Goal: Task Accomplishment & Management: Manage account settings

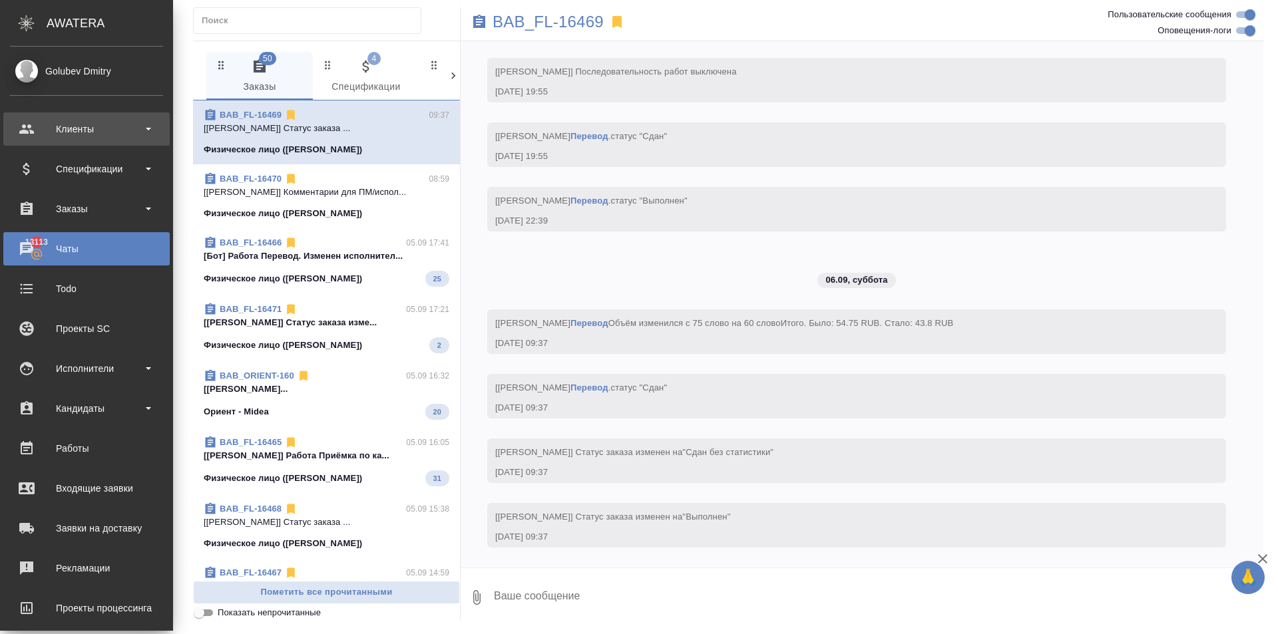
scroll to position [1980, 0]
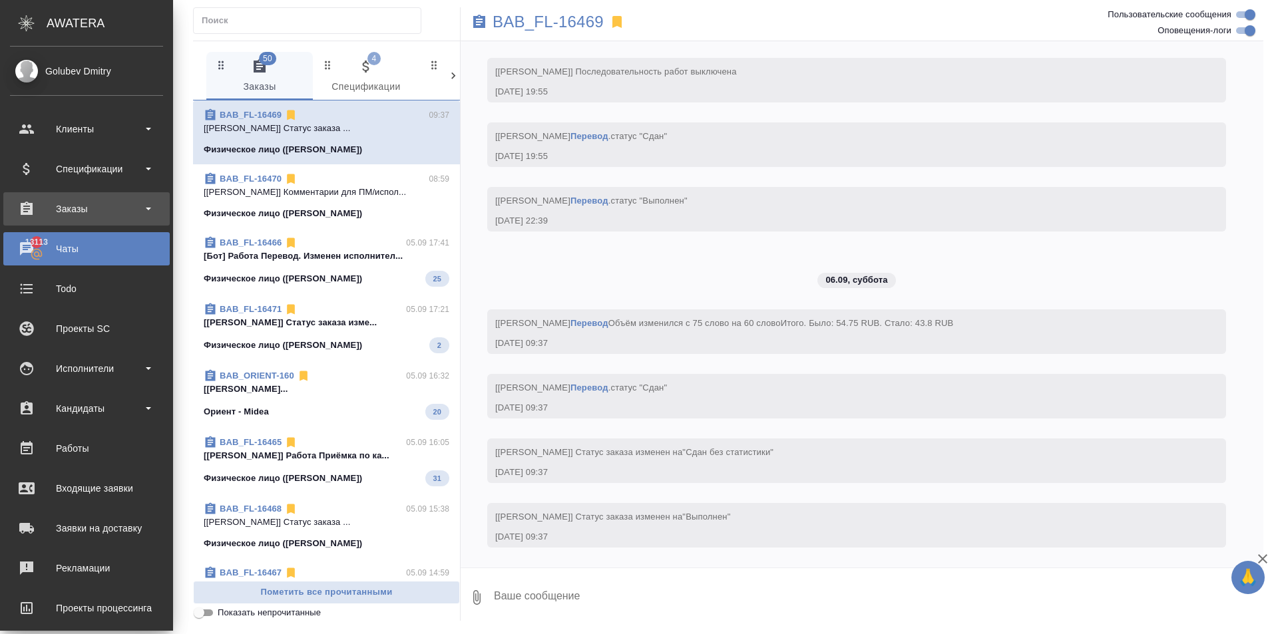
click at [82, 205] on div "Заказы" at bounding box center [86, 209] width 153 height 20
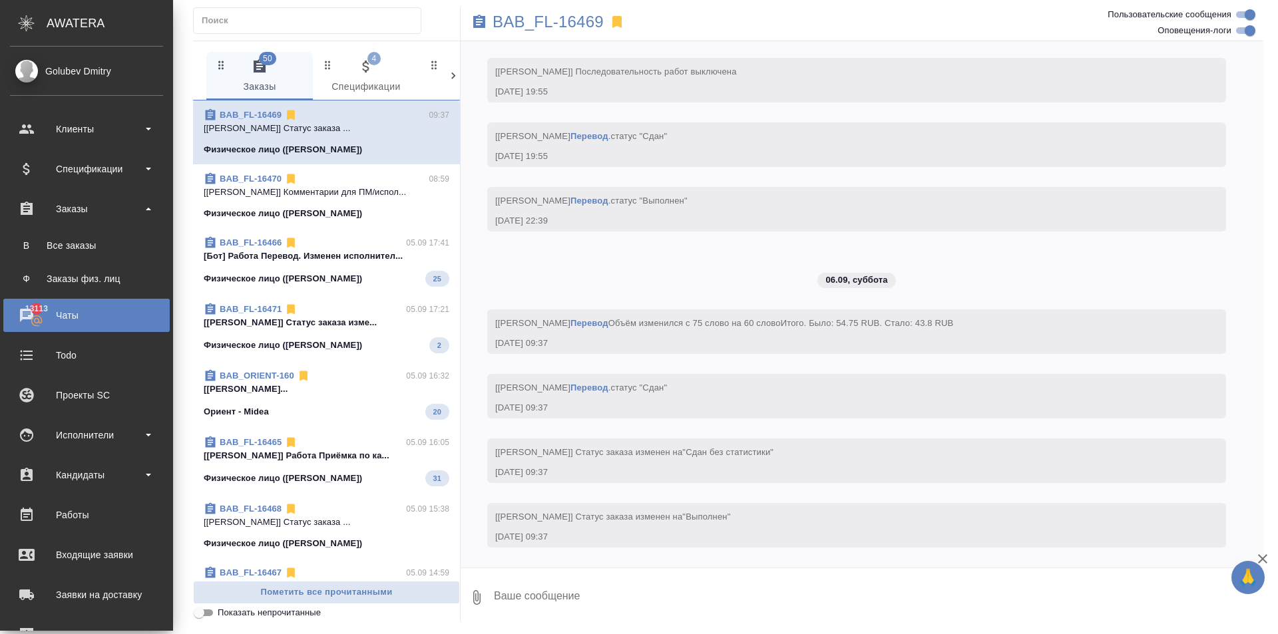
click at [83, 230] on ul "В Все заказы Ф Заказы физ. лиц" at bounding box center [86, 259] width 173 height 67
click at [82, 246] on div "Все заказы" at bounding box center [87, 245] width 140 height 13
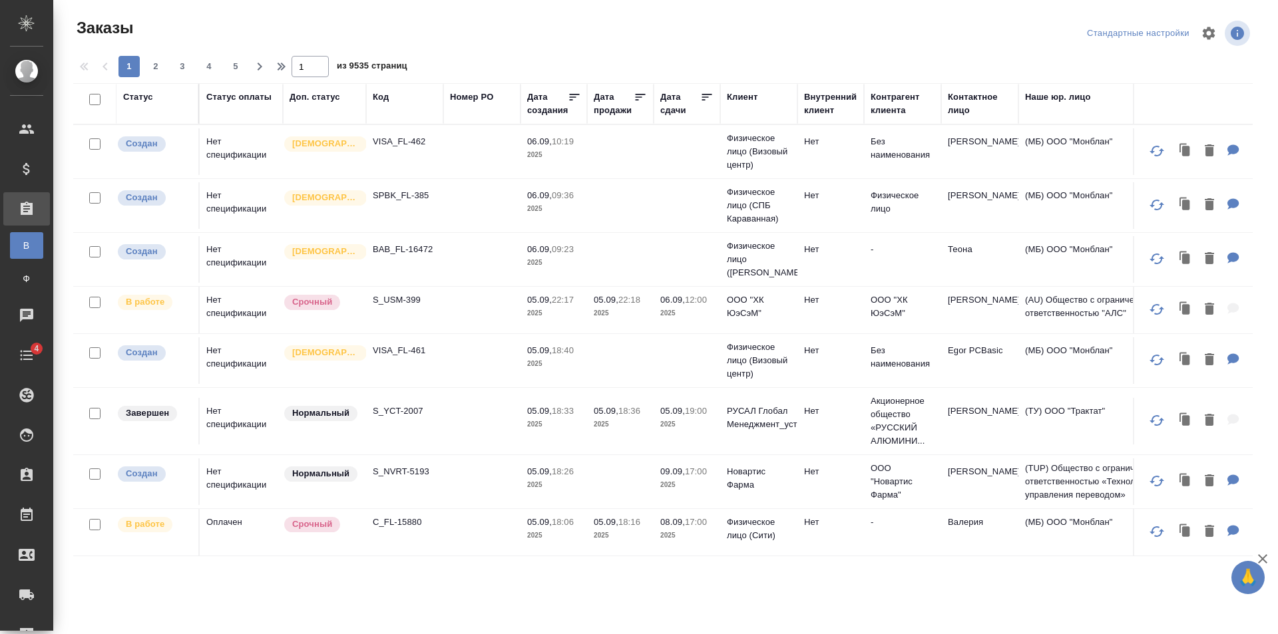
click at [387, 98] on div "Код" at bounding box center [381, 97] width 16 height 13
click at [383, 77] on span "из 9535 страниц" at bounding box center [372, 67] width 71 height 19
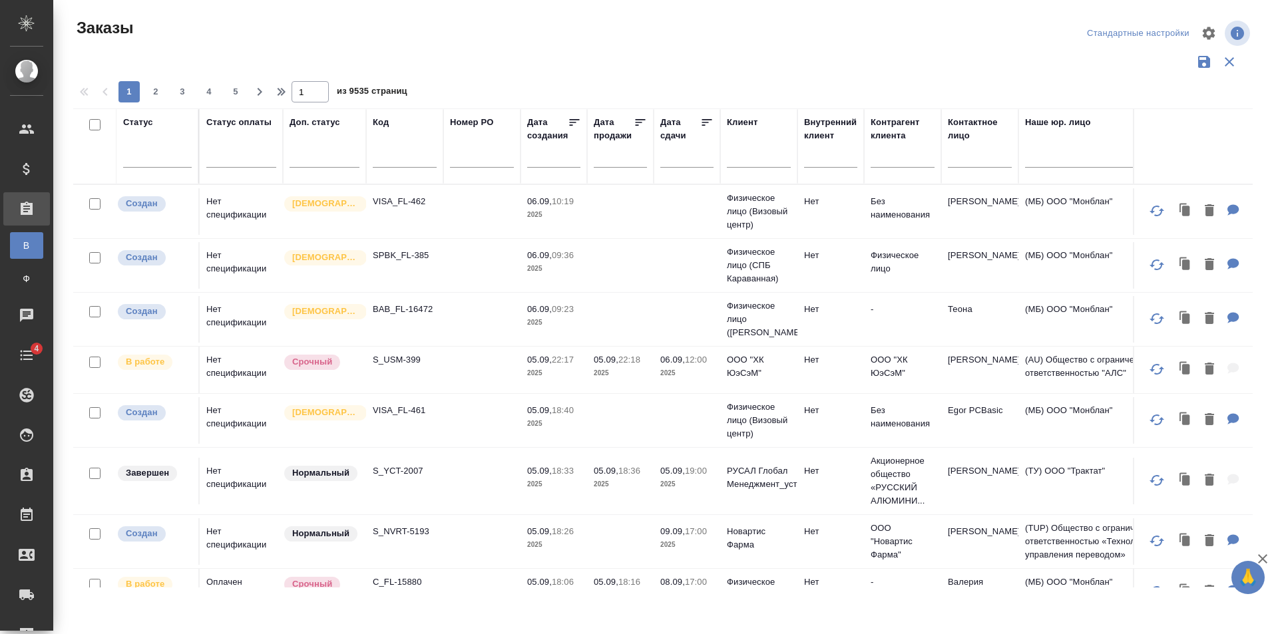
click at [403, 154] on input "text" at bounding box center [405, 159] width 64 height 17
paste input "KUNZ_MIDA-6"
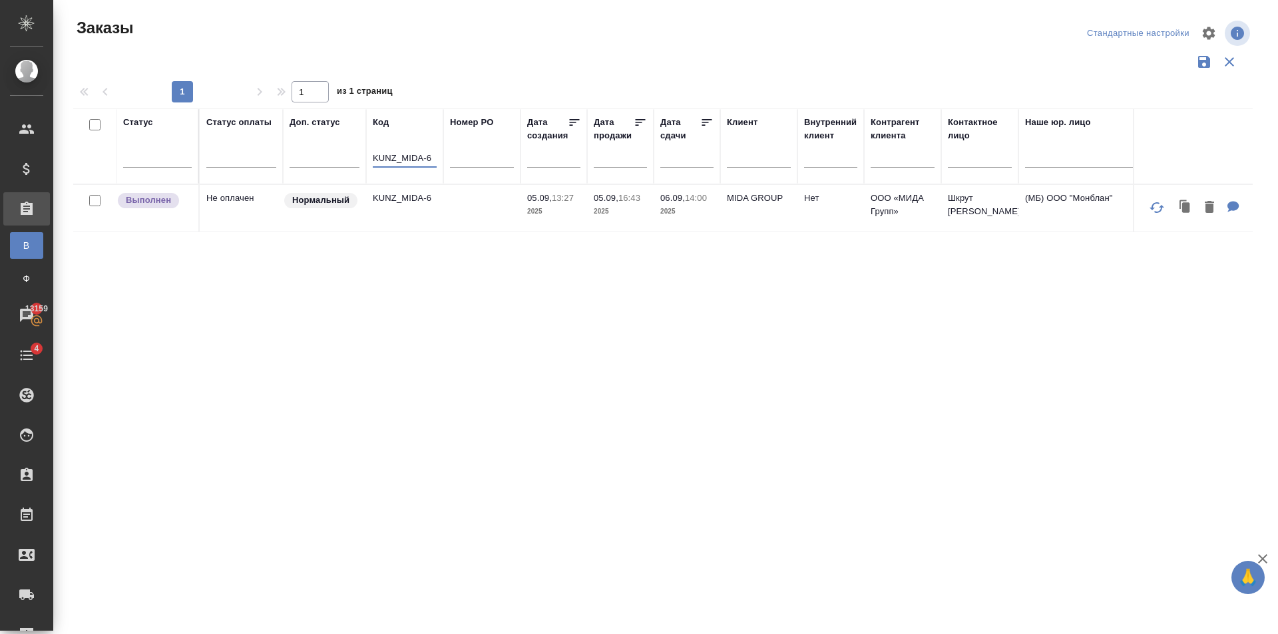
type input "KUNZ_MIDA-6"
click at [406, 213] on td "KUNZ_MIDA-6" at bounding box center [404, 208] width 77 height 47
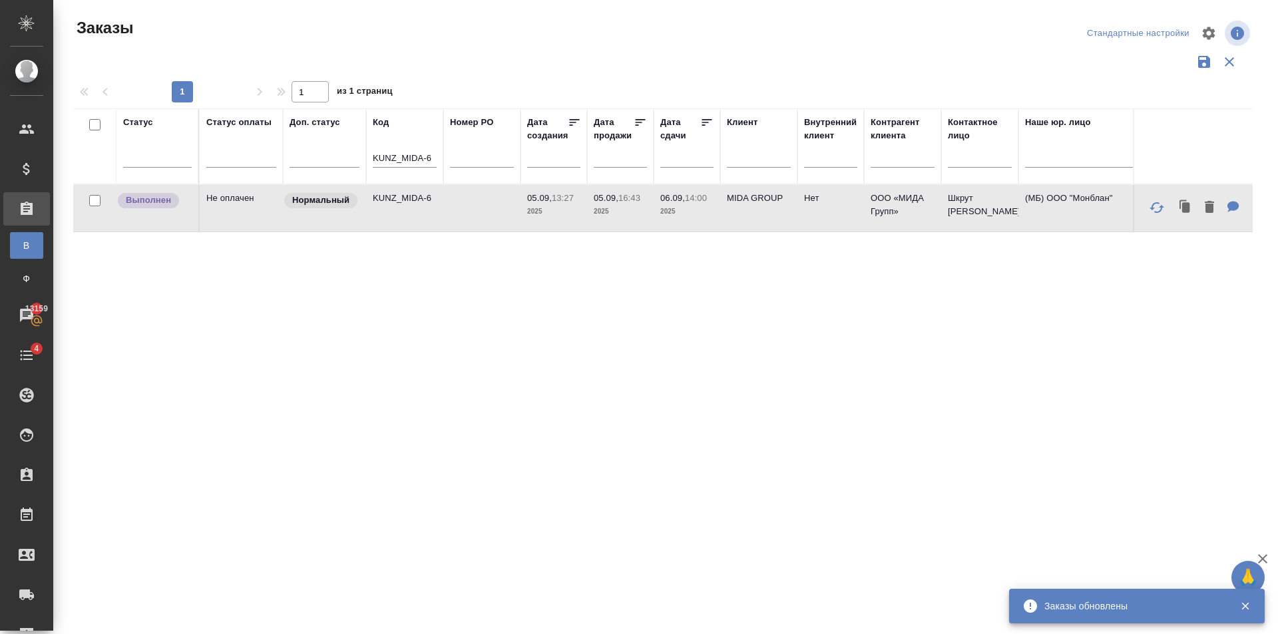
click at [457, 204] on td at bounding box center [481, 208] width 77 height 47
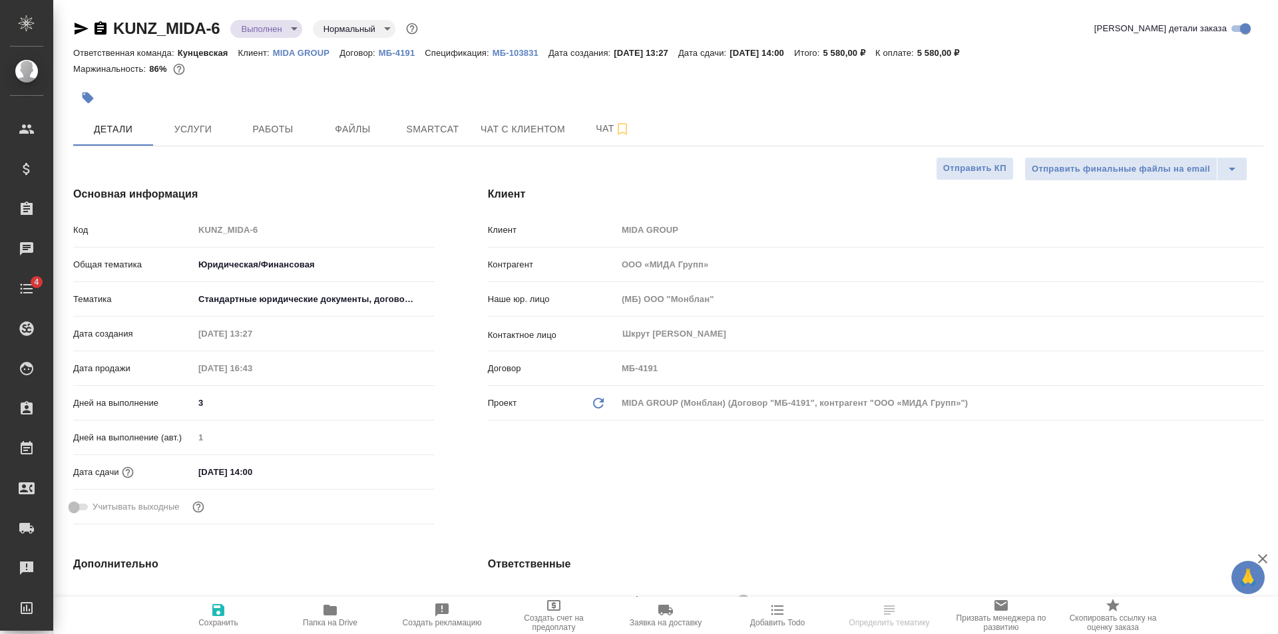
select select "RU"
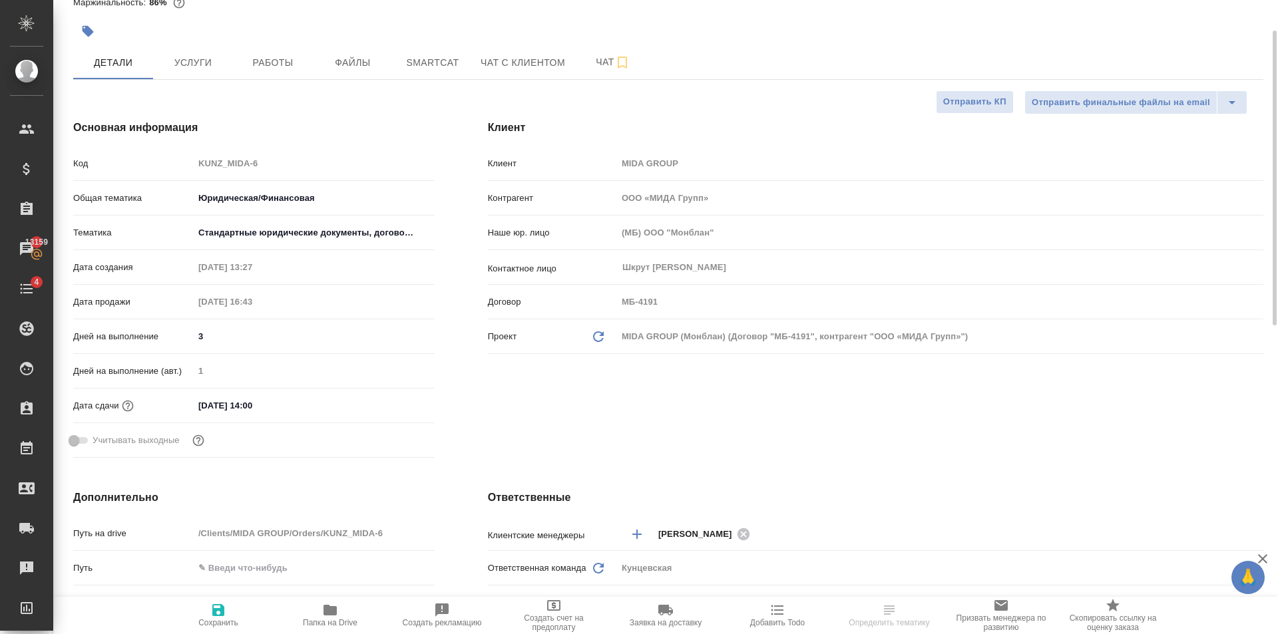
scroll to position [399, 0]
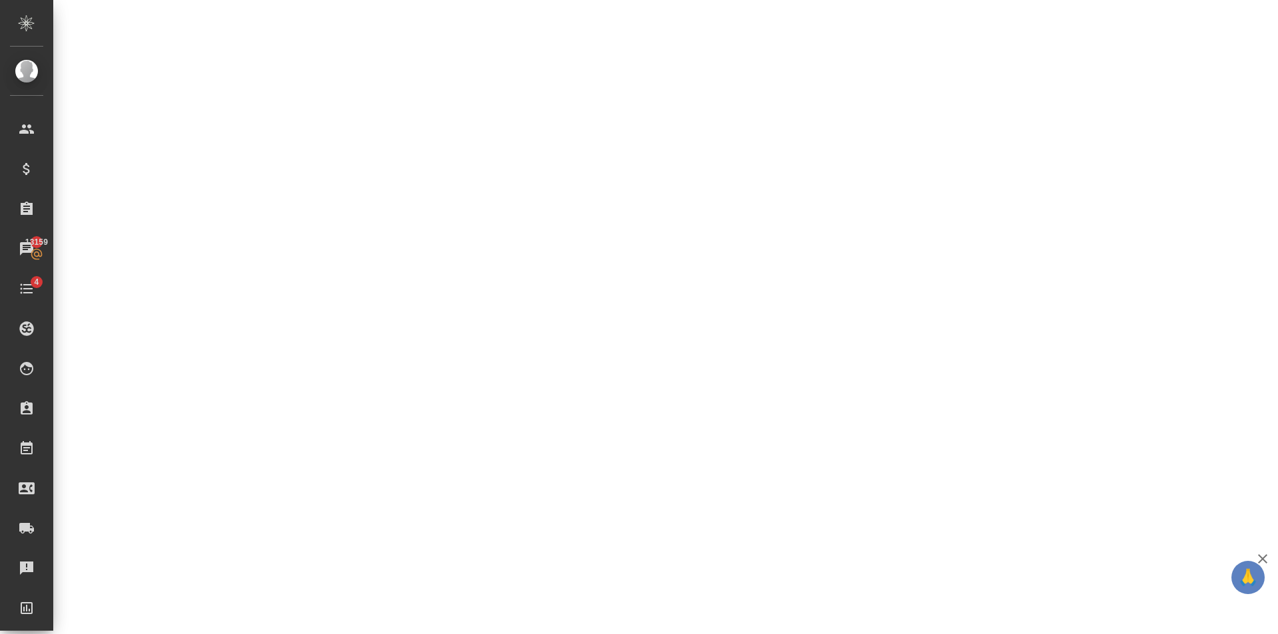
select select "RU"
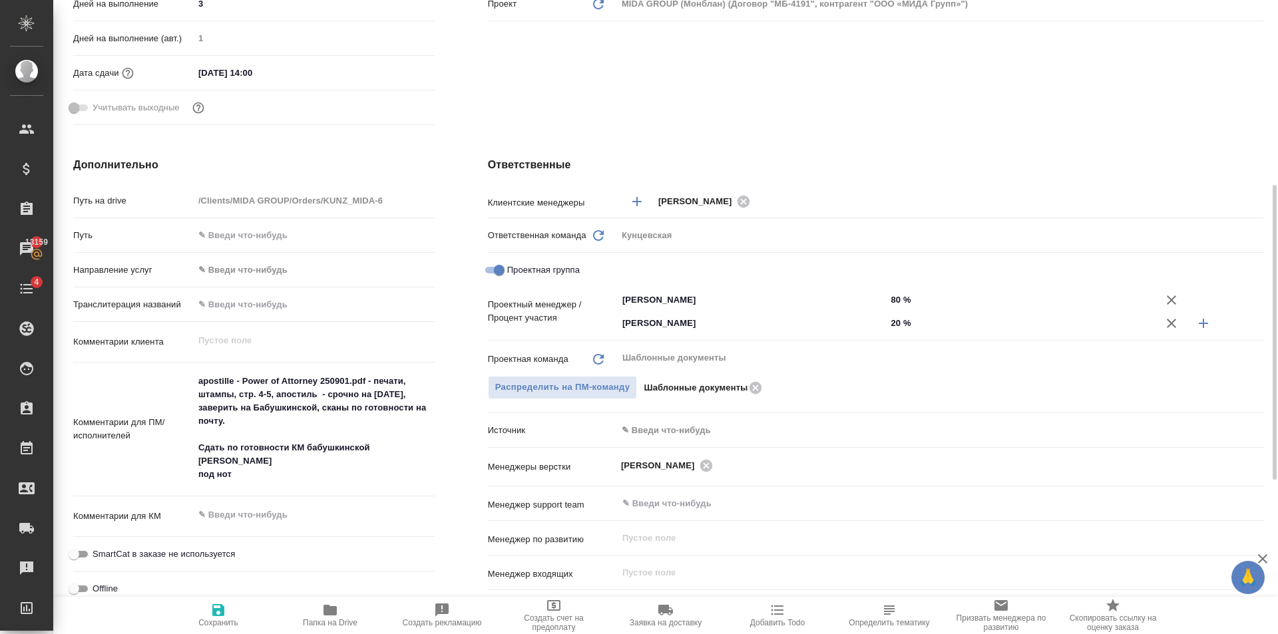
type textarea "x"
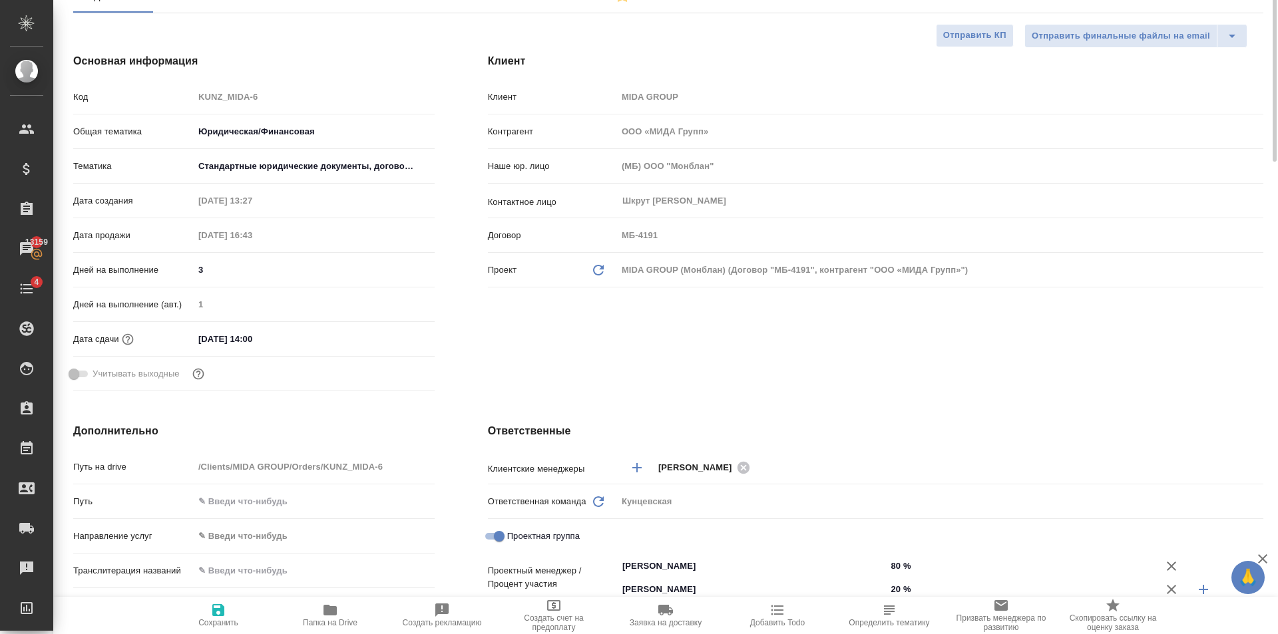
scroll to position [0, 0]
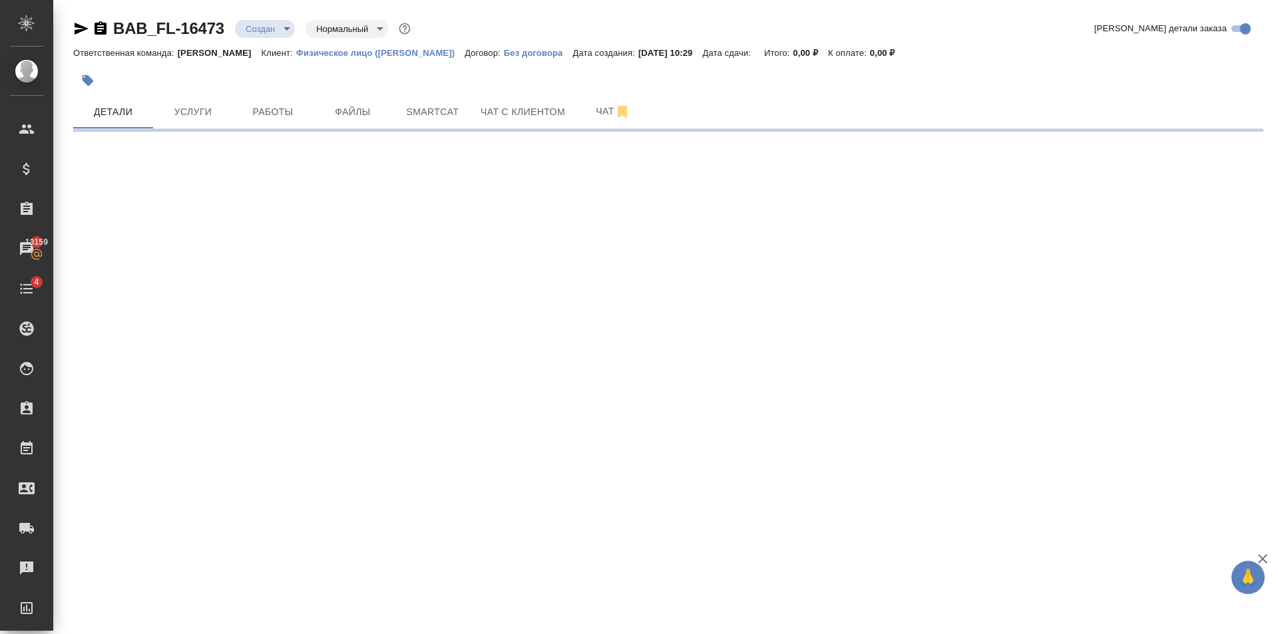
select select "RU"
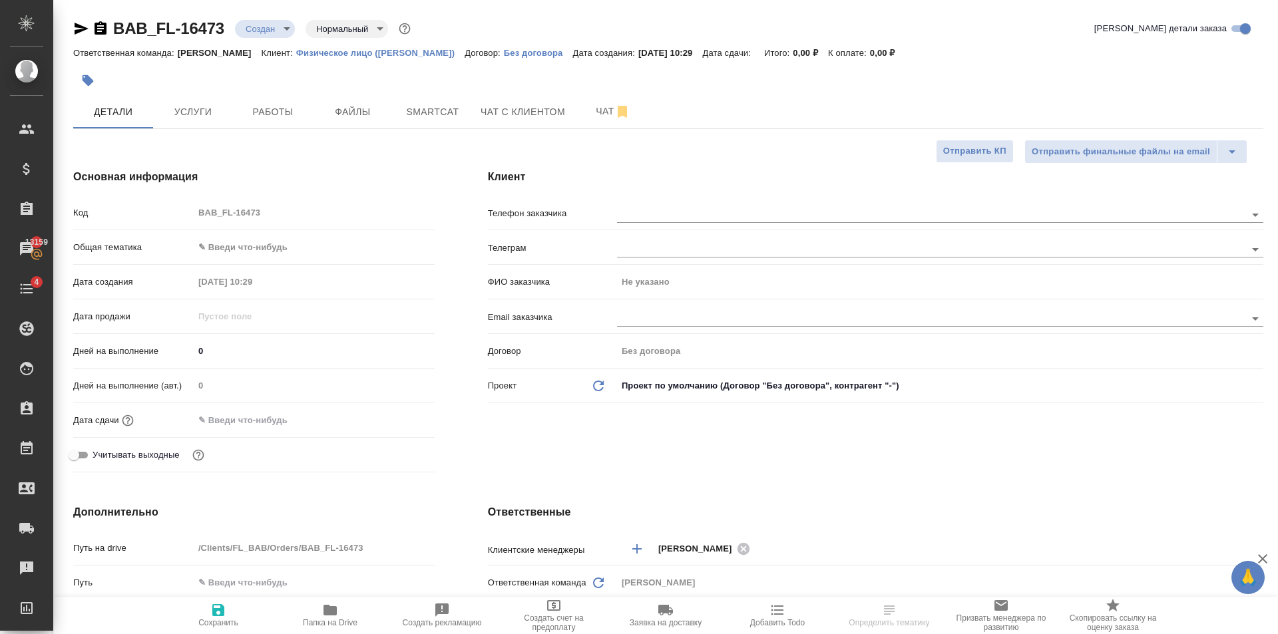
type textarea "x"
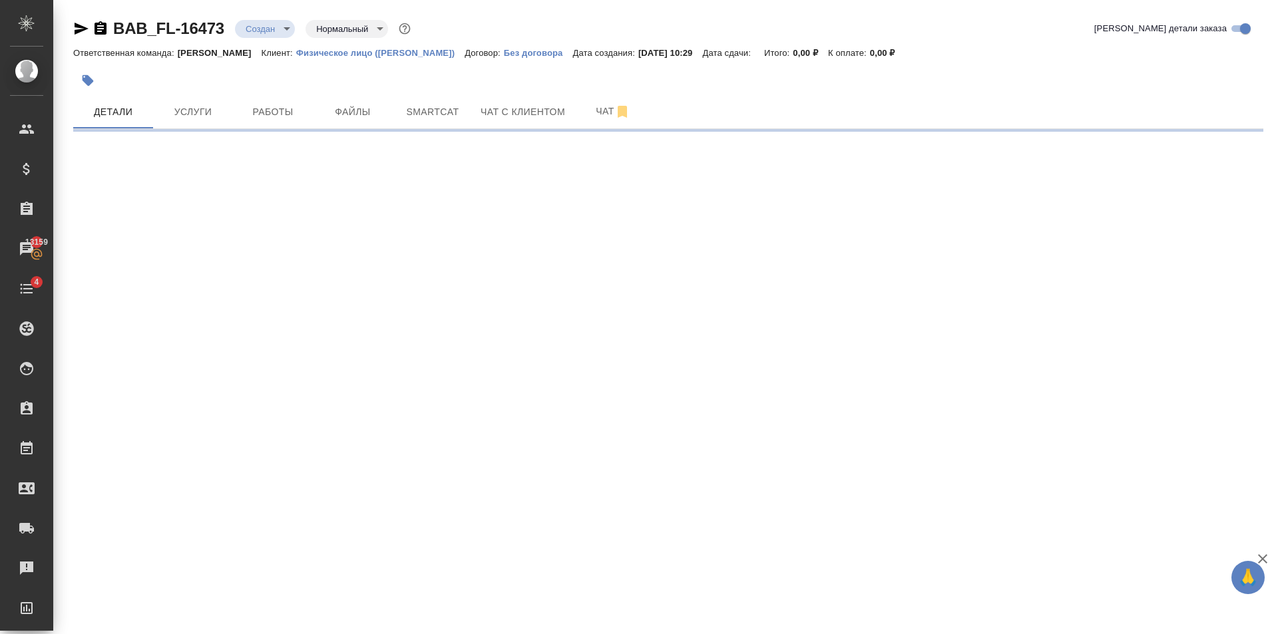
select select "RU"
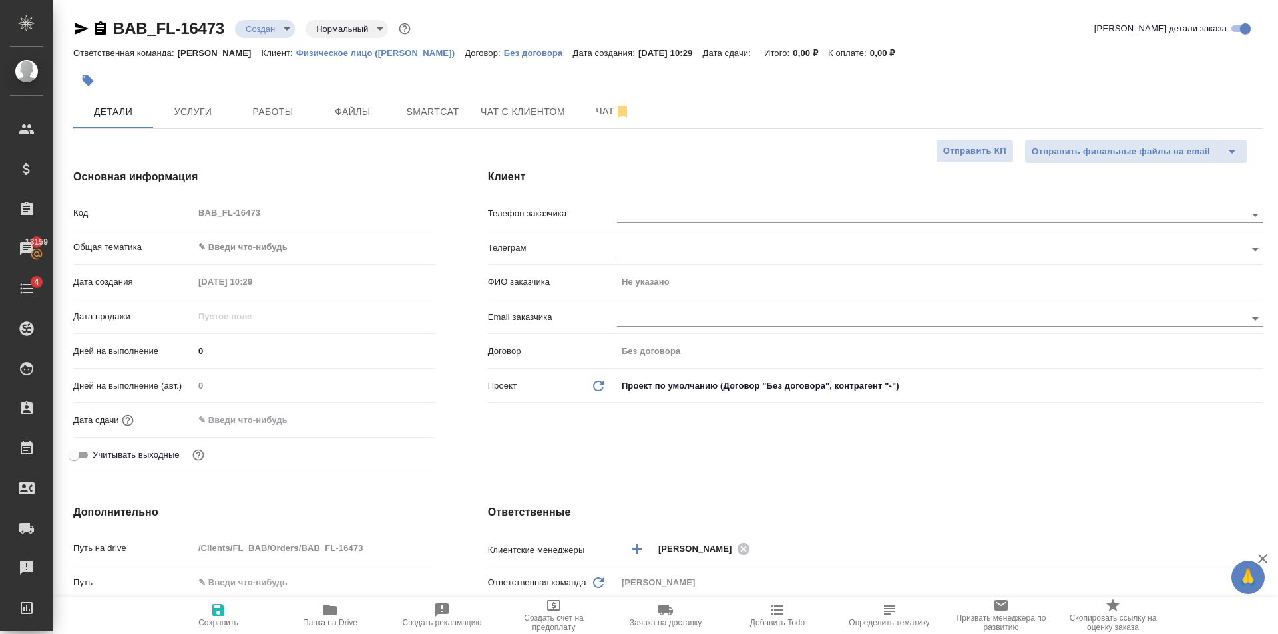
type textarea "x"
click at [290, 256] on body "🙏 .cls-1 fill:#fff; AWATERA [PERSON_NAME] Клиенты Спецификации Заказы 13159 Чат…" at bounding box center [639, 317] width 1278 height 634
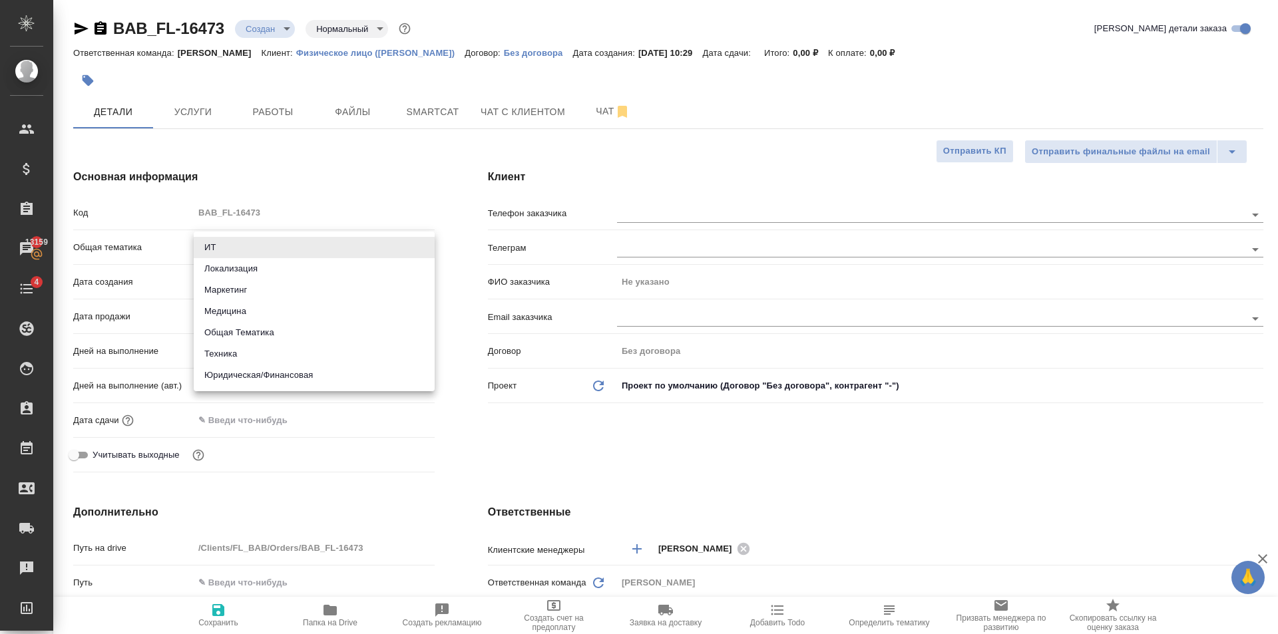
click at [301, 387] on ul "ИТ Локализация Маркетинг Медицина Общая Тематика Техника Юридическая/Финансовая" at bounding box center [314, 312] width 241 height 160
click at [298, 377] on li "Юридическая/Финансовая" at bounding box center [314, 375] width 241 height 21
type input "yr-fn"
type textarea "x"
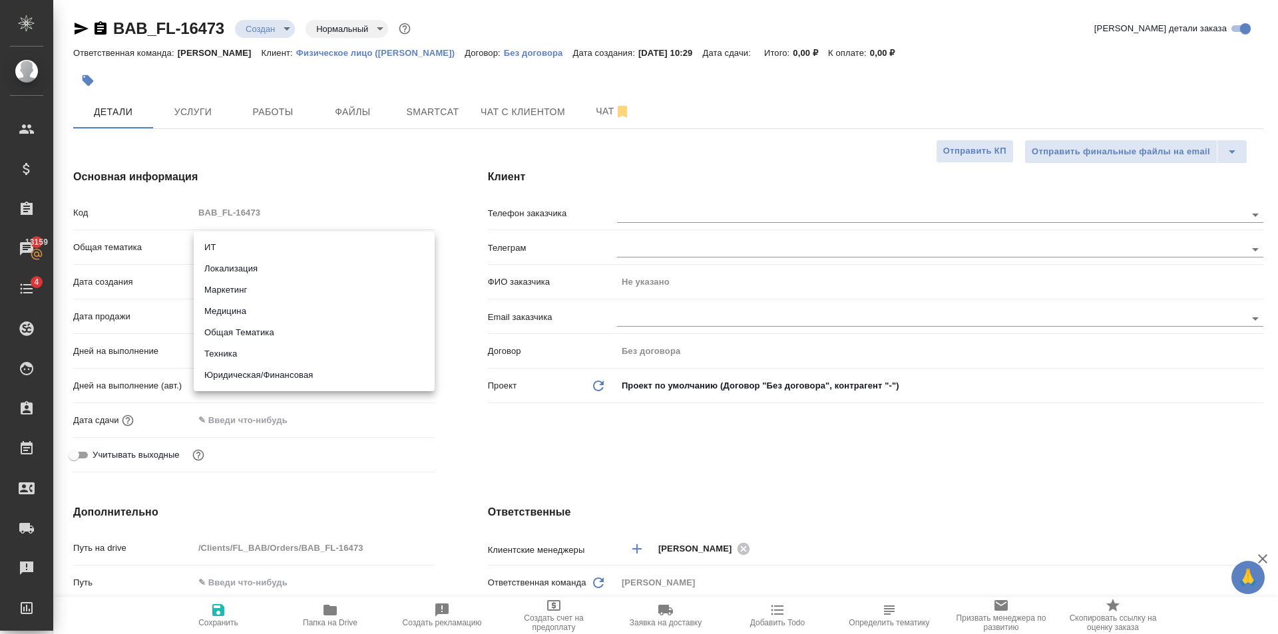
type textarea "x"
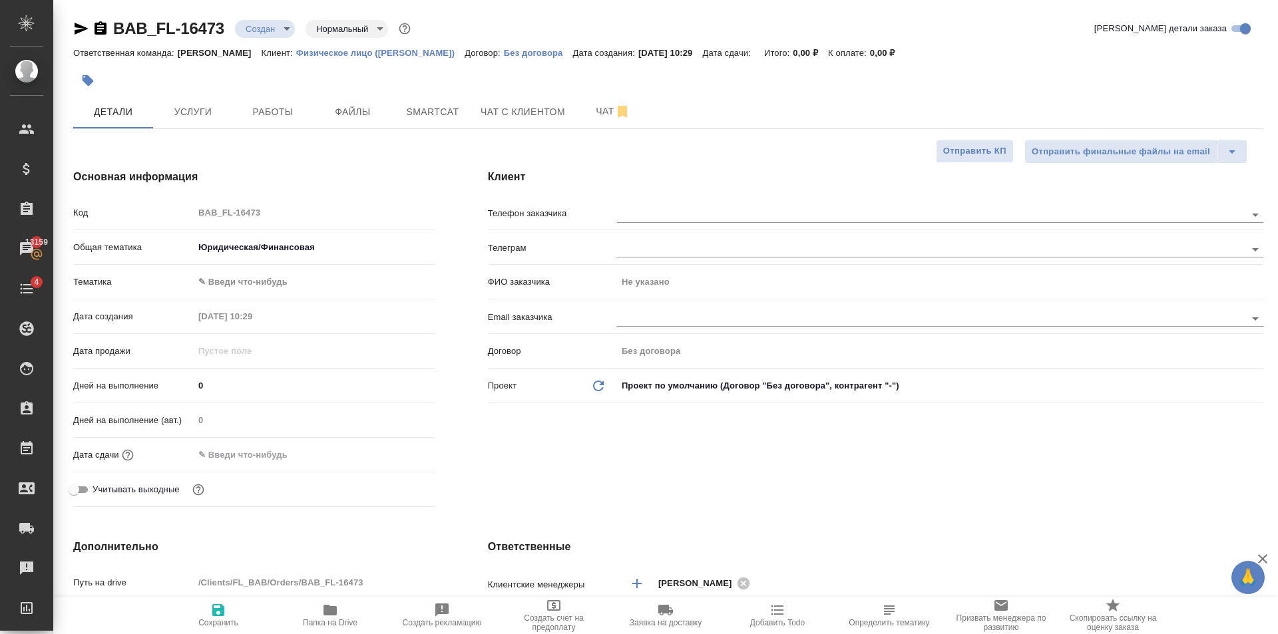
click at [266, 274] on body "🙏 .cls-1 fill:#fff; AWATERA [PERSON_NAME] Клиенты Спецификации Заказы 13159 Чат…" at bounding box center [639, 317] width 1278 height 634
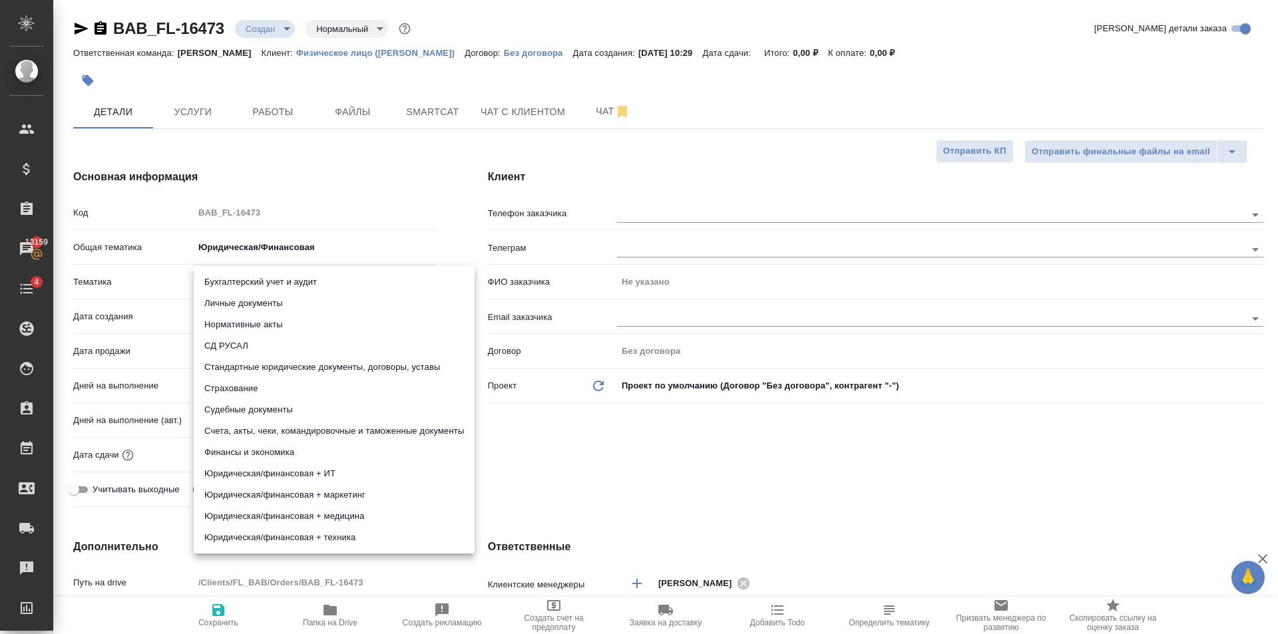
click at [261, 307] on li "Личные документы" at bounding box center [334, 303] width 281 height 21
type textarea "x"
type input "5a8b8b956a9677013d343cfe"
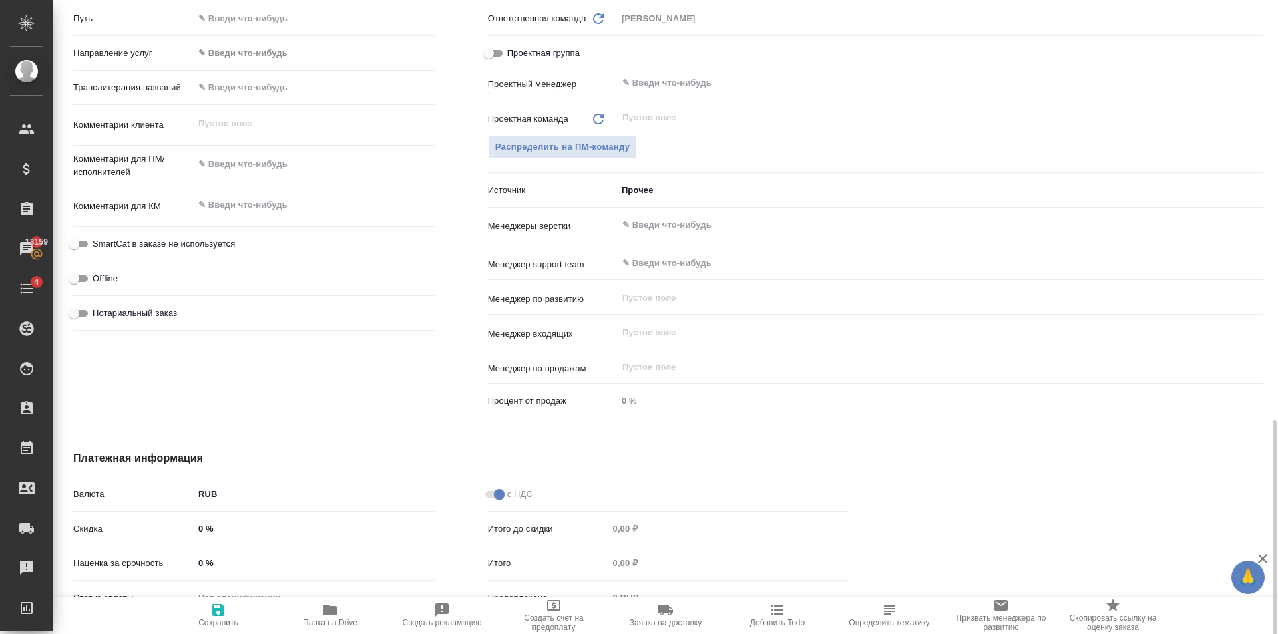
scroll to position [689, 0]
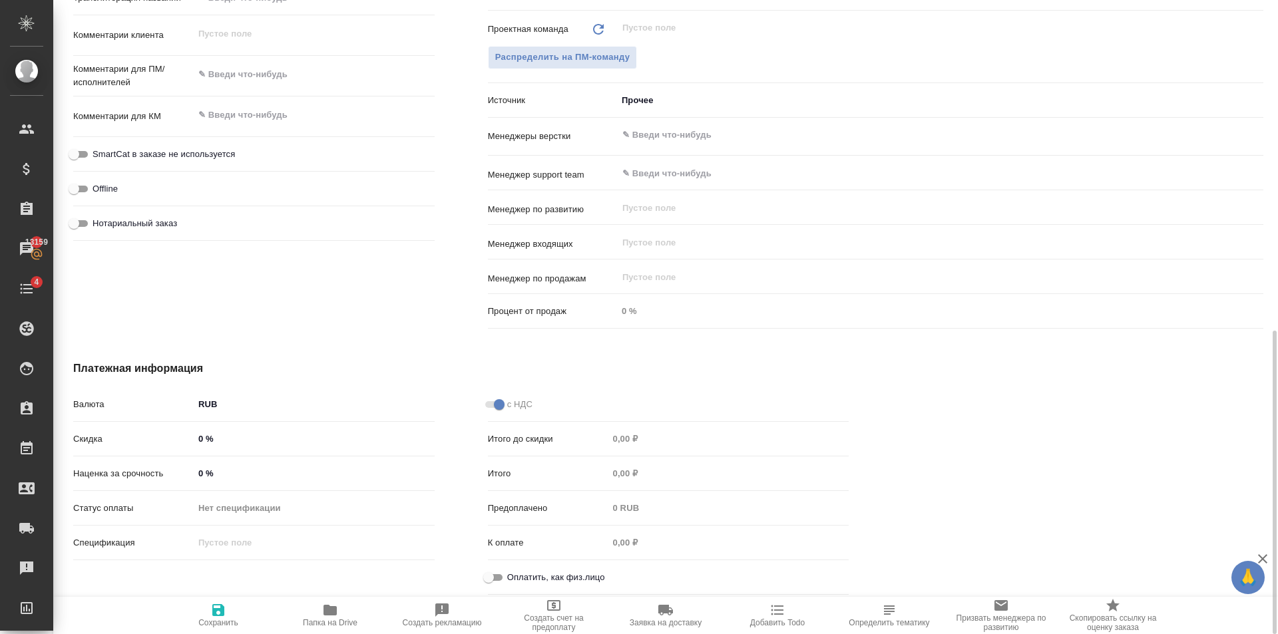
click at [490, 573] on input "Оплатить, как физ.лицо" at bounding box center [489, 578] width 48 height 16
checkbox input "true"
type textarea "x"
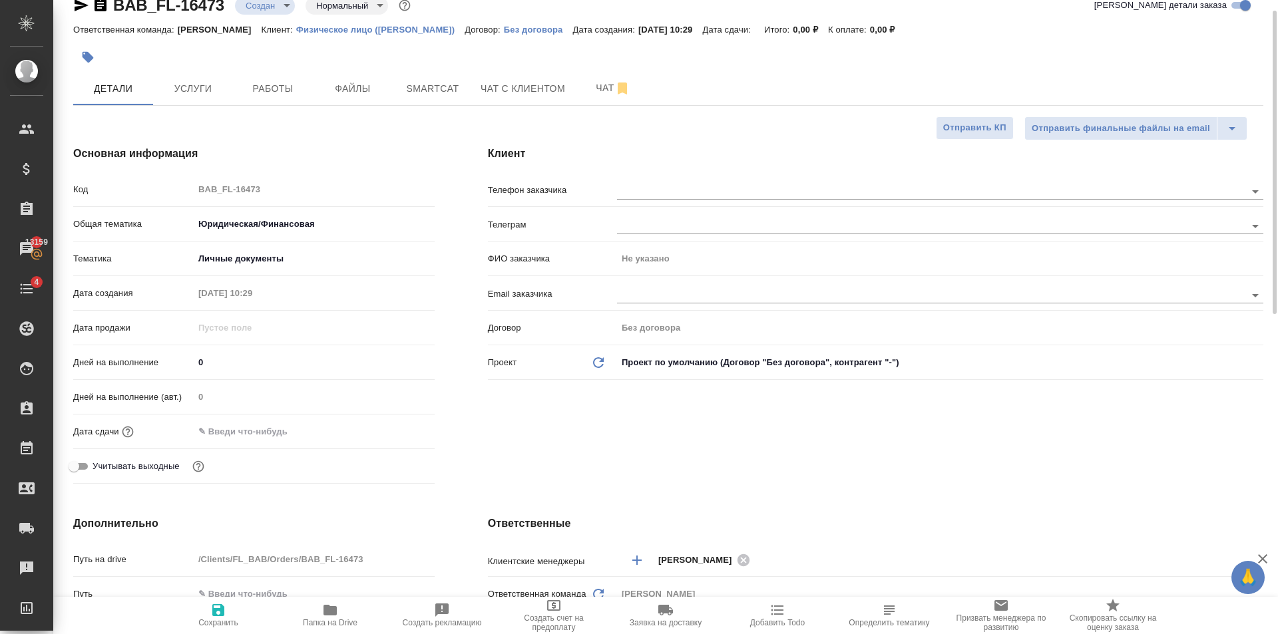
scroll to position [0, 0]
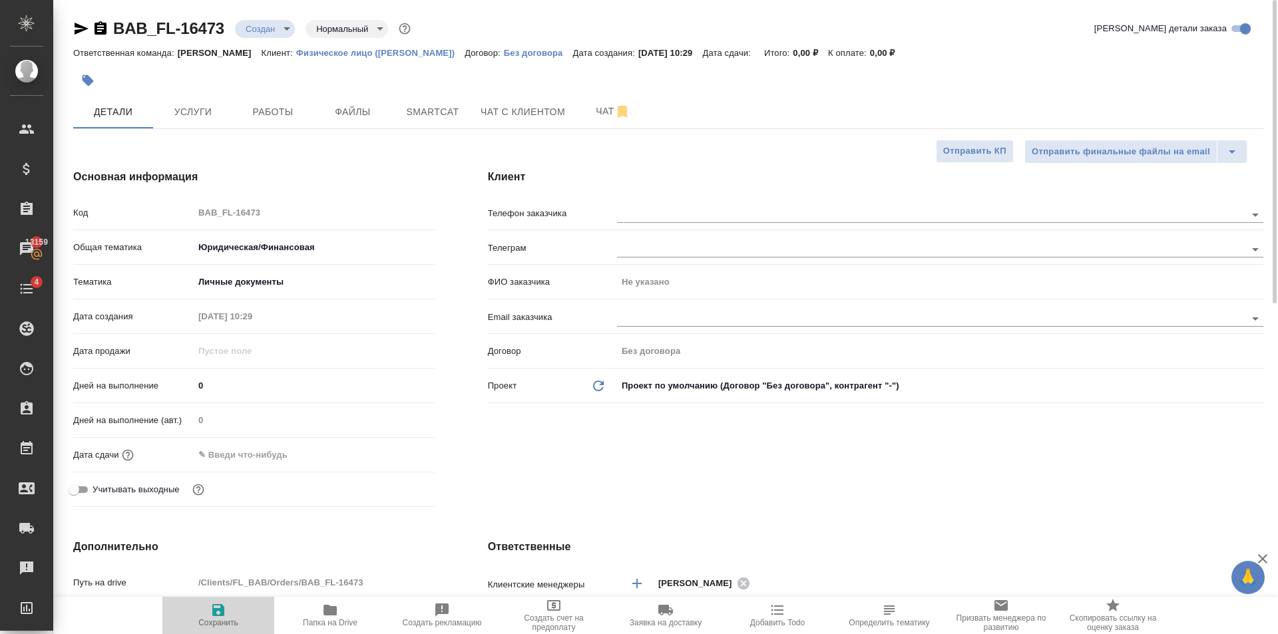
click at [217, 608] on icon "button" at bounding box center [218, 610] width 16 height 16
type textarea "x"
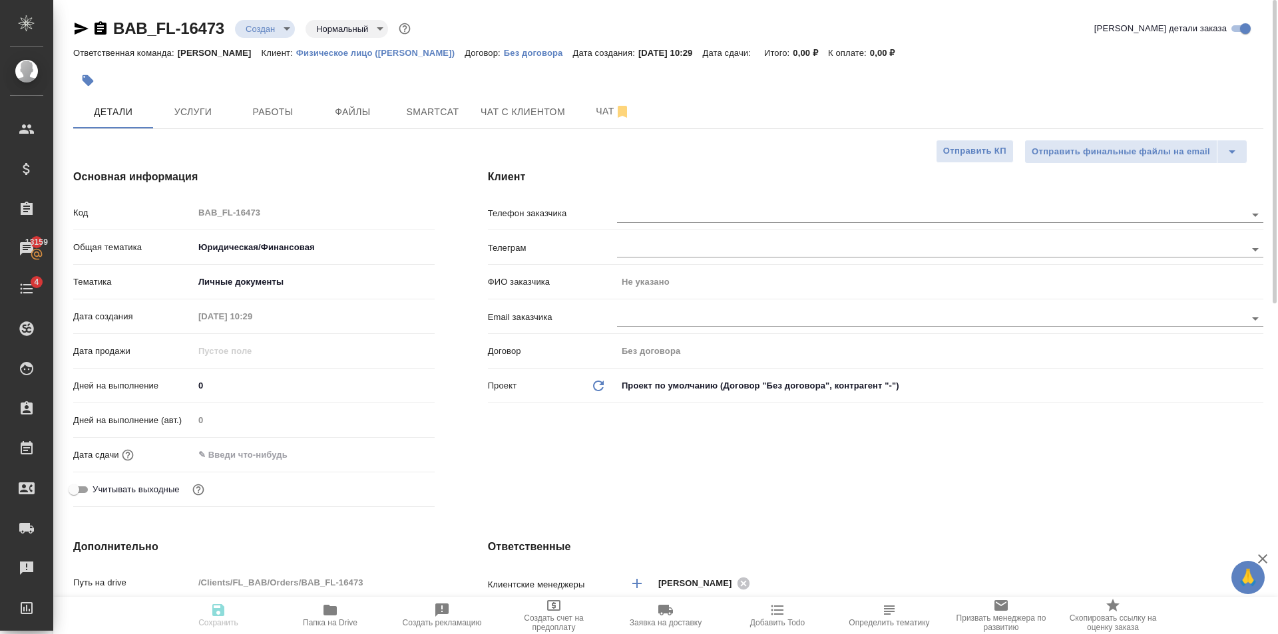
type textarea "x"
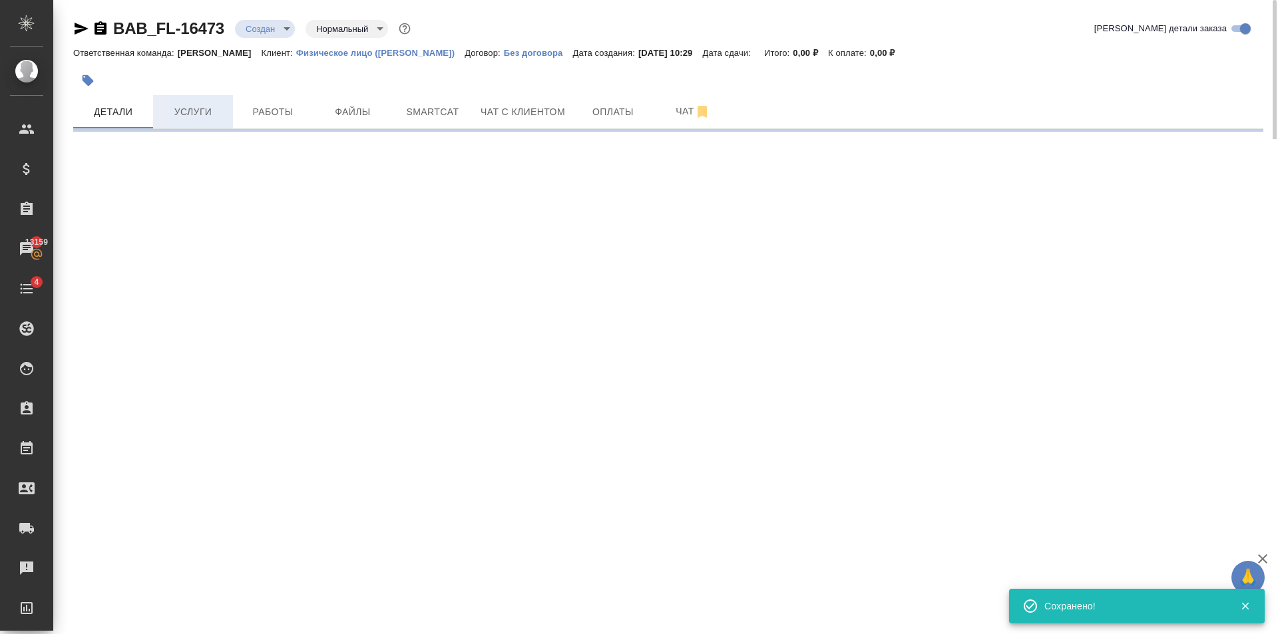
click at [196, 100] on button "Услуги" at bounding box center [193, 111] width 80 height 33
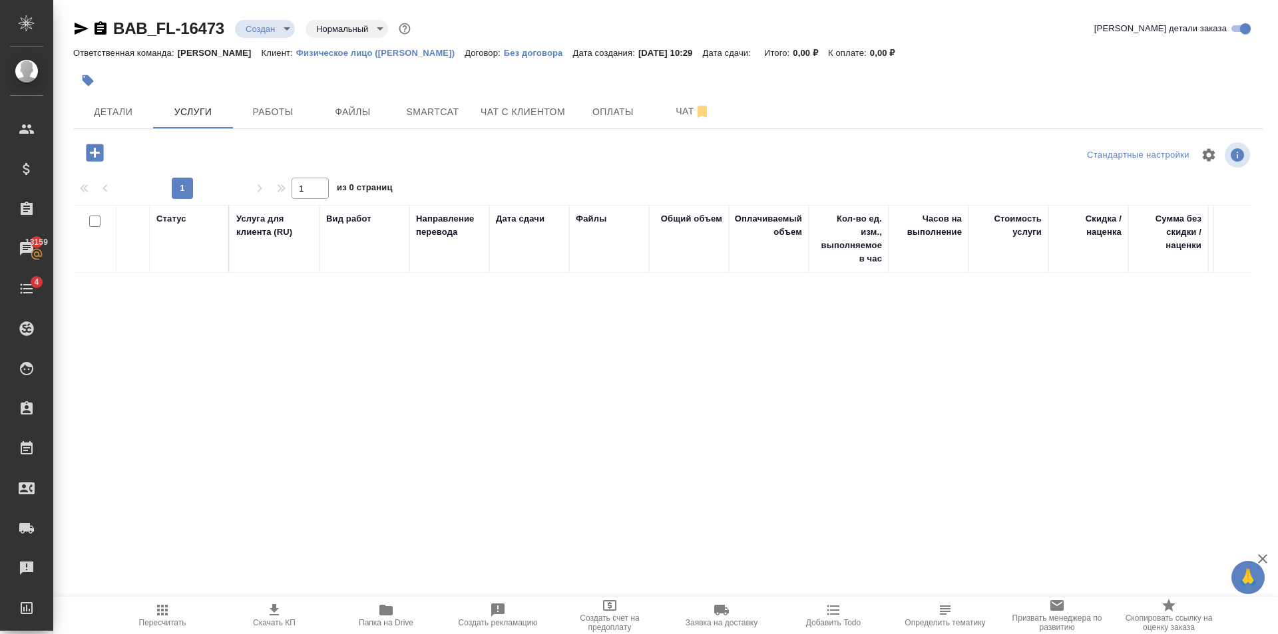
click at [93, 155] on icon "button" at bounding box center [94, 152] width 17 height 17
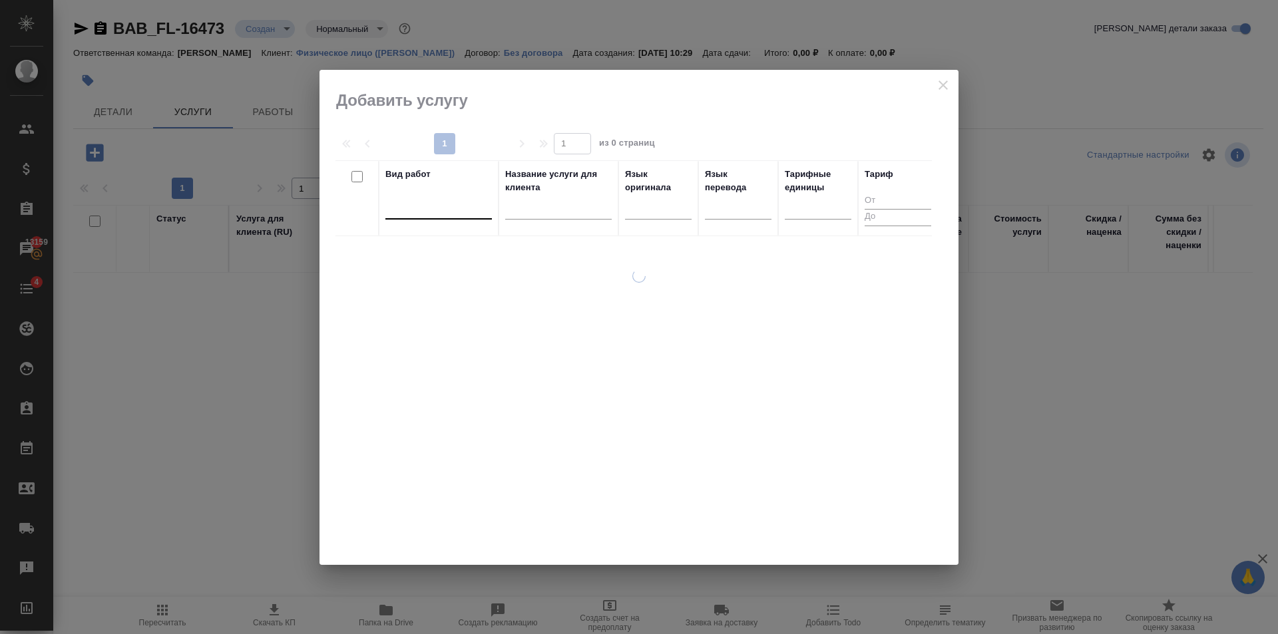
click at [401, 200] on div at bounding box center [438, 205] width 106 height 19
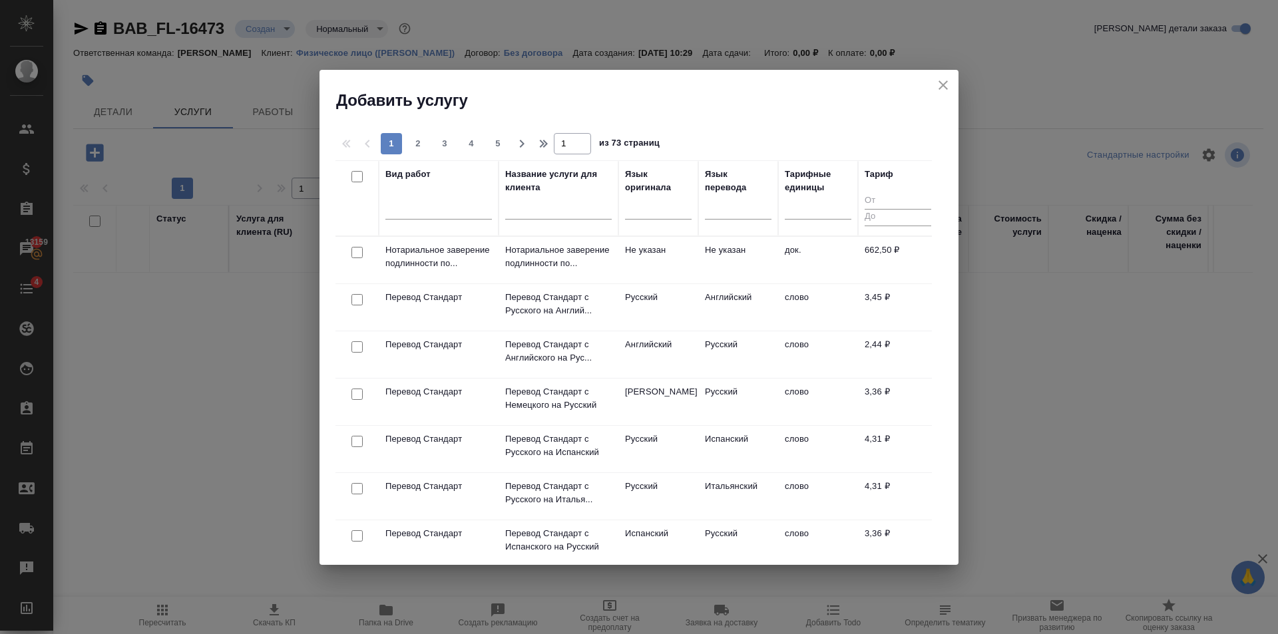
click at [562, 87] on div "Добавить услугу" at bounding box center [638, 90] width 639 height 41
click at [447, 215] on div at bounding box center [438, 205] width 106 height 19
click at [447, 213] on div at bounding box center [438, 205] width 106 height 19
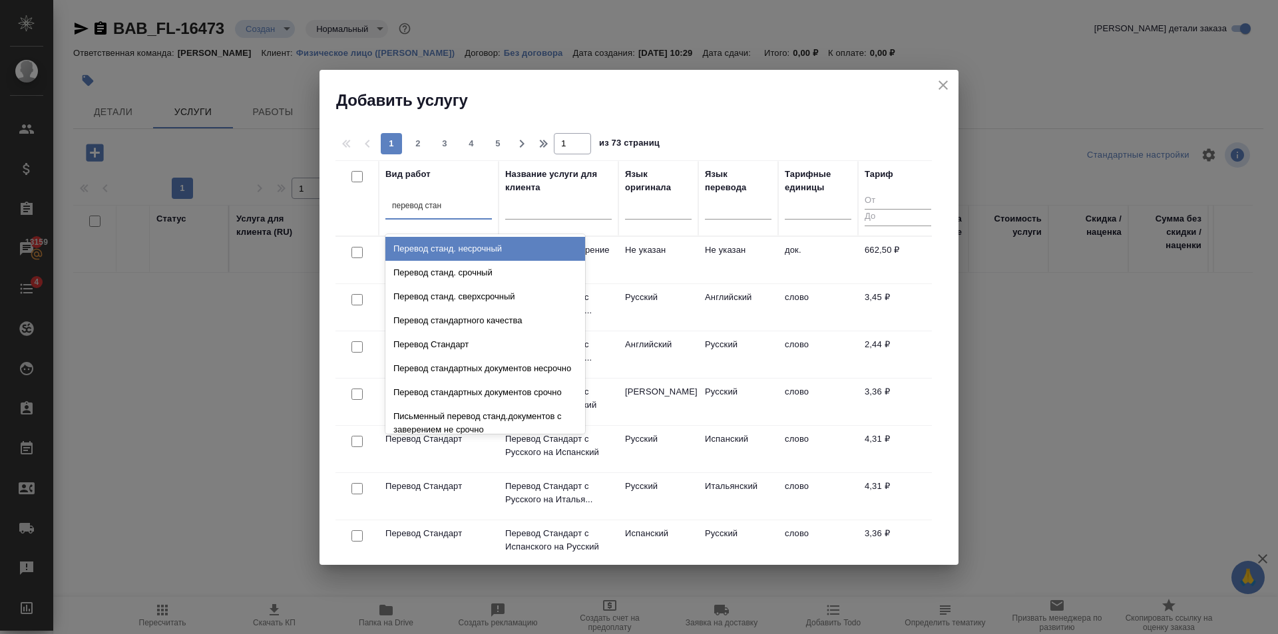
type input "перевод станд"
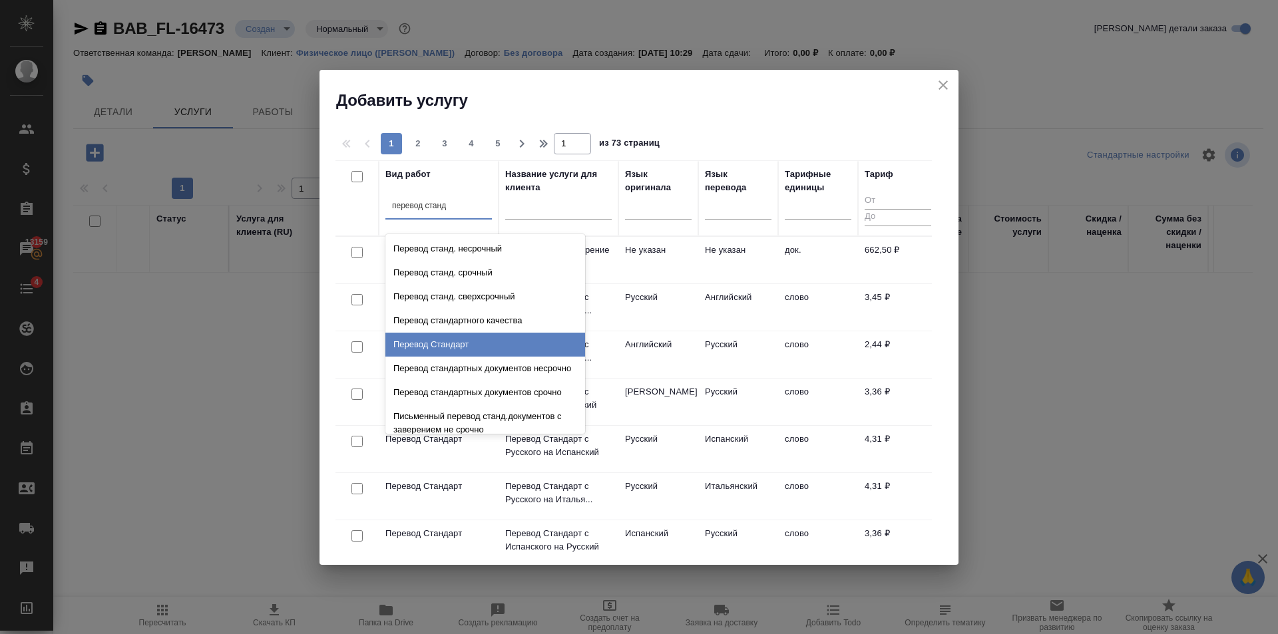
click at [494, 353] on div "Перевод Стандарт" at bounding box center [485, 345] width 200 height 24
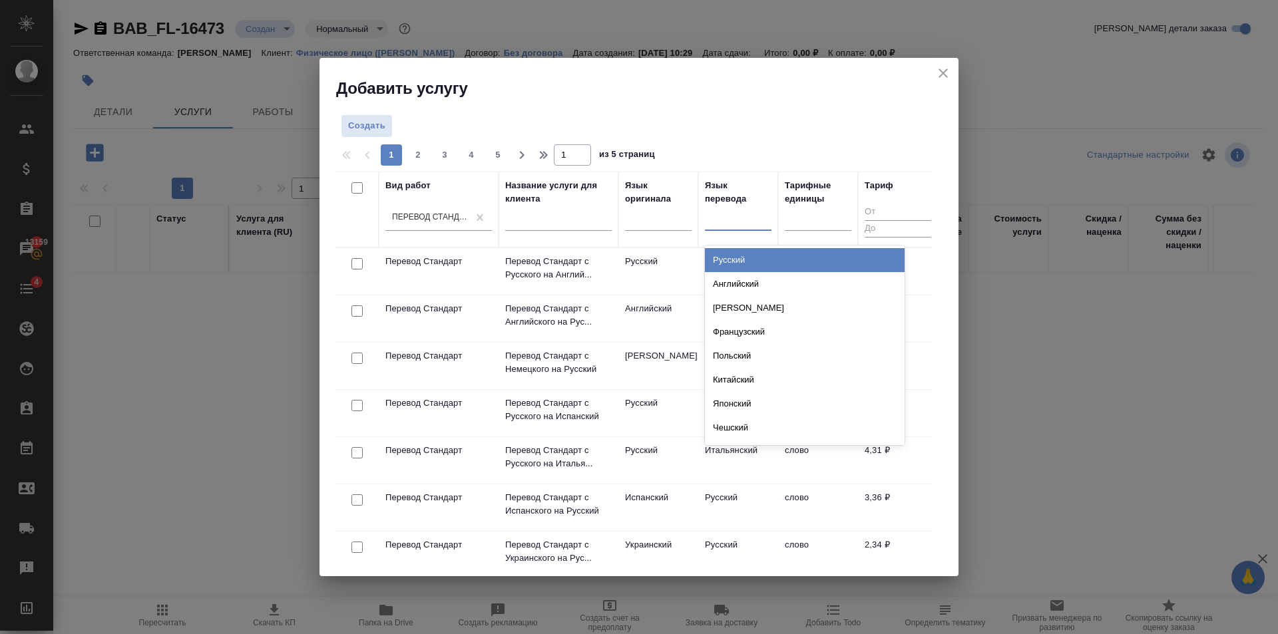
click at [739, 215] on div at bounding box center [738, 217] width 67 height 19
type input "азер"
click at [767, 258] on div "Азербайджанский" at bounding box center [805, 260] width 200 height 24
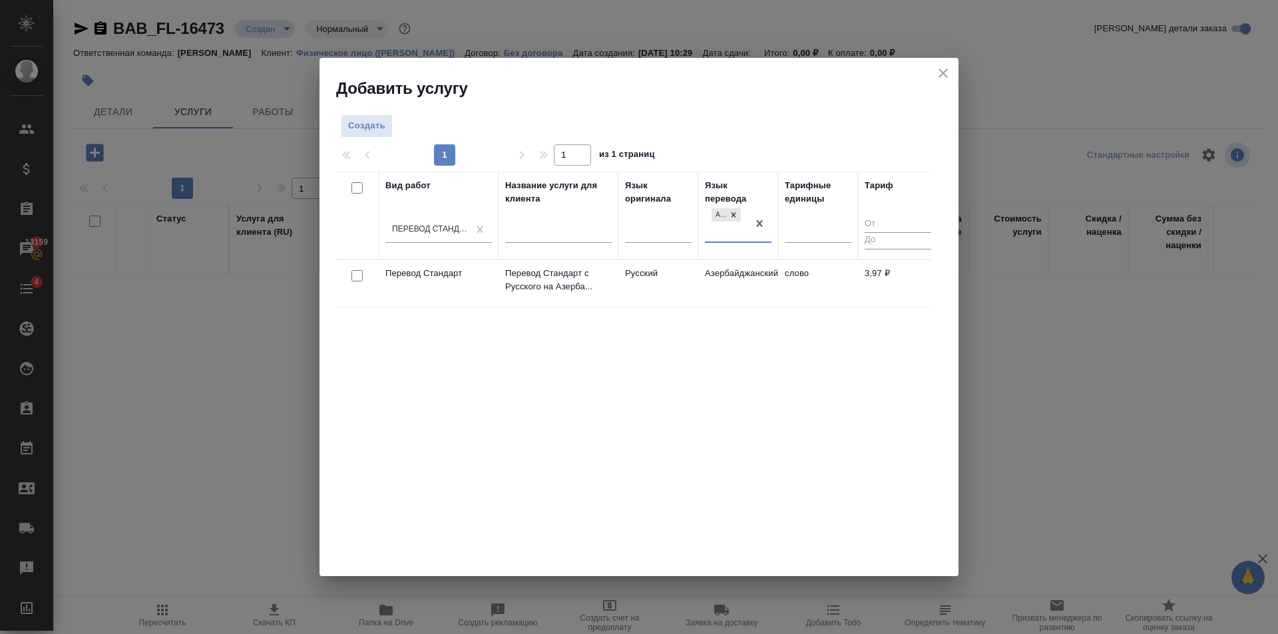
click at [654, 290] on td "Русский" at bounding box center [658, 283] width 80 height 47
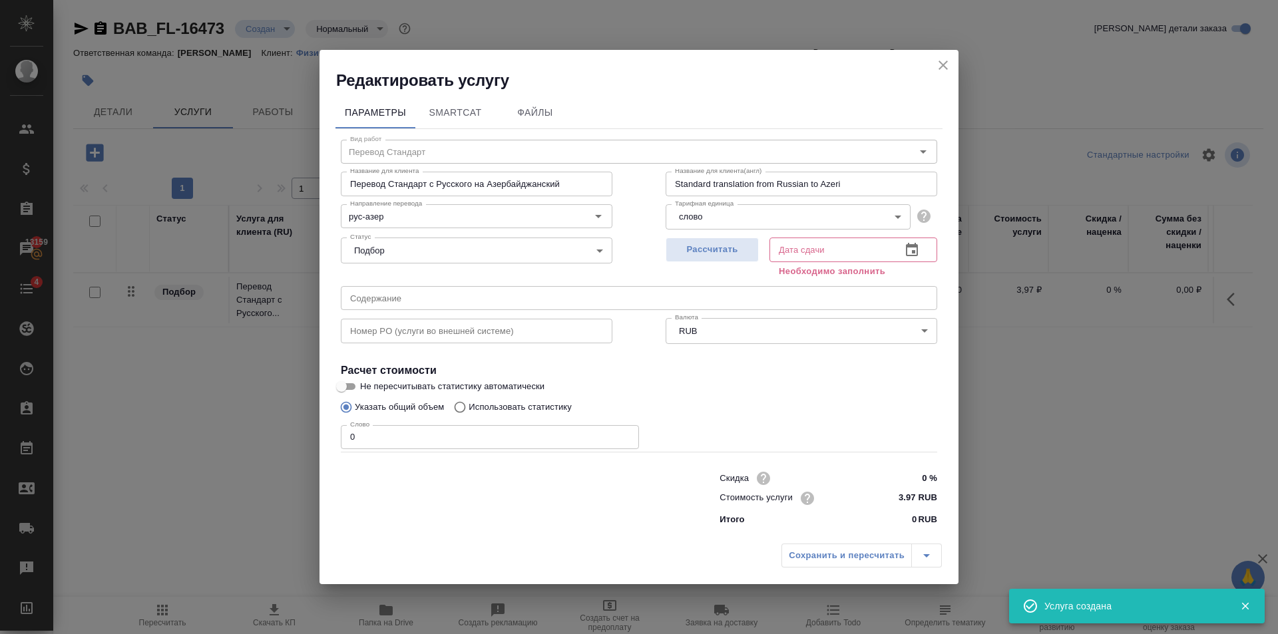
click at [586, 438] on input "0" at bounding box center [490, 437] width 298 height 24
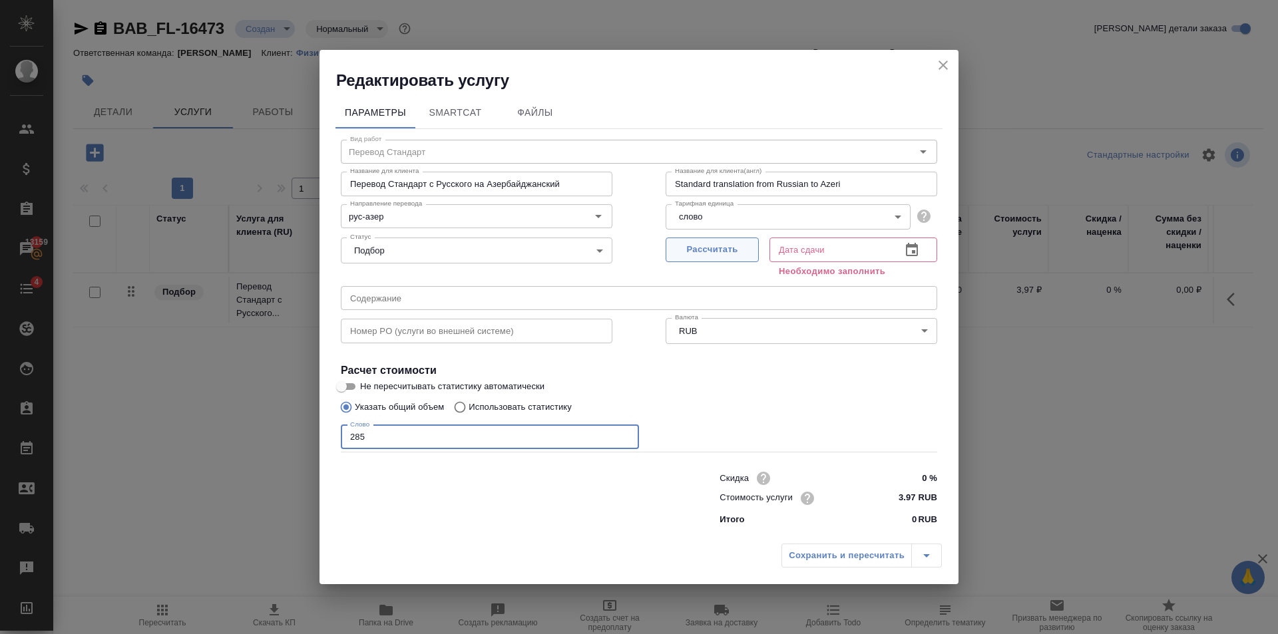
type input "285"
click at [678, 248] on span "Рассчитать" at bounding box center [712, 249] width 79 height 15
type input "[DATE] 11:08"
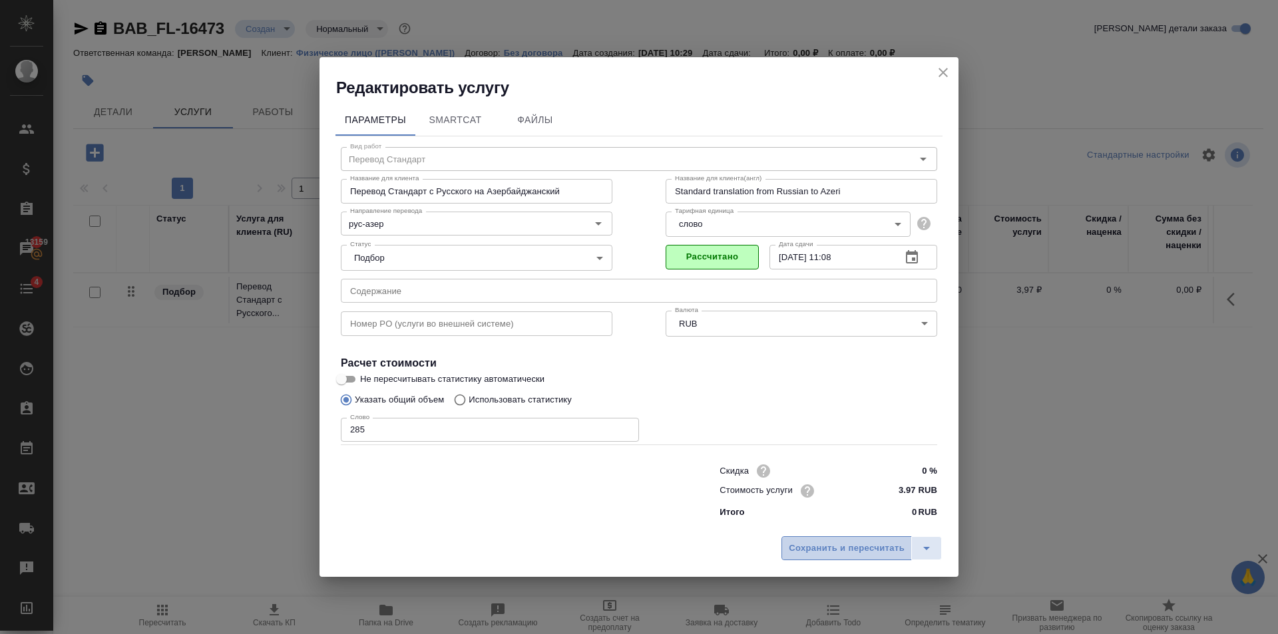
click at [837, 552] on span "Сохранить и пересчитать" at bounding box center [847, 548] width 116 height 15
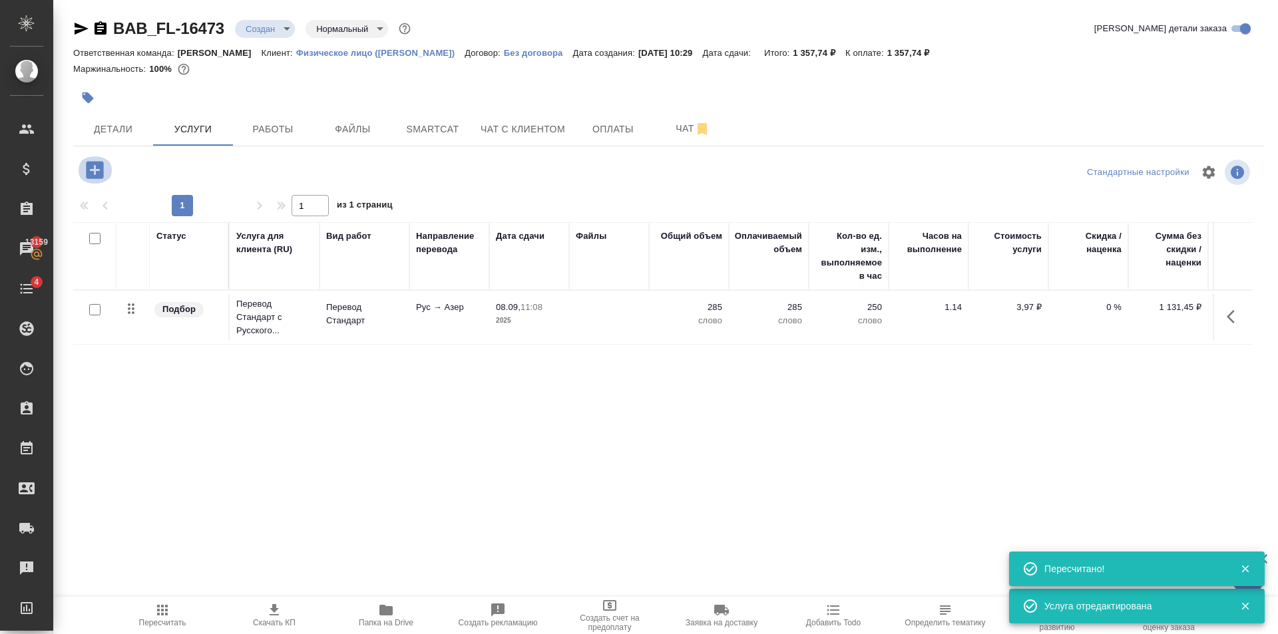
click at [97, 174] on icon "button" at bounding box center [94, 169] width 17 height 17
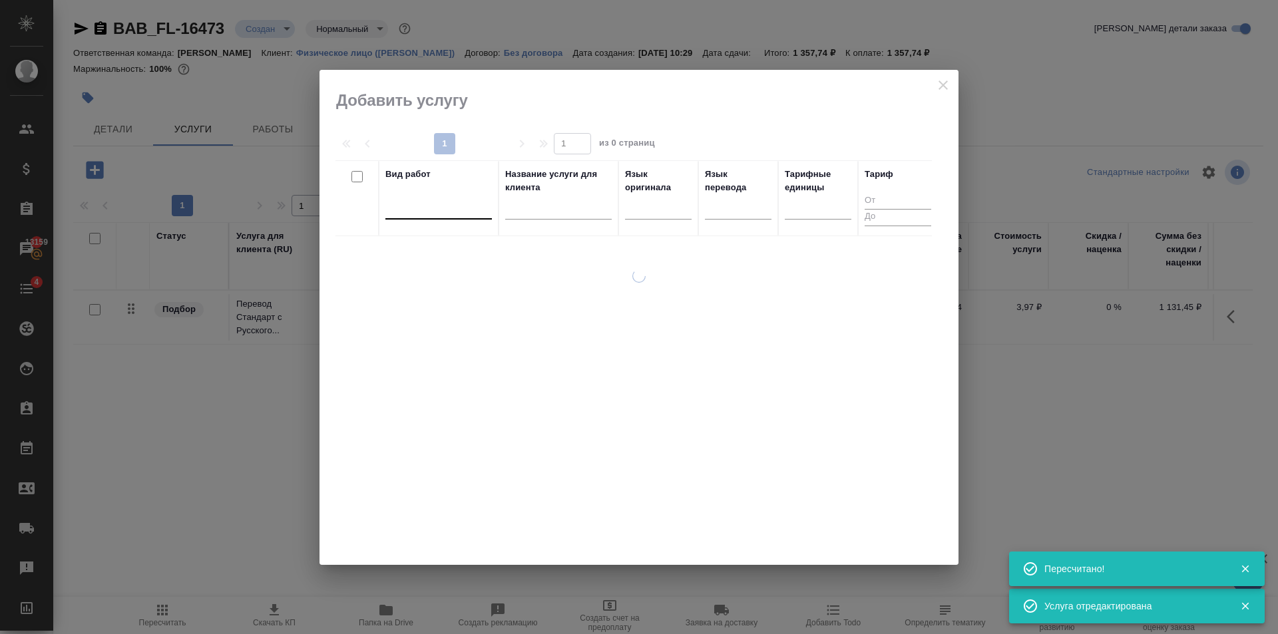
click at [433, 214] on div at bounding box center [438, 205] width 106 height 19
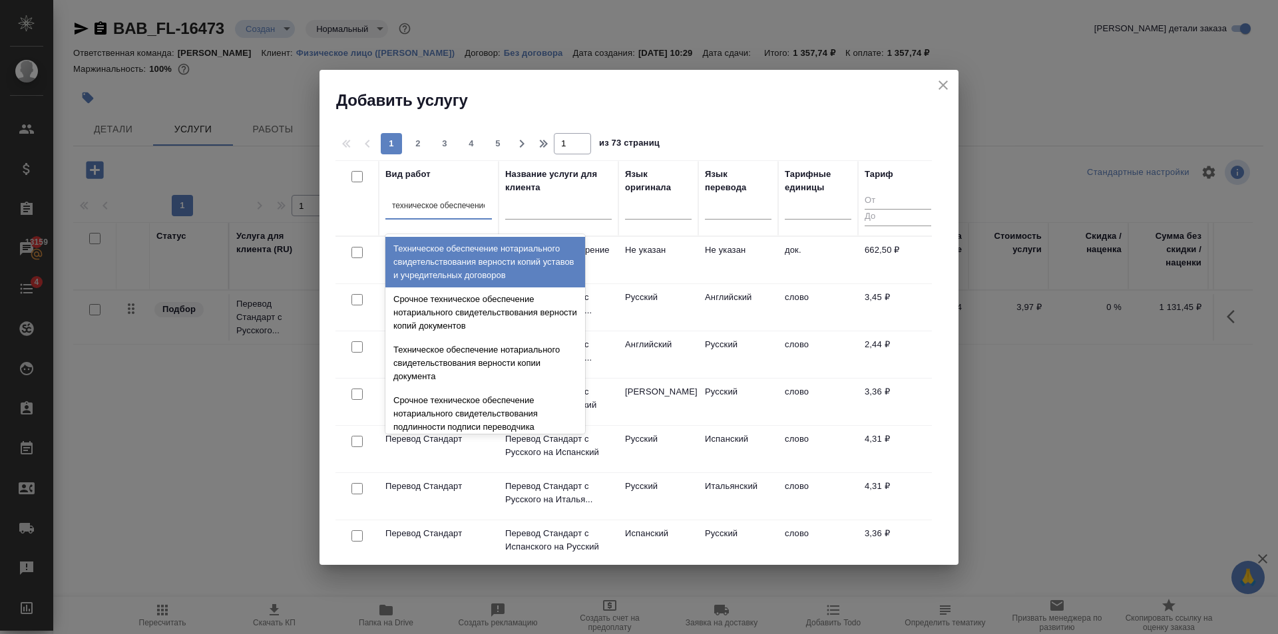
type input "техническое обеспечение"
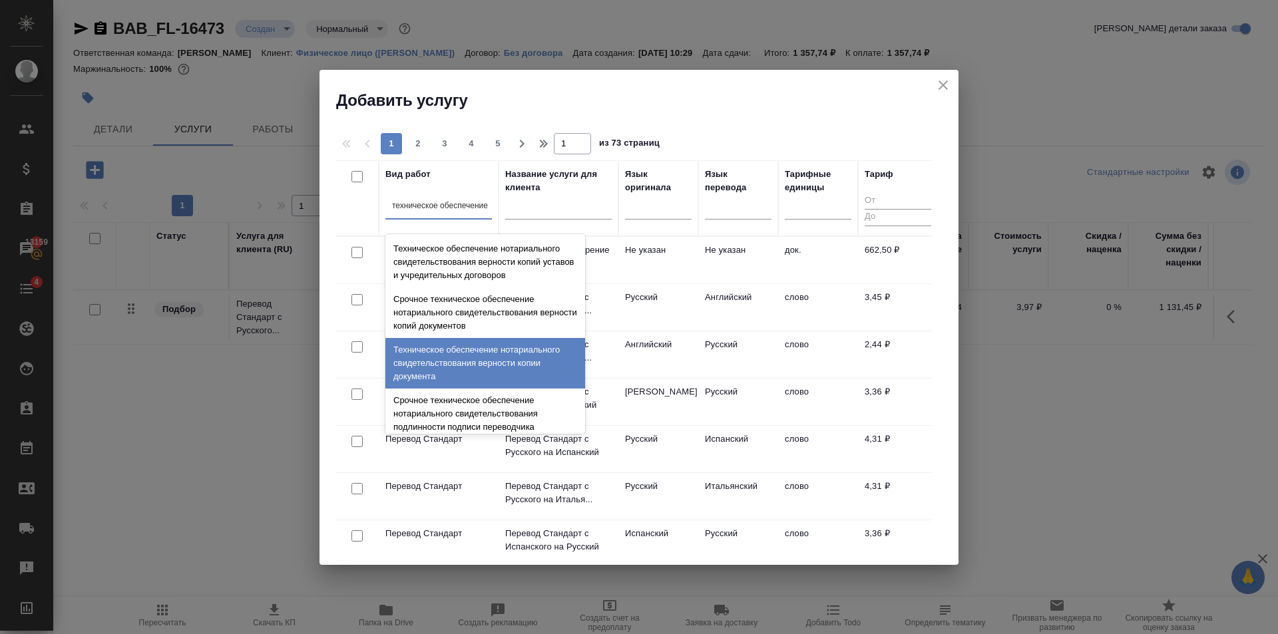
click at [465, 346] on div "Техническое обеспечение нотариального свидетельствования верности копии докумен…" at bounding box center [485, 363] width 200 height 51
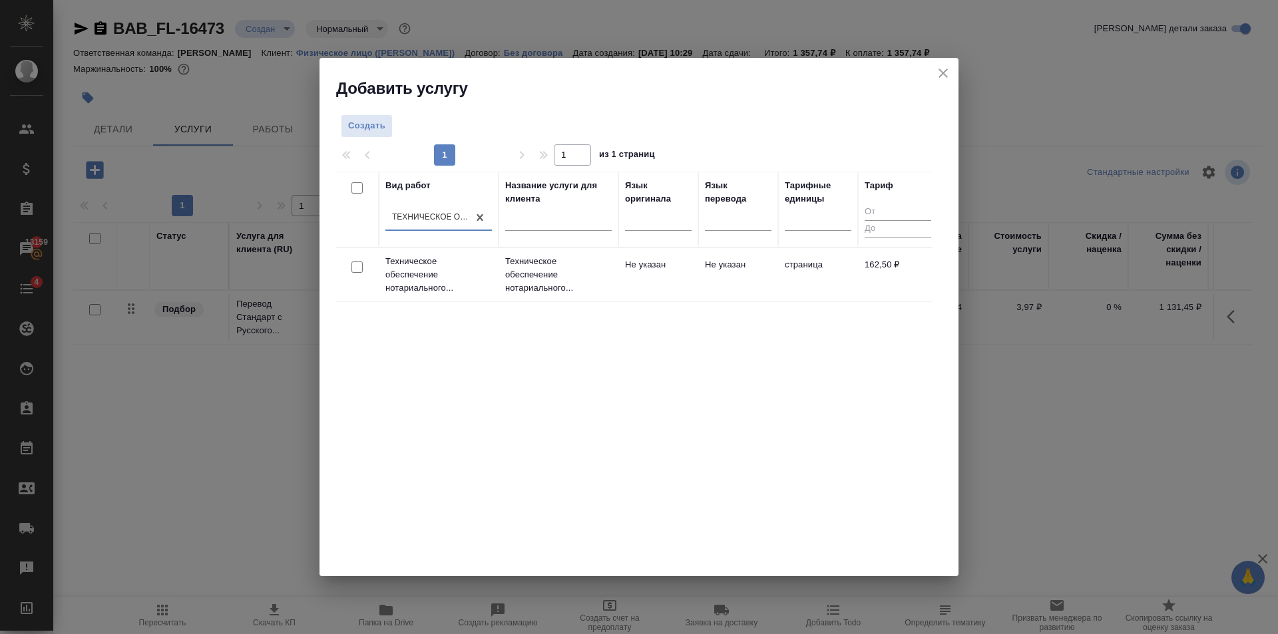
click at [672, 285] on td "Не указан" at bounding box center [658, 275] width 80 height 47
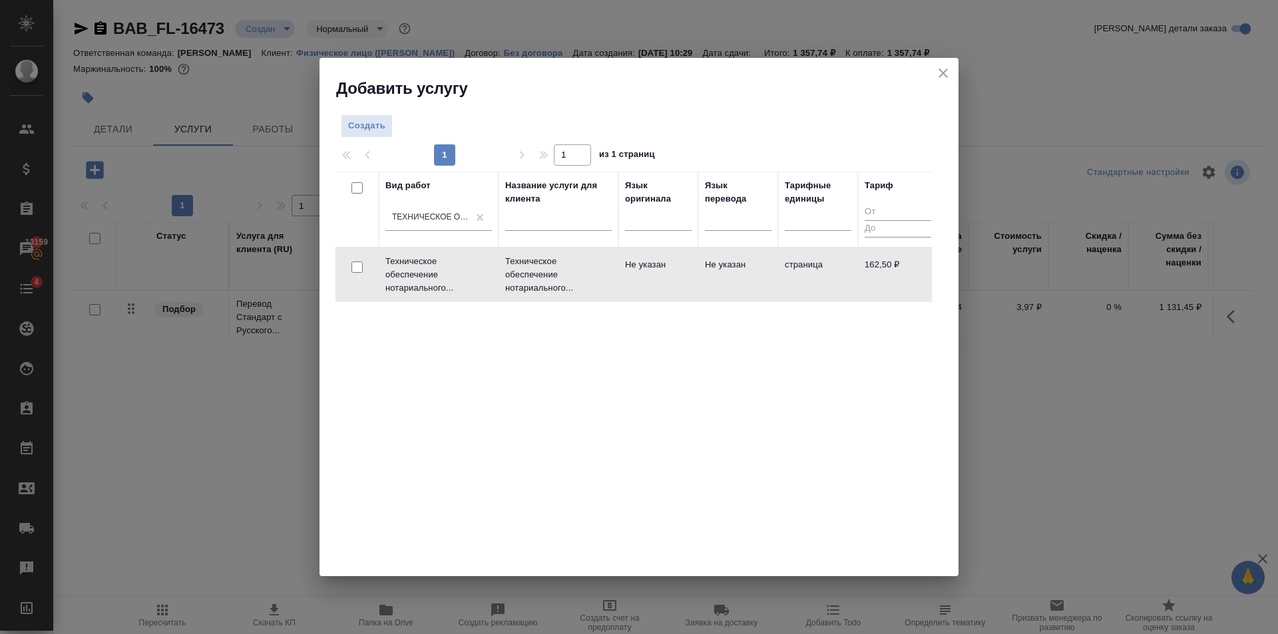
click at [672, 285] on td "Не указан" at bounding box center [658, 275] width 80 height 47
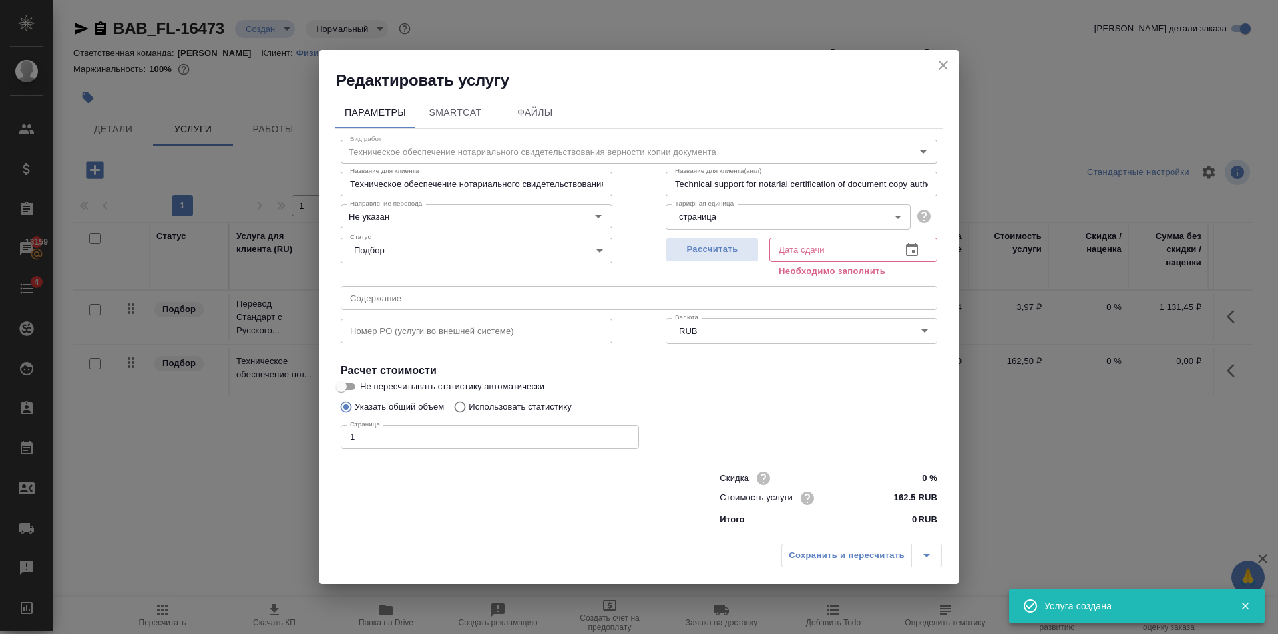
click at [626, 435] on input "1" at bounding box center [490, 437] width 298 height 24
type input "2"
click at [626, 435] on input "2" at bounding box center [490, 437] width 298 height 24
click at [718, 246] on span "Рассчитать" at bounding box center [712, 249] width 79 height 15
type input "[DATE] 10:06"
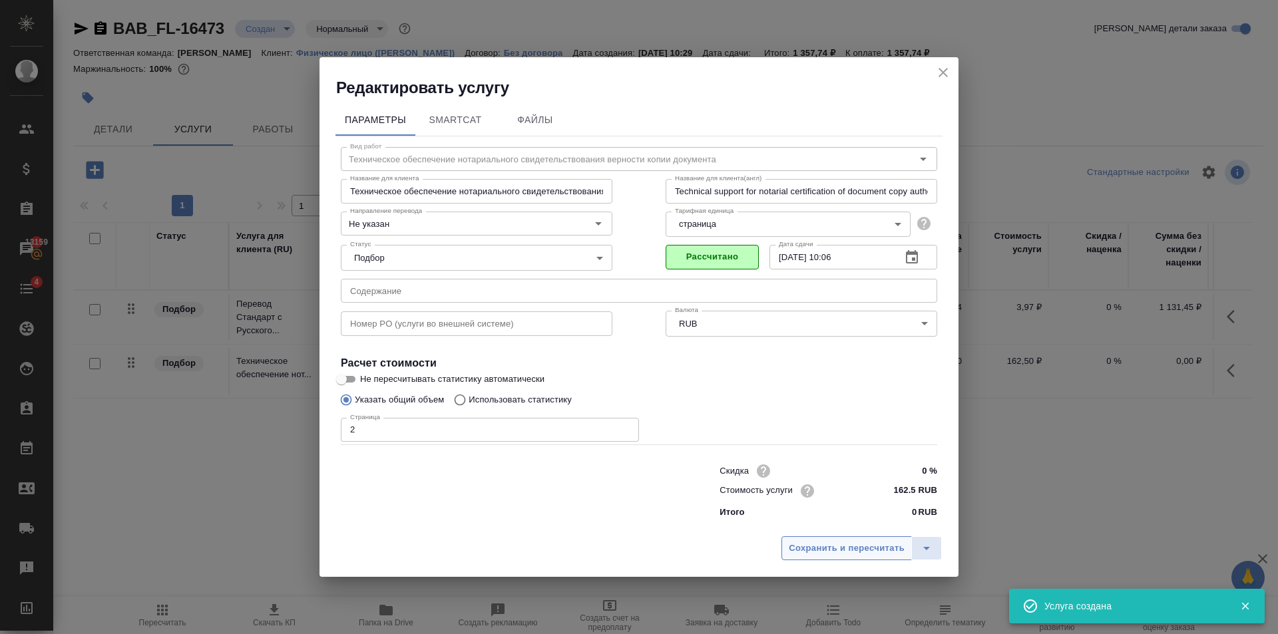
click at [827, 544] on span "Сохранить и пересчитать" at bounding box center [847, 548] width 116 height 15
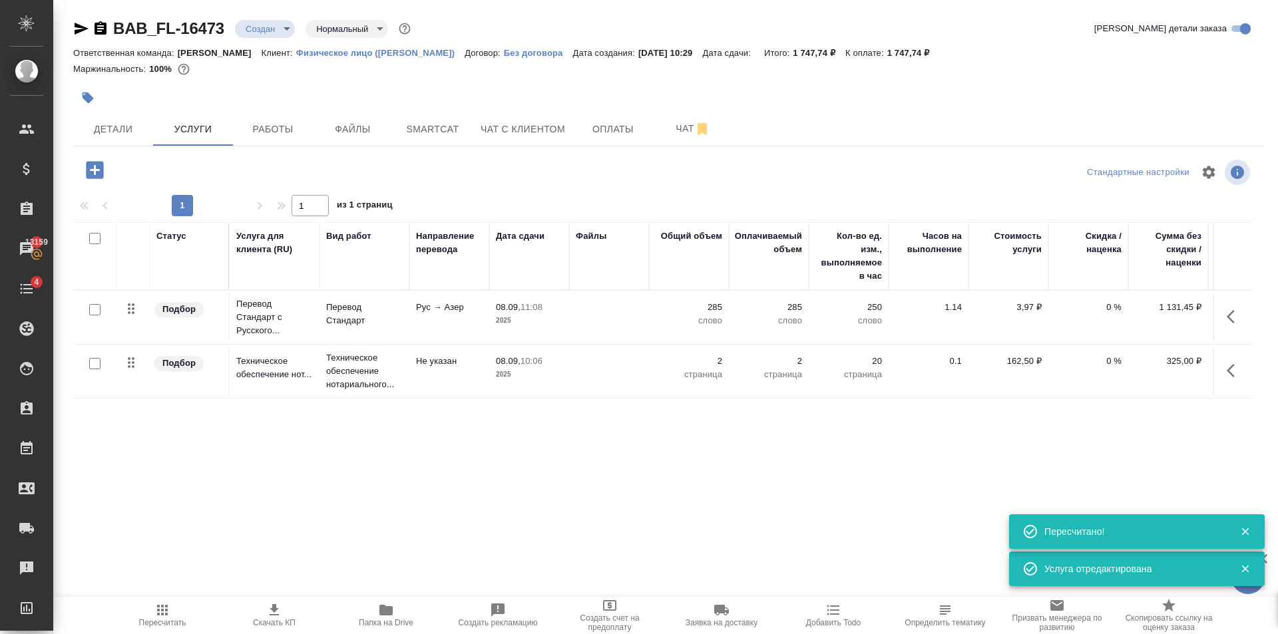
click at [100, 168] on icon "button" at bounding box center [94, 169] width 17 height 17
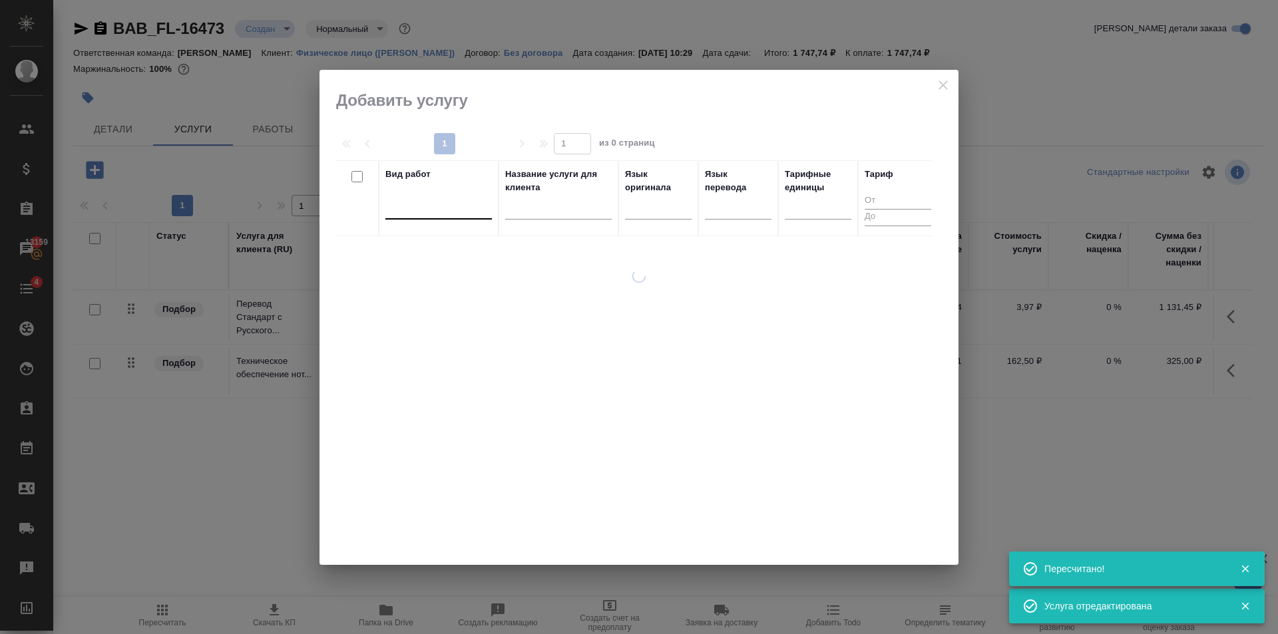
click at [421, 212] on div at bounding box center [438, 205] width 106 height 19
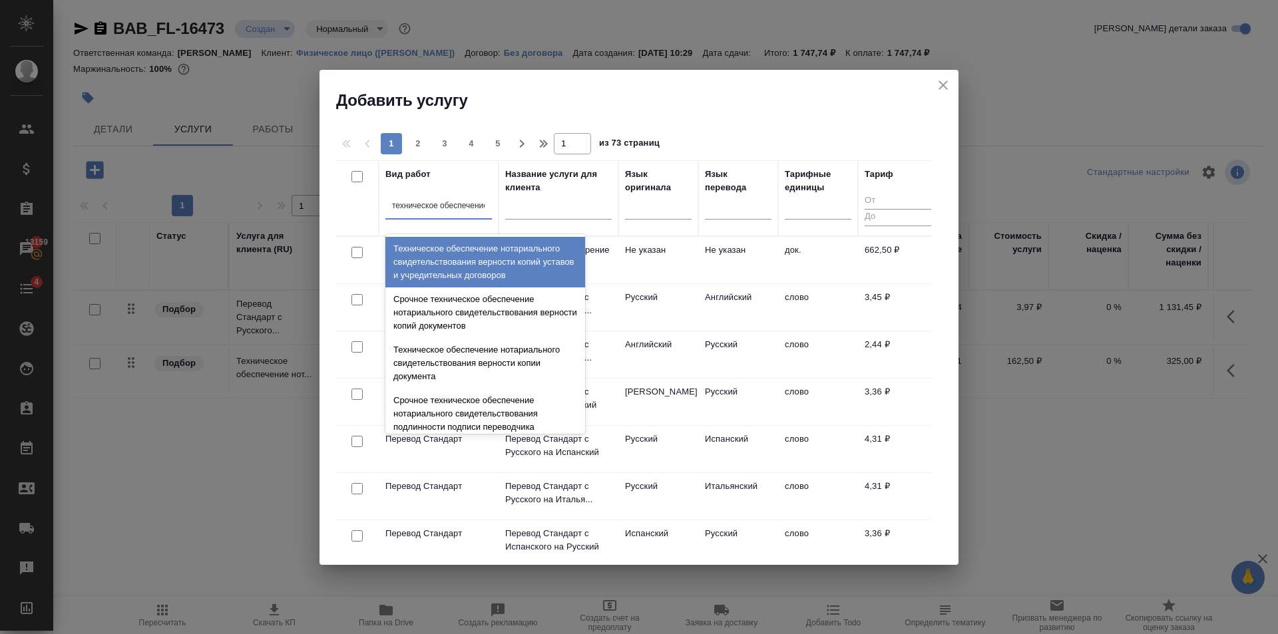
type input "техническое обеспечение"
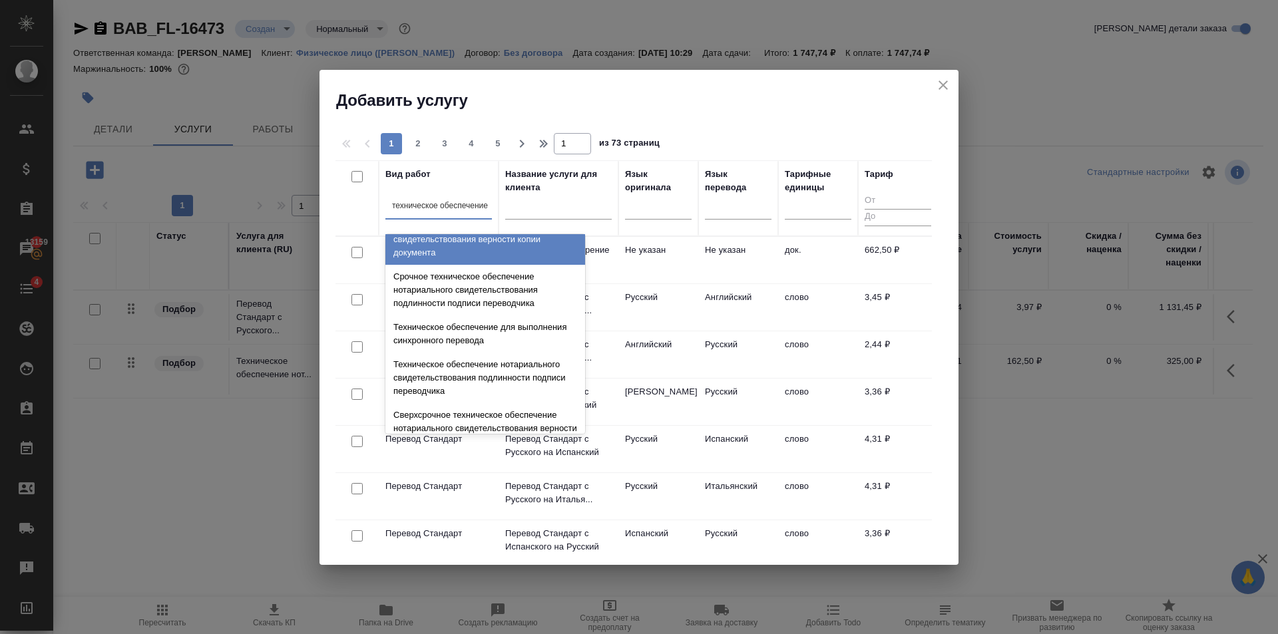
scroll to position [133, 0]
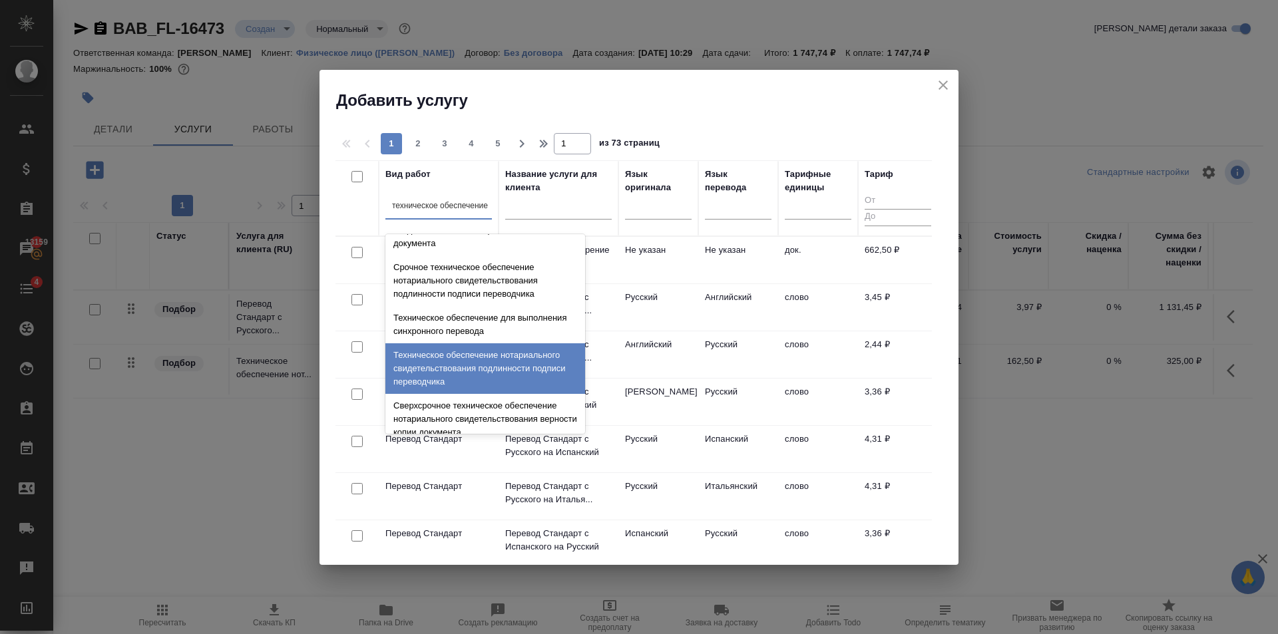
click at [490, 354] on div "Техническое обеспечение нотариального свидетельствования подлинности подписи пе…" at bounding box center [485, 368] width 200 height 51
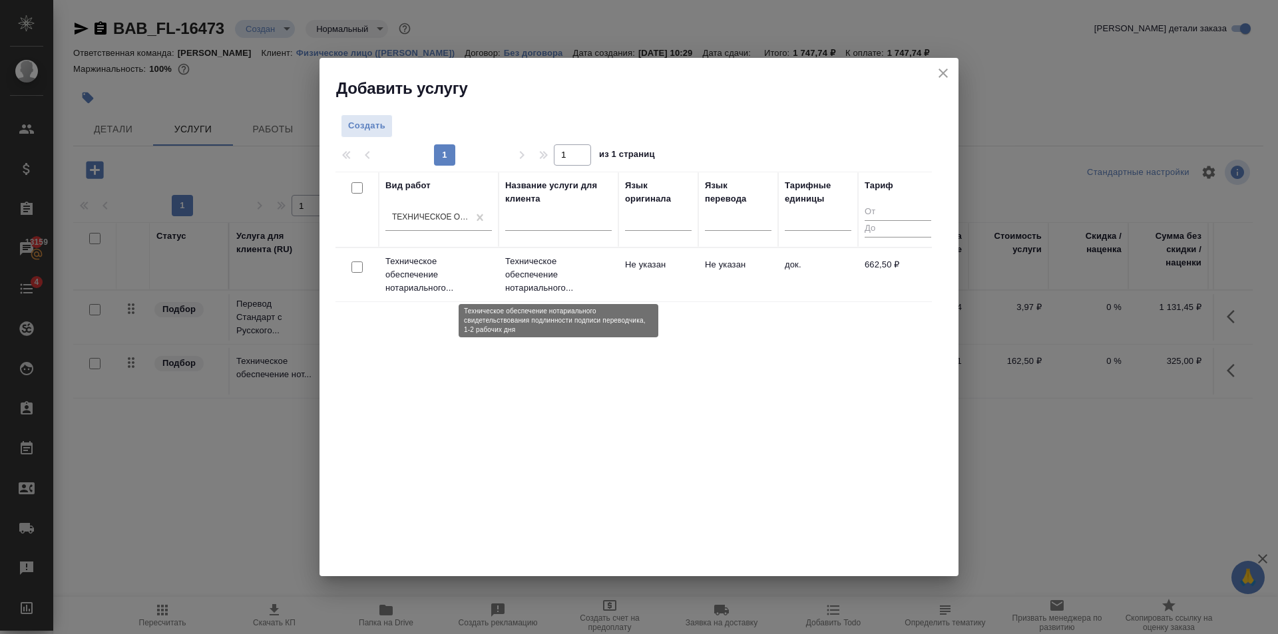
click at [602, 283] on p "Техническое обеспечение нотариального..." at bounding box center [558, 275] width 106 height 40
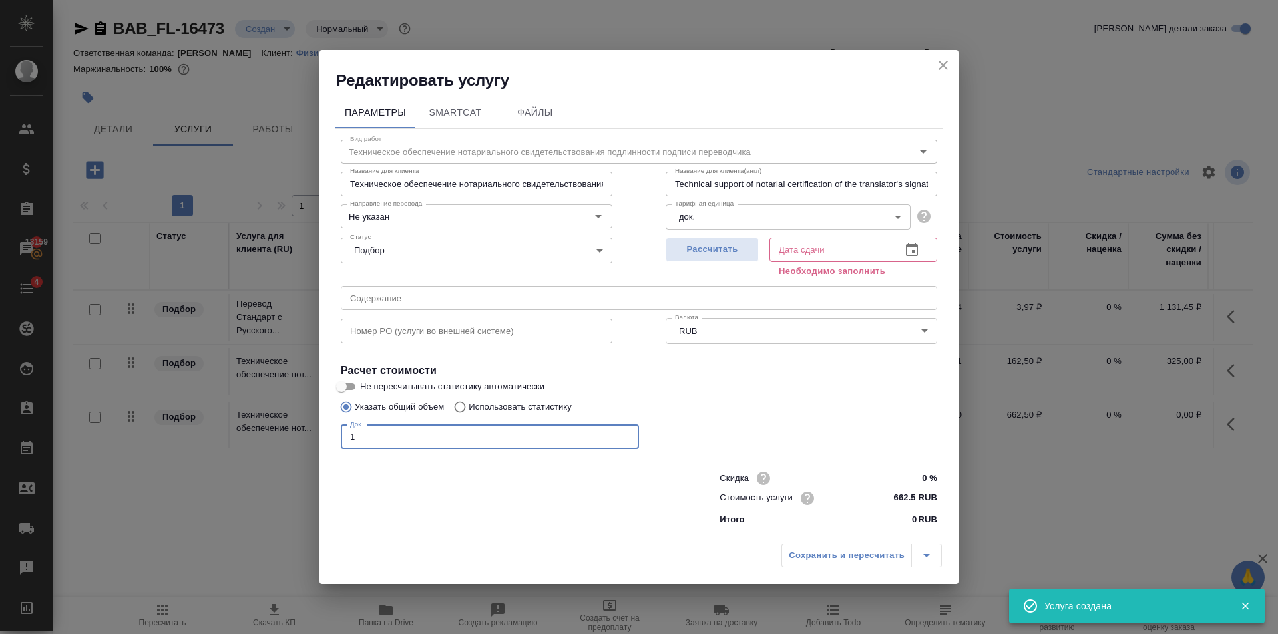
click at [625, 435] on input "1" at bounding box center [490, 437] width 298 height 24
type input "2"
click at [625, 435] on input "2" at bounding box center [490, 437] width 298 height 24
click at [726, 249] on span "Рассчитать" at bounding box center [712, 249] width 79 height 15
type input "[DATE] 10:24"
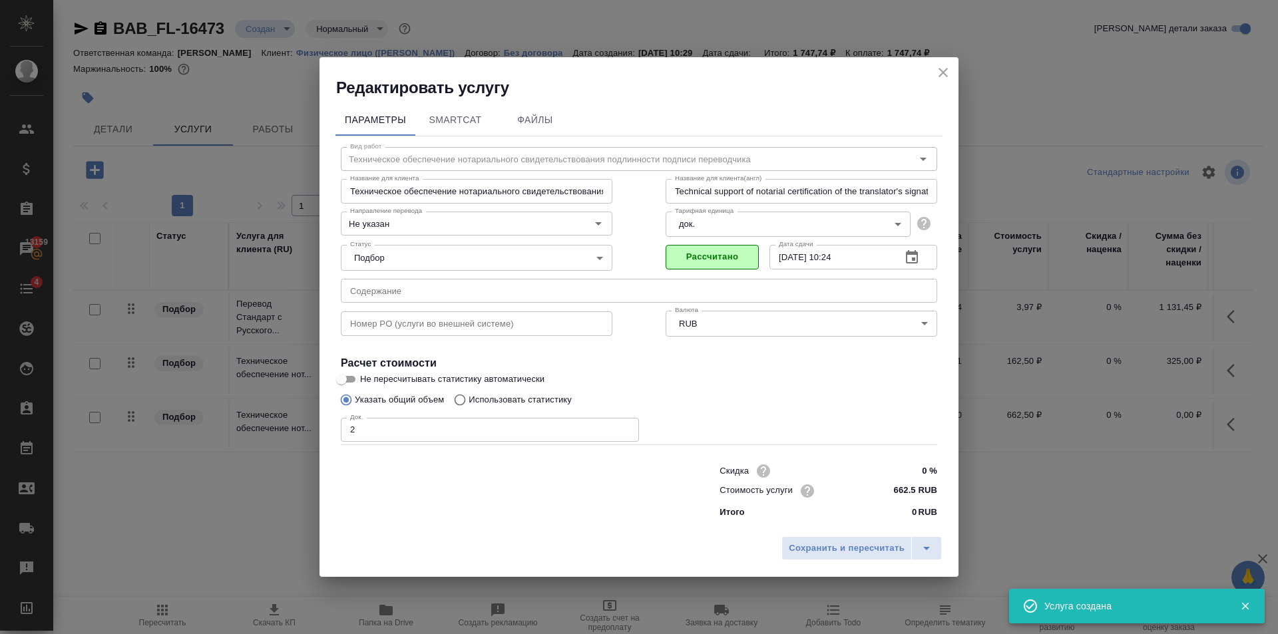
click at [861, 546] on span "Сохранить и пересчитать" at bounding box center [847, 548] width 116 height 15
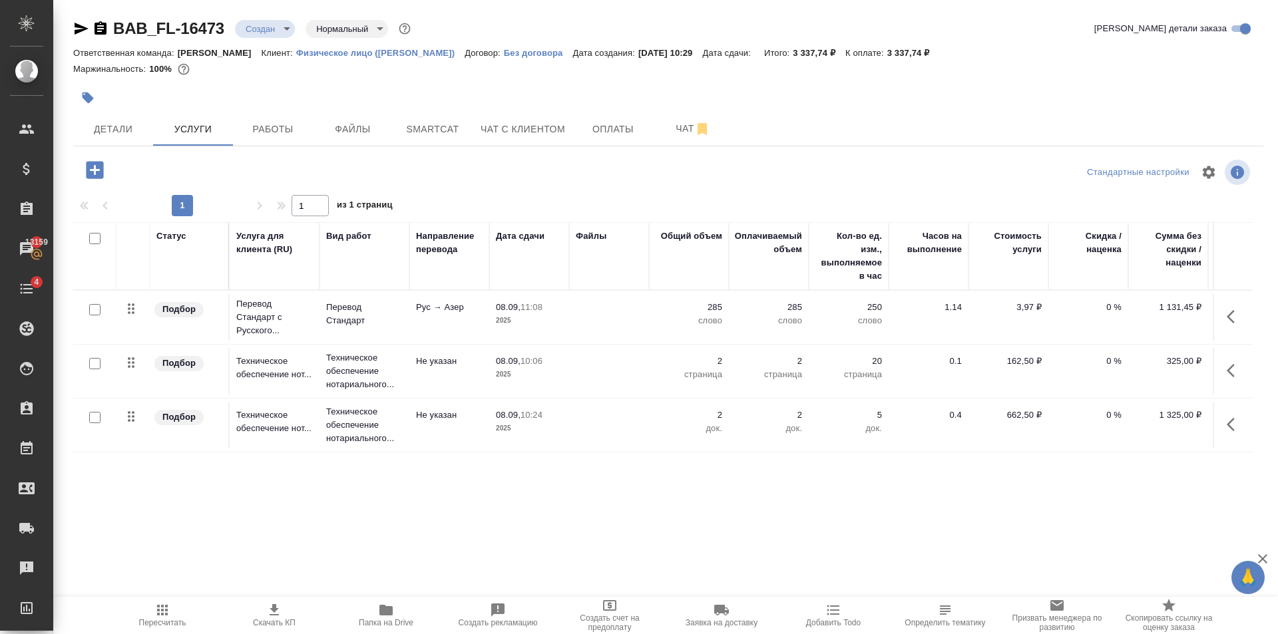
click at [95, 170] on icon "button" at bounding box center [94, 169] width 23 height 23
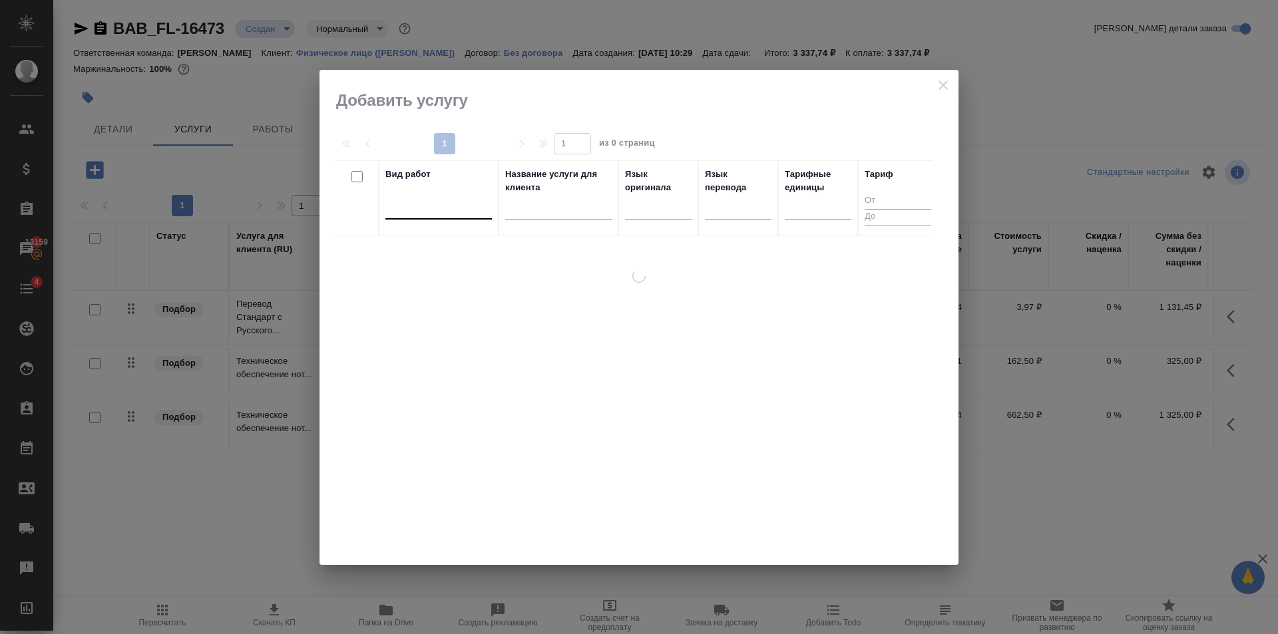
click at [451, 207] on div at bounding box center [438, 205] width 106 height 19
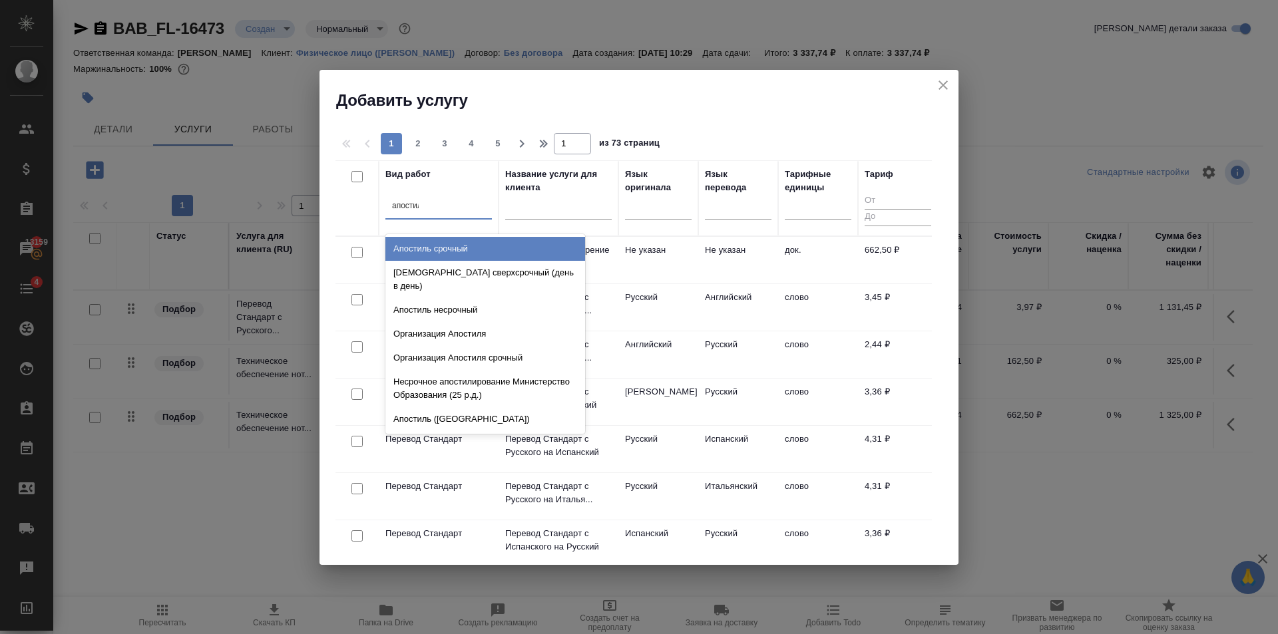
type input "апостиль"
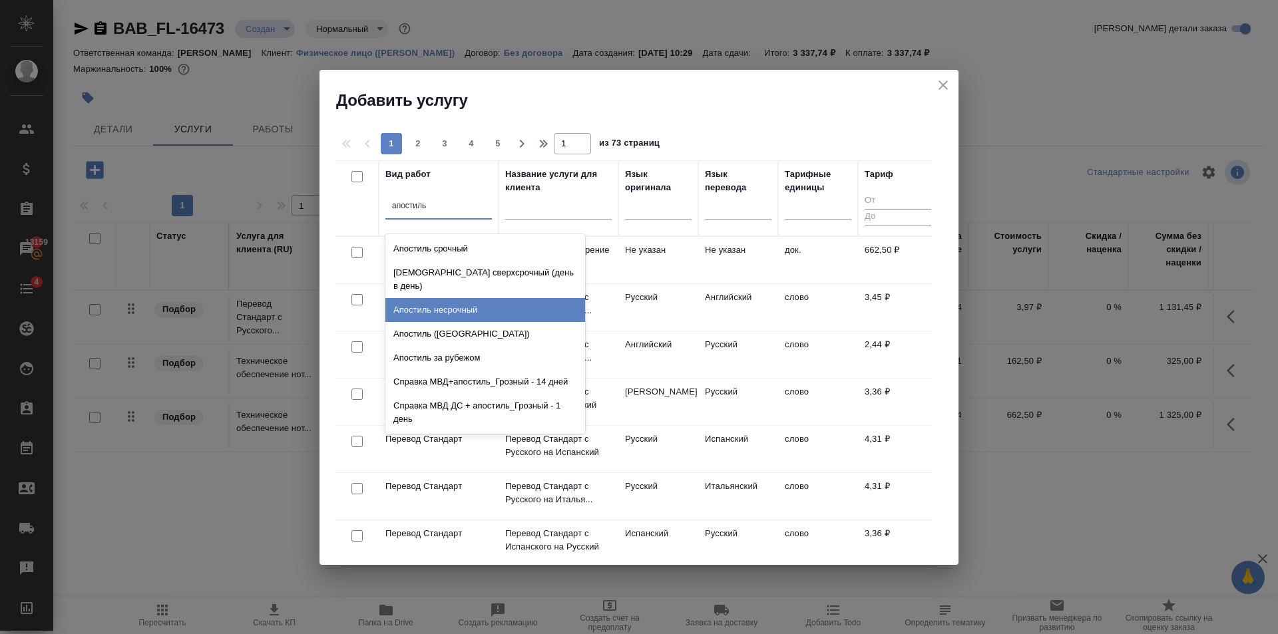
click at [475, 300] on div "Апостиль несрочный" at bounding box center [485, 310] width 200 height 24
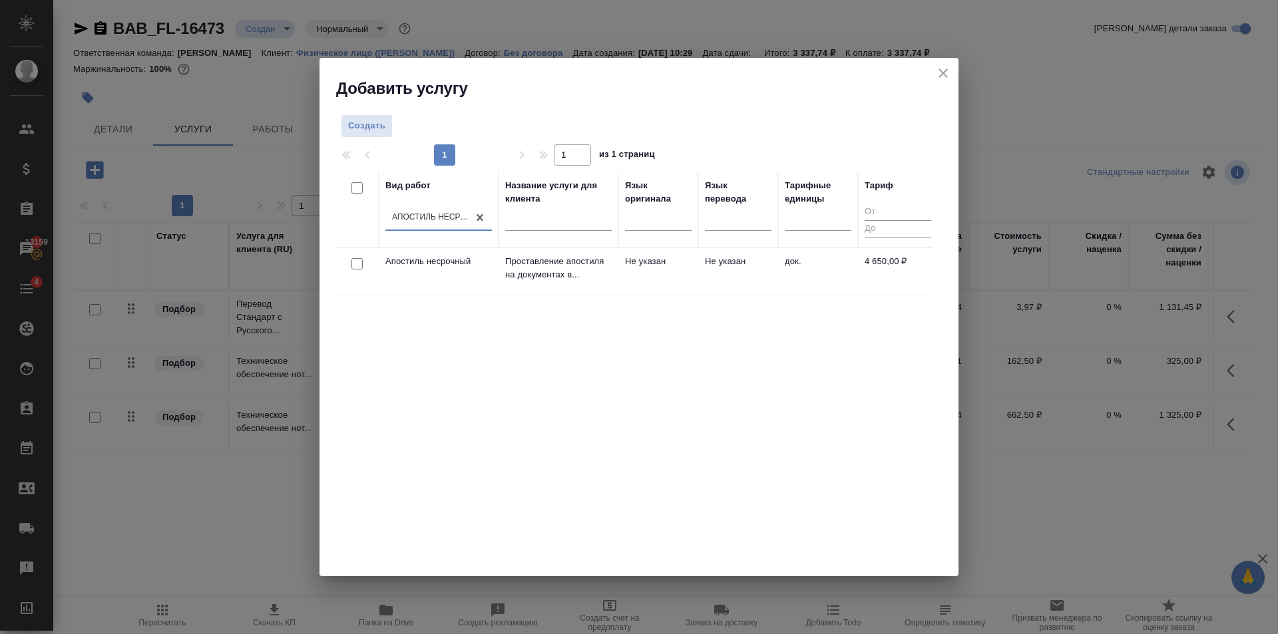
click at [628, 278] on td "Не указан" at bounding box center [658, 271] width 80 height 47
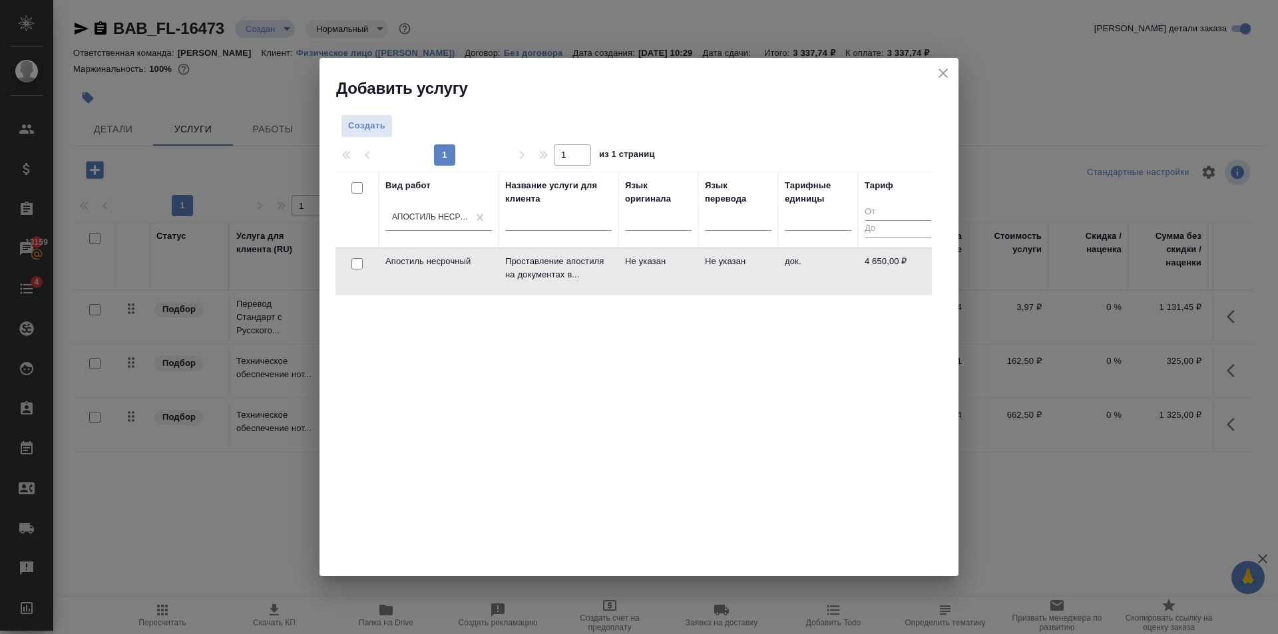
click at [628, 278] on td "Не указан" at bounding box center [658, 271] width 80 height 47
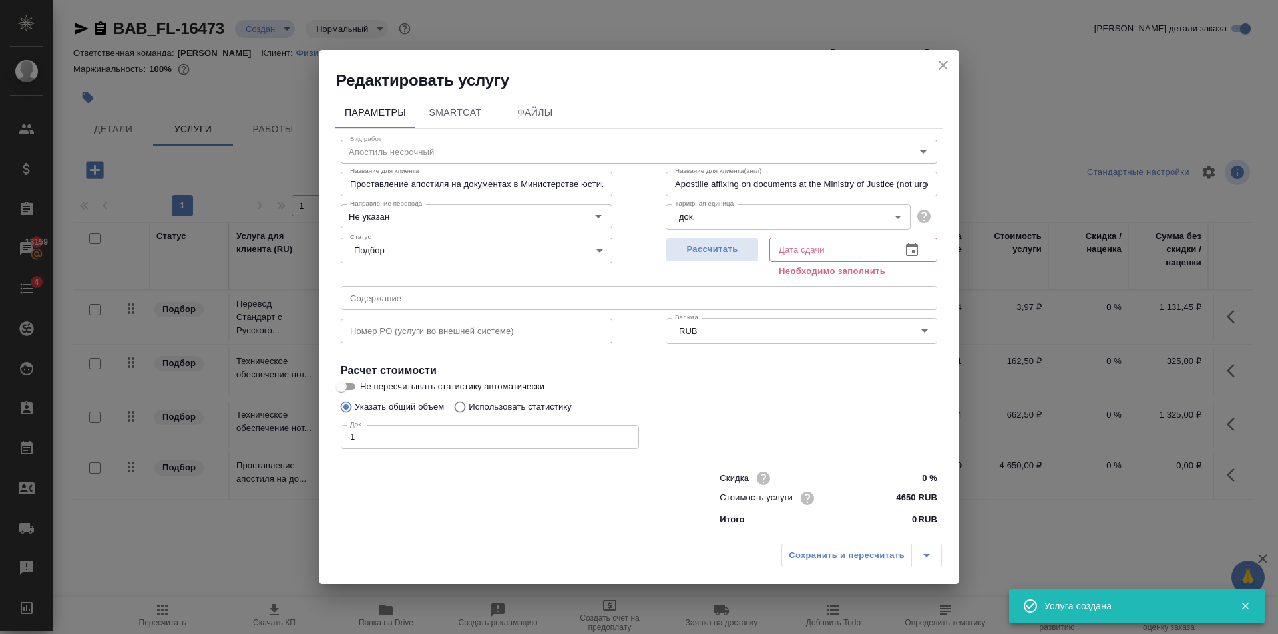
click at [629, 435] on input "1" at bounding box center [490, 437] width 298 height 24
type input "2"
click at [629, 435] on input "2" at bounding box center [490, 437] width 298 height 24
click at [711, 244] on span "Рассчитать" at bounding box center [712, 249] width 79 height 15
type input "[DATE] 12:00"
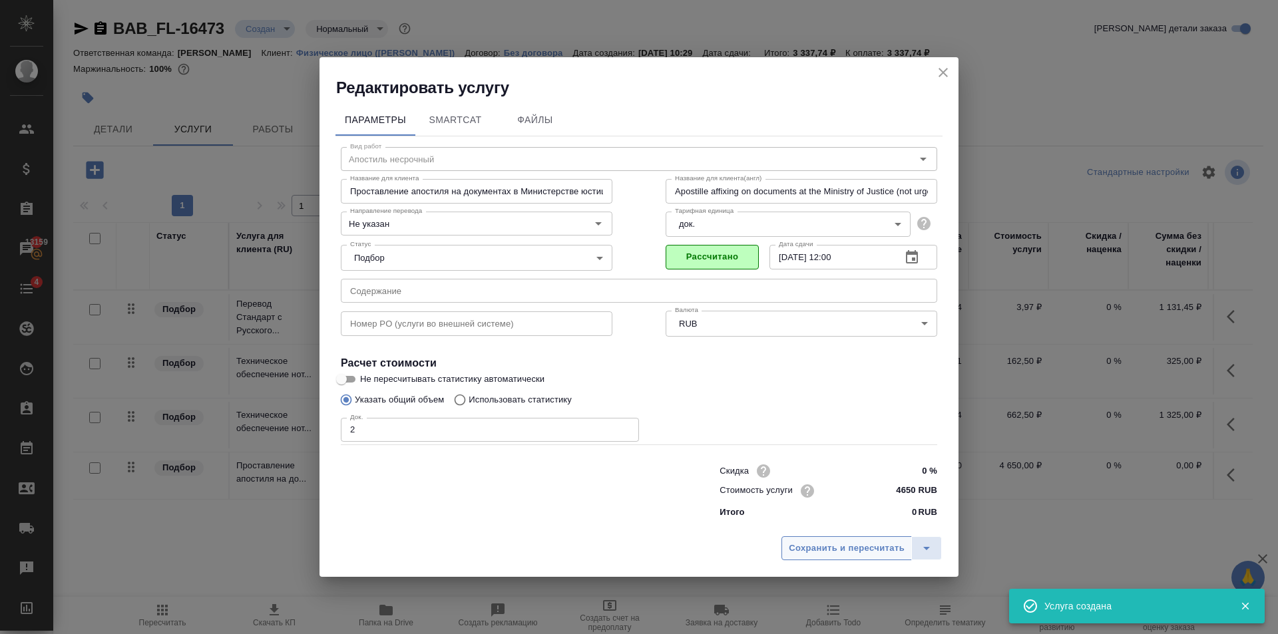
click at [866, 552] on span "Сохранить и пересчитать" at bounding box center [847, 548] width 116 height 15
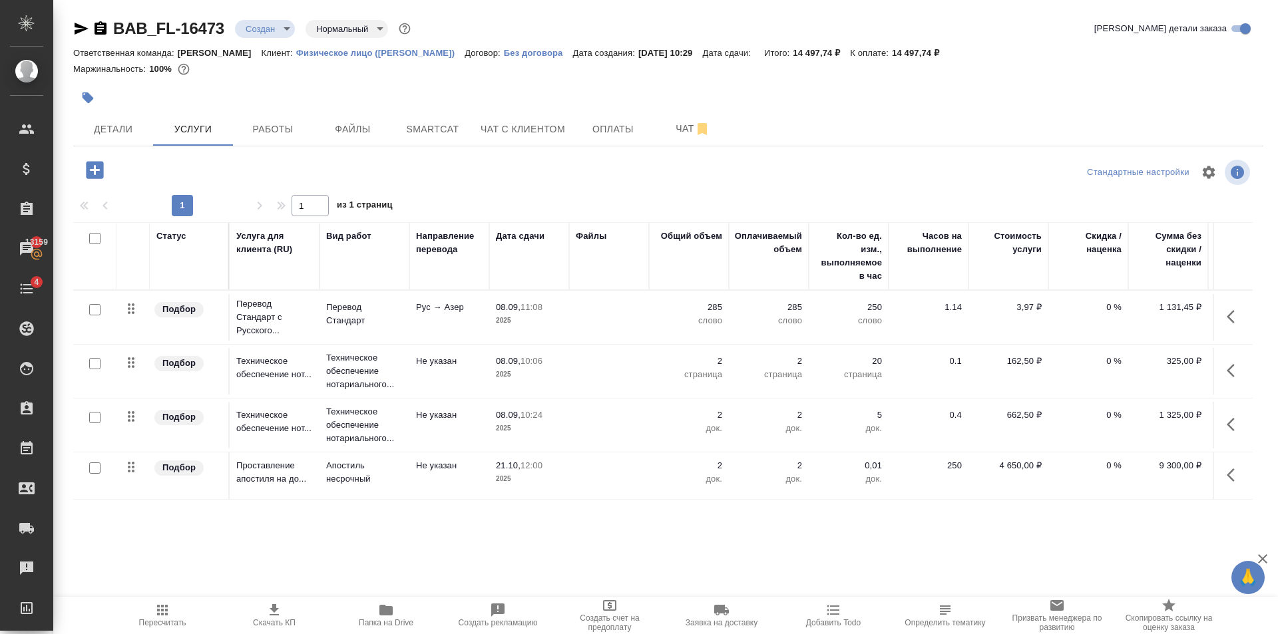
click at [100, 172] on icon "button" at bounding box center [94, 169] width 17 height 17
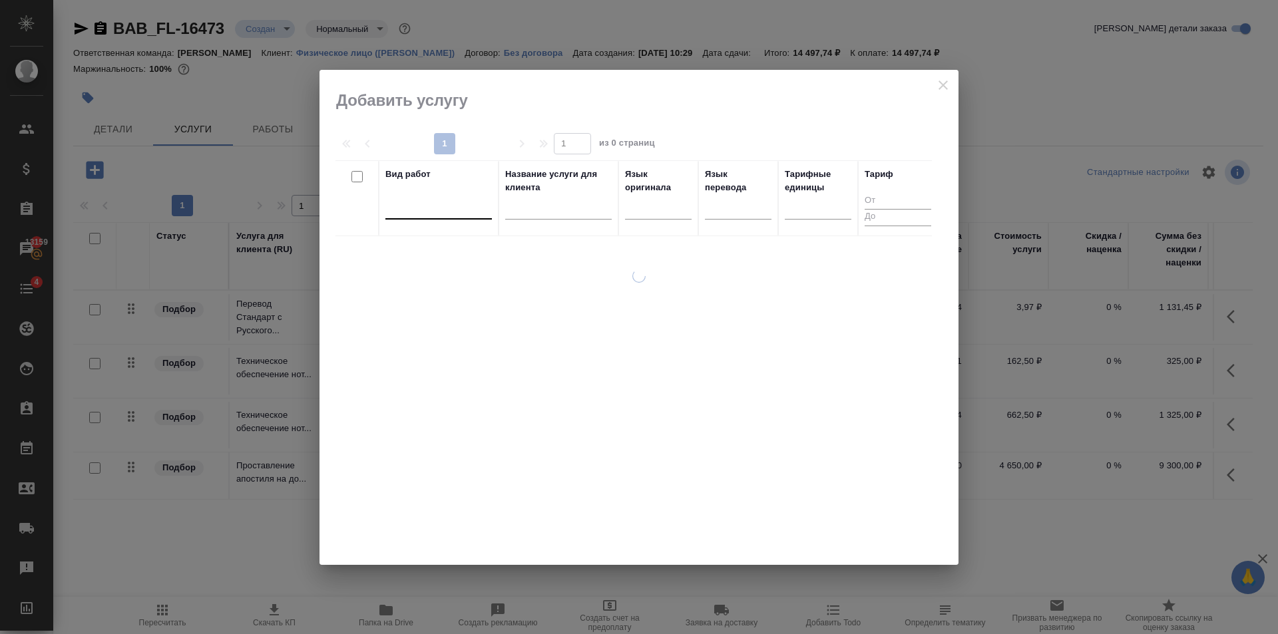
click at [434, 204] on div at bounding box center [438, 205] width 106 height 19
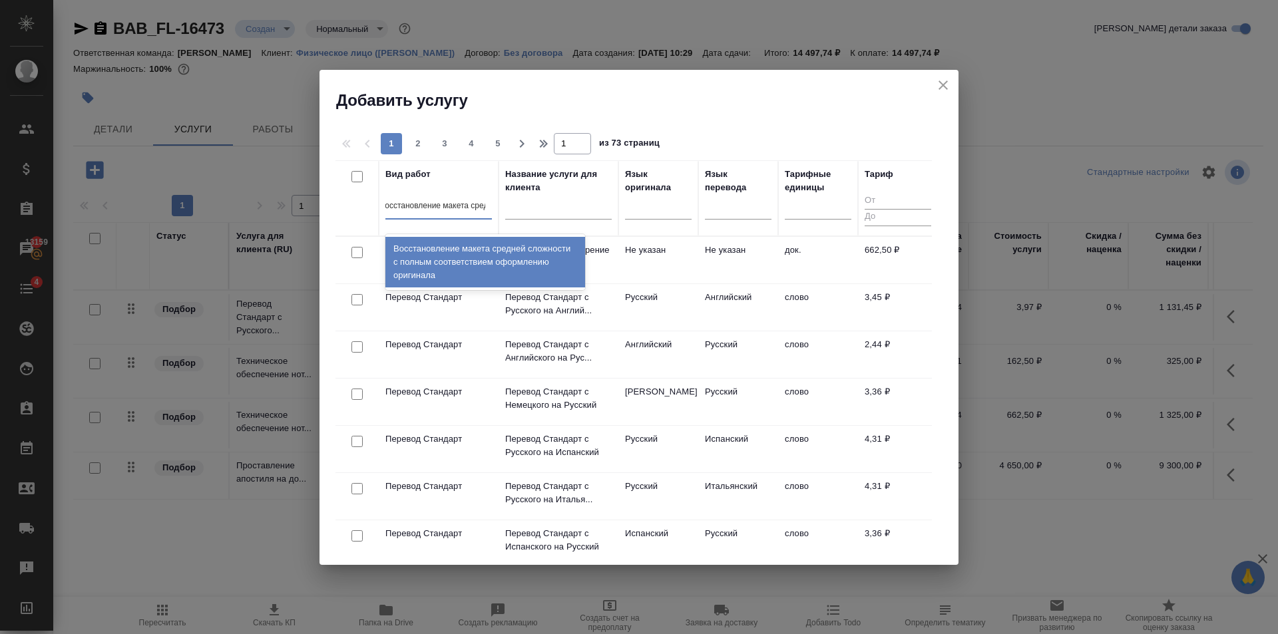
type input "восстановление макета средне"
click at [485, 241] on div "Восстановление макета средней сложности с полным соответствием оформлению ориги…" at bounding box center [485, 262] width 200 height 51
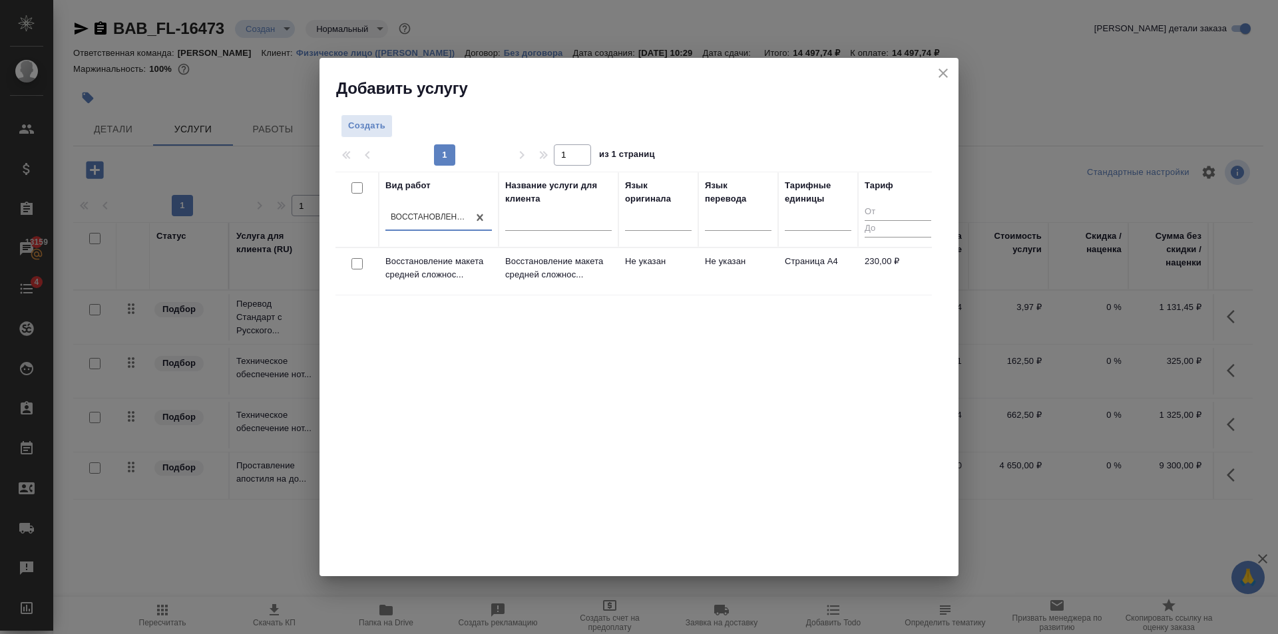
click at [685, 266] on td "Не указан" at bounding box center [658, 271] width 80 height 47
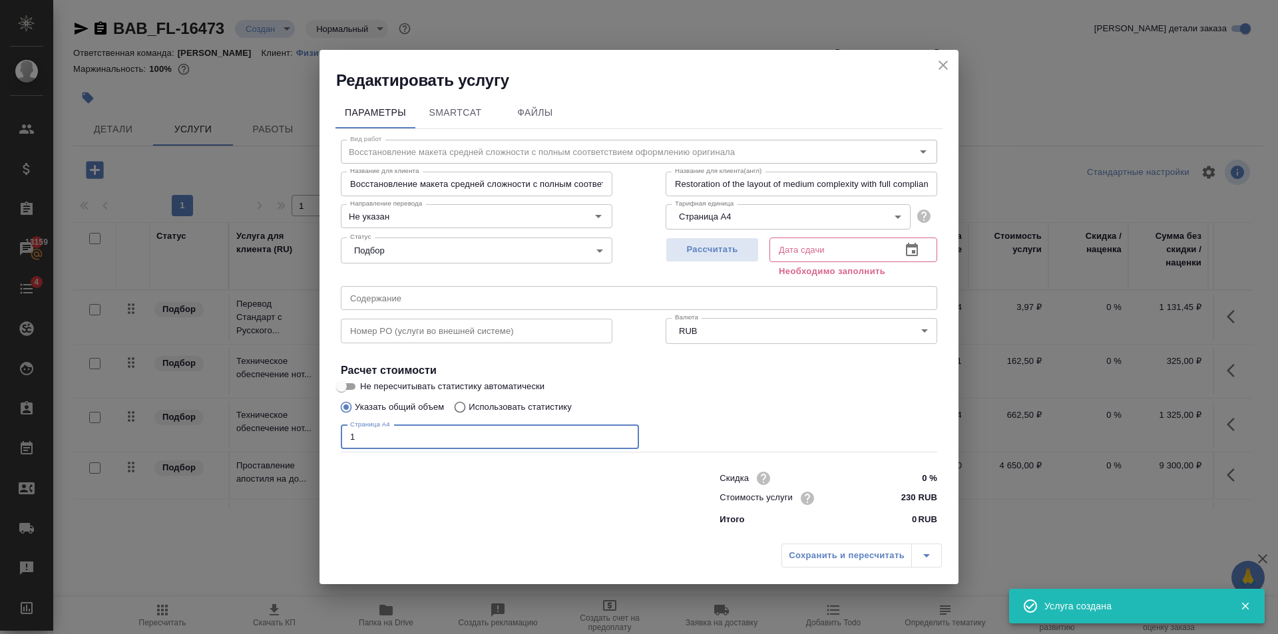
type input "1"
click at [628, 435] on input "1" at bounding box center [490, 437] width 298 height 24
click at [725, 251] on span "Рассчитать" at bounding box center [712, 249] width 79 height 15
type input "[DATE] 10:06"
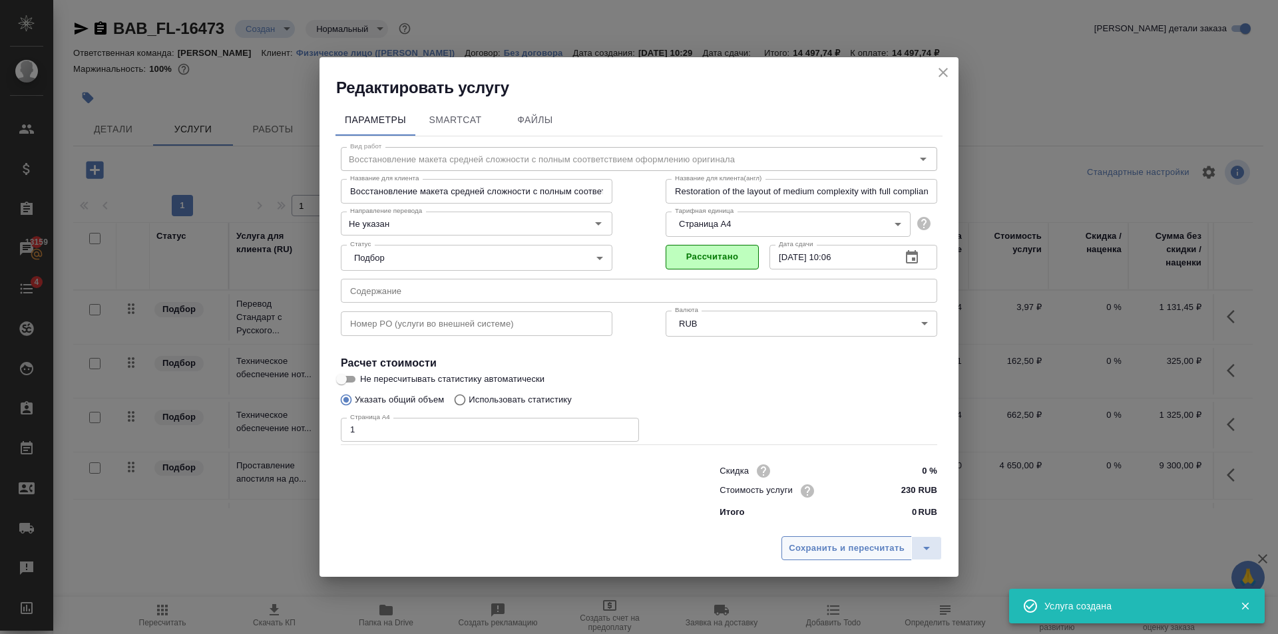
click at [841, 542] on span "Сохранить и пересчитать" at bounding box center [847, 548] width 116 height 15
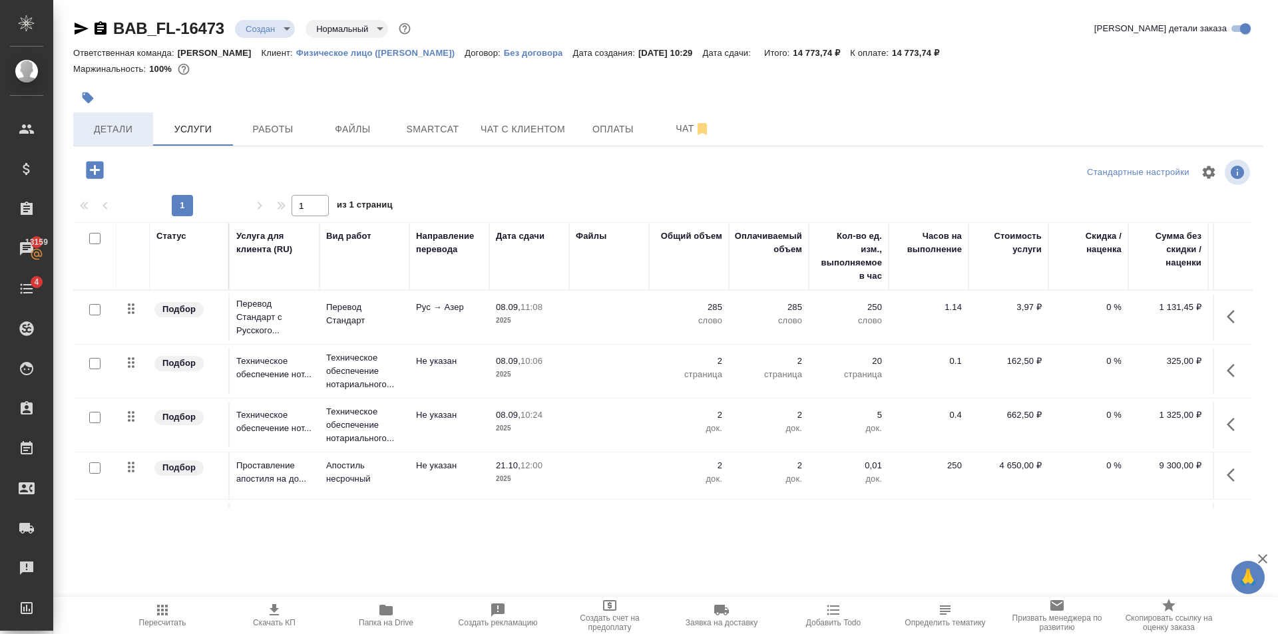
click at [142, 132] on span "Детали" at bounding box center [113, 129] width 64 height 17
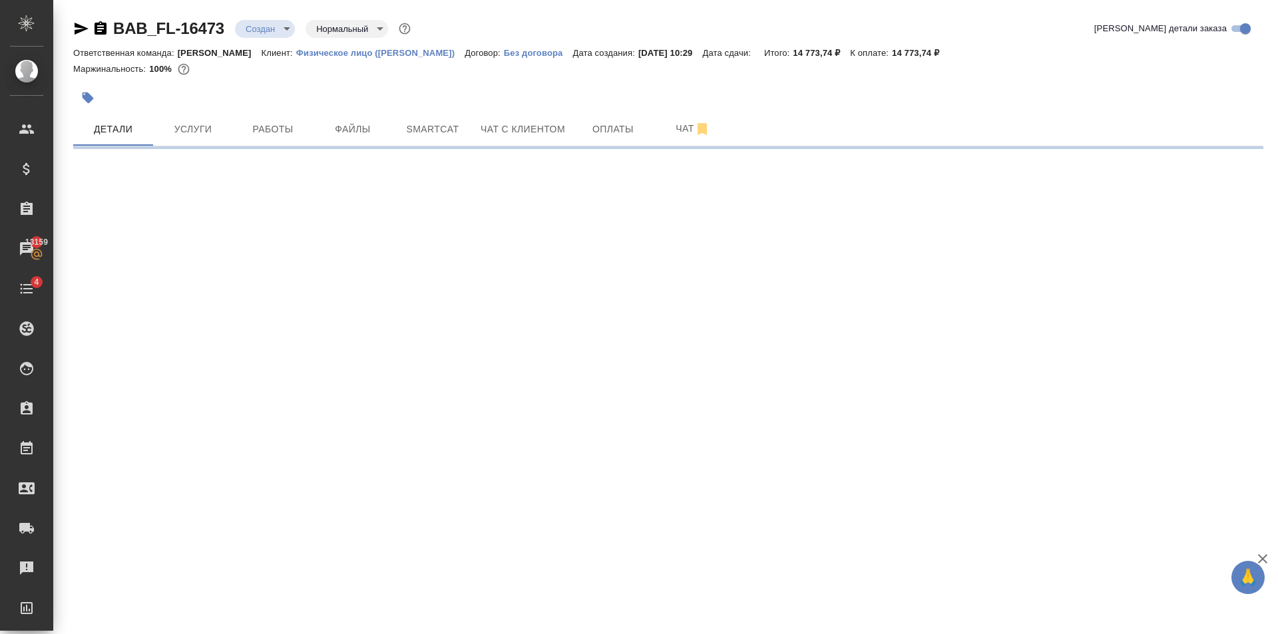
select select "RU"
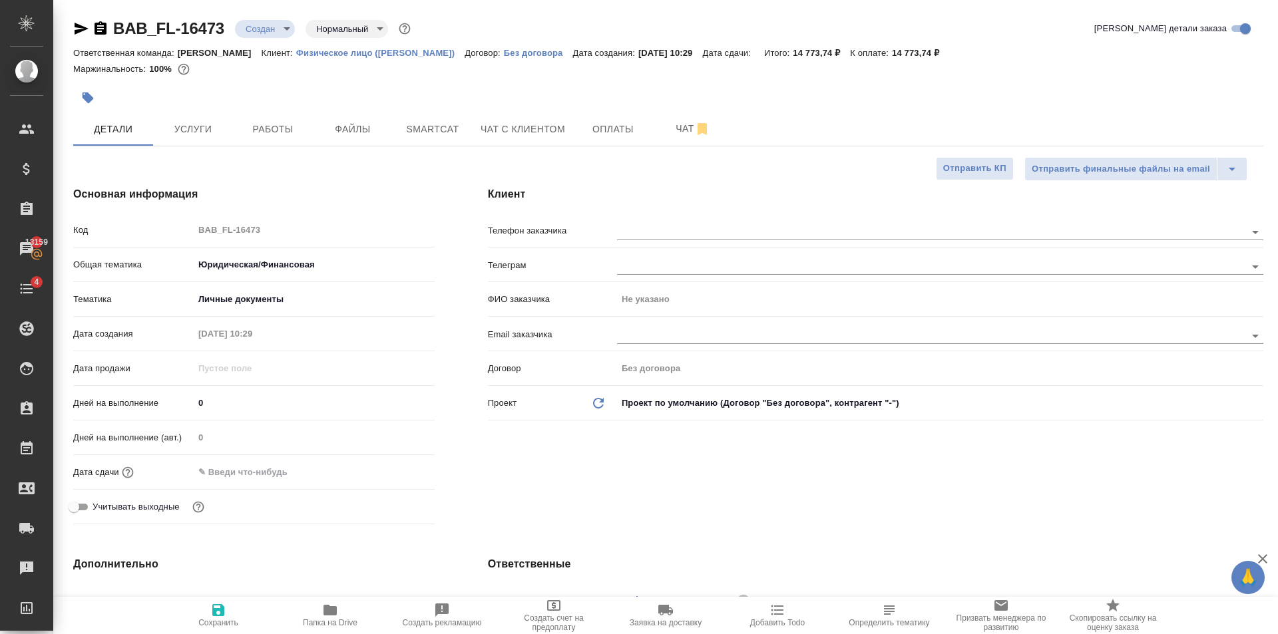
type textarea "x"
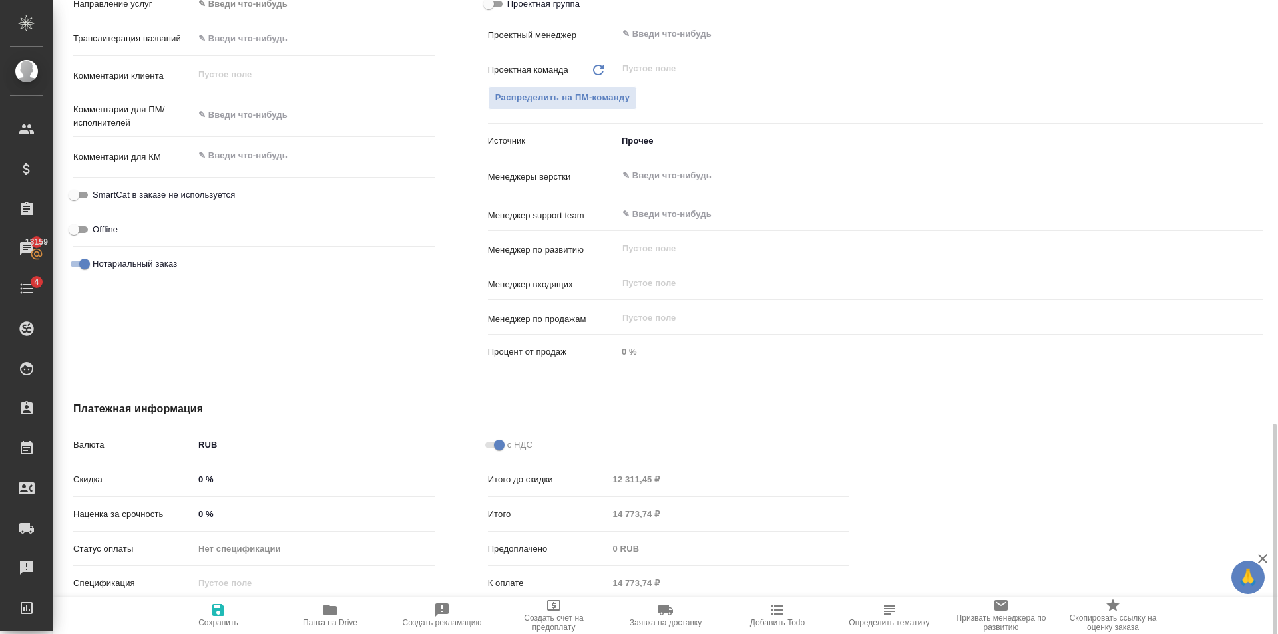
scroll to position [746, 0]
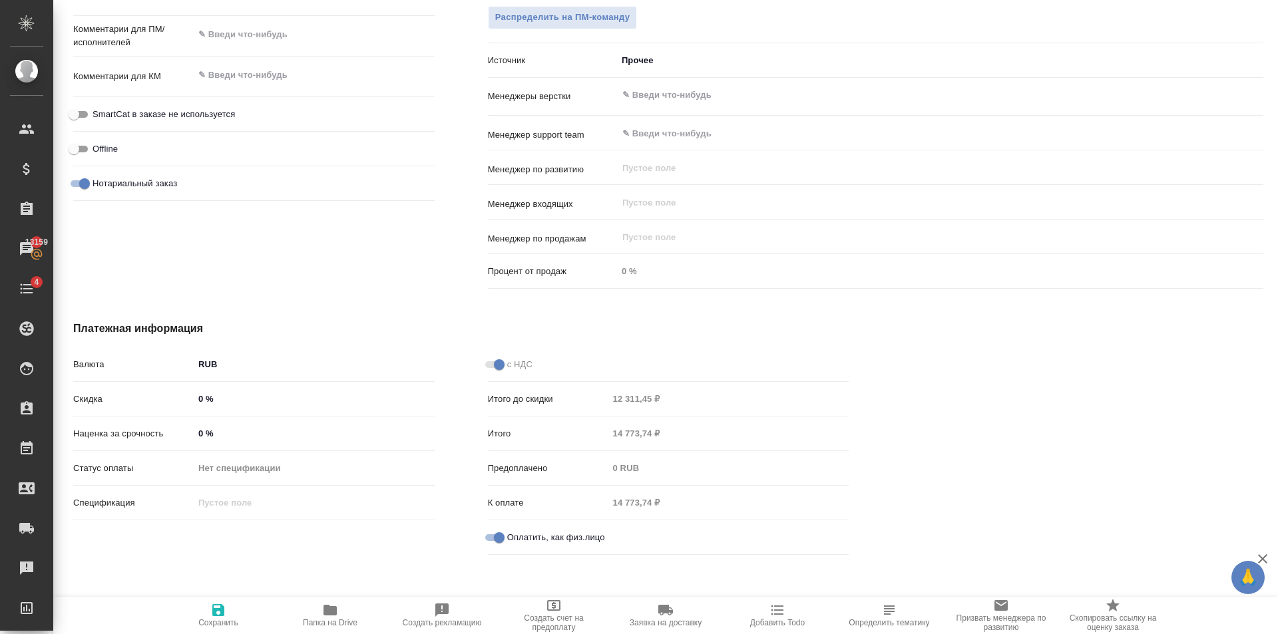
click at [197, 399] on input "0 %" at bounding box center [314, 398] width 241 height 19
type textarea "x"
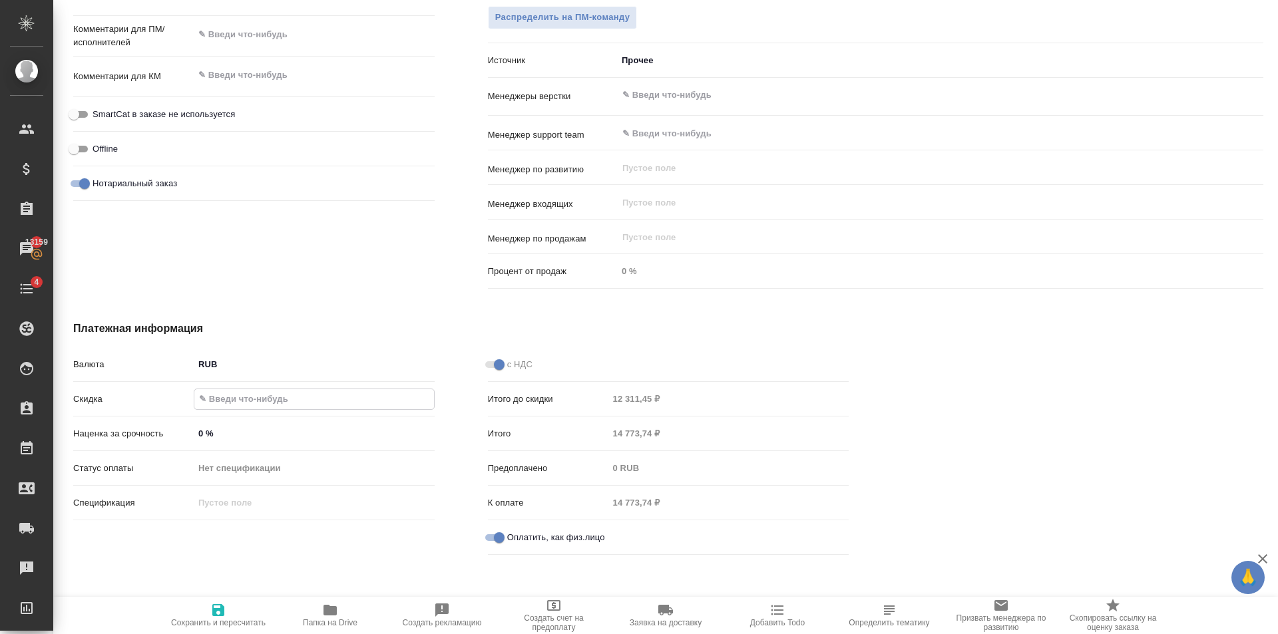
type textarea "x"
type input "1 %"
type textarea "x"
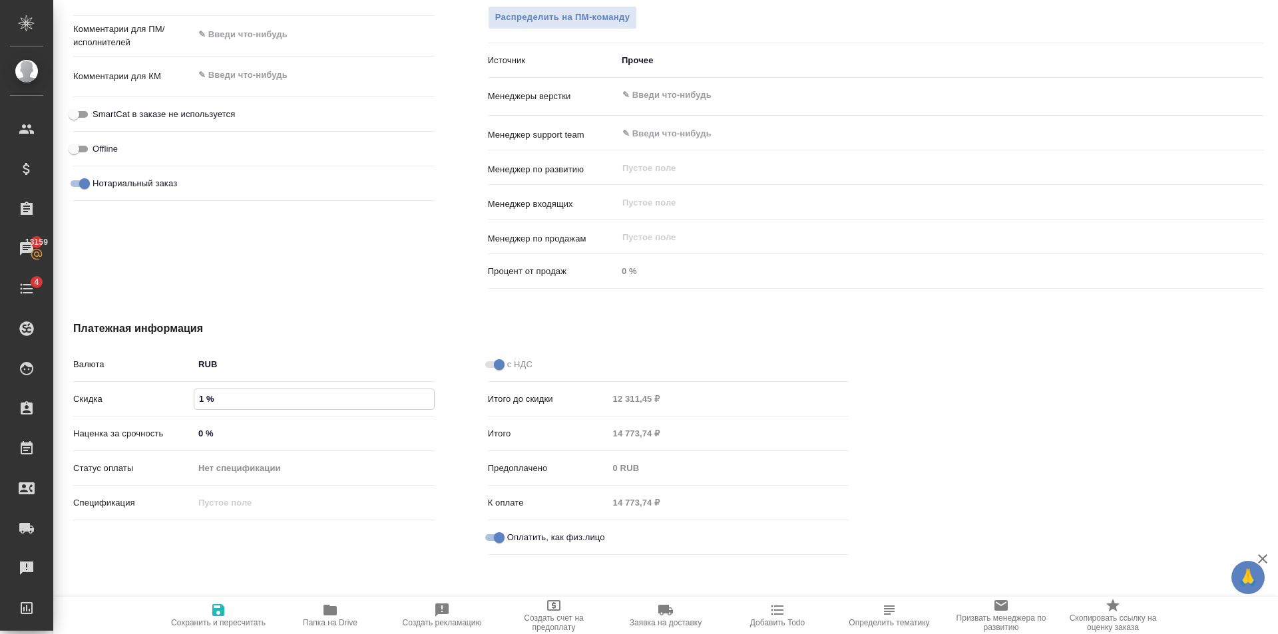
type textarea "x"
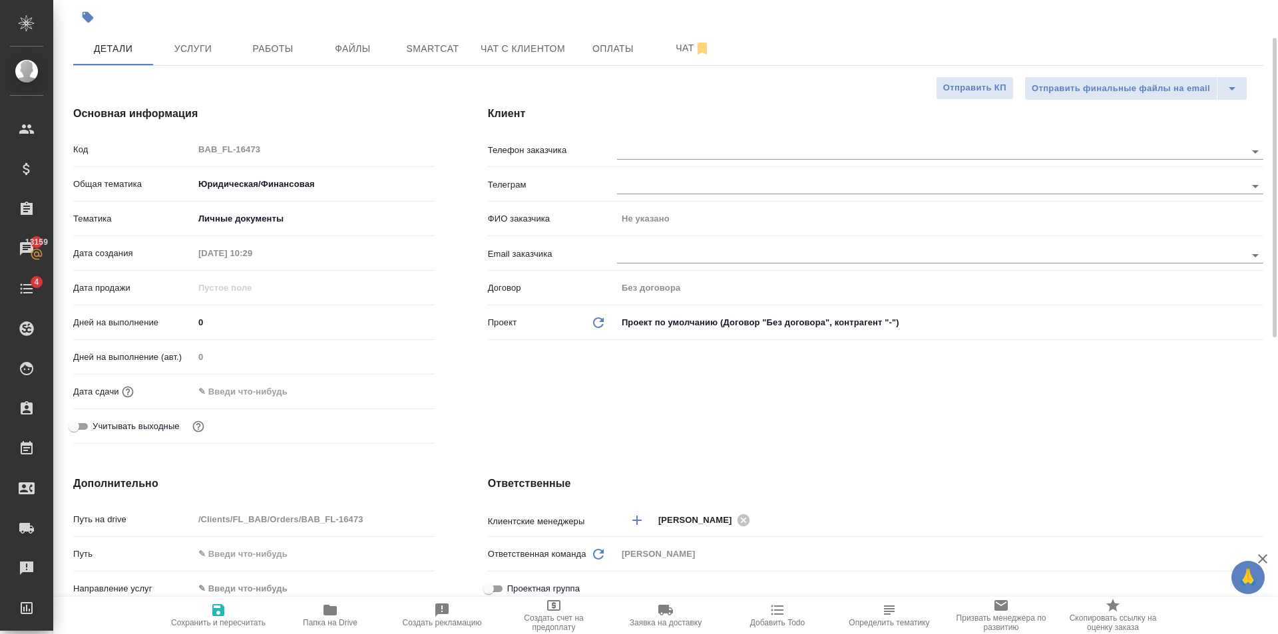
scroll to position [0, 0]
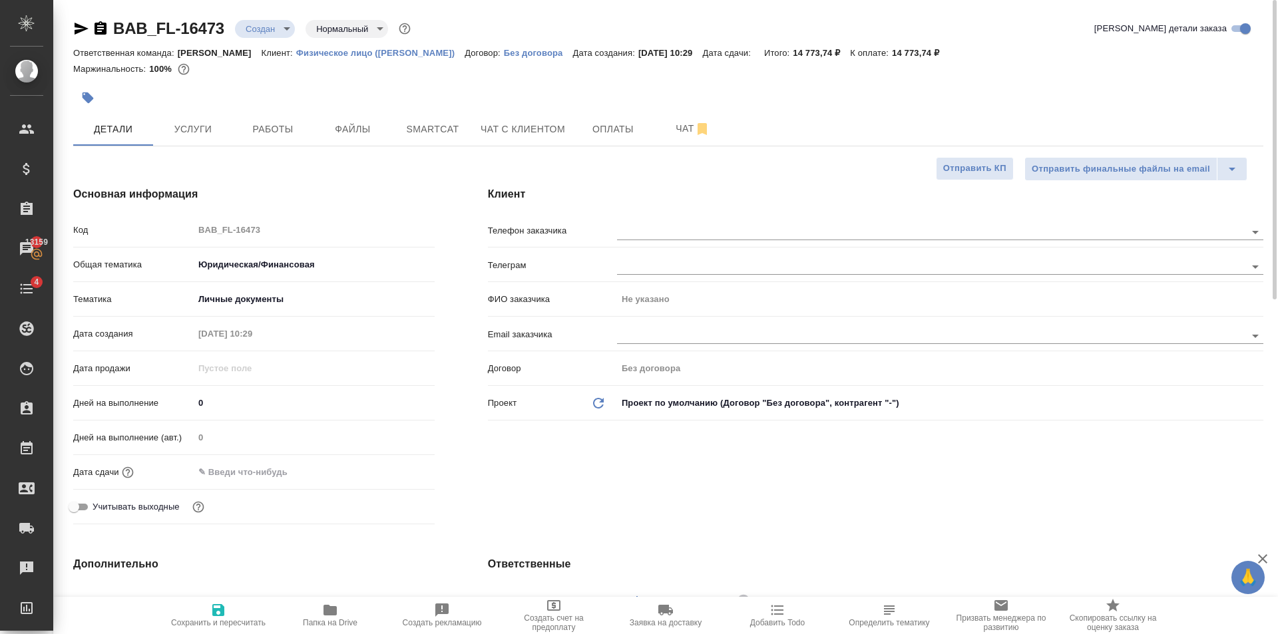
type input "10 %"
click at [228, 602] on span "Сохранить и пересчитать" at bounding box center [218, 614] width 96 height 25
type textarea "x"
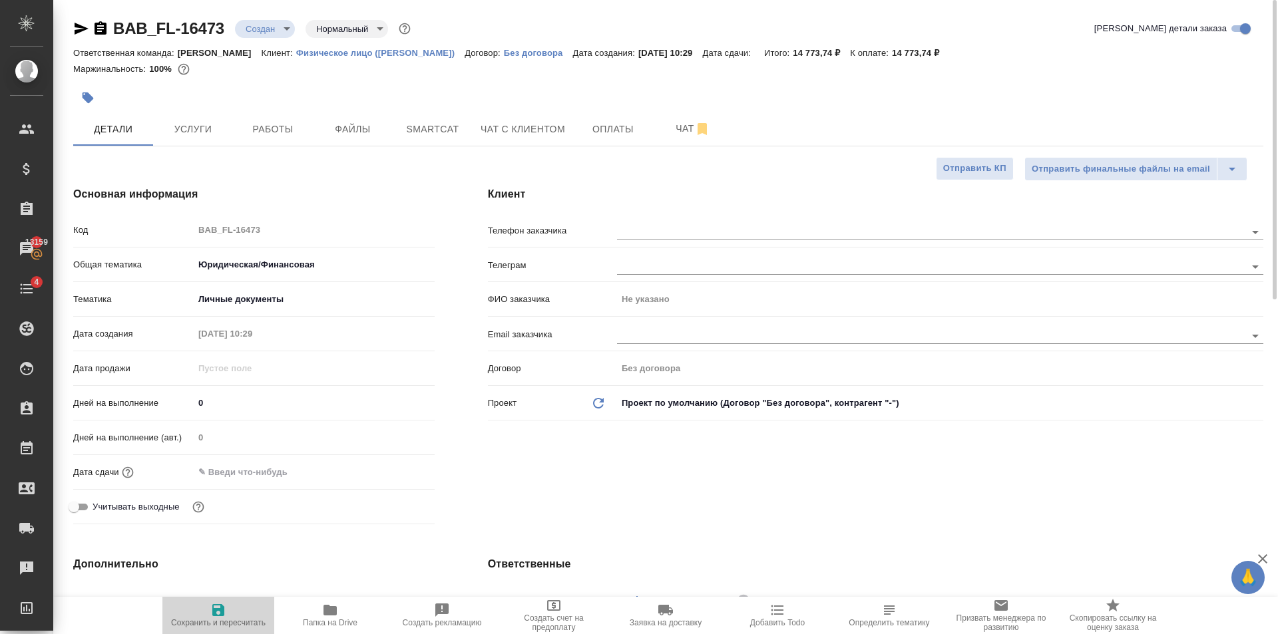
type textarea "x"
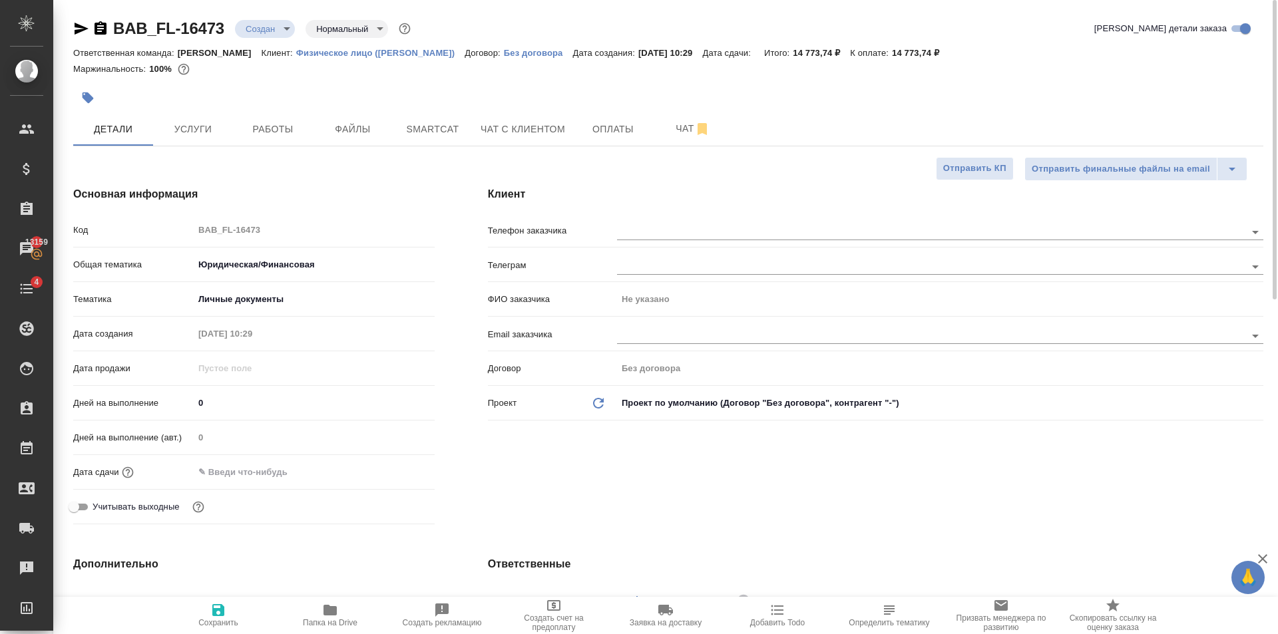
type textarea "x"
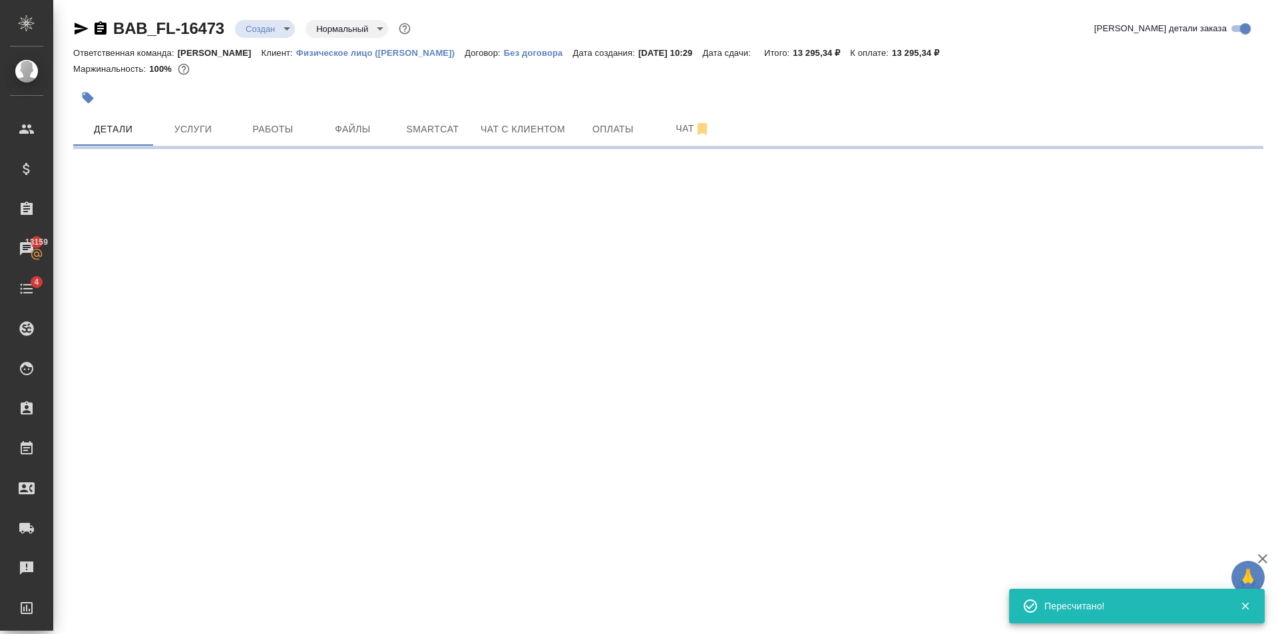
select select "RU"
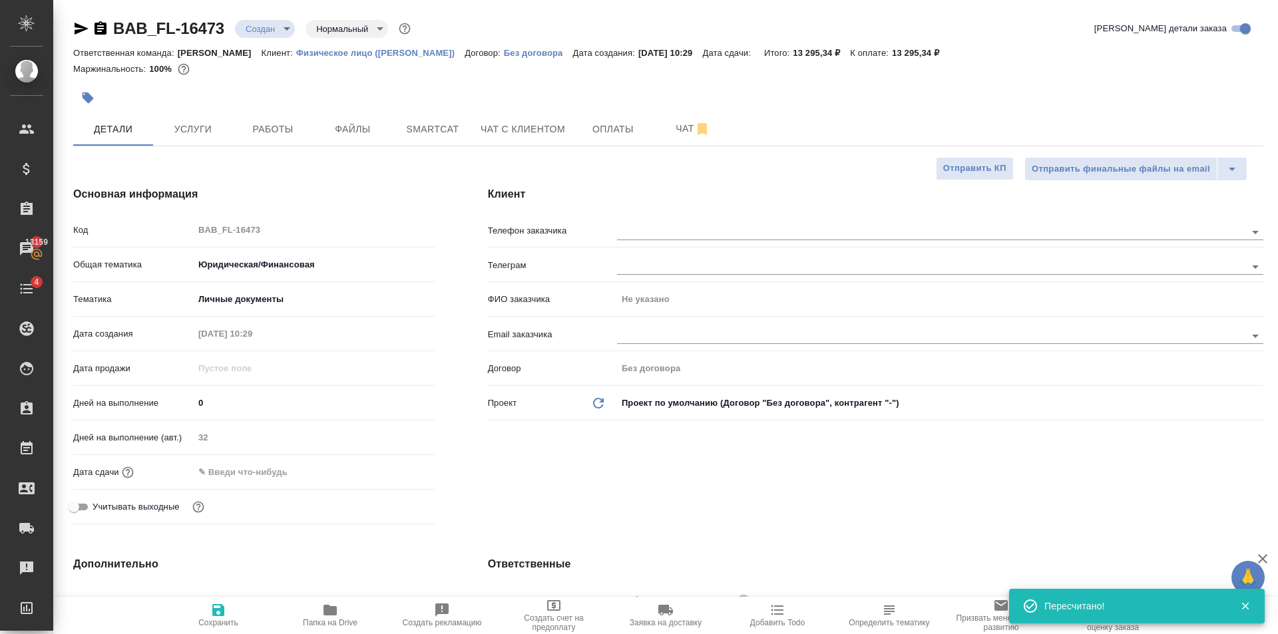
type textarea "x"
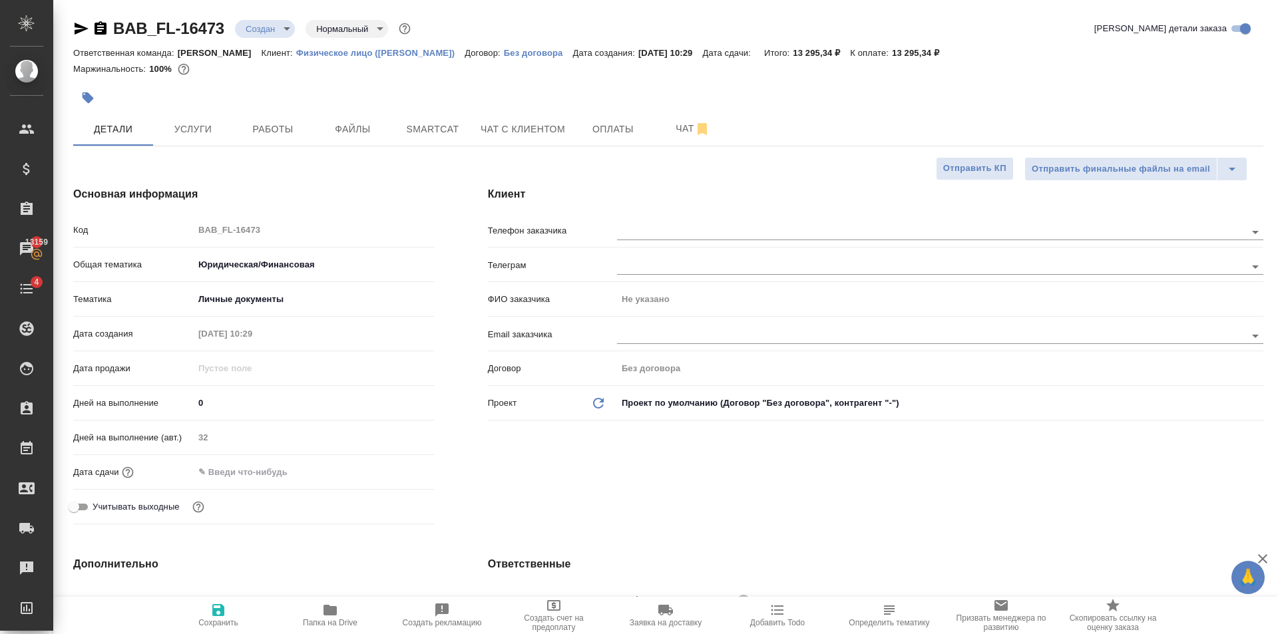
click at [284, 476] on input "text" at bounding box center [252, 472] width 116 height 19
click at [396, 469] on icon "button" at bounding box center [396, 472] width 16 height 16
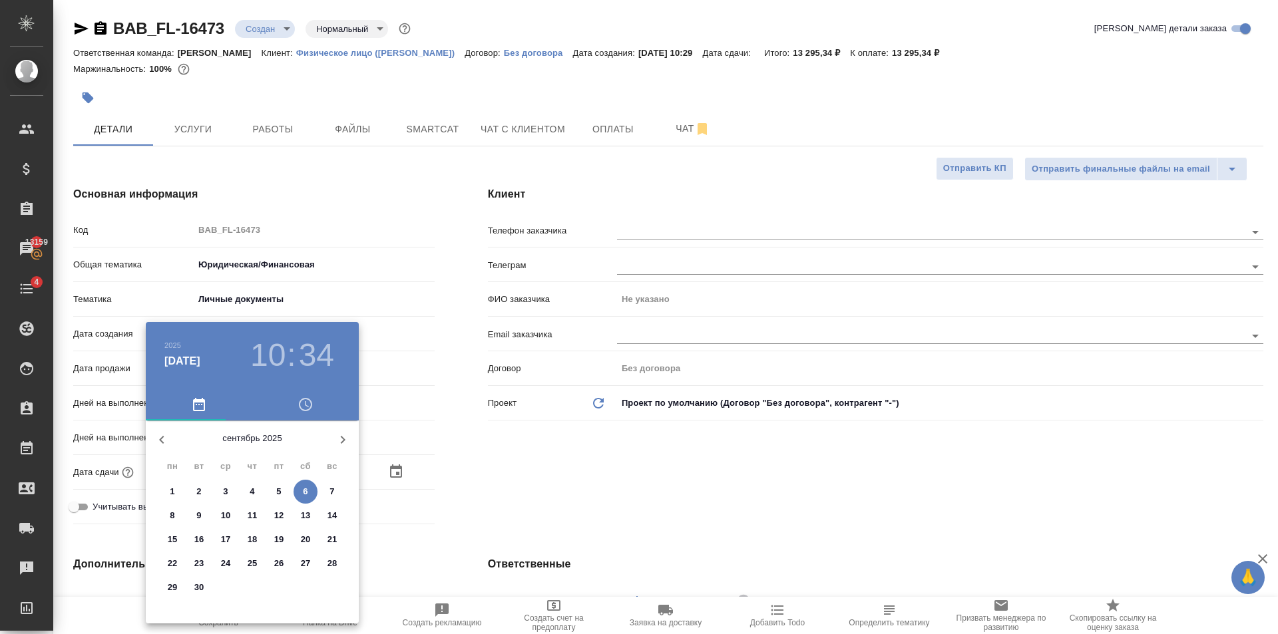
click at [229, 515] on p "10" at bounding box center [226, 515] width 10 height 13
type input "[DATE] 10:34"
type textarea "x"
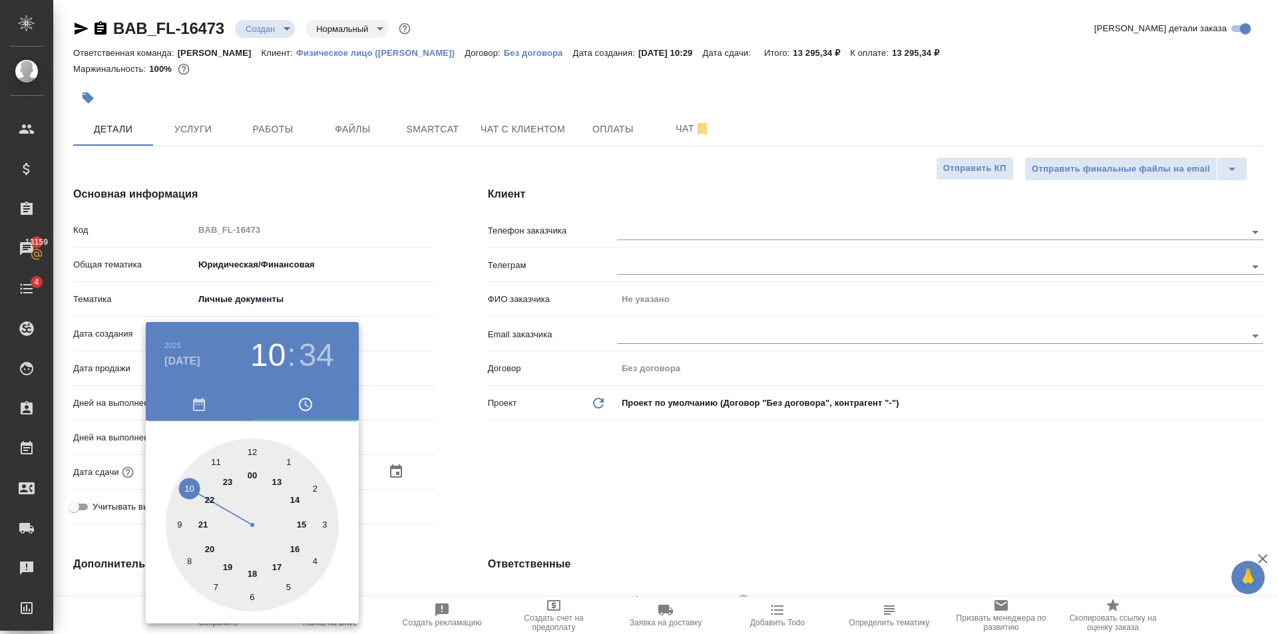
click at [256, 447] on div at bounding box center [252, 525] width 173 height 173
type input "[DATE] 12:34"
type textarea "x"
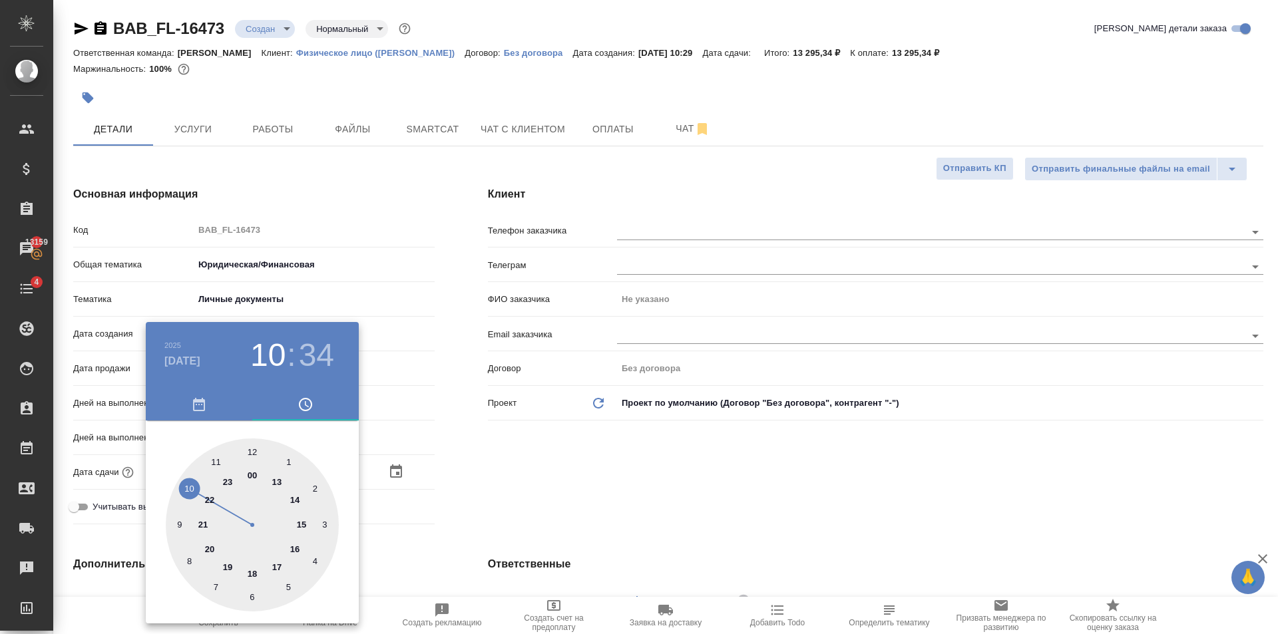
click at [256, 447] on div at bounding box center [252, 525] width 173 height 173
type input "[DATE] 12:00"
type textarea "x"
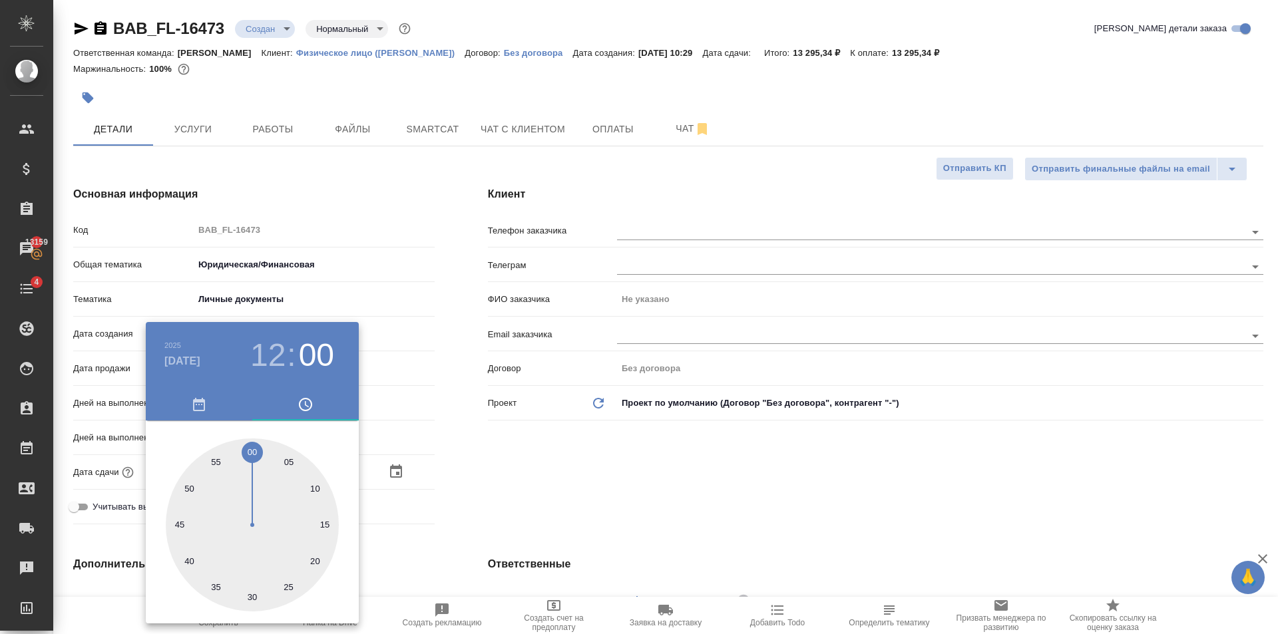
click at [250, 454] on div at bounding box center [252, 525] width 173 height 173
type textarea "x"
click at [562, 483] on div at bounding box center [639, 317] width 1278 height 634
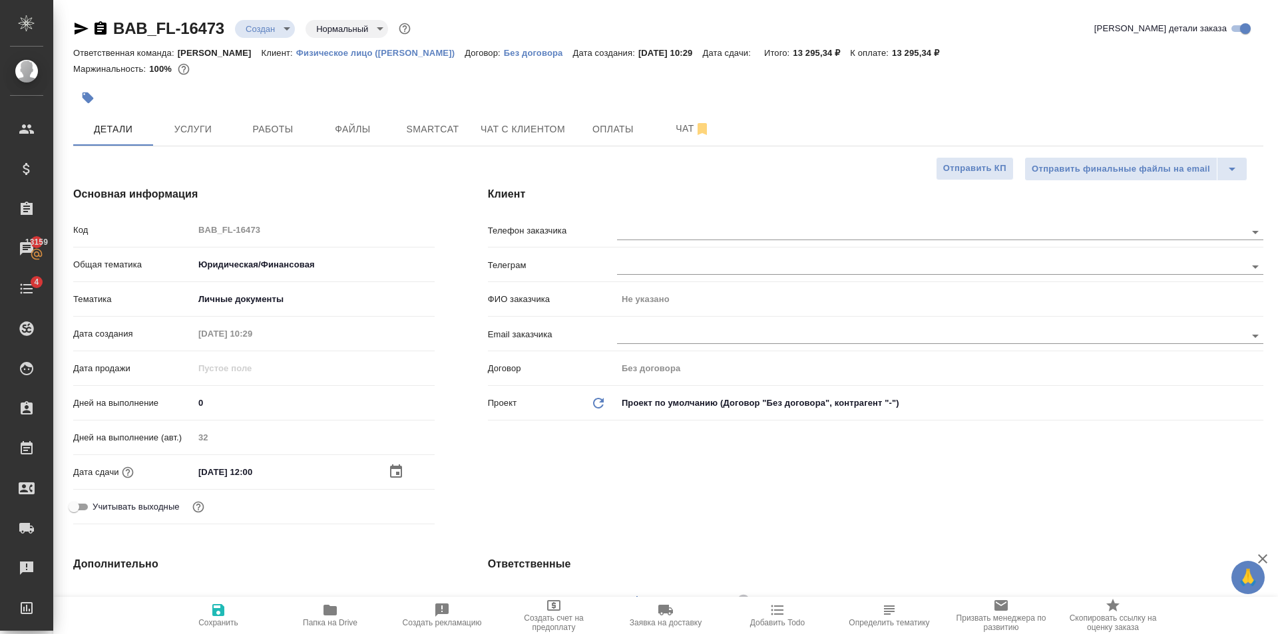
click at [207, 620] on span "Сохранить" at bounding box center [218, 622] width 40 height 9
type textarea "x"
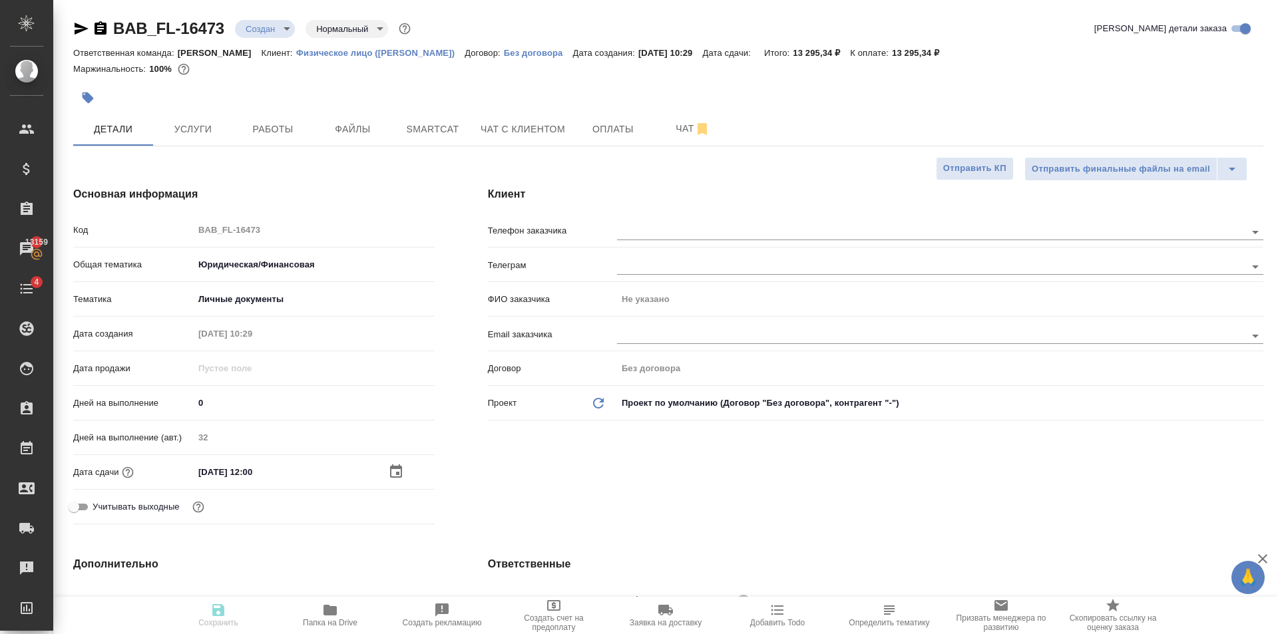
type textarea "x"
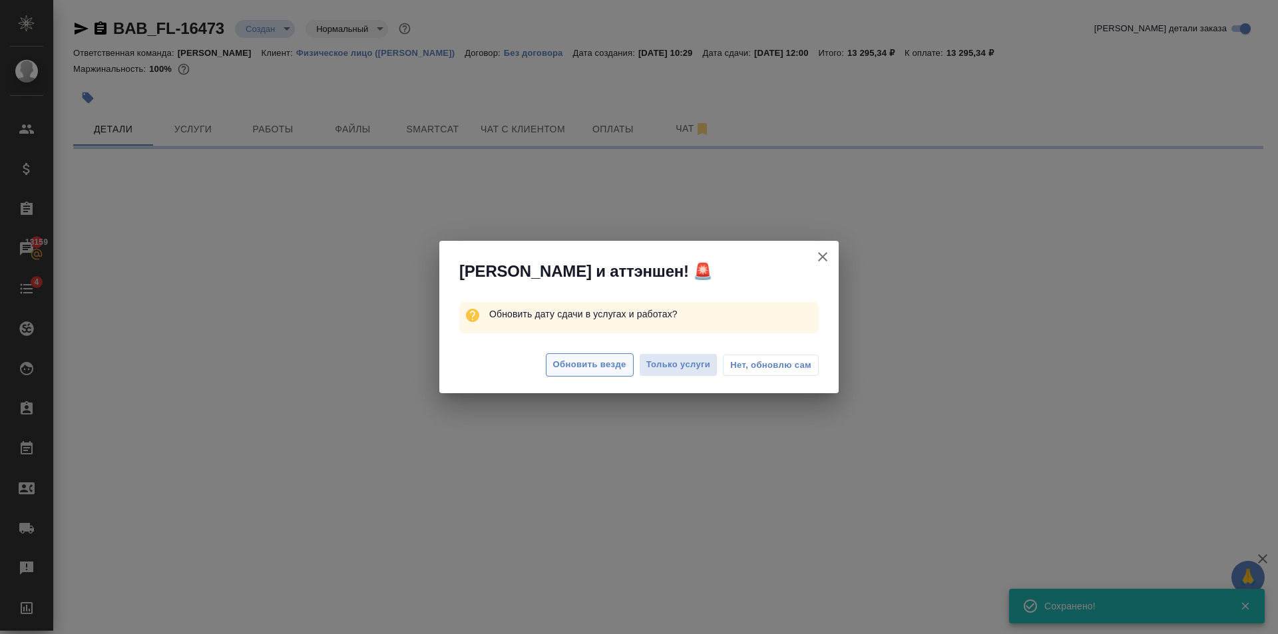
click at [578, 369] on span "Обновить везде" at bounding box center [589, 364] width 73 height 15
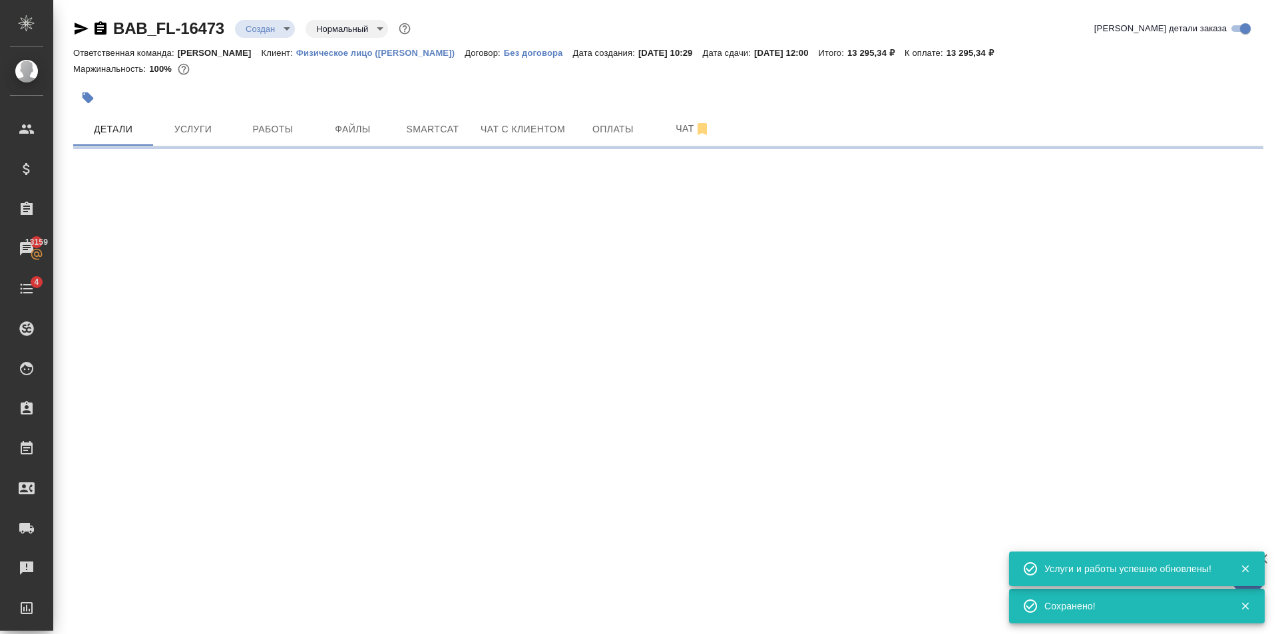
select select "RU"
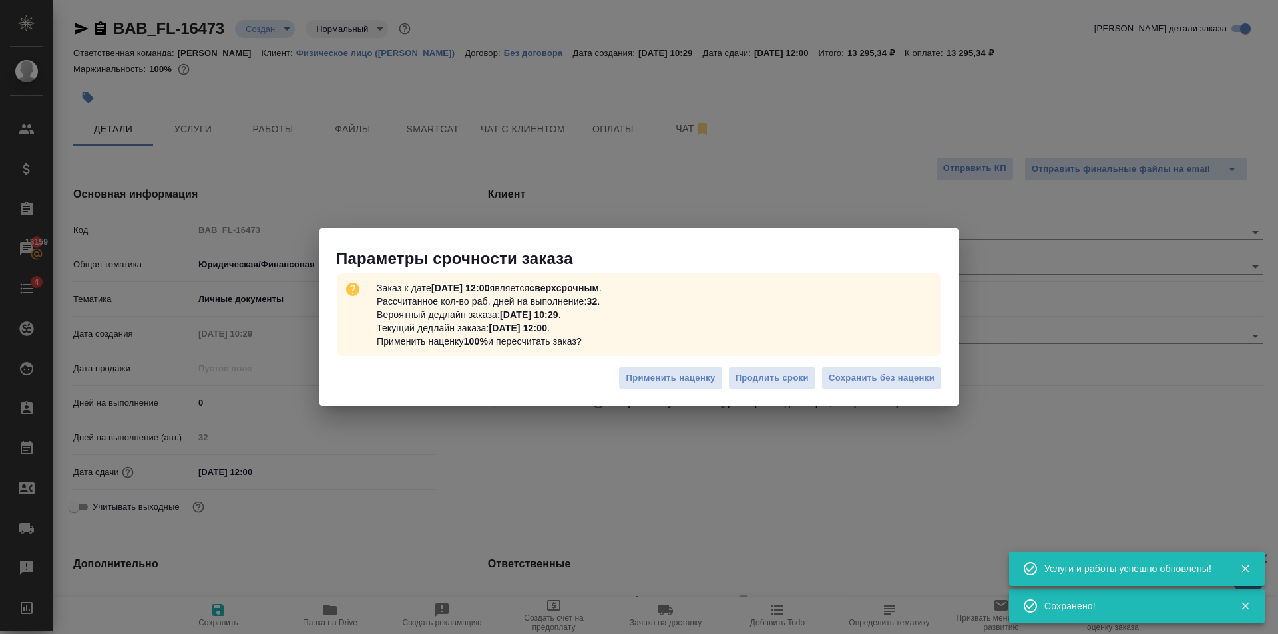
type textarea "x"
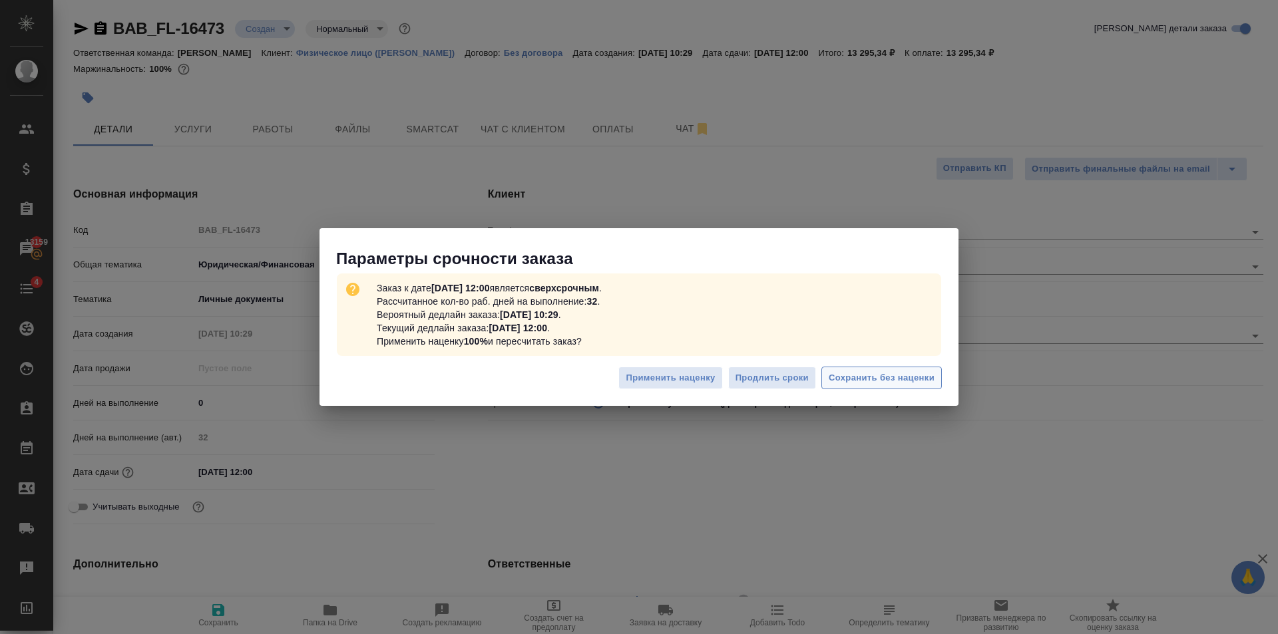
click at [869, 383] on span "Сохранить без наценки" at bounding box center [882, 378] width 106 height 15
type textarea "x"
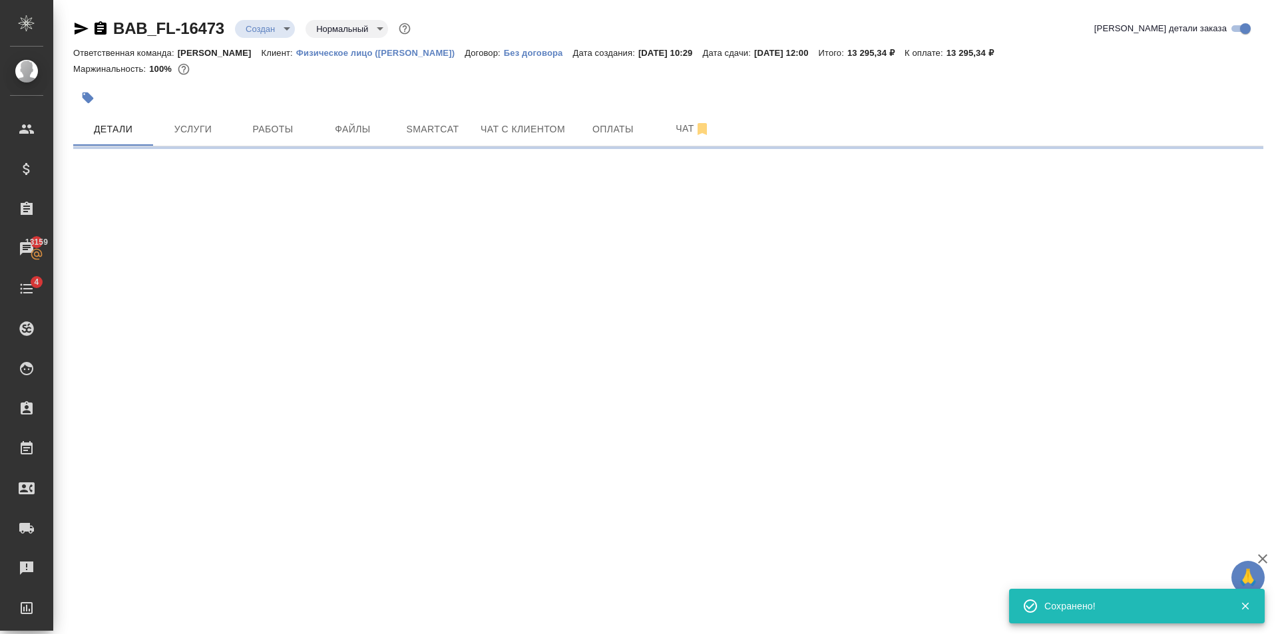
type input "urgent"
select select "RU"
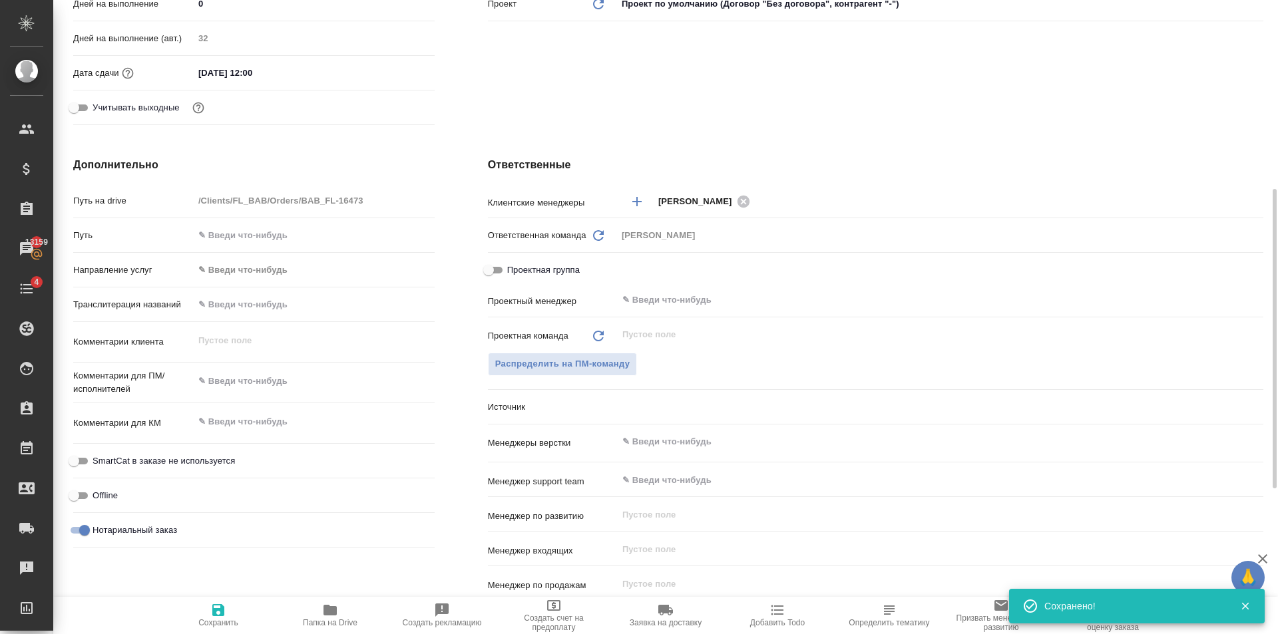
type textarea "x"
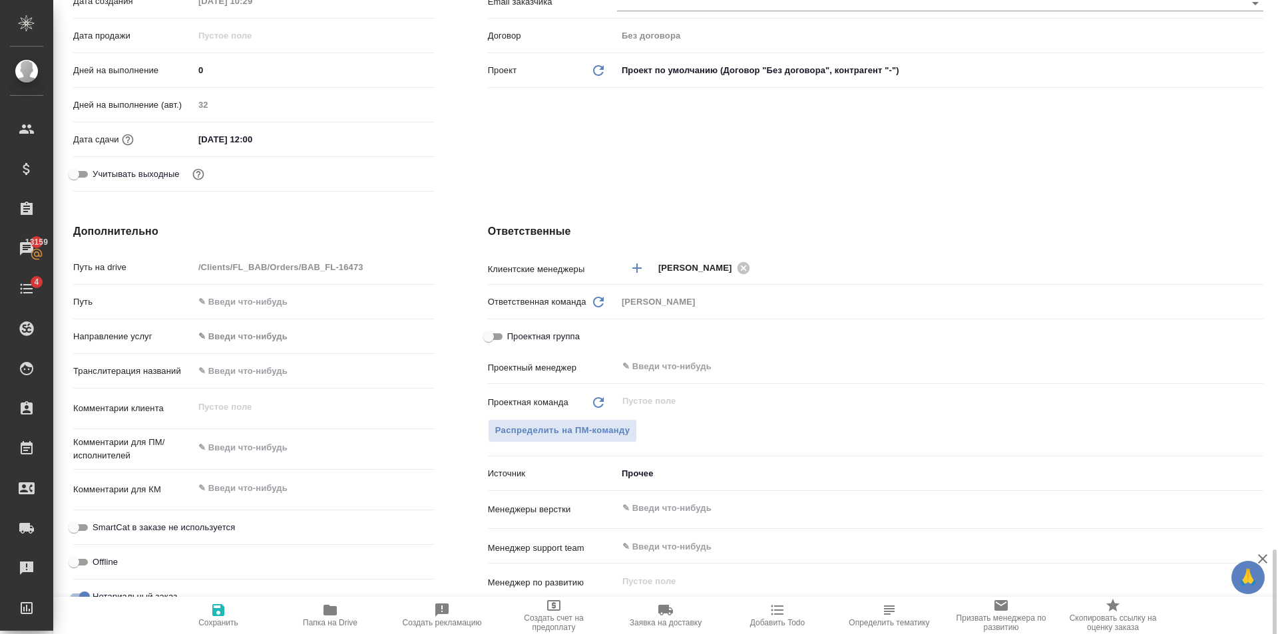
scroll to position [666, 0]
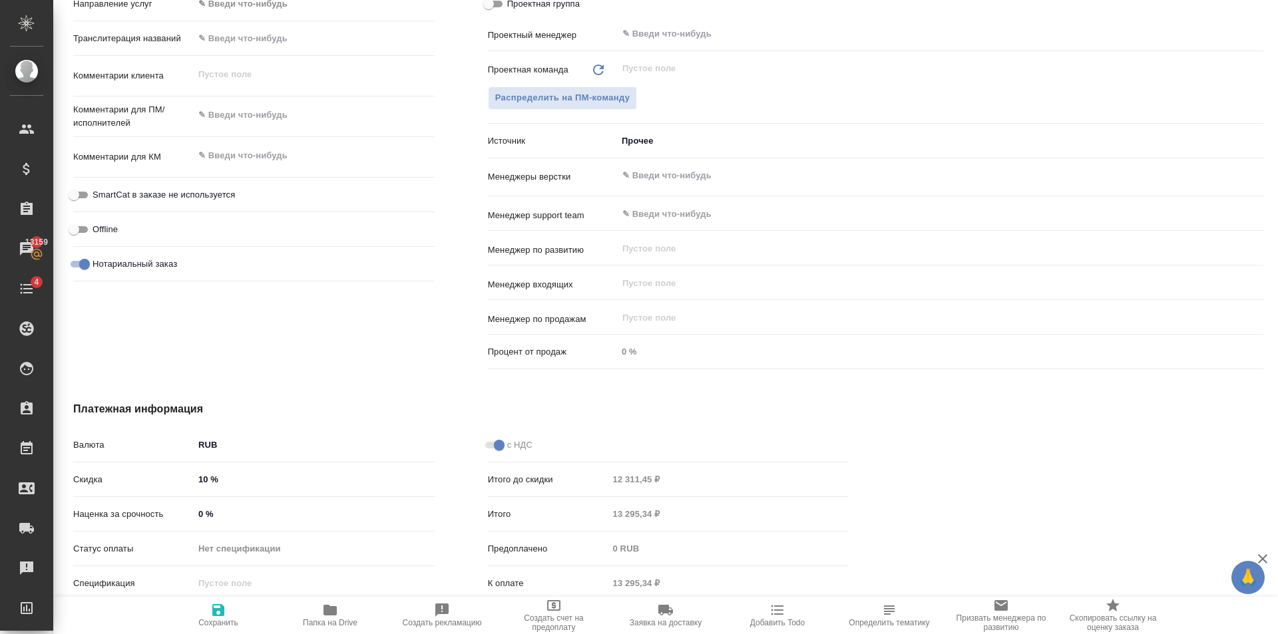
drag, startPoint x: 206, startPoint y: 479, endPoint x: 215, endPoint y: 479, distance: 8.7
click at [209, 479] on input "10 %" at bounding box center [314, 479] width 241 height 19
type textarea "x"
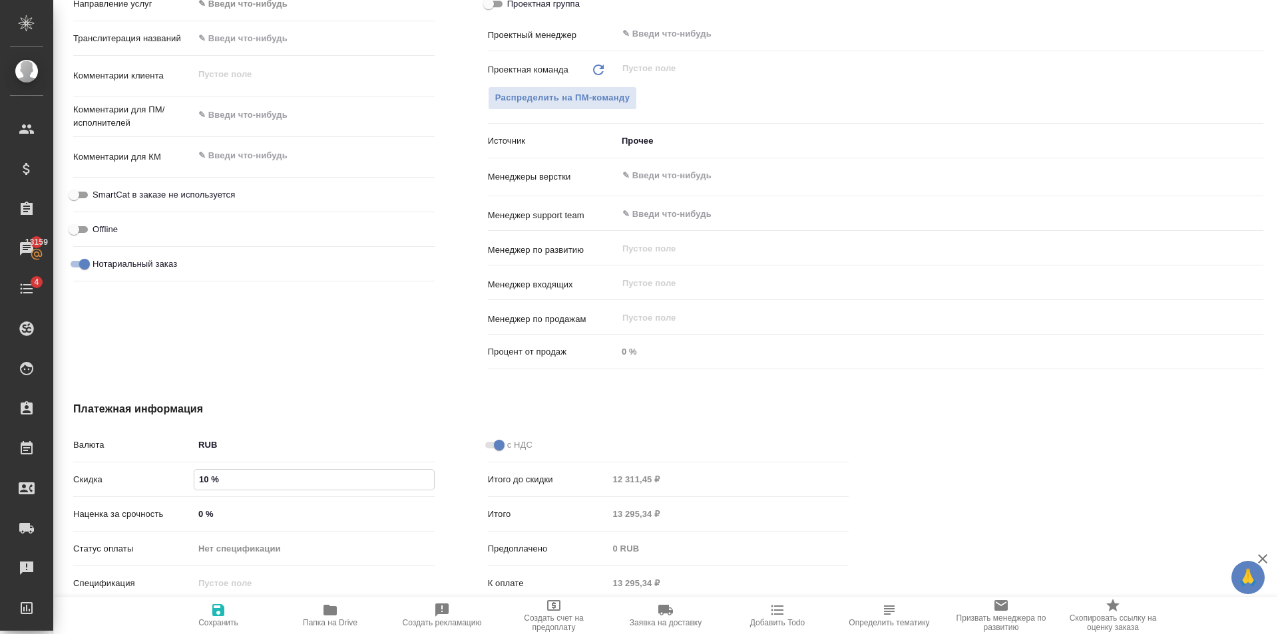
type input "1 %"
type textarea "x"
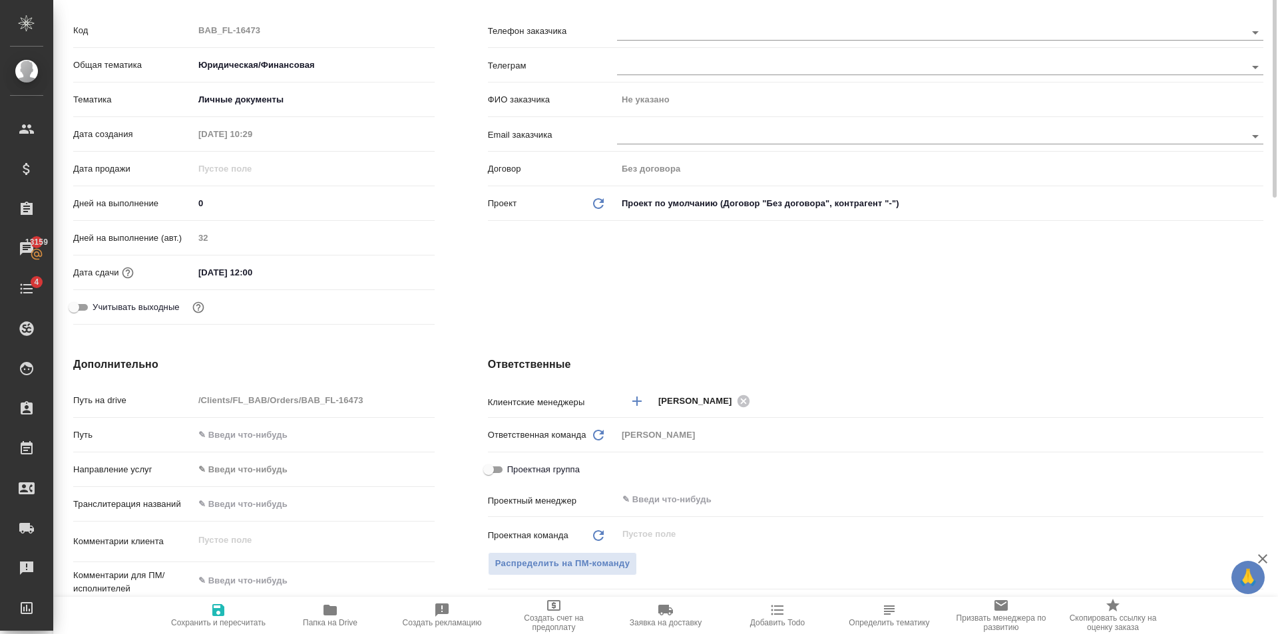
scroll to position [0, 0]
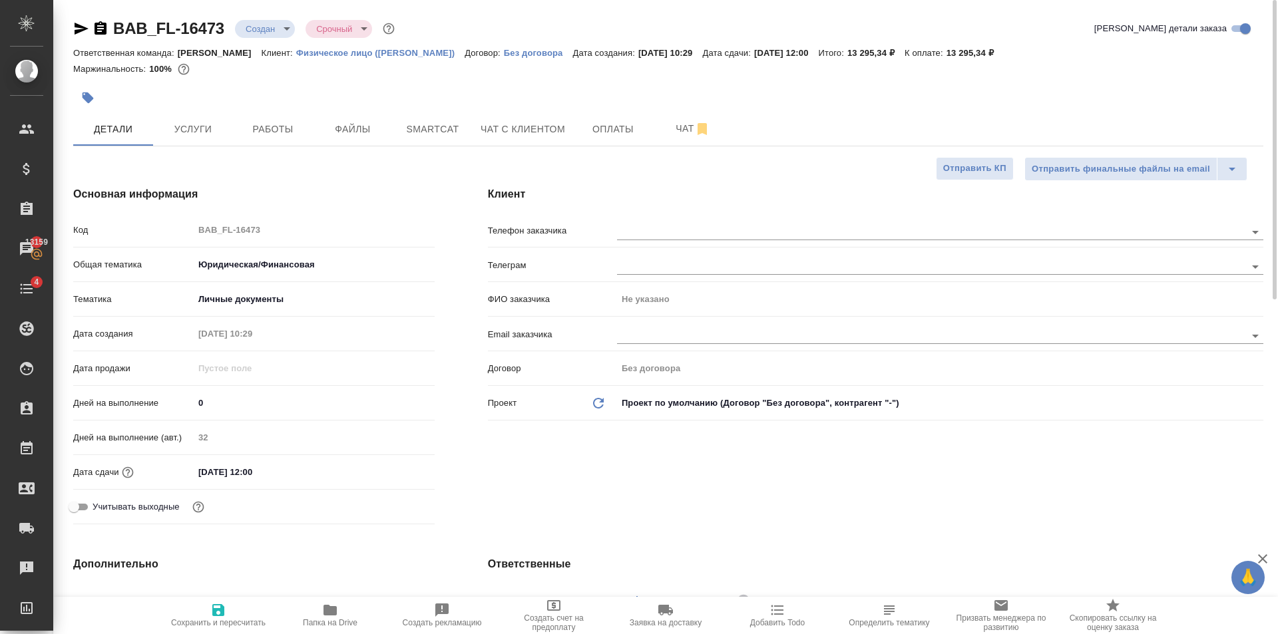
type input "12 %"
click at [228, 604] on span "Сохранить и пересчитать" at bounding box center [218, 614] width 96 height 25
type textarea "x"
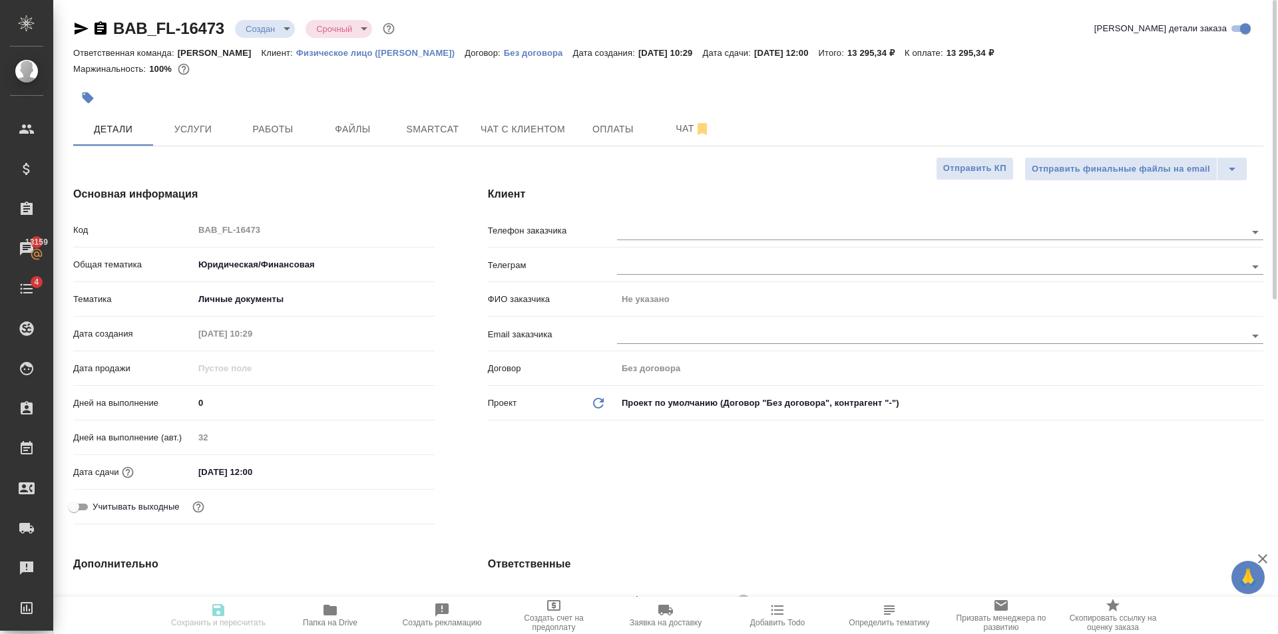
type textarea "x"
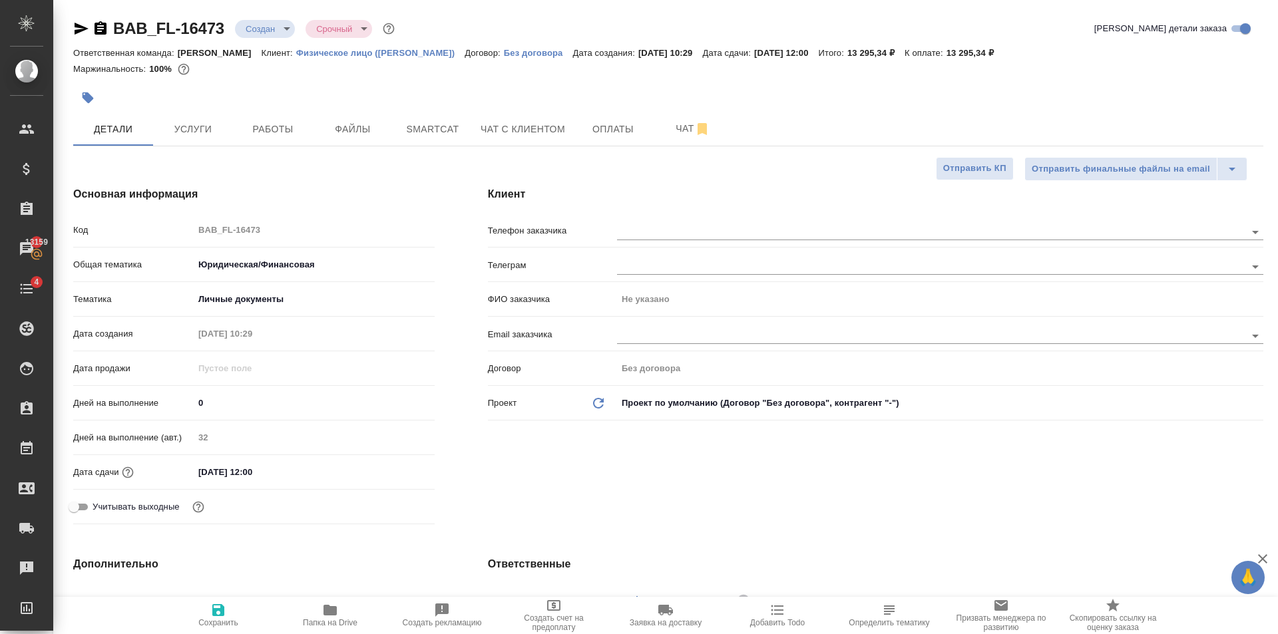
type textarea "x"
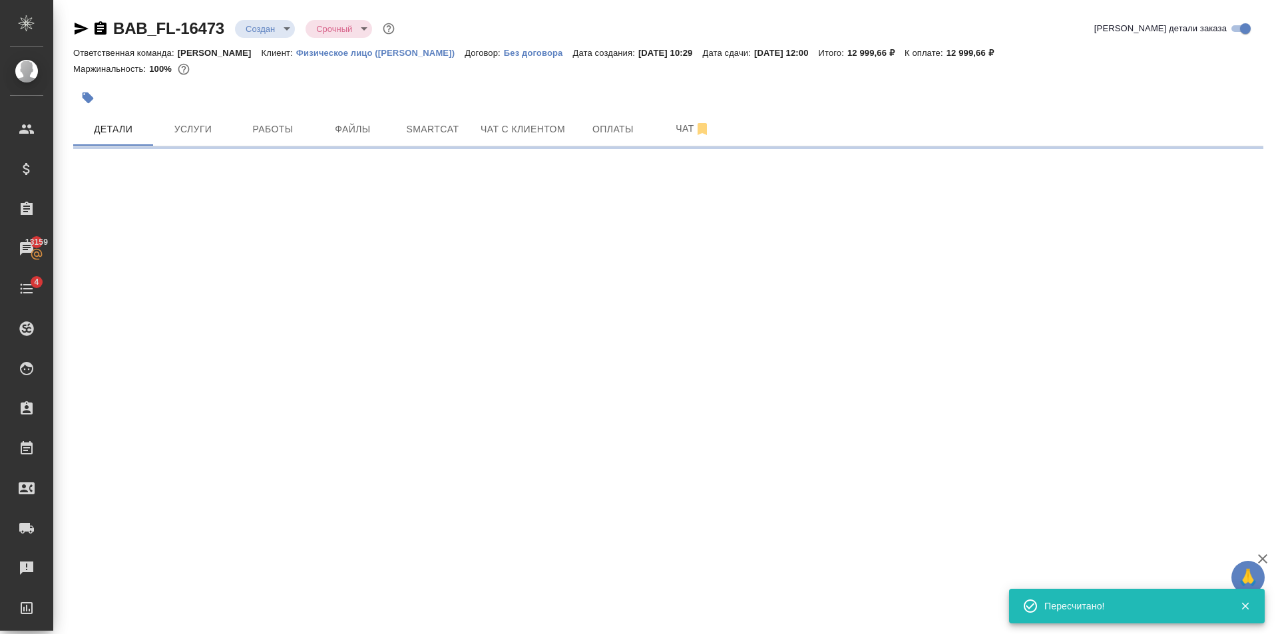
select select "RU"
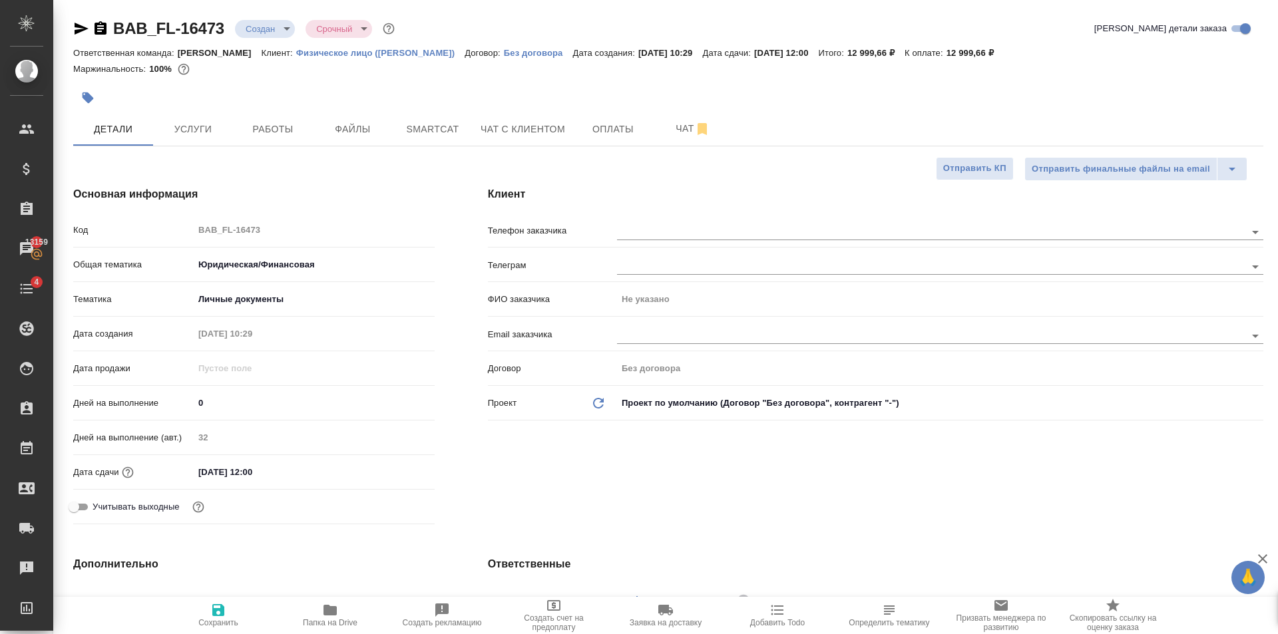
type textarea "x"
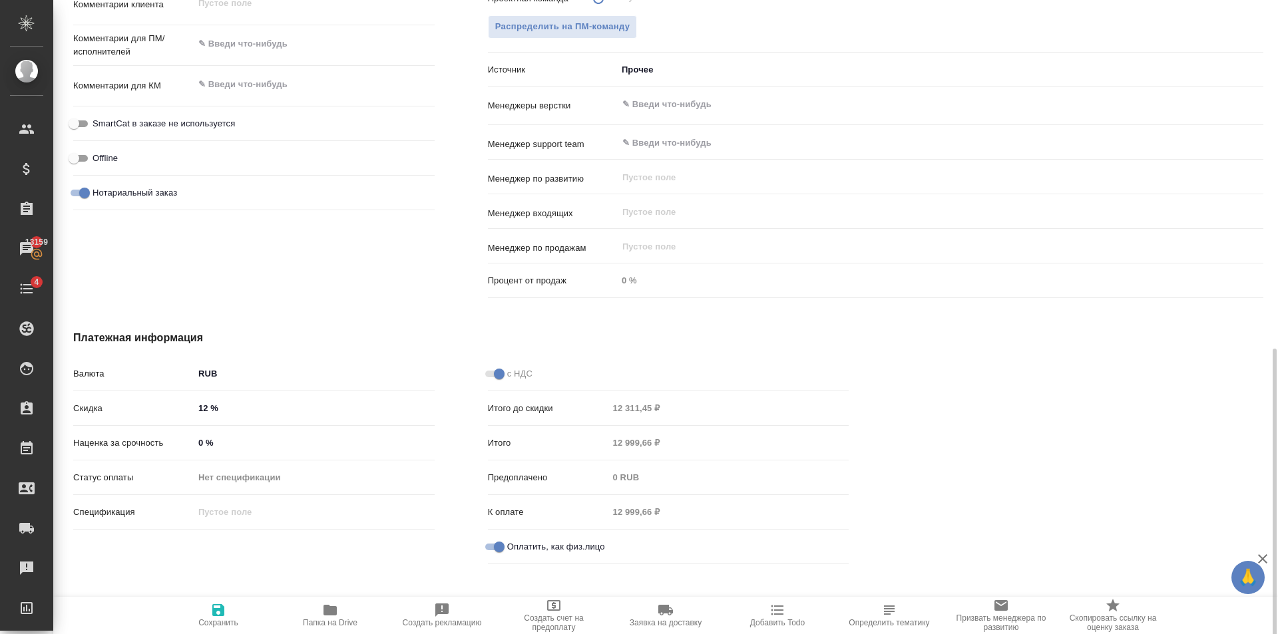
scroll to position [746, 0]
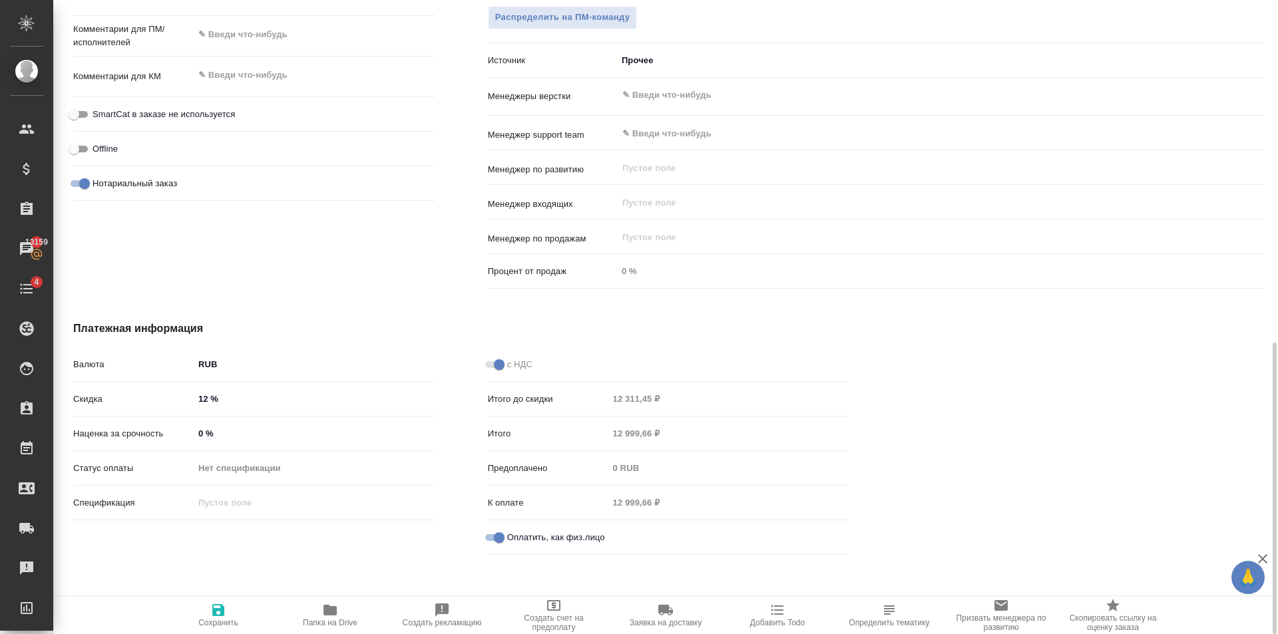
click at [206, 405] on input "12 %" at bounding box center [314, 398] width 241 height 19
type textarea "x"
type input "1 %"
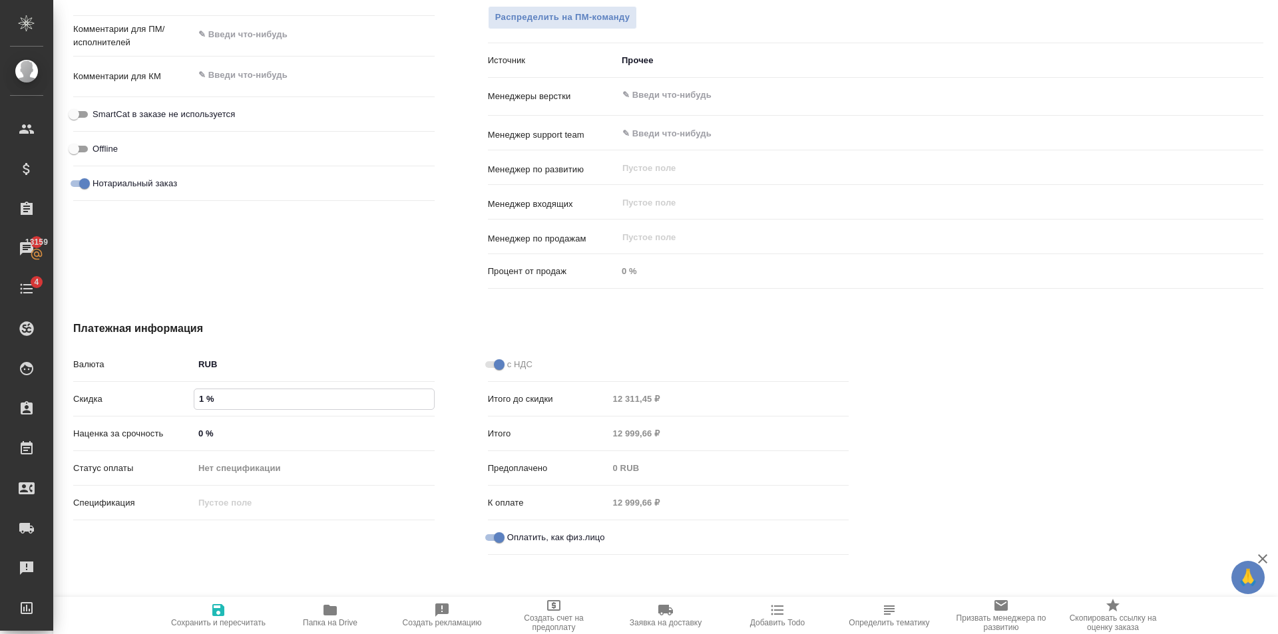
type textarea "x"
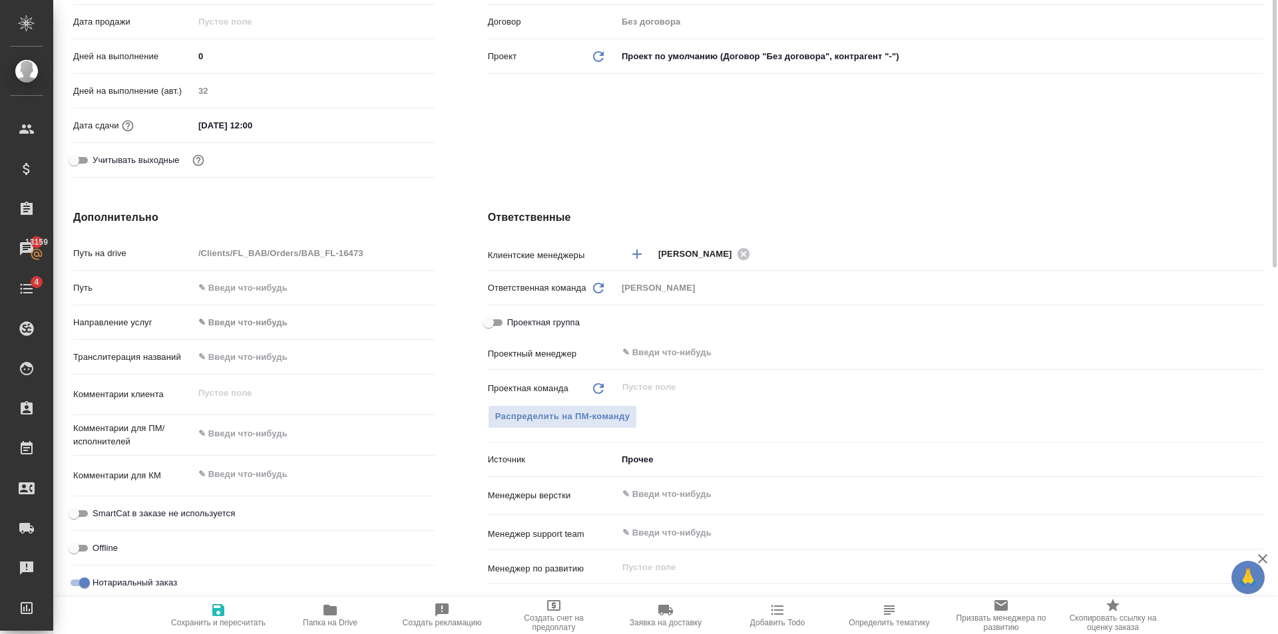
scroll to position [0, 0]
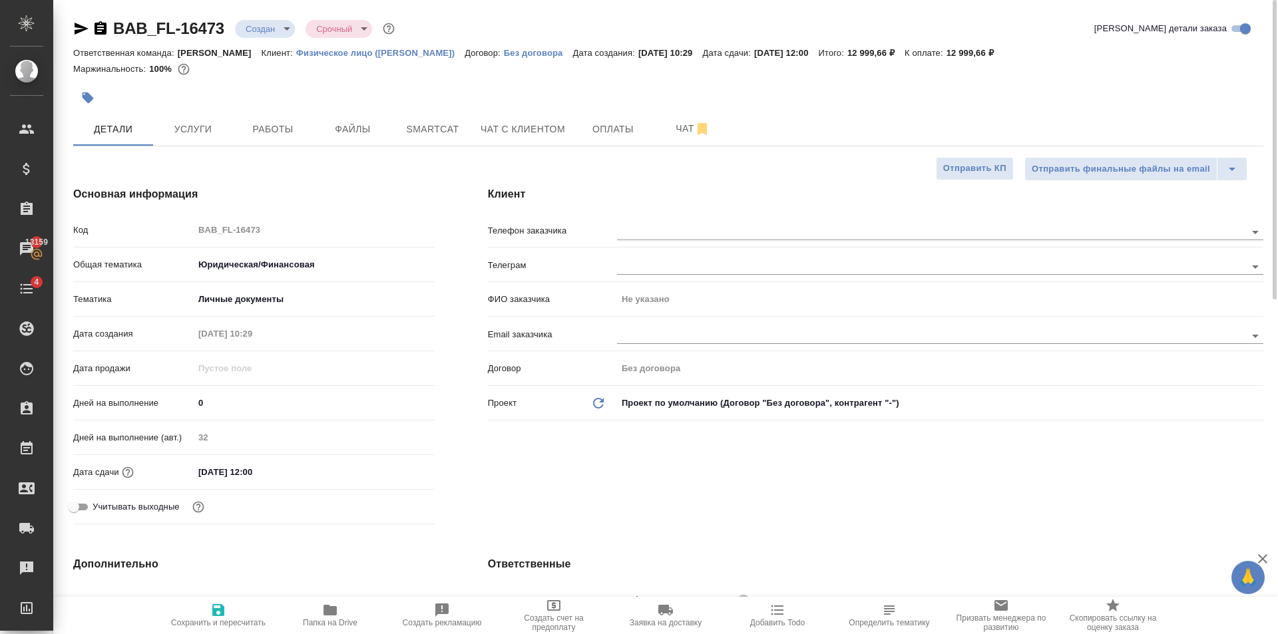
type input "13 %"
drag, startPoint x: 230, startPoint y: 606, endPoint x: 314, endPoint y: 411, distance: 211.7
click at [230, 603] on span "Сохранить и пересчитать" at bounding box center [218, 614] width 96 height 25
type textarea "x"
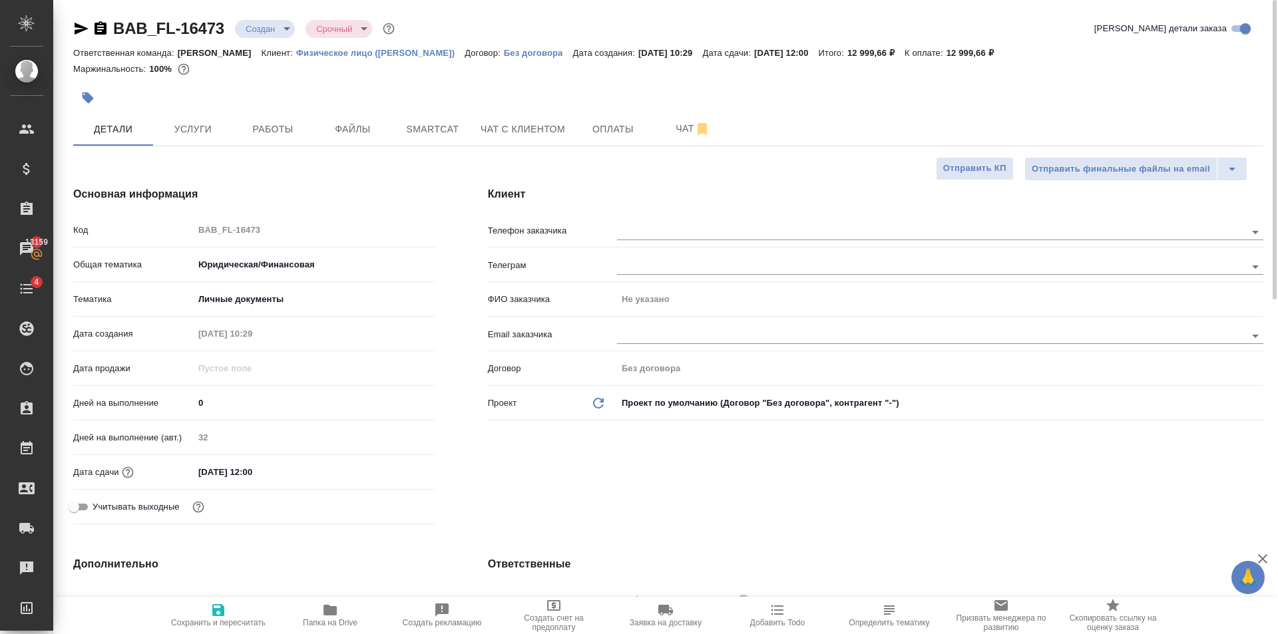
type textarea "x"
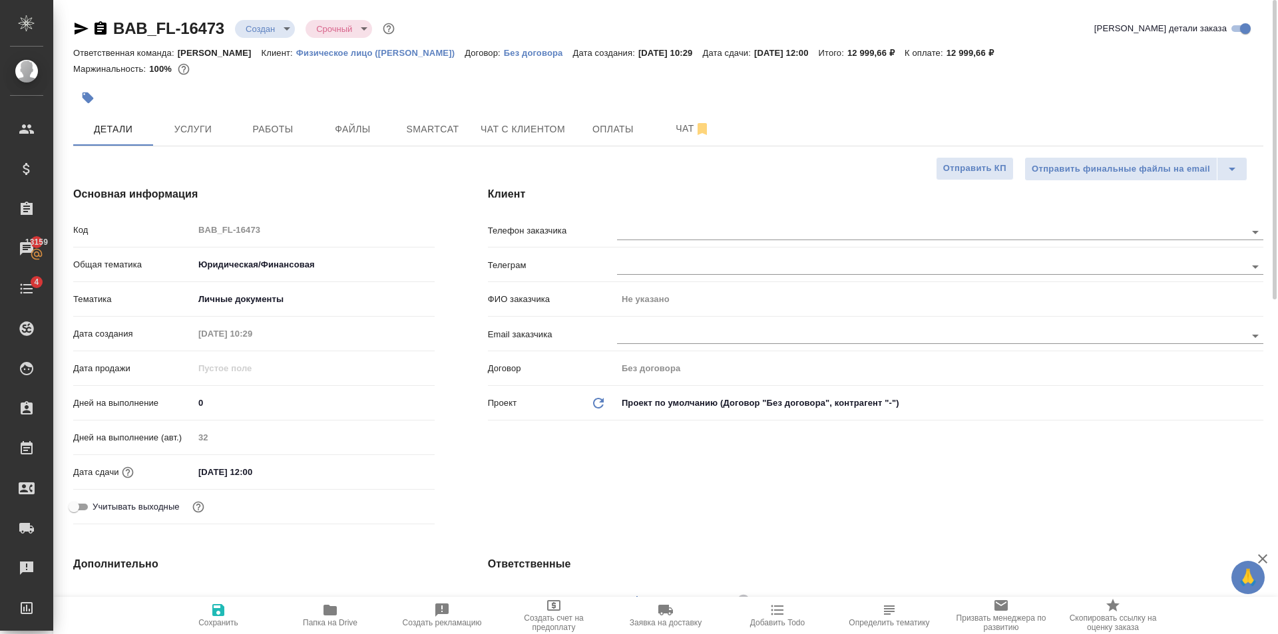
type textarea "x"
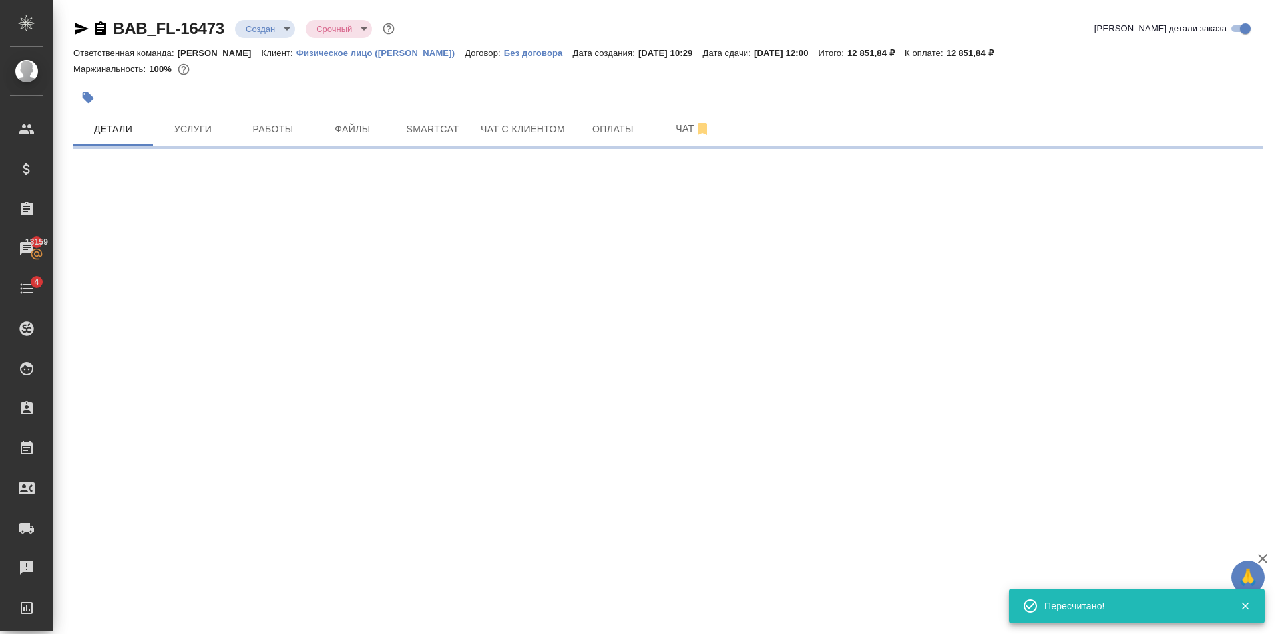
select select "RU"
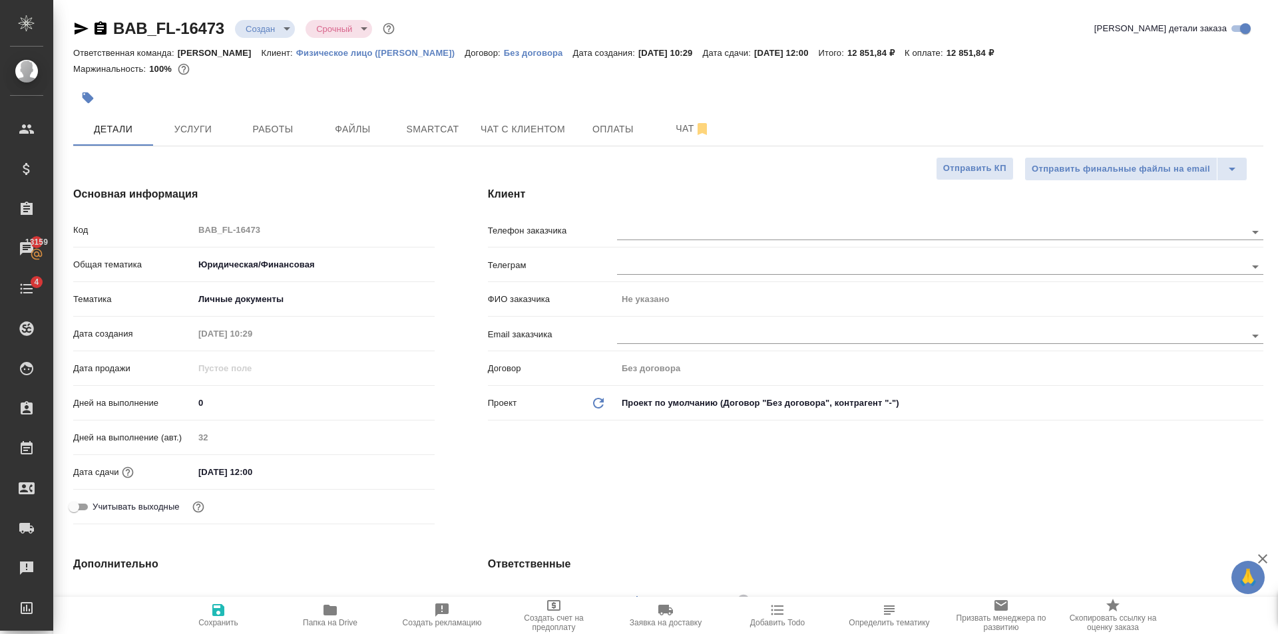
type textarea "x"
click at [197, 135] on span "Услуги" at bounding box center [193, 129] width 64 height 17
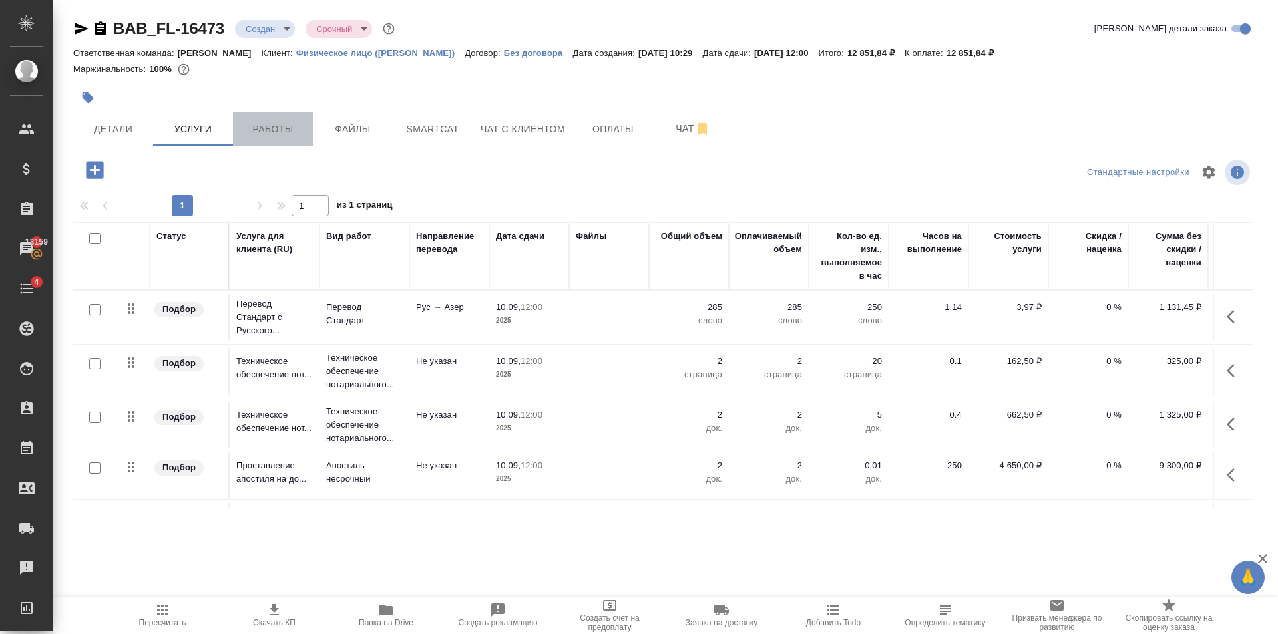
click at [278, 144] on button "Работы" at bounding box center [273, 128] width 80 height 33
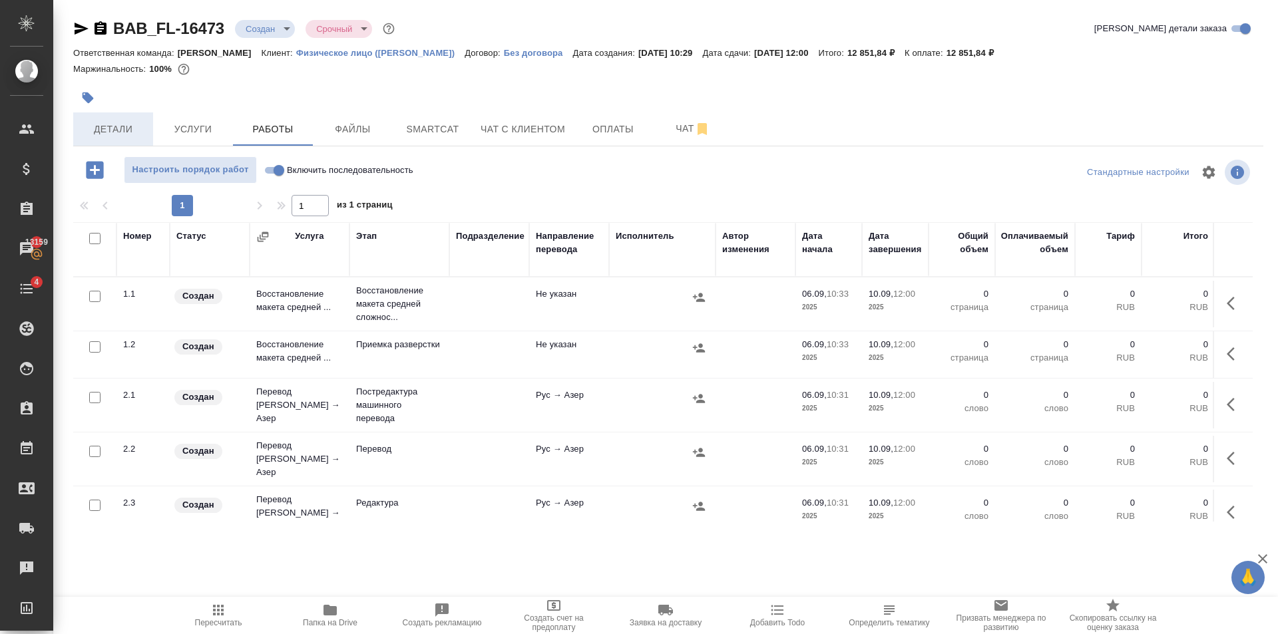
click at [116, 133] on span "Детали" at bounding box center [113, 129] width 64 height 17
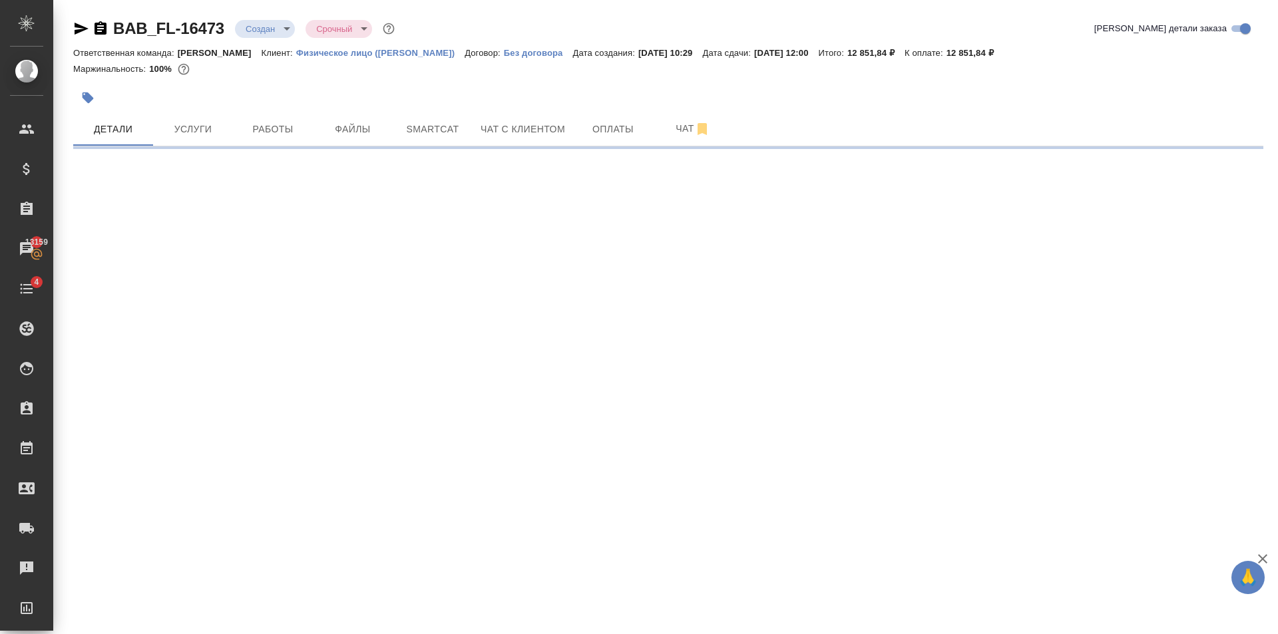
select select "RU"
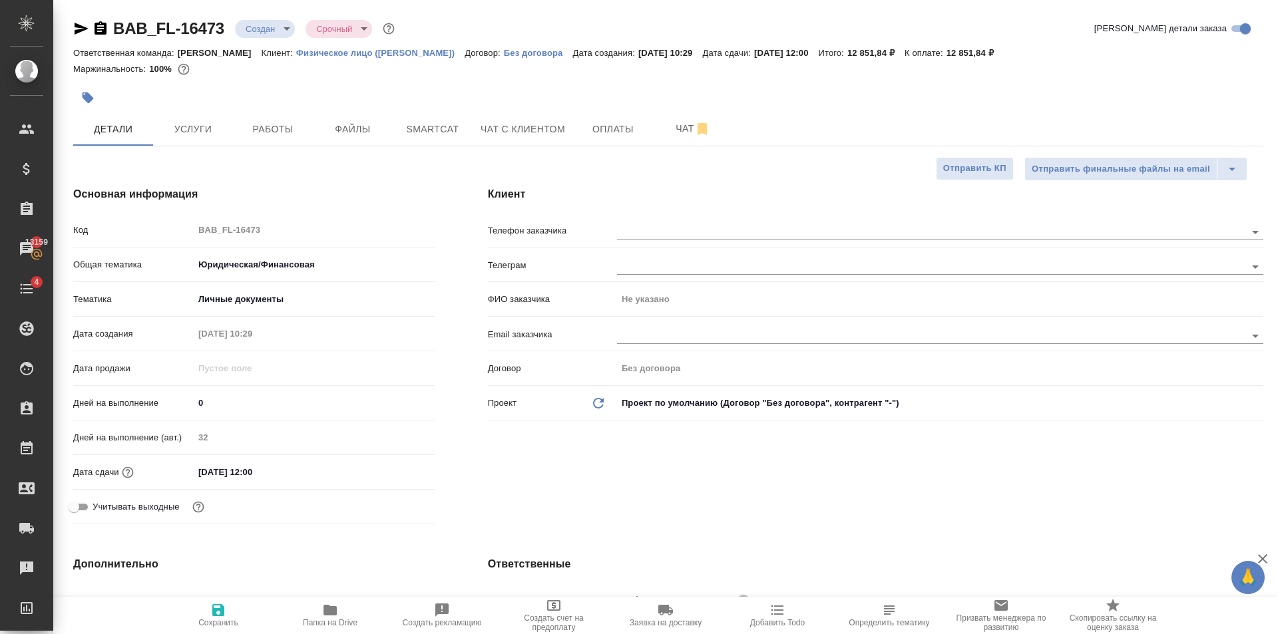
type textarea "x"
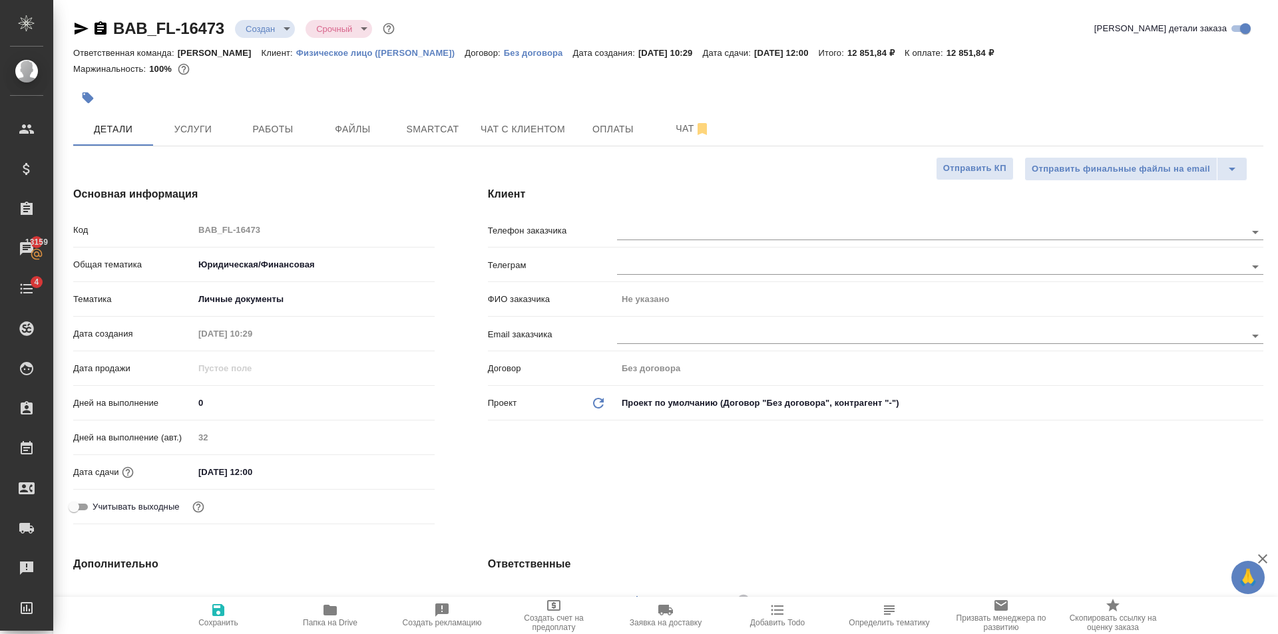
type textarea "x"
click at [187, 117] on button "Услуги" at bounding box center [193, 128] width 80 height 33
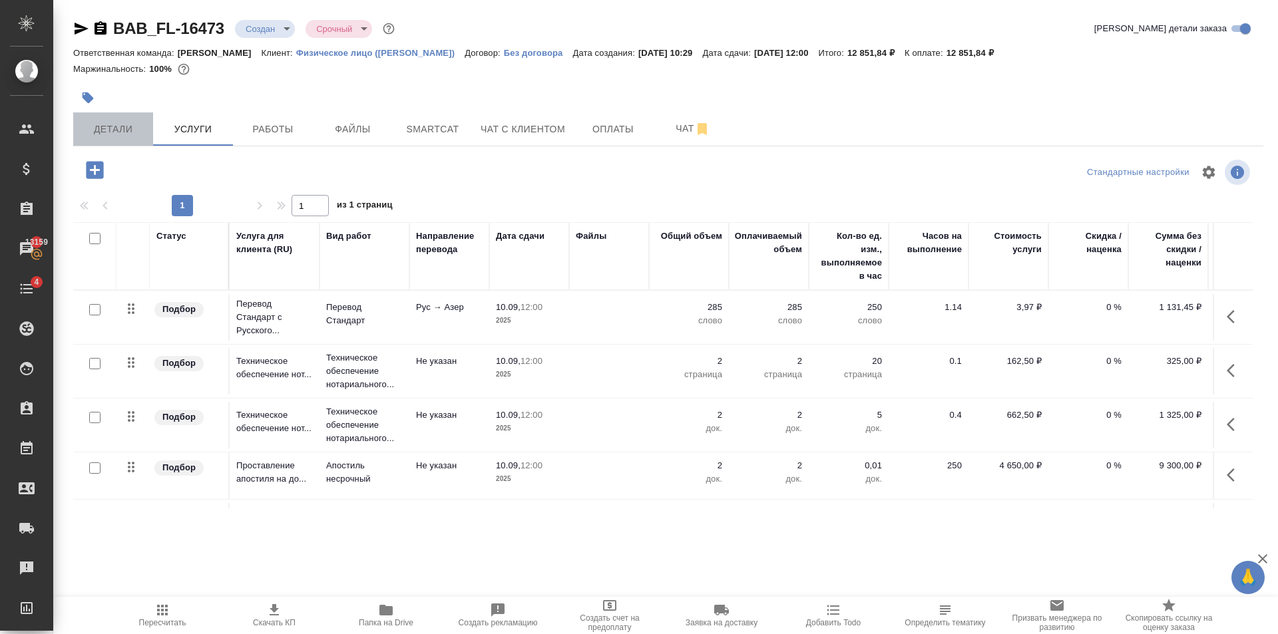
click at [96, 132] on span "Детали" at bounding box center [113, 129] width 64 height 17
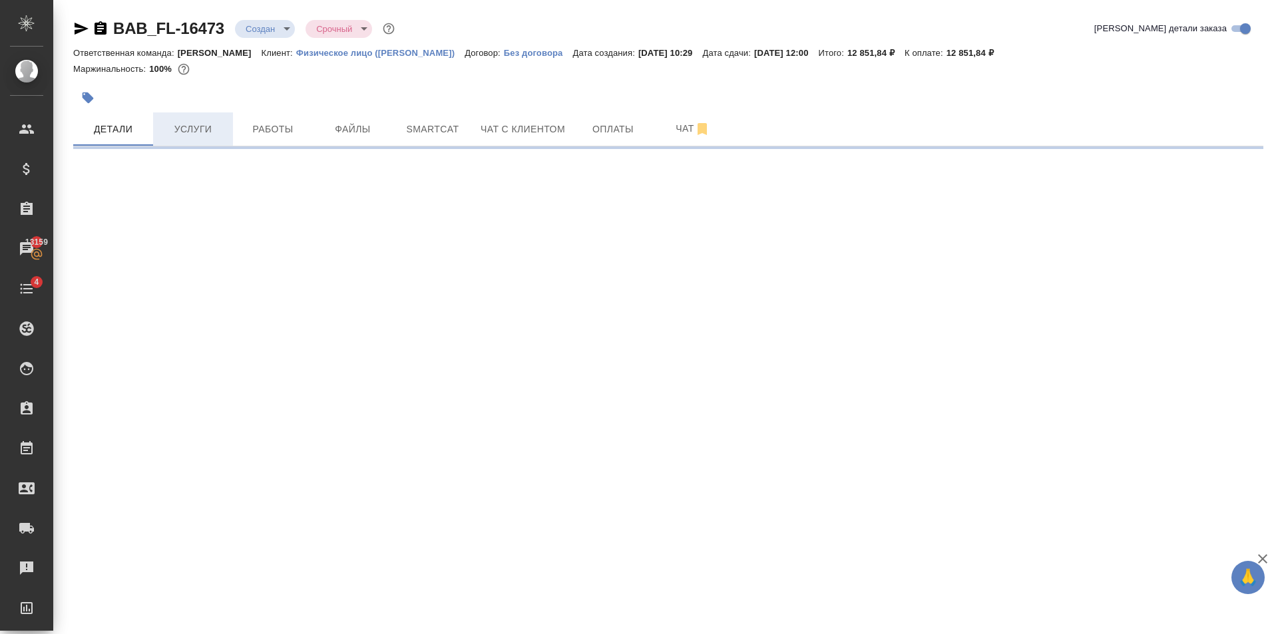
click at [222, 134] on span "Услуги" at bounding box center [193, 129] width 64 height 17
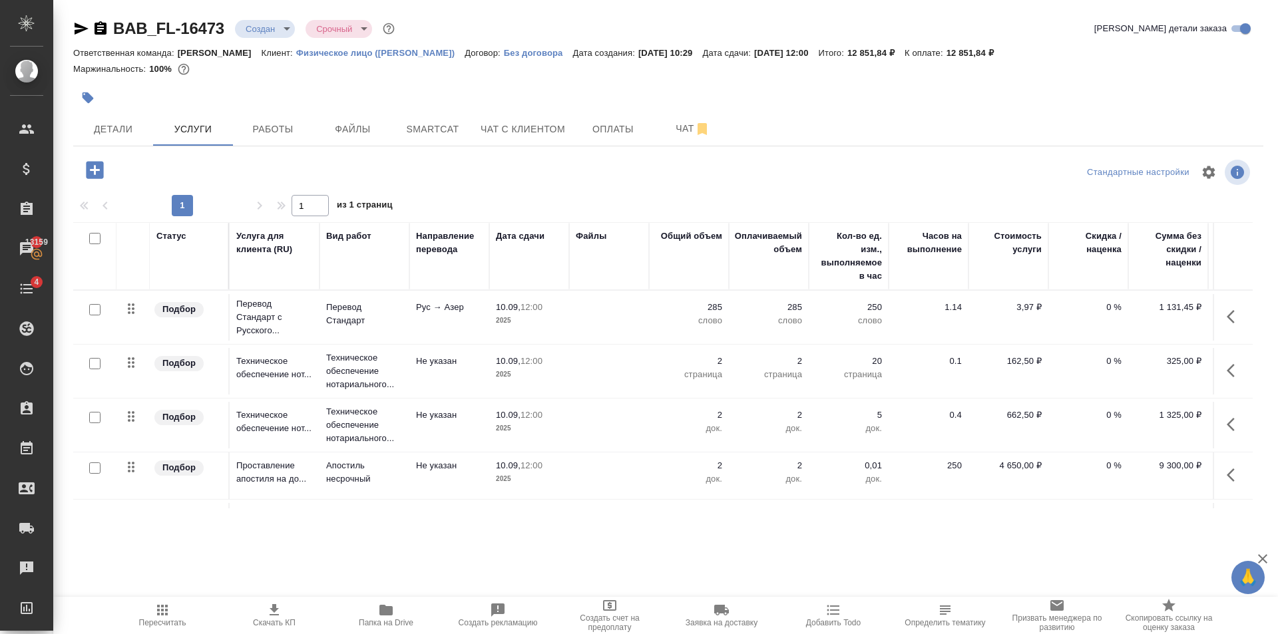
click at [508, 335] on td "10.09, 12:00 2025" at bounding box center [529, 317] width 80 height 47
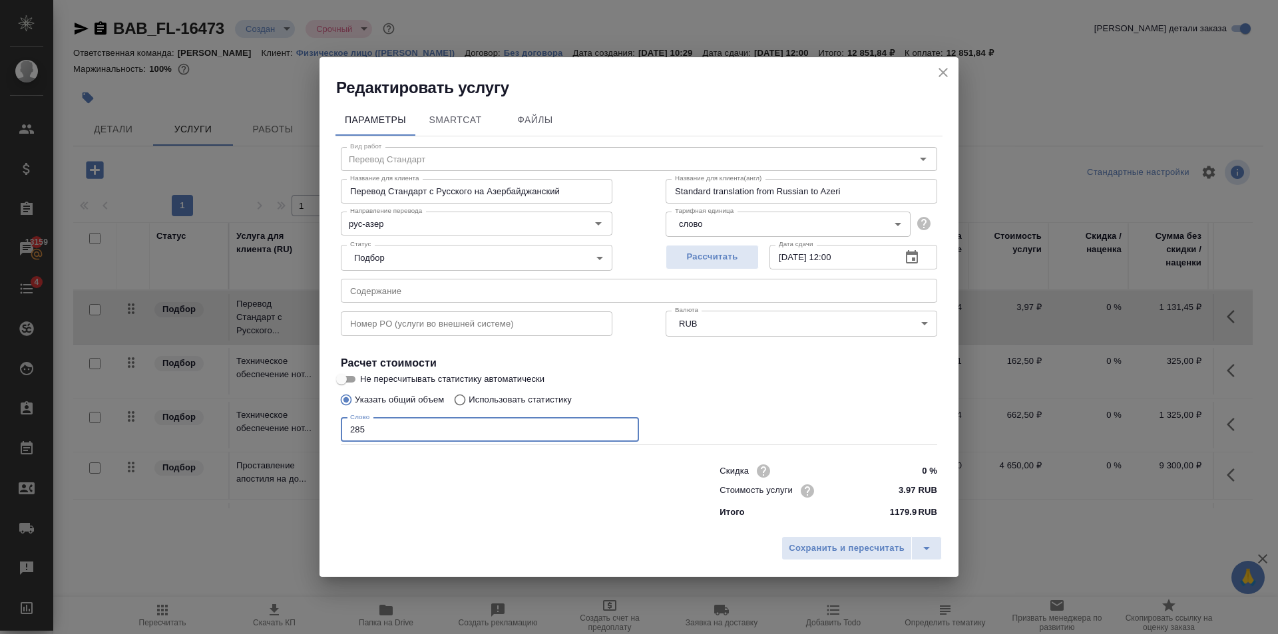
click at [358, 433] on input "285" at bounding box center [490, 430] width 298 height 24
type input "255"
click at [823, 533] on div "Сохранить и пересчитать" at bounding box center [638, 553] width 639 height 47
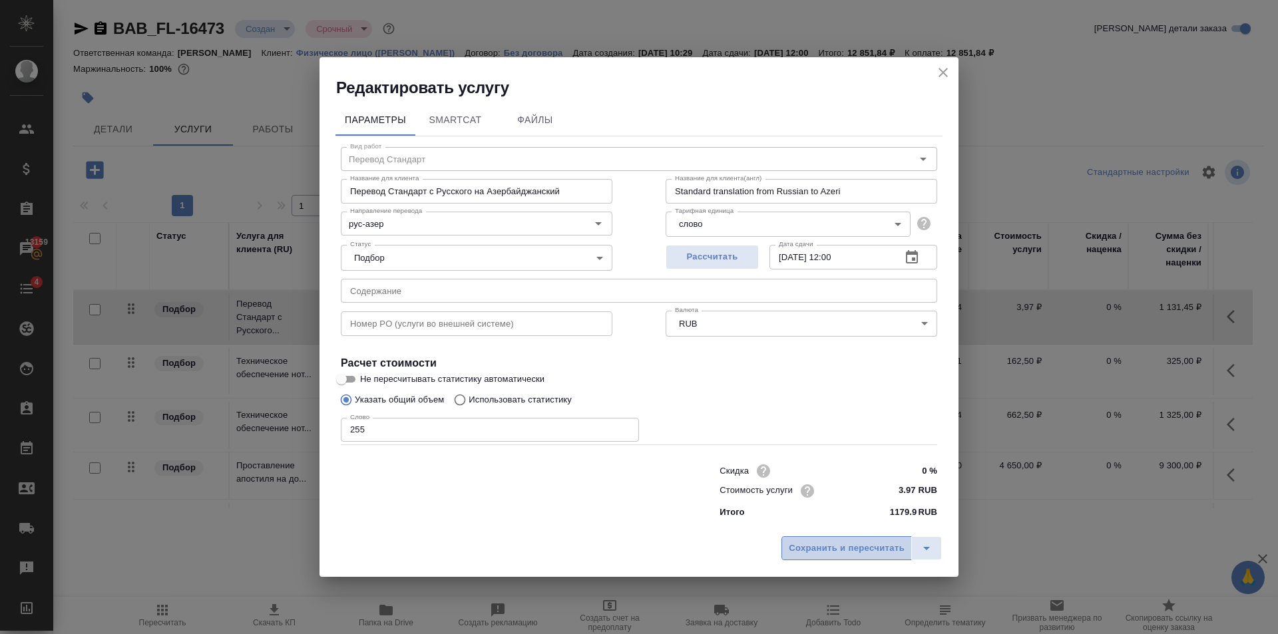
click at [823, 546] on span "Сохранить и пересчитать" at bounding box center [847, 548] width 116 height 15
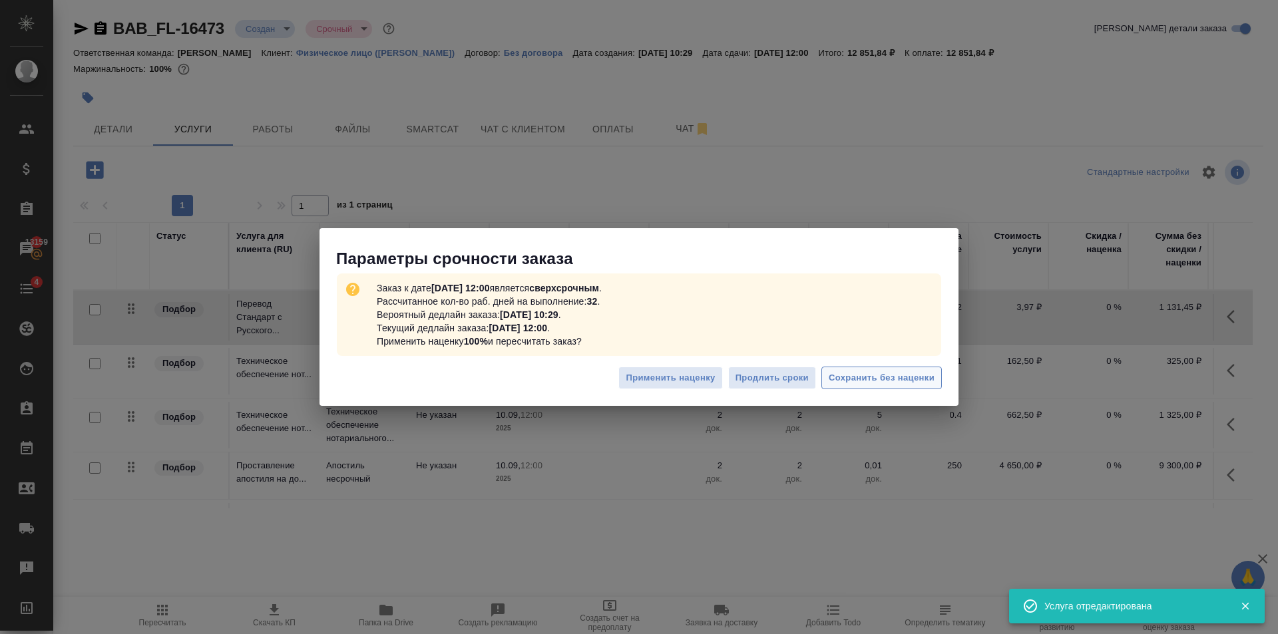
click at [852, 379] on span "Сохранить без наценки" at bounding box center [882, 378] width 106 height 15
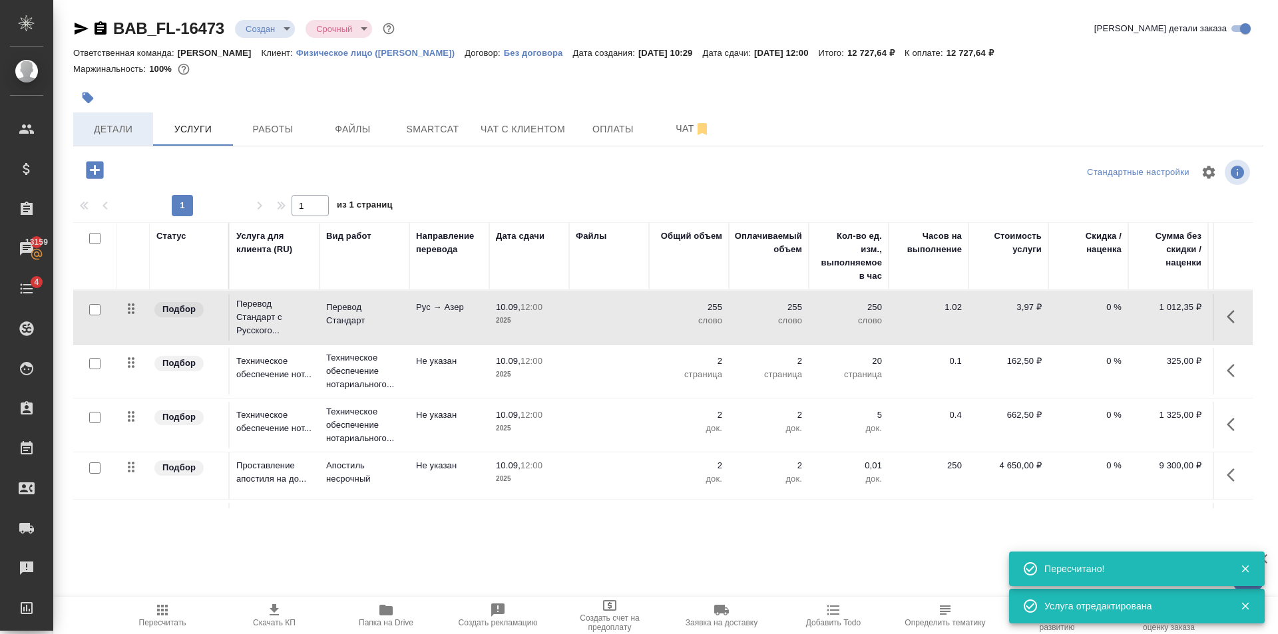
click at [114, 134] on span "Детали" at bounding box center [113, 129] width 64 height 17
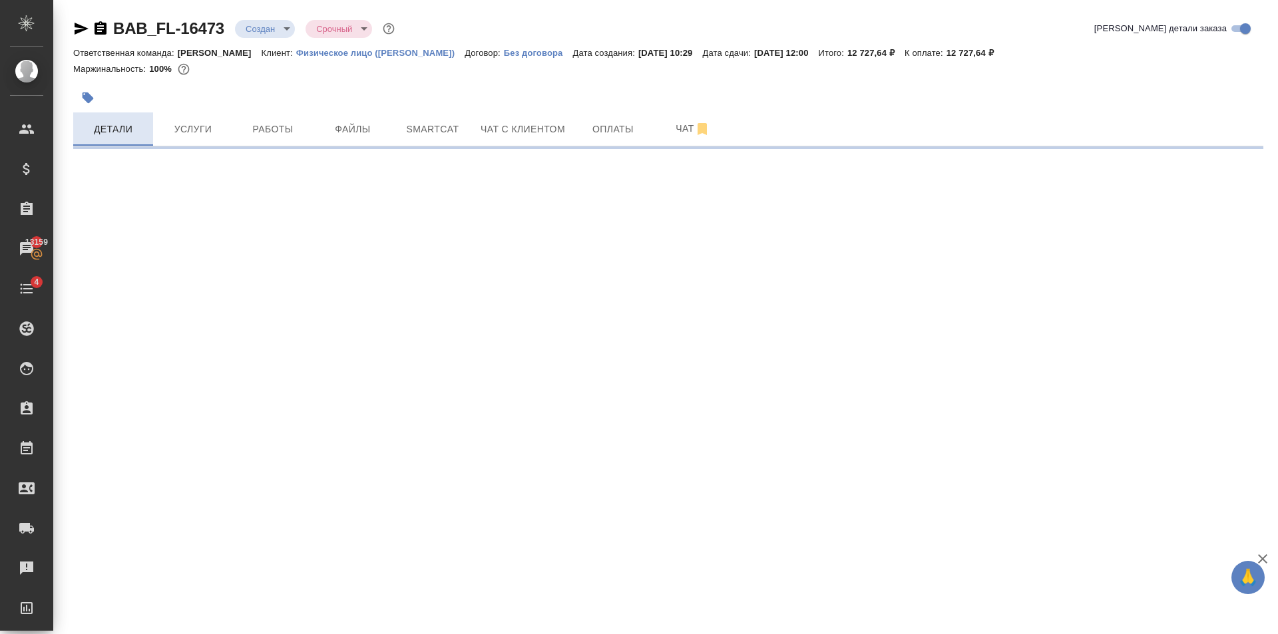
select select "RU"
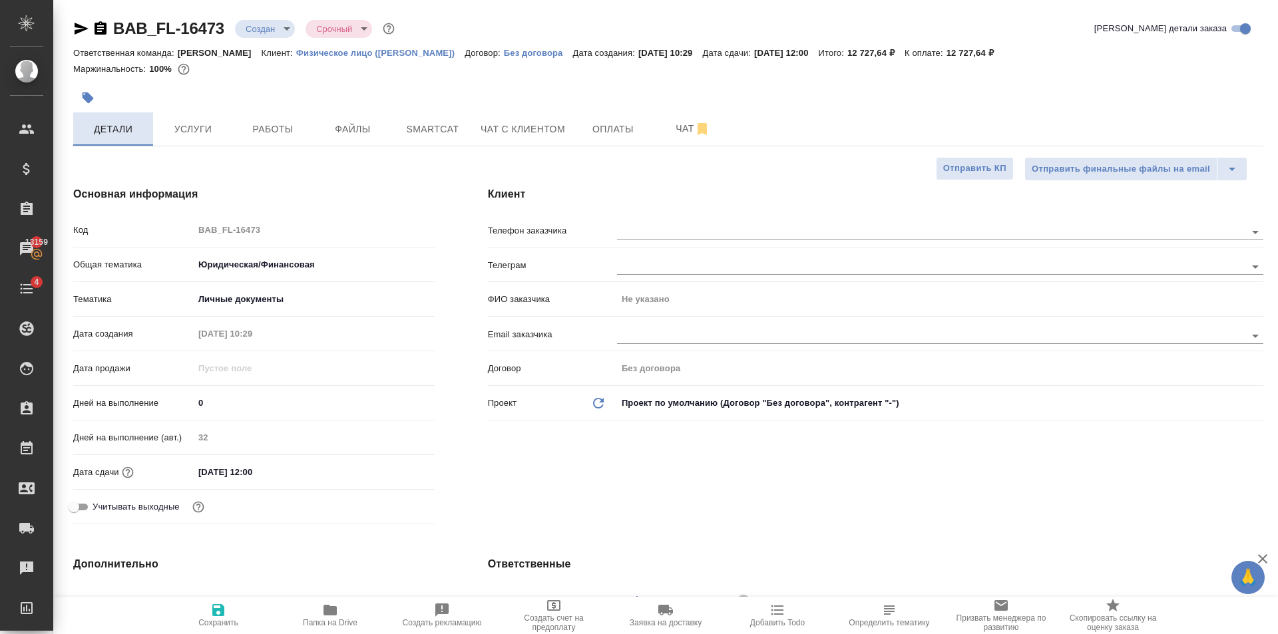
type textarea "x"
click at [198, 122] on span "Услуги" at bounding box center [193, 129] width 64 height 17
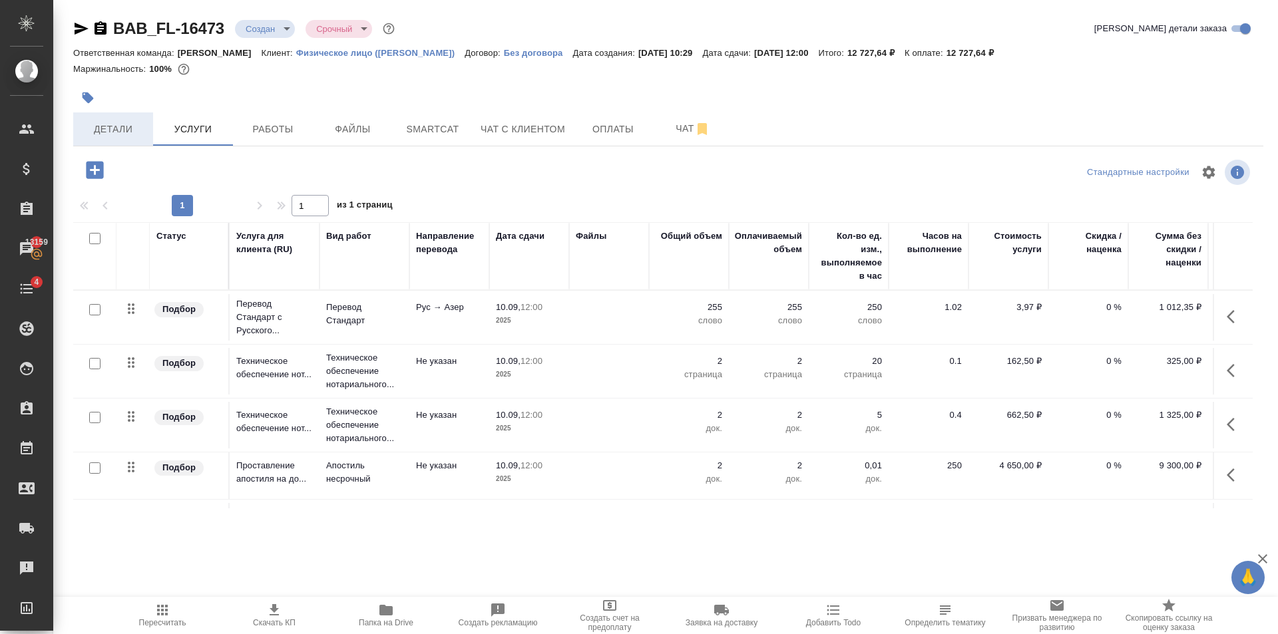
click at [116, 126] on span "Детали" at bounding box center [113, 129] width 64 height 17
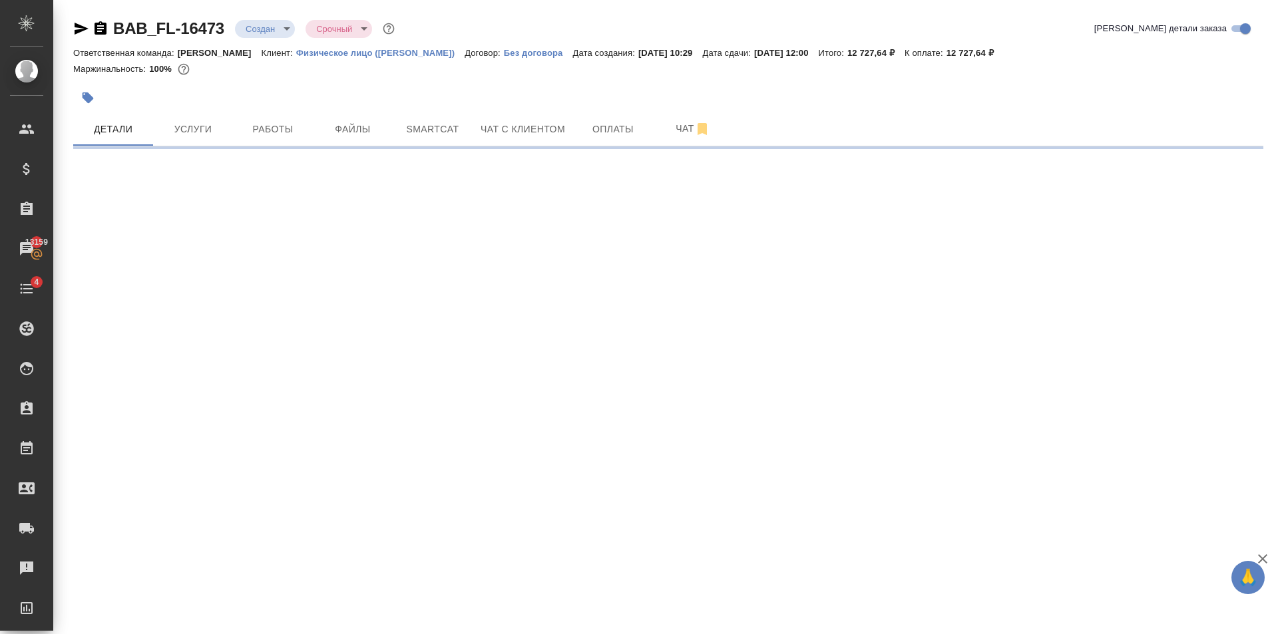
select select "RU"
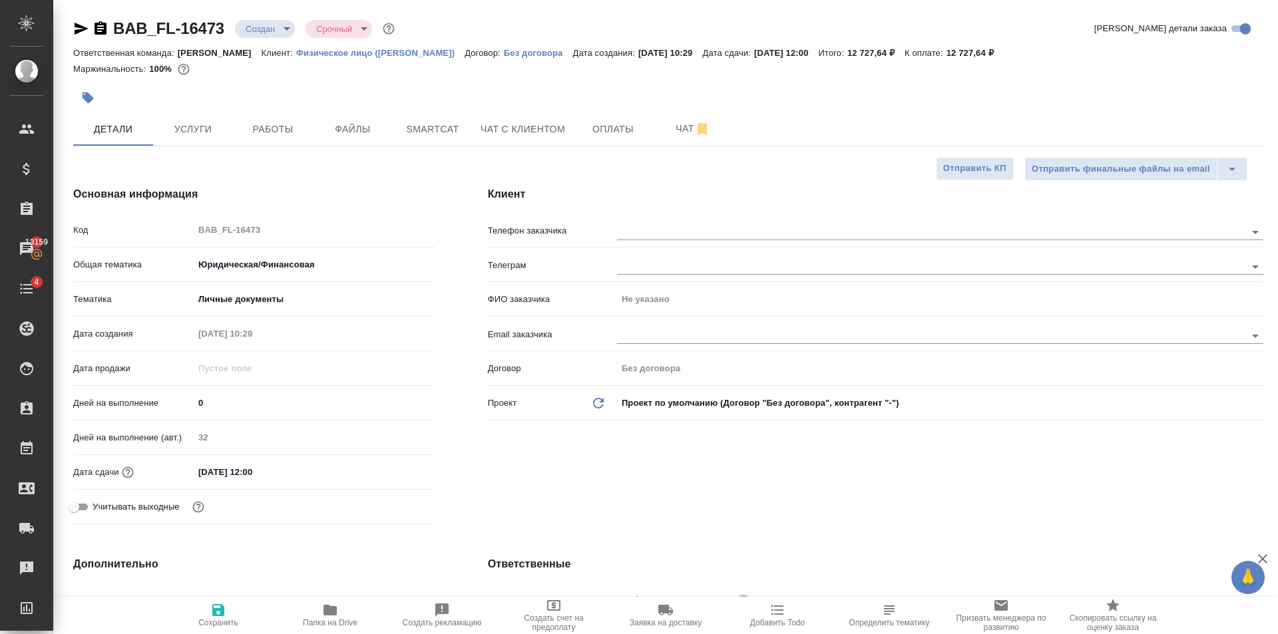
type textarea "x"
click at [649, 213] on div "Клиент Телефон заказчика [PERSON_NAME] ФИО заказчика Не указано Email заказчика…" at bounding box center [875, 358] width 829 height 397
click at [656, 222] on div at bounding box center [940, 230] width 646 height 25
click at [660, 230] on input "text" at bounding box center [909, 232] width 584 height 16
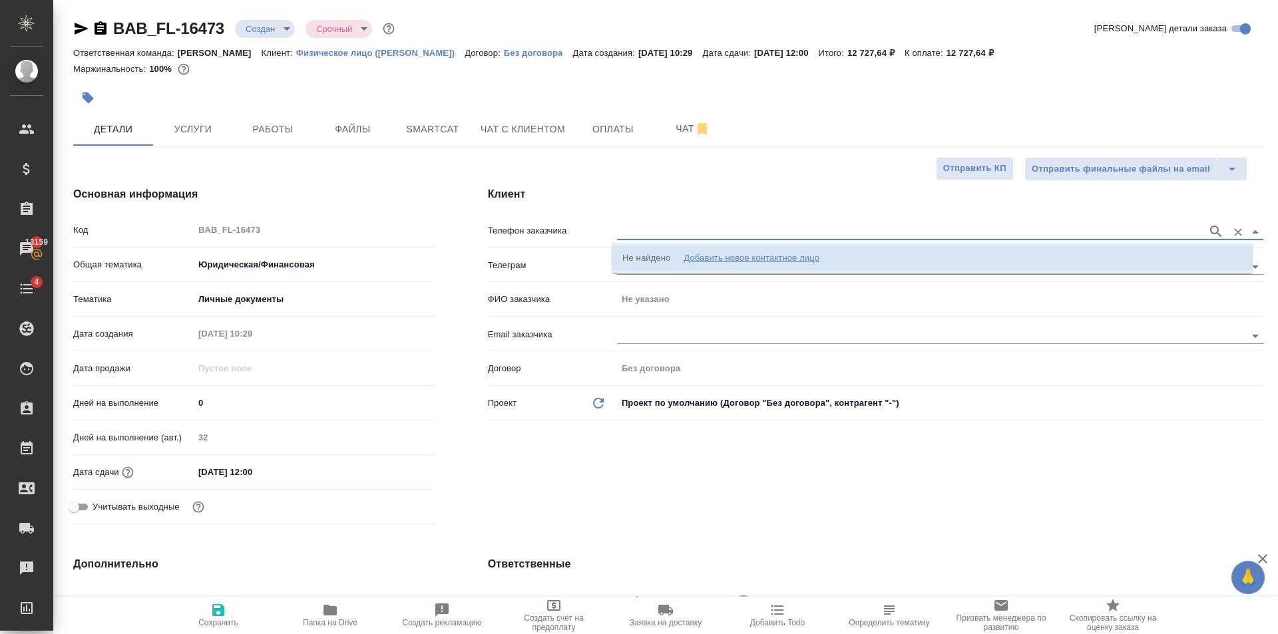
click at [759, 259] on div "Добавить новое контактное лицо" at bounding box center [752, 258] width 136 height 13
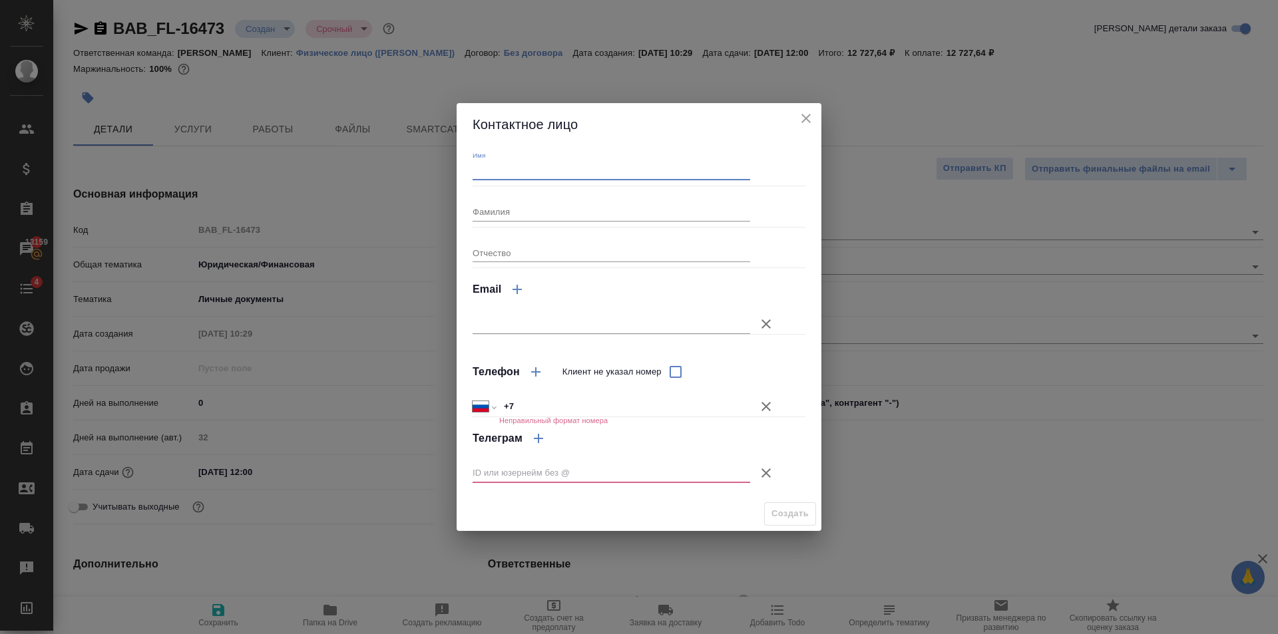
click at [543, 164] on input "Имя" at bounding box center [612, 171] width 278 height 19
click at [758, 473] on icon "button" at bounding box center [766, 473] width 16 height 16
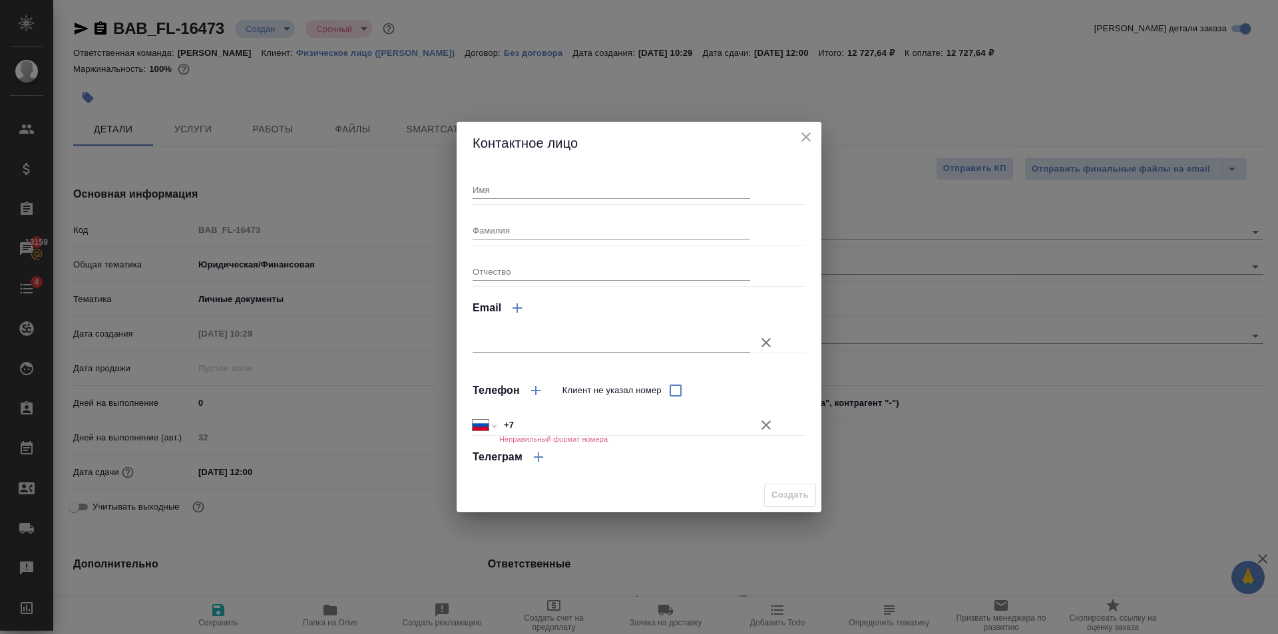
click at [807, 138] on icon "close" at bounding box center [805, 136] width 9 height 9
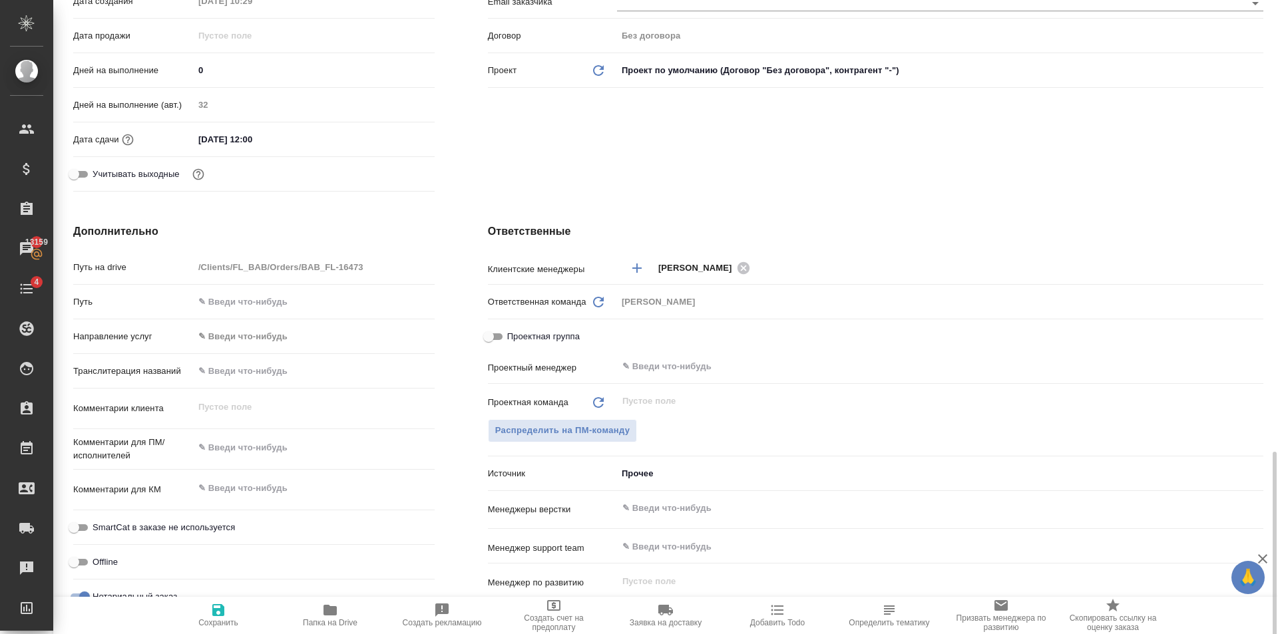
scroll to position [532, 0]
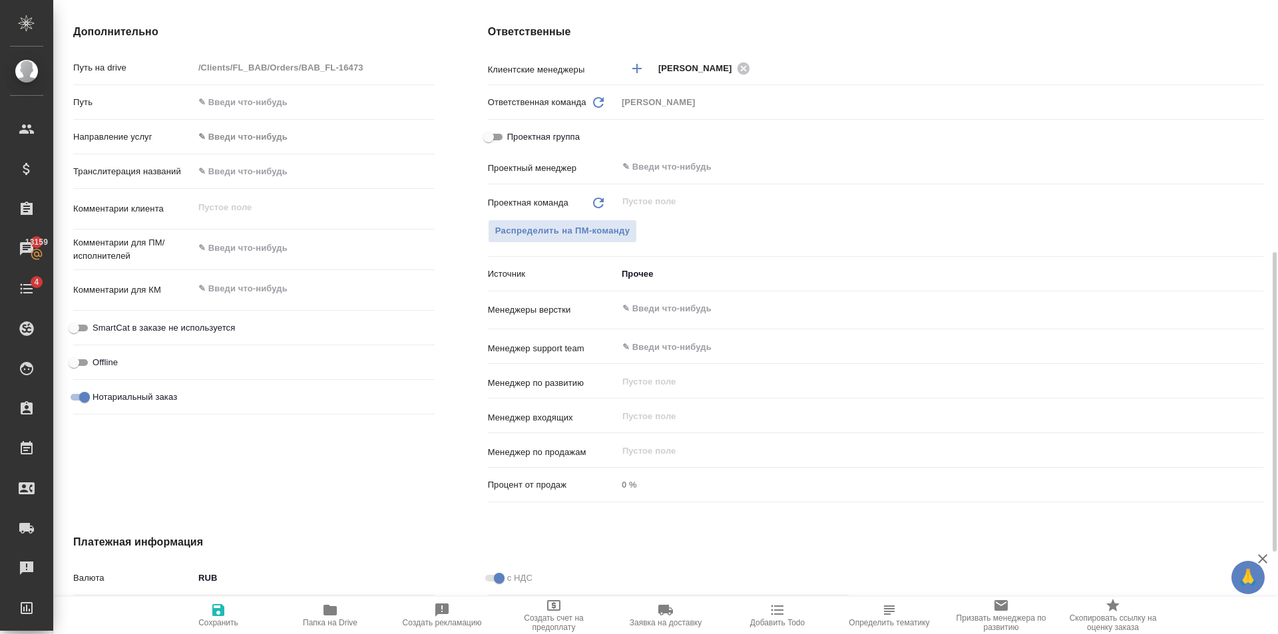
type textarea "x"
click at [280, 292] on textarea at bounding box center [314, 289] width 240 height 23
type textarea "x"
type textarea "+"
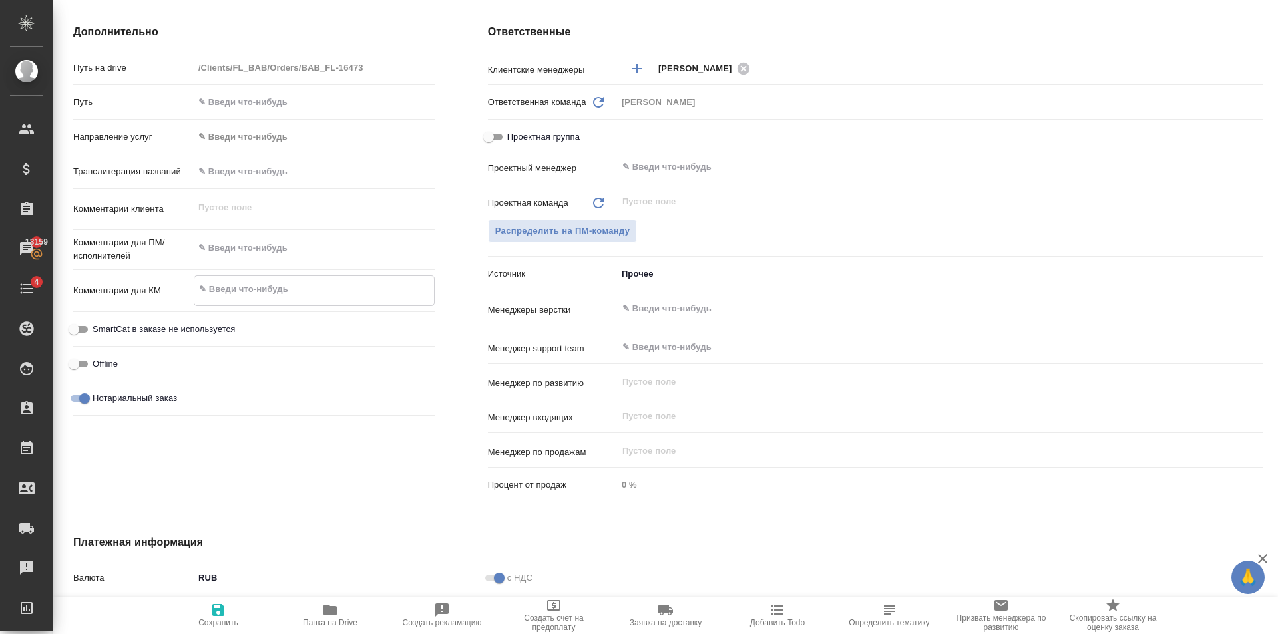
type textarea "x"
type textarea "+7"
type textarea "x"
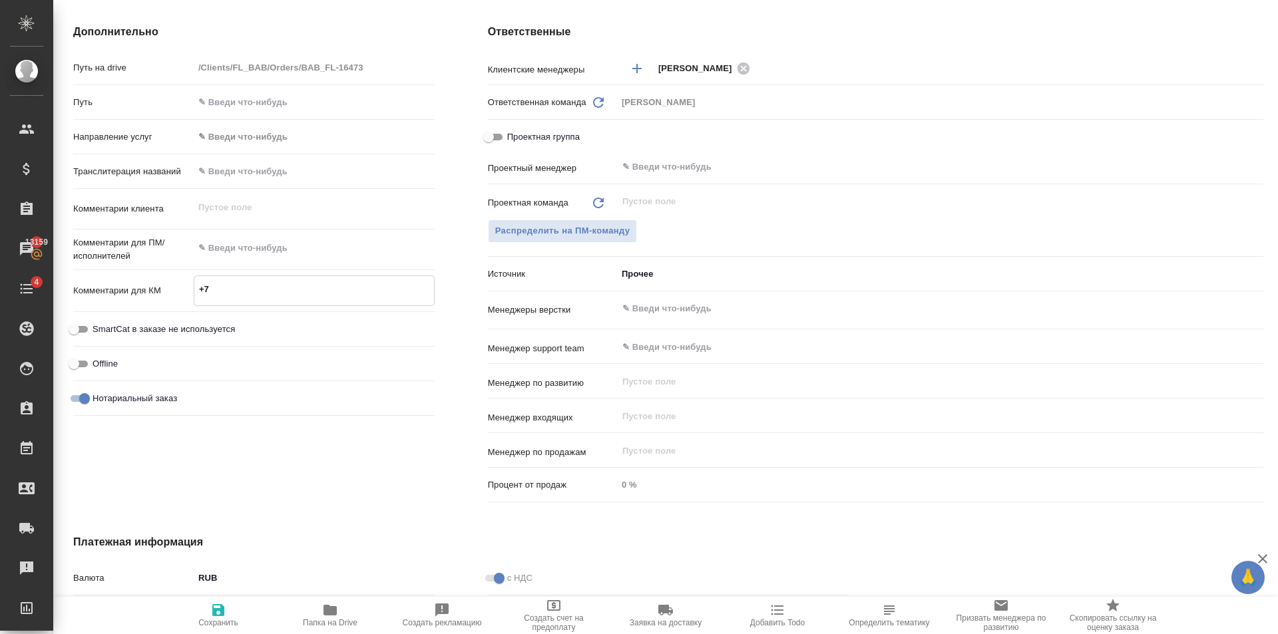
type textarea "x"
type textarea "+79"
type textarea "x"
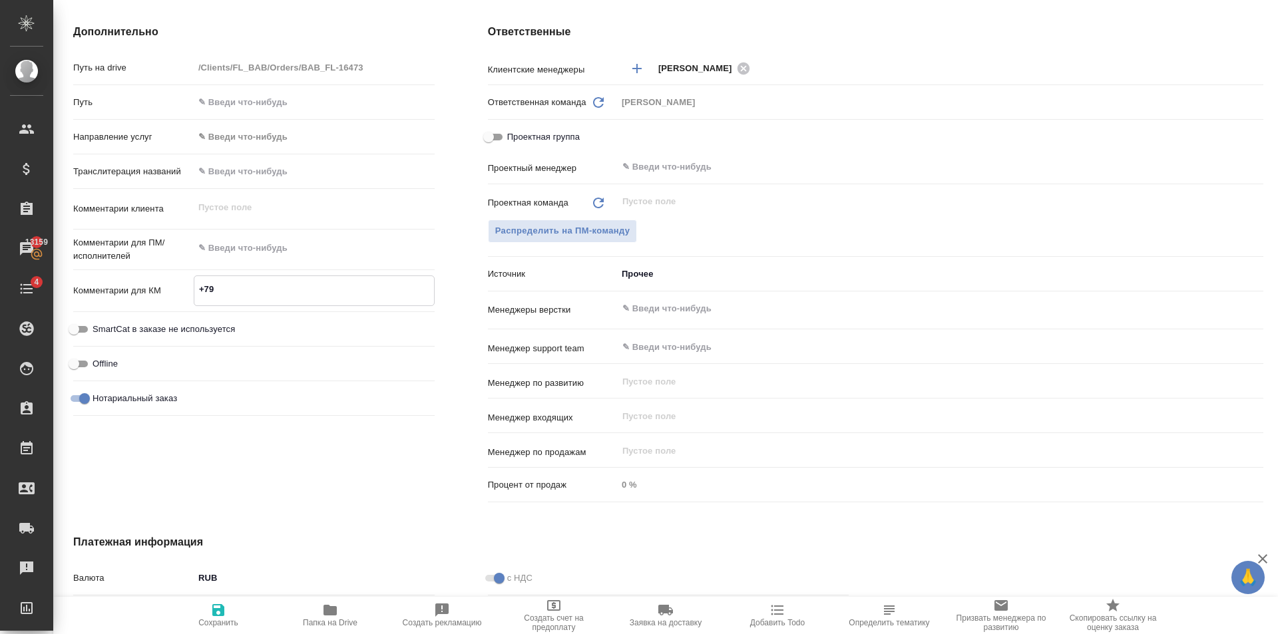
type textarea "x"
type textarea "+799"
type textarea "x"
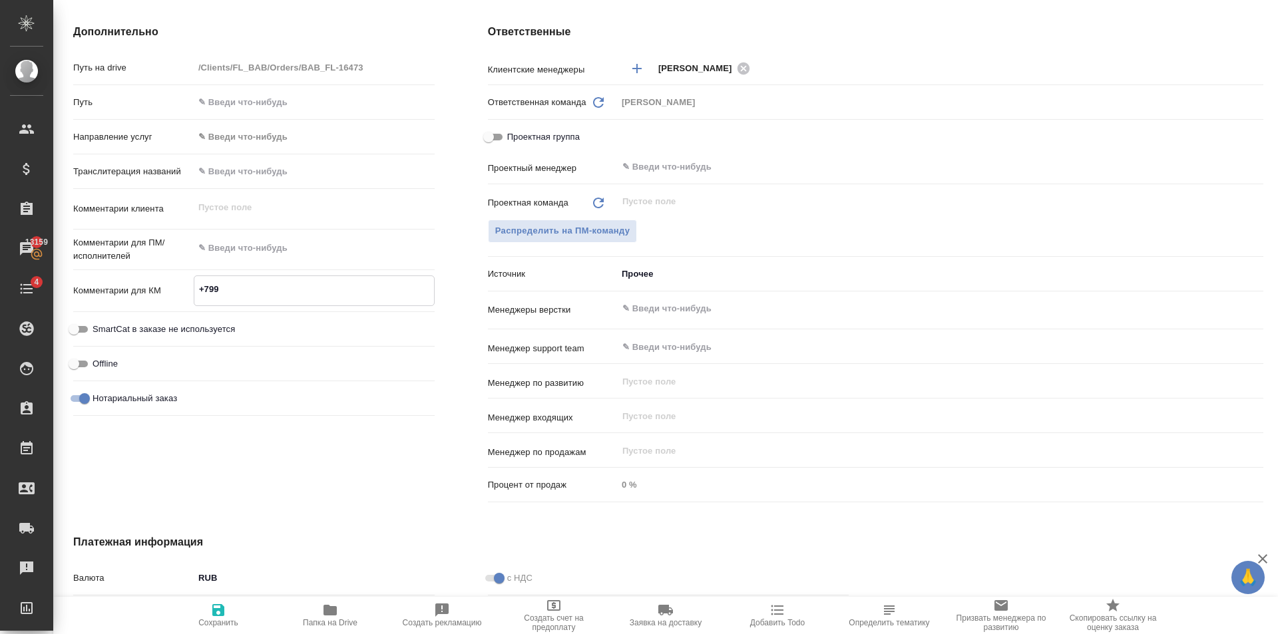
type textarea "+7991"
type textarea "x"
type textarea "+79919"
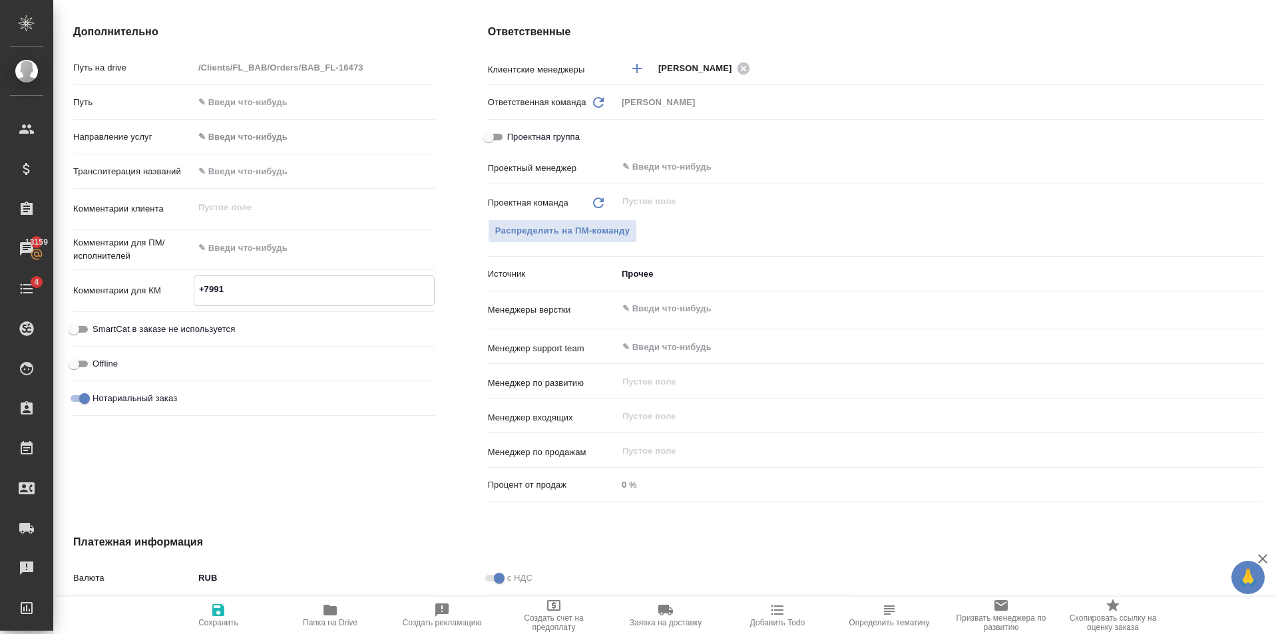
type textarea "x"
type textarea "+799198"
type textarea "x"
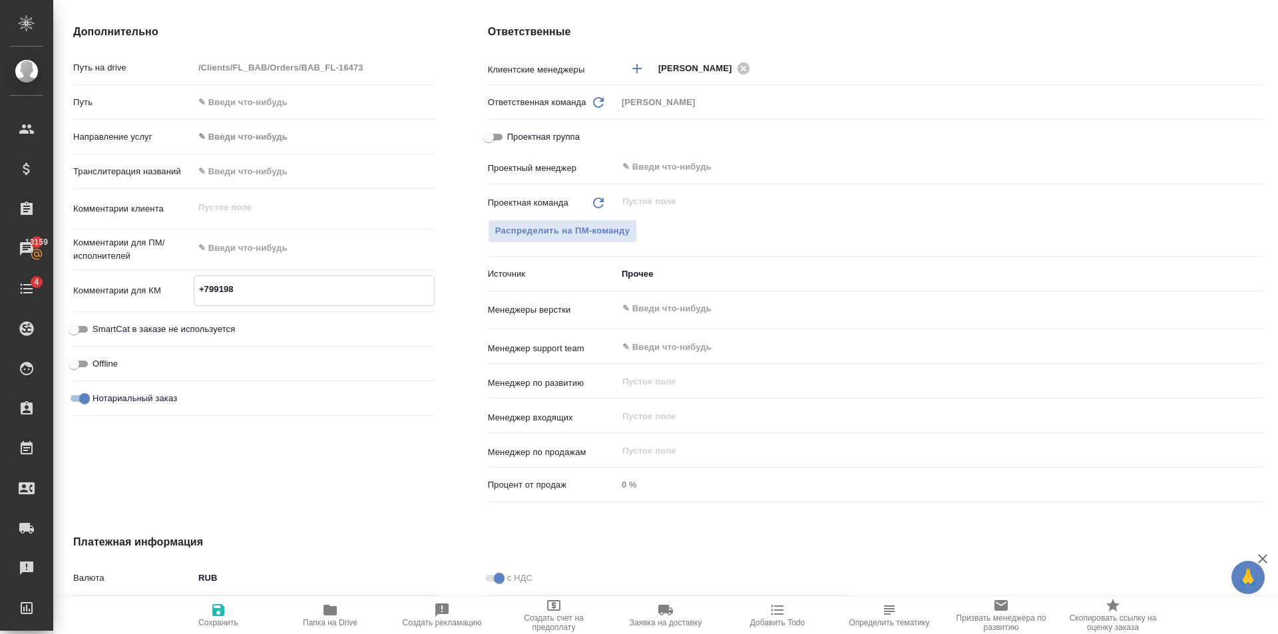
type textarea "x"
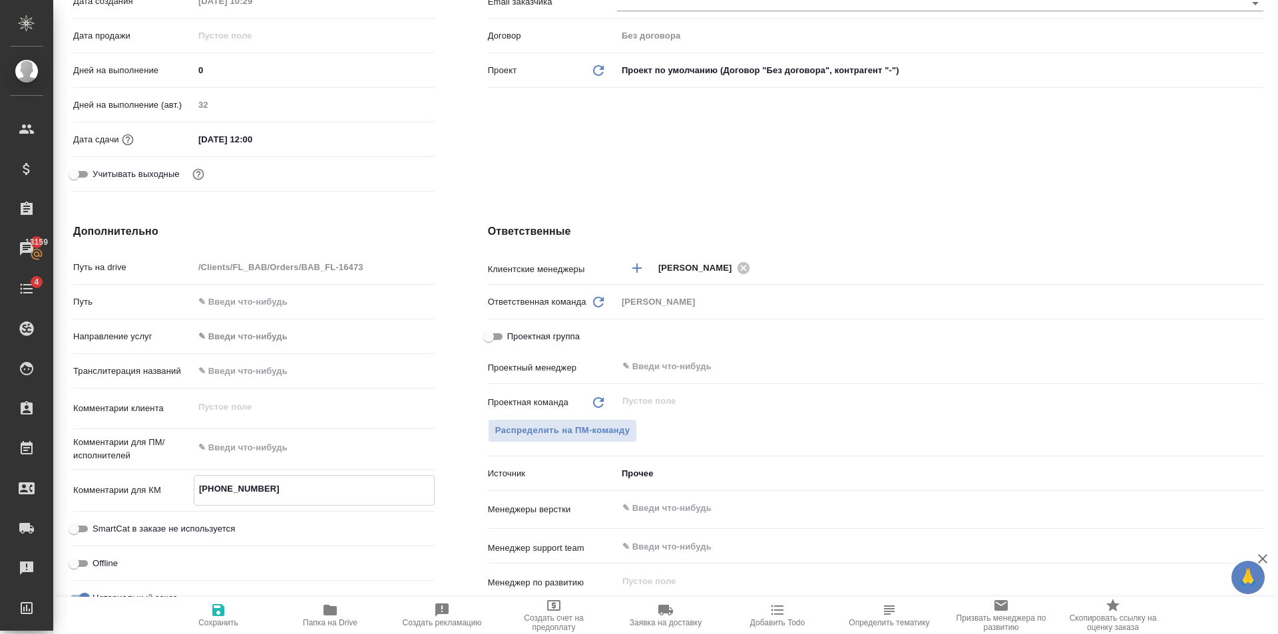
scroll to position [0, 0]
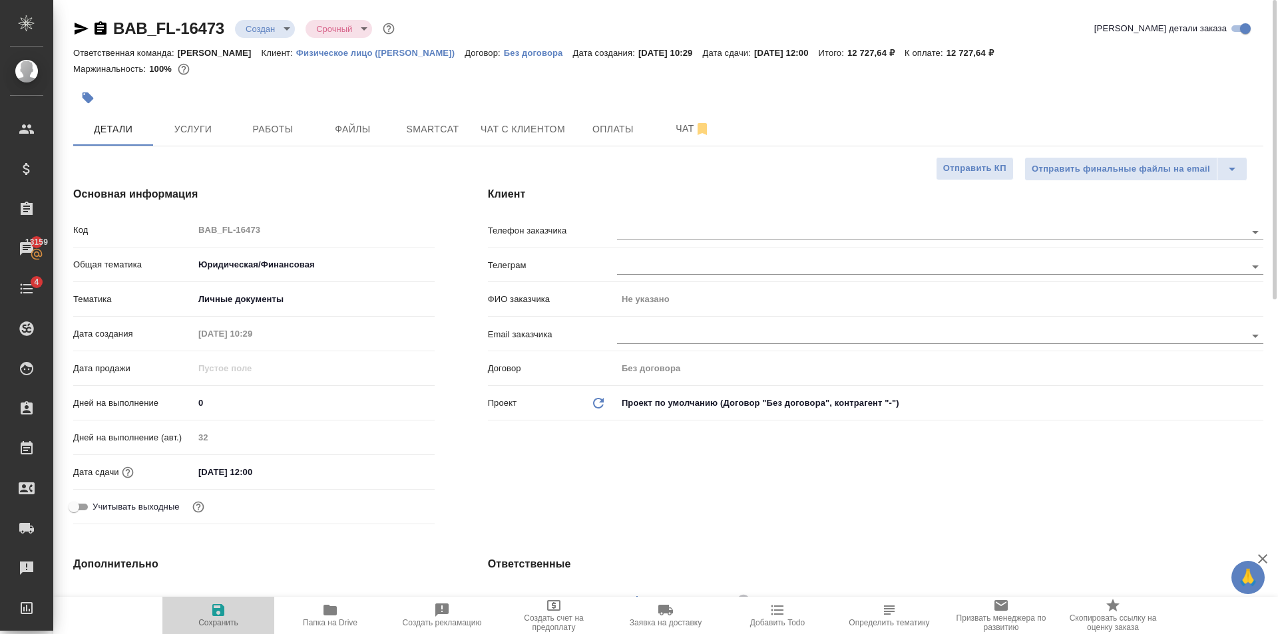
click at [194, 614] on span "Сохранить" at bounding box center [218, 614] width 96 height 25
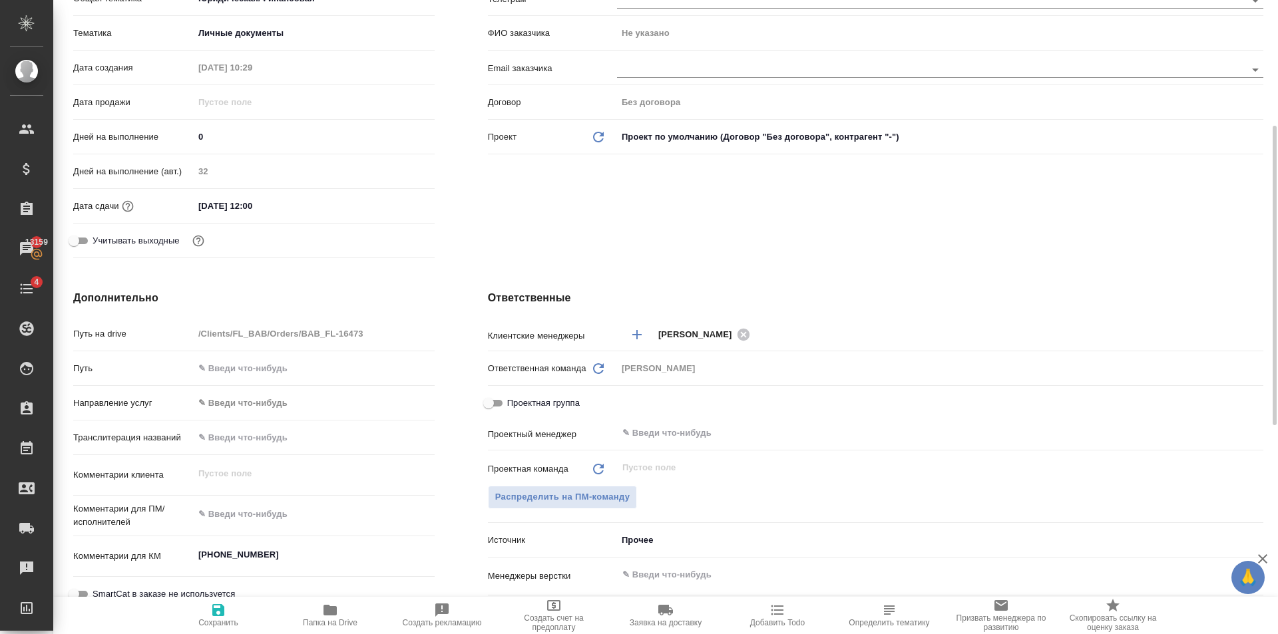
drag, startPoint x: 262, startPoint y: 518, endPoint x: 528, endPoint y: 482, distance: 268.1
click at [263, 518] on textarea at bounding box center [314, 514] width 241 height 23
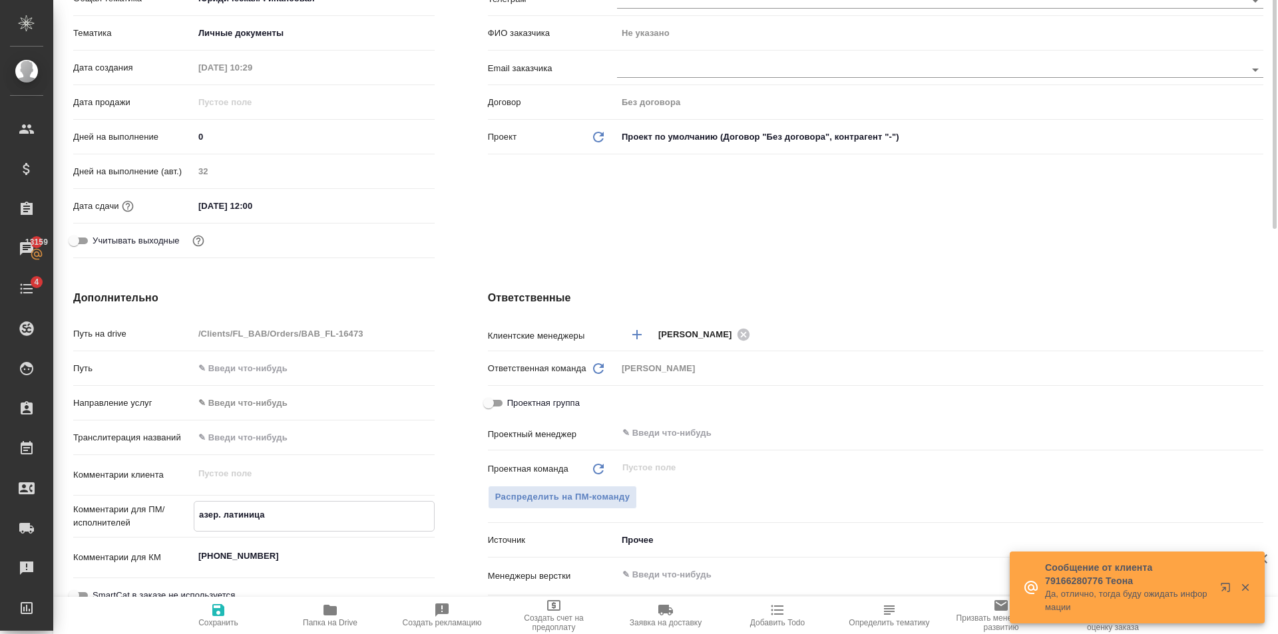
scroll to position [0, 0]
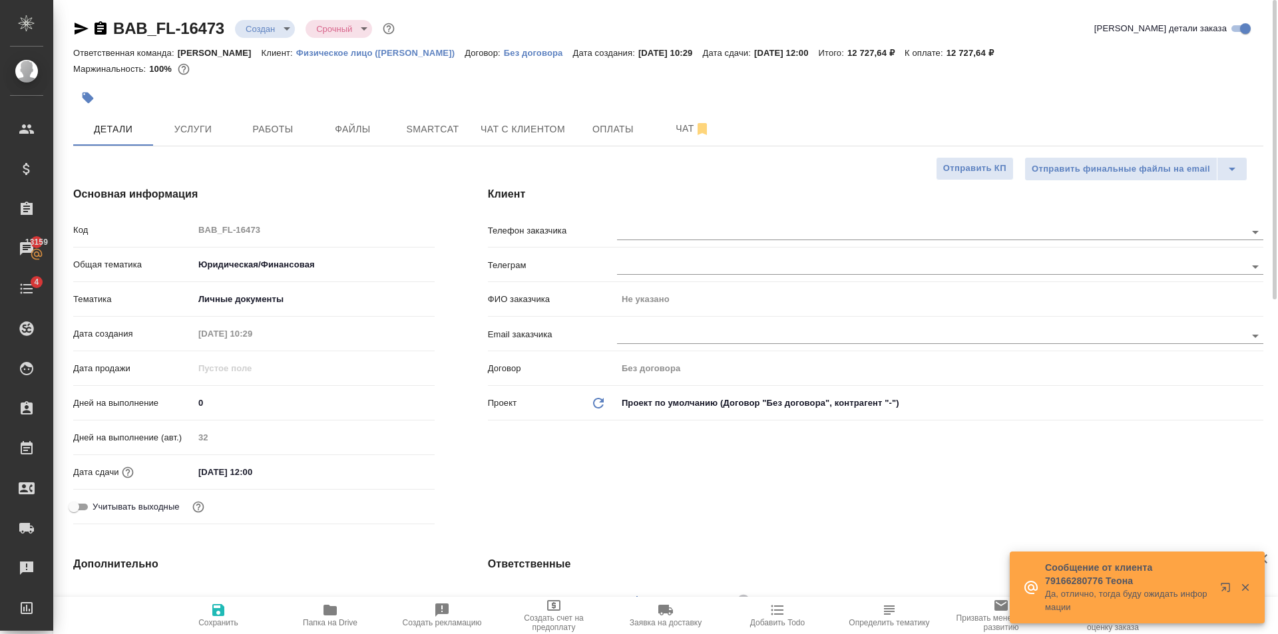
click at [214, 611] on icon "button" at bounding box center [218, 610] width 12 height 12
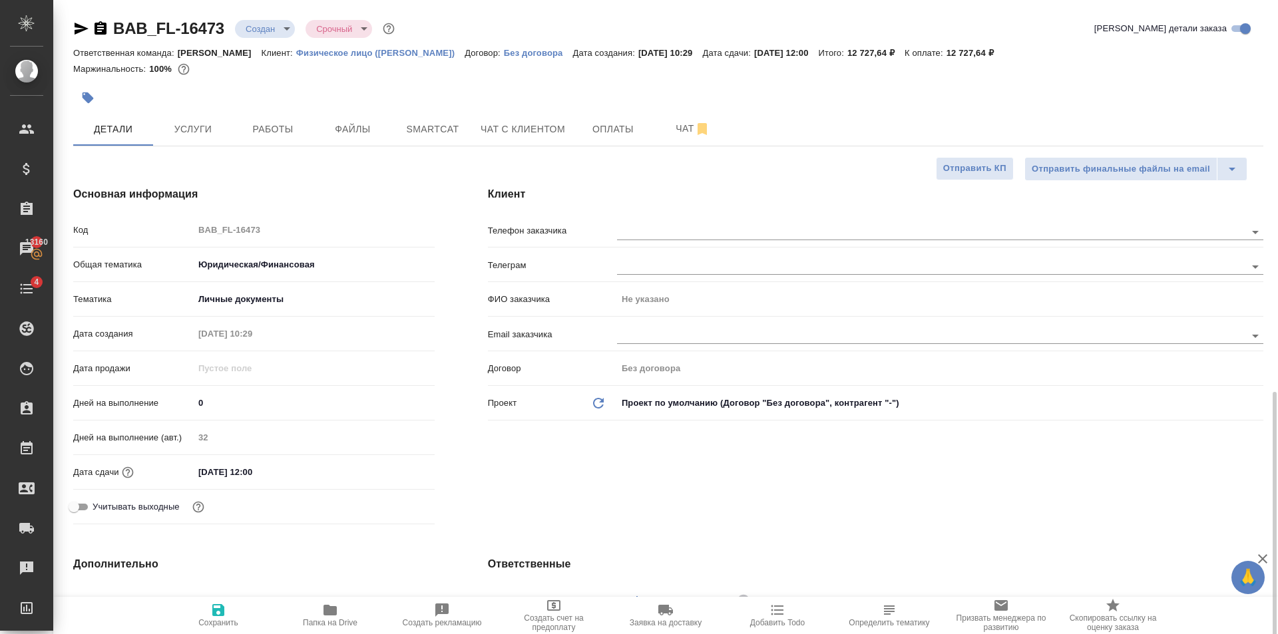
scroll to position [266, 0]
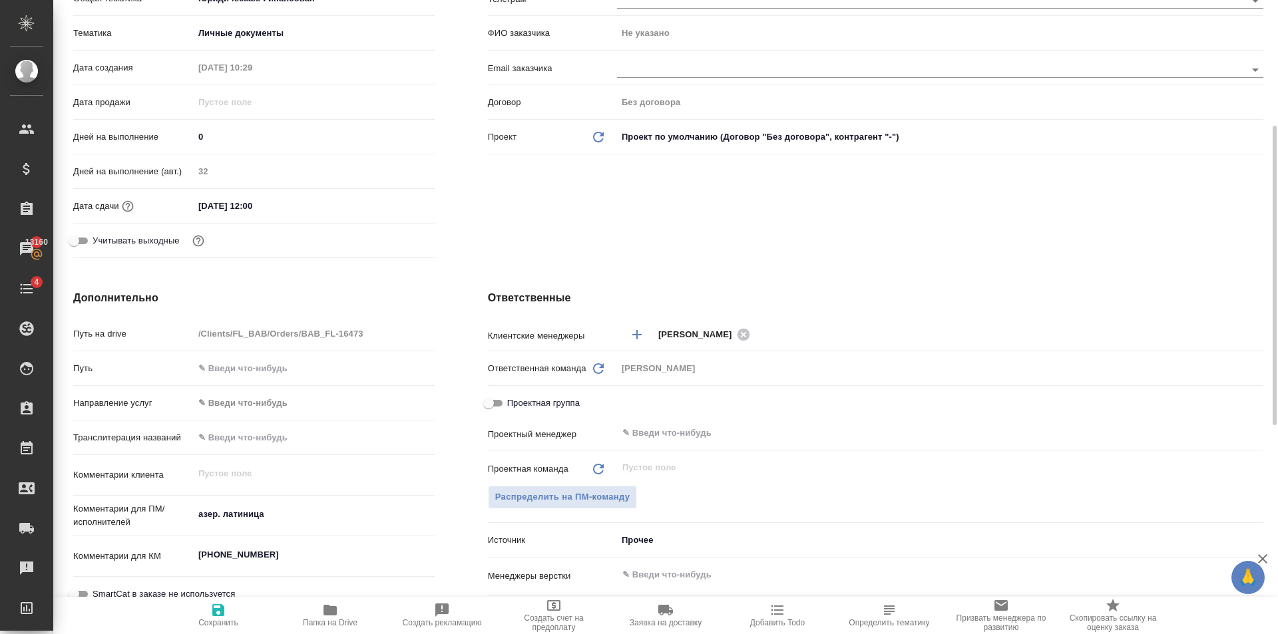
click at [311, 506] on textarea "азер. латиница" at bounding box center [314, 514] width 241 height 23
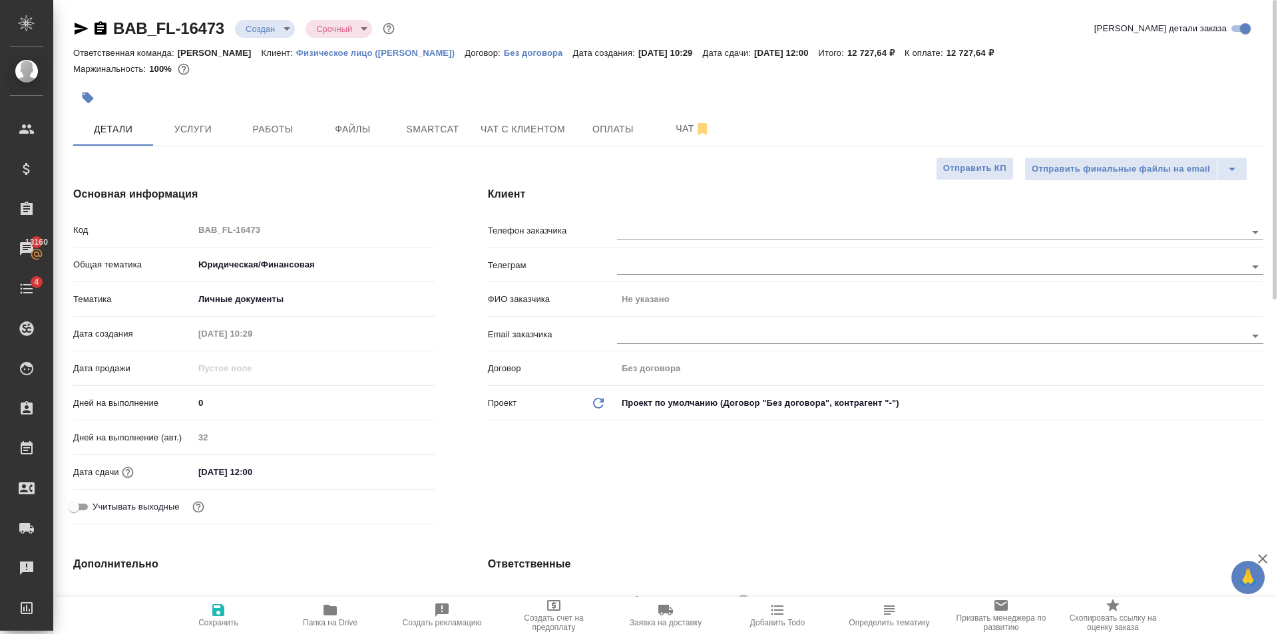
click at [205, 620] on span "Сохранить" at bounding box center [218, 622] width 40 height 9
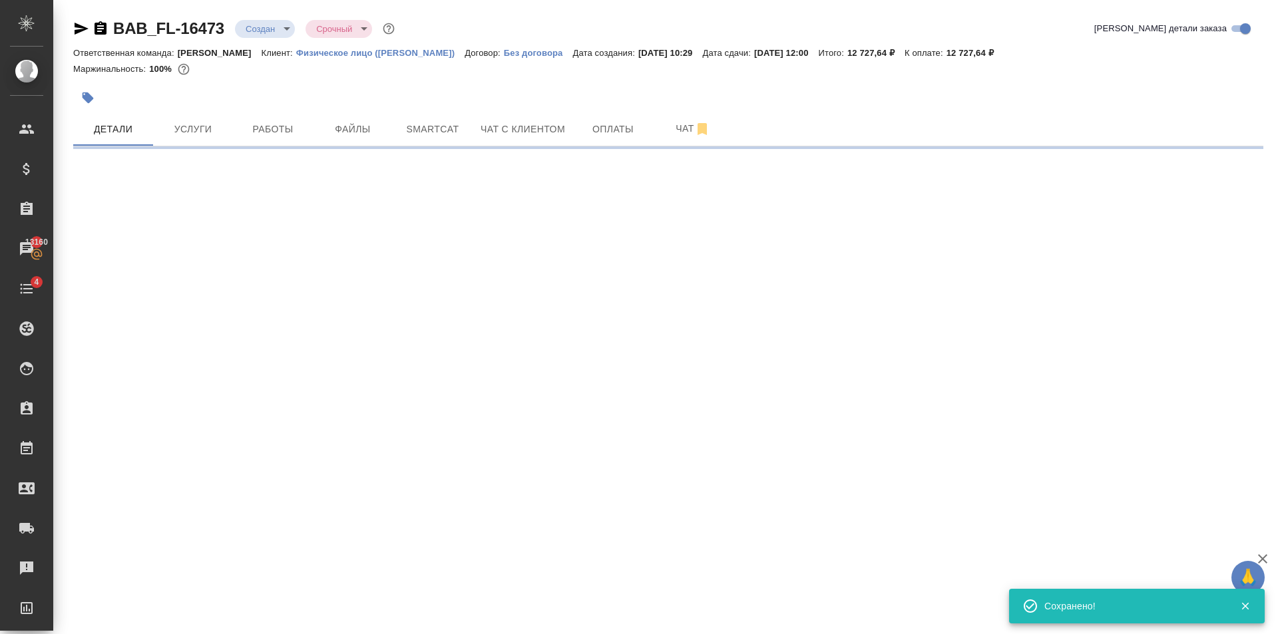
click at [199, 111] on div at bounding box center [469, 97] width 793 height 29
click at [199, 121] on span "Услуги" at bounding box center [193, 129] width 64 height 17
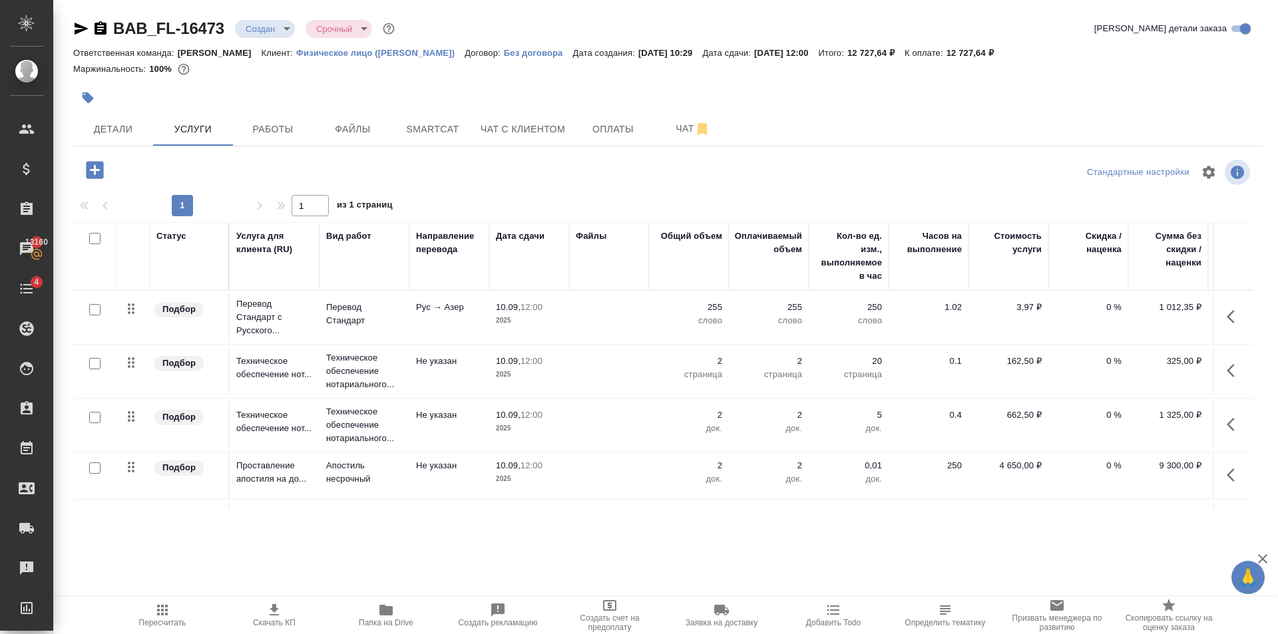
click at [680, 178] on div at bounding box center [668, 172] width 397 height 32
drag, startPoint x: 174, startPoint y: 614, endPoint x: 203, endPoint y: 566, distance: 56.2
click at [174, 614] on span "Пересчитать" at bounding box center [162, 614] width 96 height 25
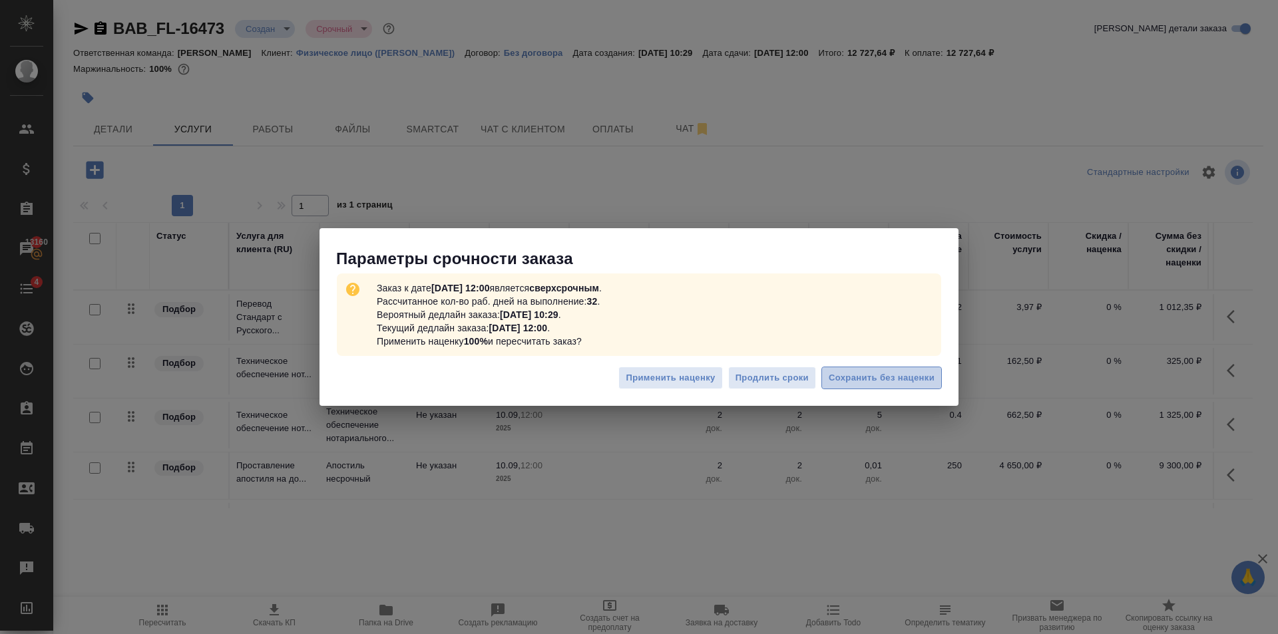
click at [875, 376] on span "Сохранить без наценки" at bounding box center [882, 378] width 106 height 15
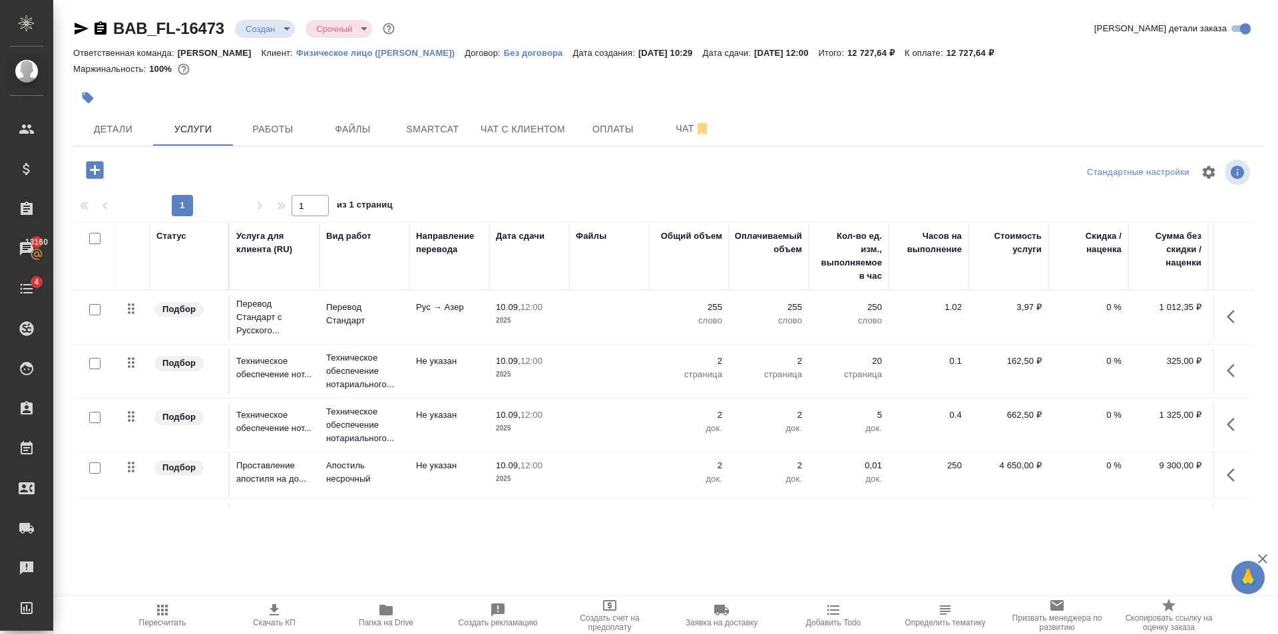
click at [931, 152] on div "BAB_FL-16473 Создан new Срочный urgent Кратко детали заказа Ответственная коман…" at bounding box center [668, 271] width 1205 height 542
click at [922, 164] on div "Стандартные настройки" at bounding box center [1060, 172] width 386 height 32
click at [957, 182] on div "Стандартные настройки" at bounding box center [1060, 172] width 386 height 32
click at [640, 475] on td at bounding box center [609, 476] width 80 height 47
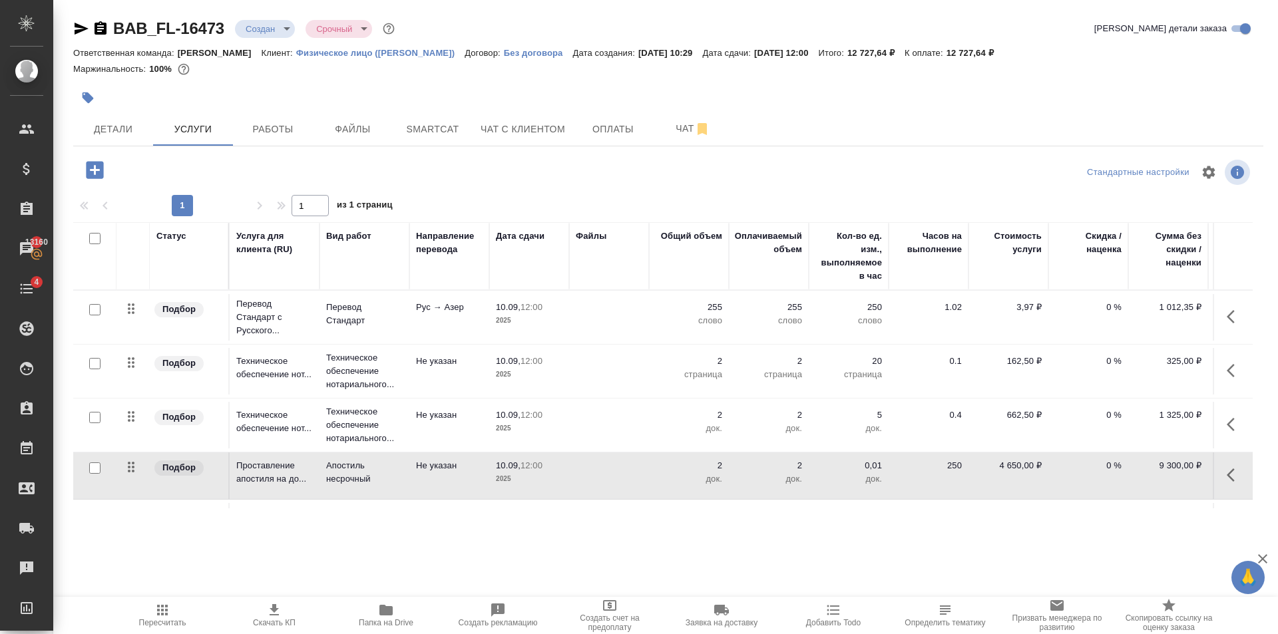
click at [640, 475] on td at bounding box center [609, 476] width 80 height 47
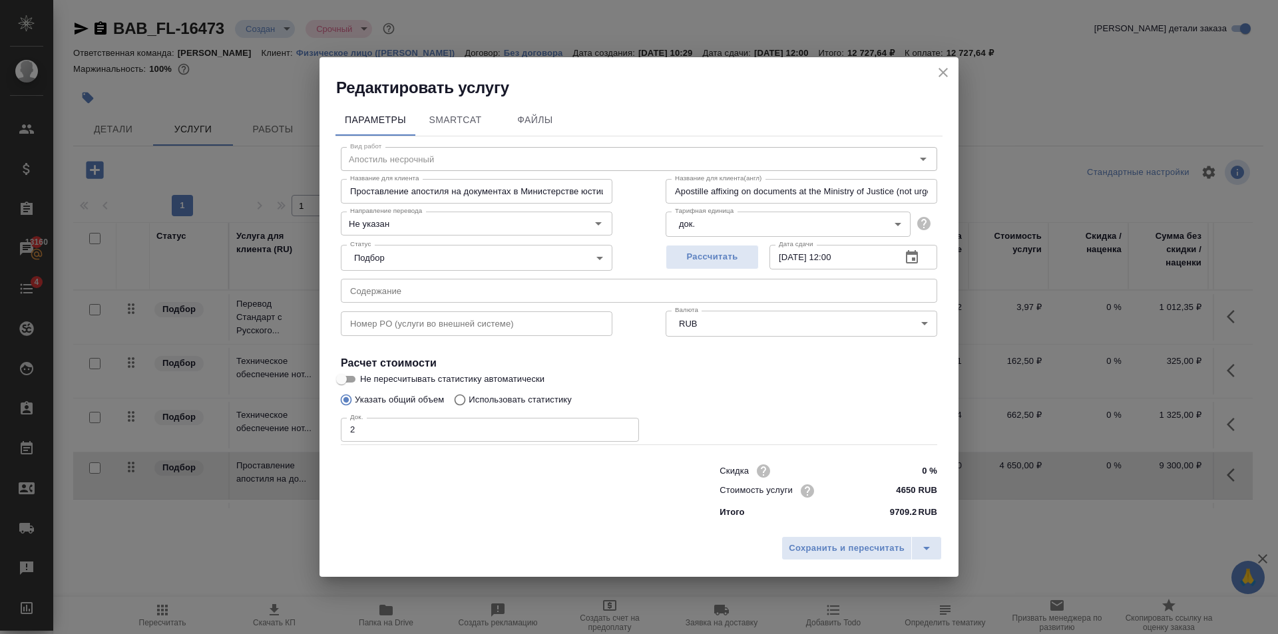
click at [640, 475] on div at bounding box center [503, 490] width 379 height 53
drag, startPoint x: 907, startPoint y: 489, endPoint x: 917, endPoint y: 507, distance: 20.6
click at [908, 492] on input "4650 RUB" at bounding box center [912, 490] width 50 height 19
click at [871, 552] on span "Сохранить и пересчитать" at bounding box center [847, 549] width 116 height 15
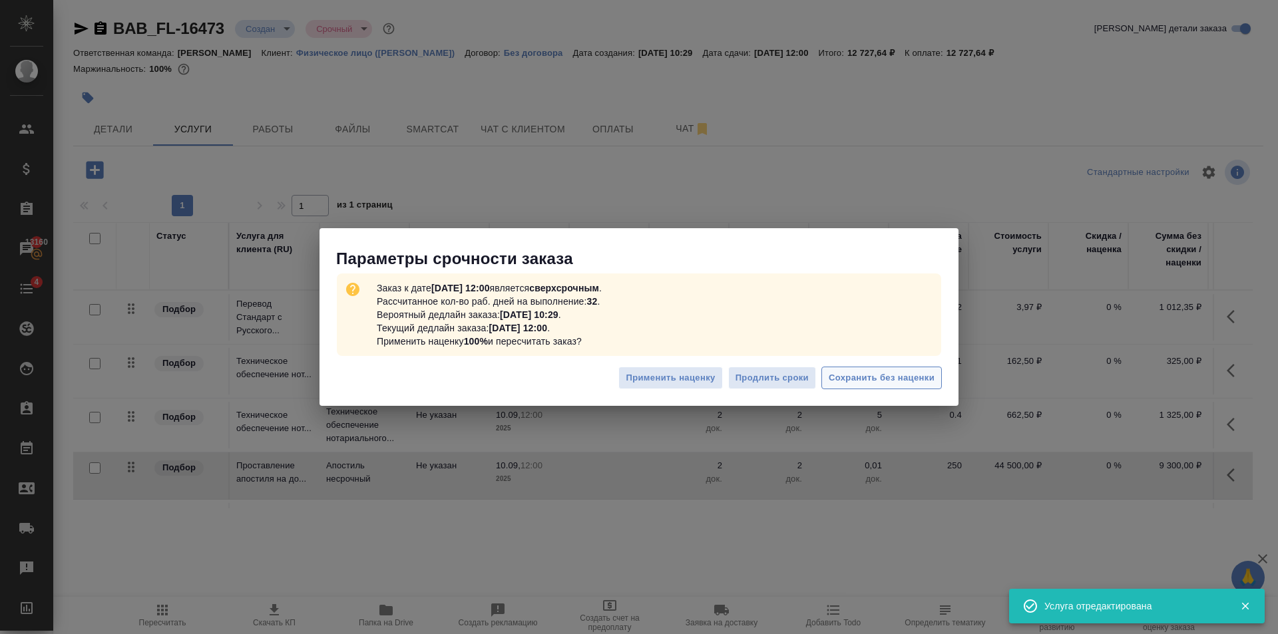
click at [868, 374] on span "Сохранить без наценки" at bounding box center [882, 378] width 106 height 15
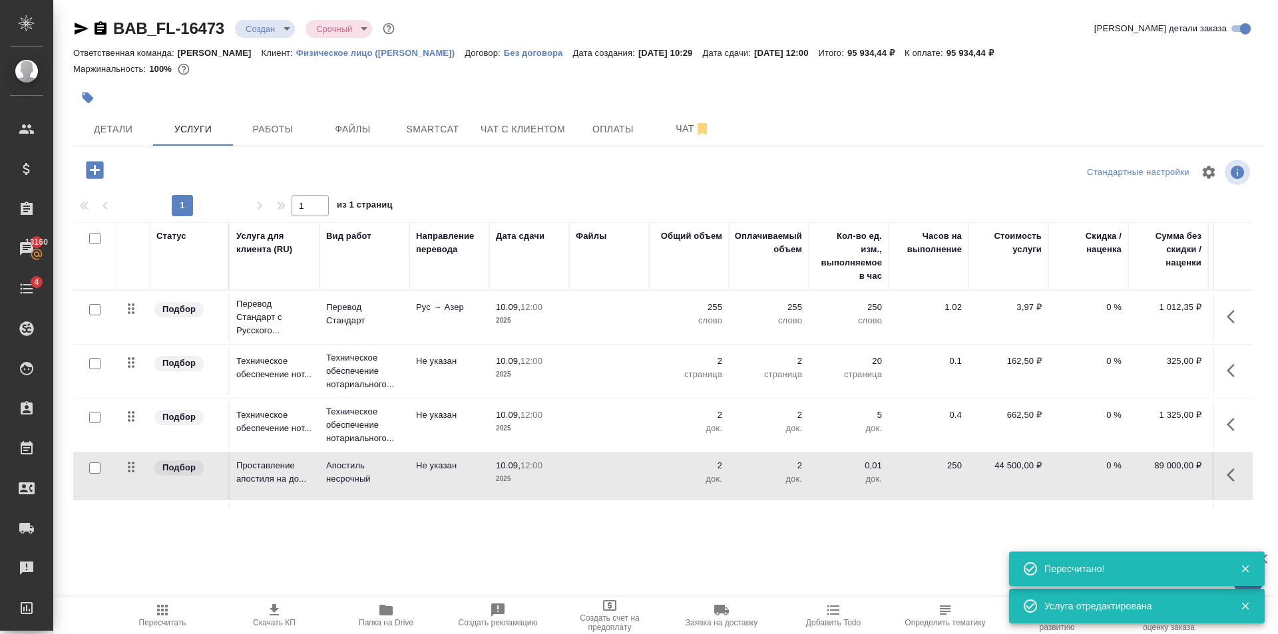
click at [922, 476] on td "250" at bounding box center [928, 476] width 80 height 47
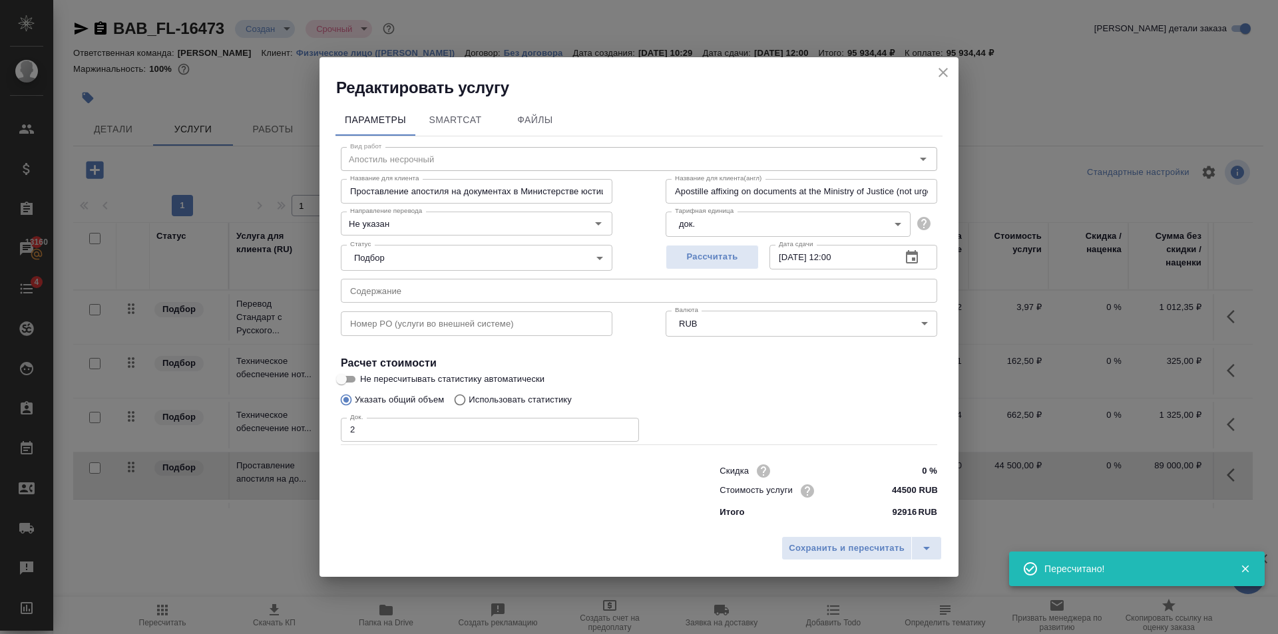
click at [902, 491] on input "44500 RUB" at bounding box center [912, 490] width 50 height 19
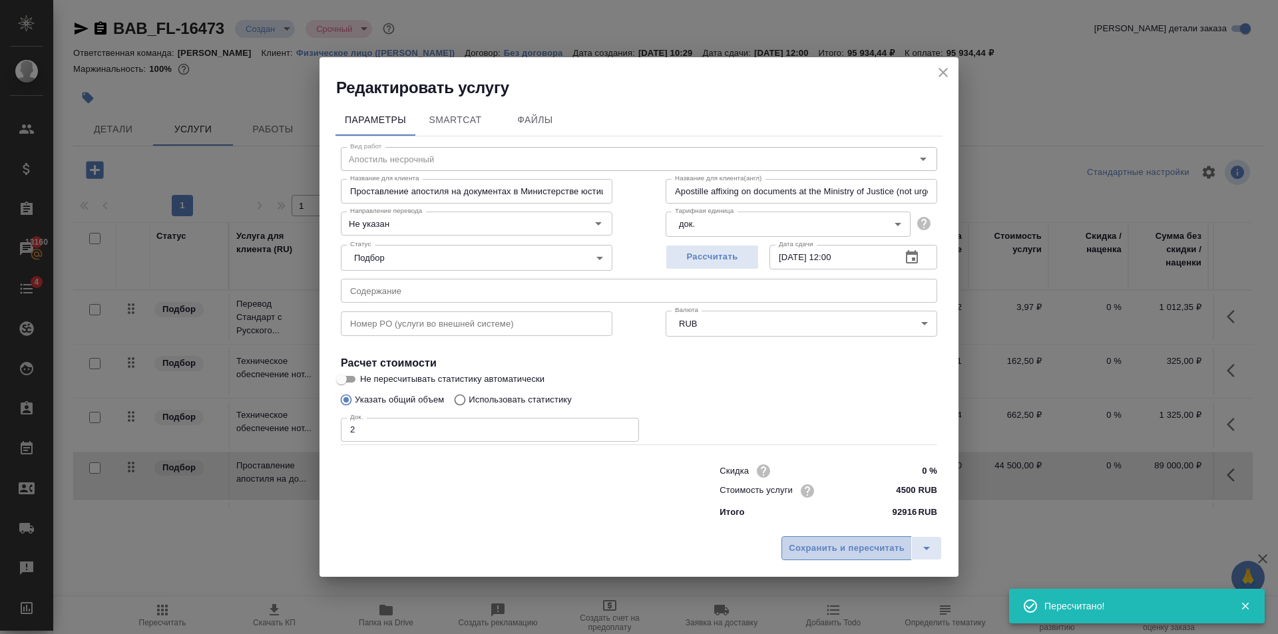
click at [824, 556] on span "Сохранить и пересчитать" at bounding box center [847, 548] width 116 height 15
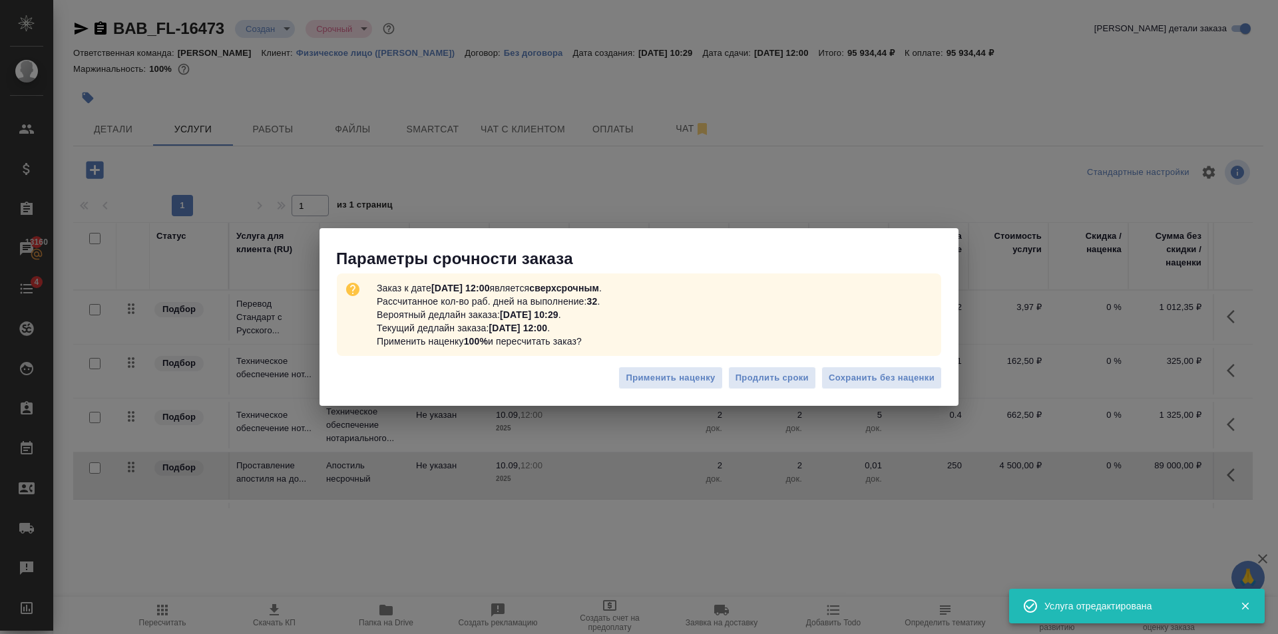
click at [880, 365] on div "Применить наценку Продлить сроки Сохранить без наценки" at bounding box center [638, 383] width 639 height 47
click at [883, 377] on span "Сохранить без наценки" at bounding box center [882, 378] width 106 height 15
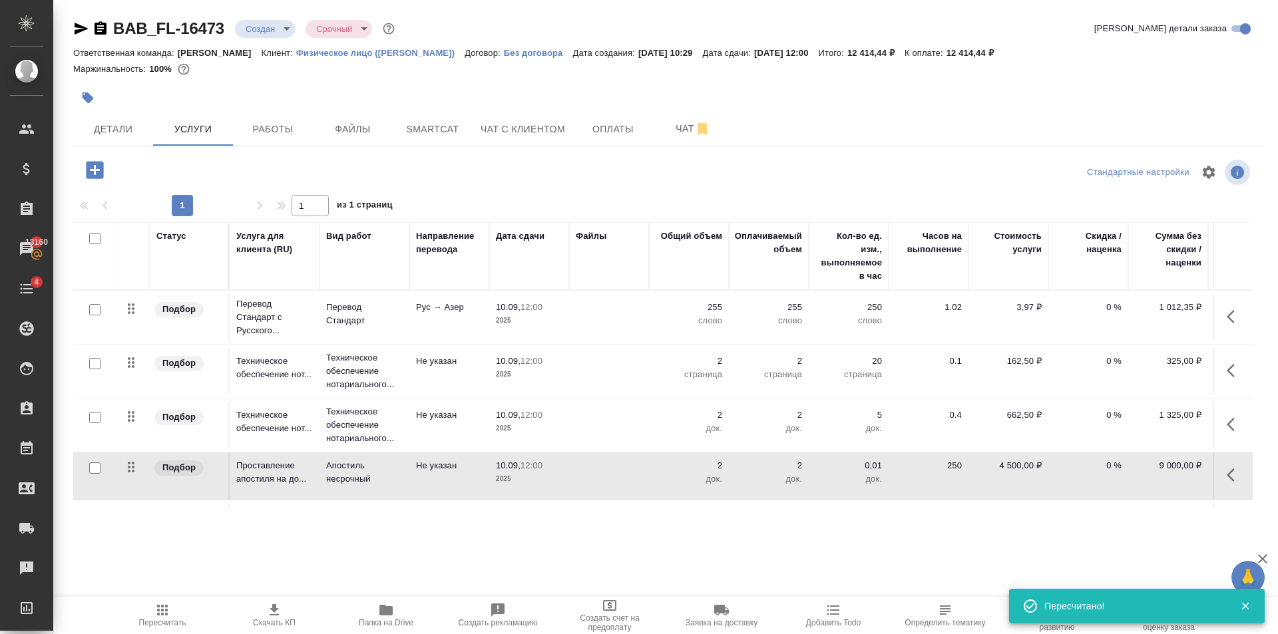
click at [971, 479] on td "4 500,00 ₽" at bounding box center [1008, 476] width 80 height 47
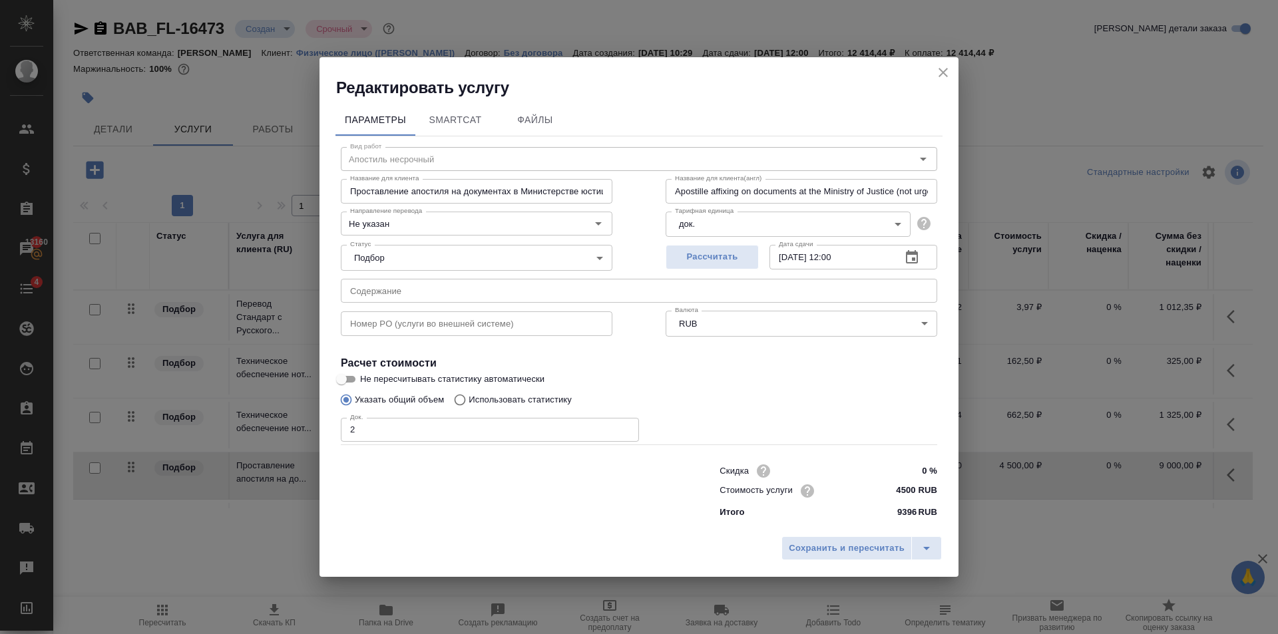
click at [904, 493] on input "4500 RUB" at bounding box center [912, 490] width 50 height 19
click at [868, 556] on span "Сохранить и пересчитать" at bounding box center [847, 548] width 116 height 15
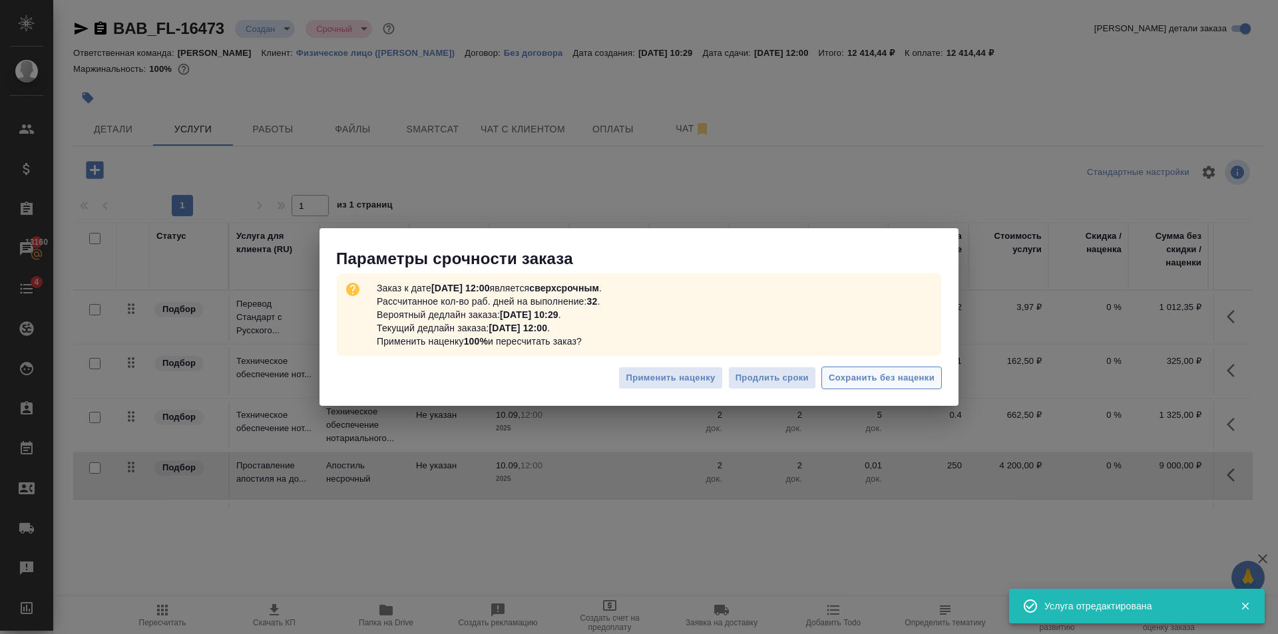
click at [937, 377] on button "Сохранить без наценки" at bounding box center [881, 378] width 120 height 23
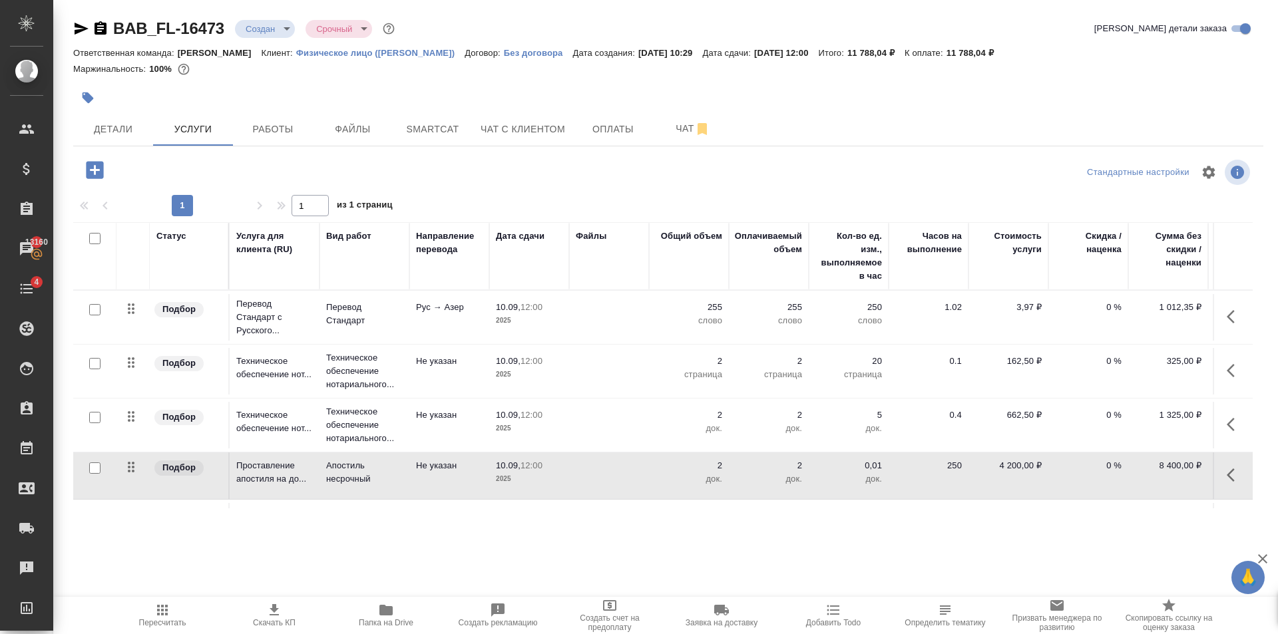
click at [1030, 474] on td "4 200,00 ₽" at bounding box center [1008, 476] width 80 height 47
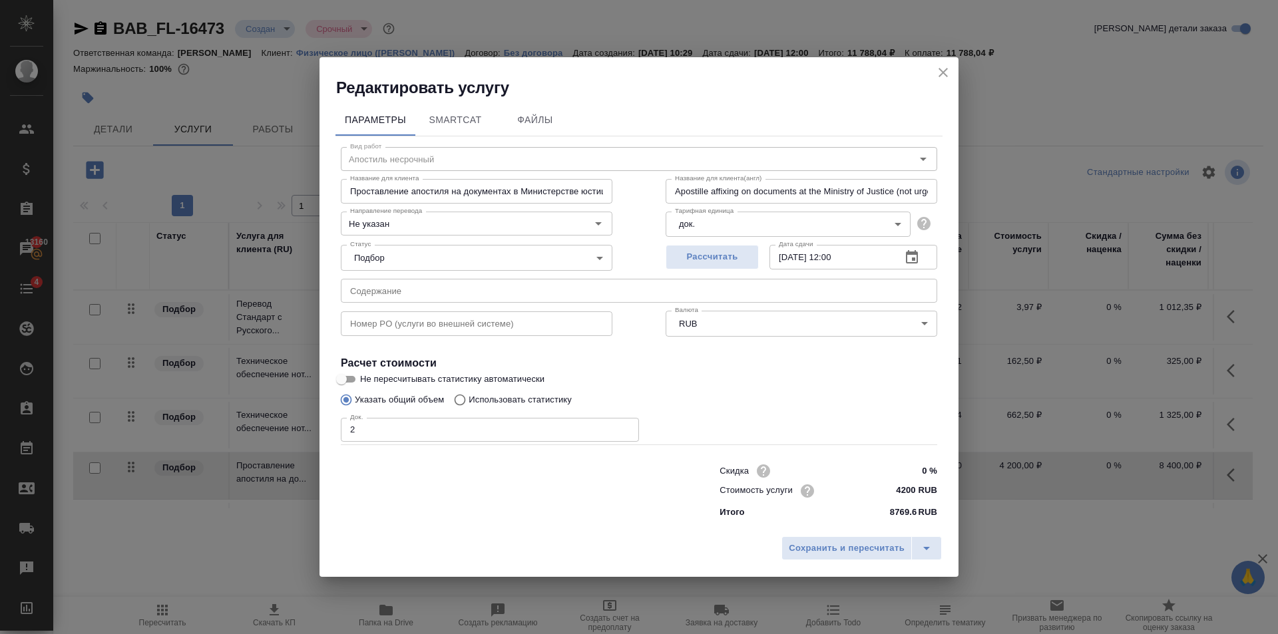
click at [912, 491] on input "4200 RUB" at bounding box center [912, 490] width 50 height 19
click at [833, 548] on span "Сохранить и пересчитать" at bounding box center [847, 548] width 116 height 15
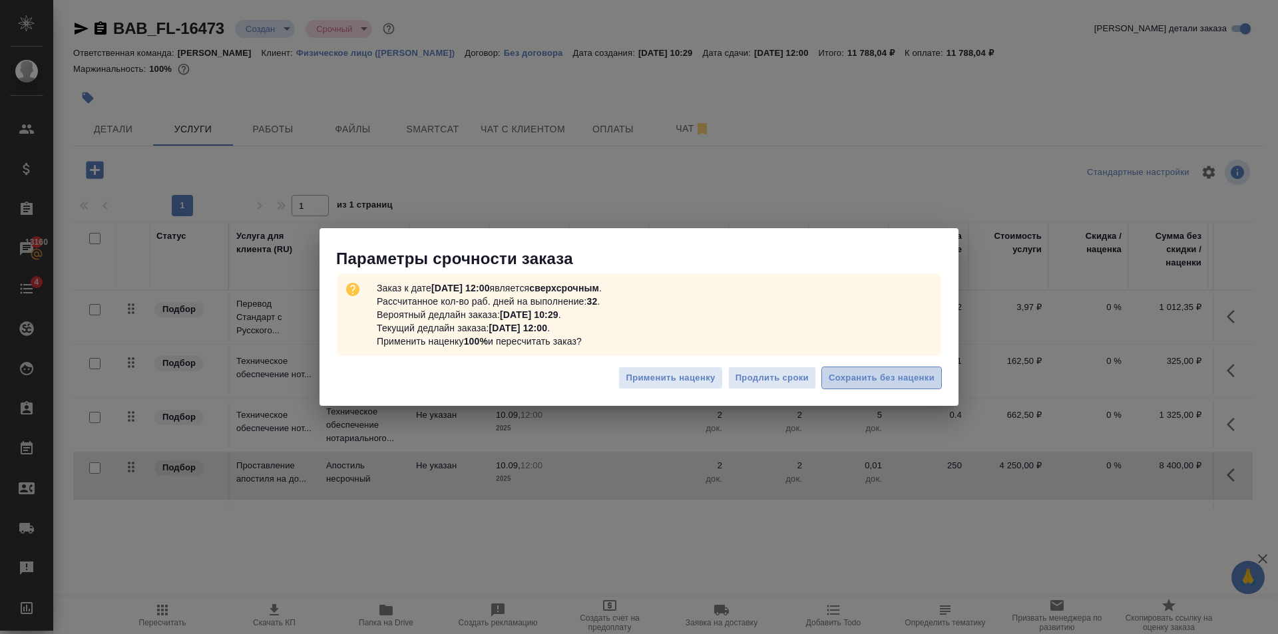
click at [880, 377] on span "Сохранить без наценки" at bounding box center [882, 378] width 106 height 15
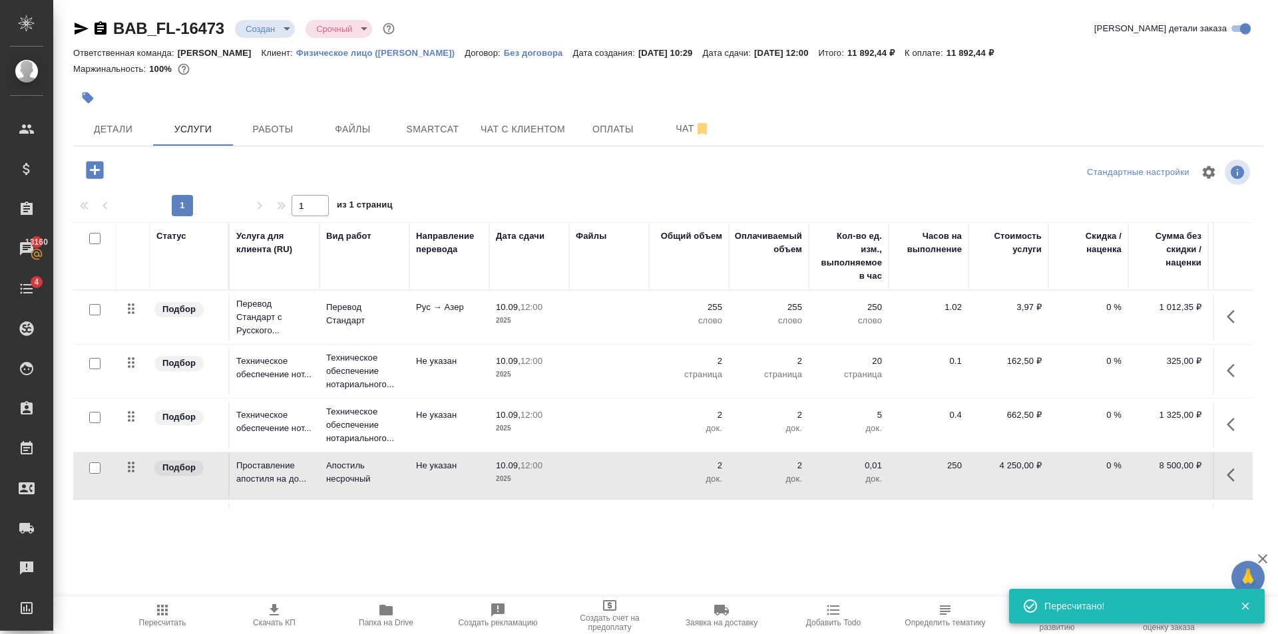
click at [82, 102] on icon "button" at bounding box center [87, 97] width 13 height 13
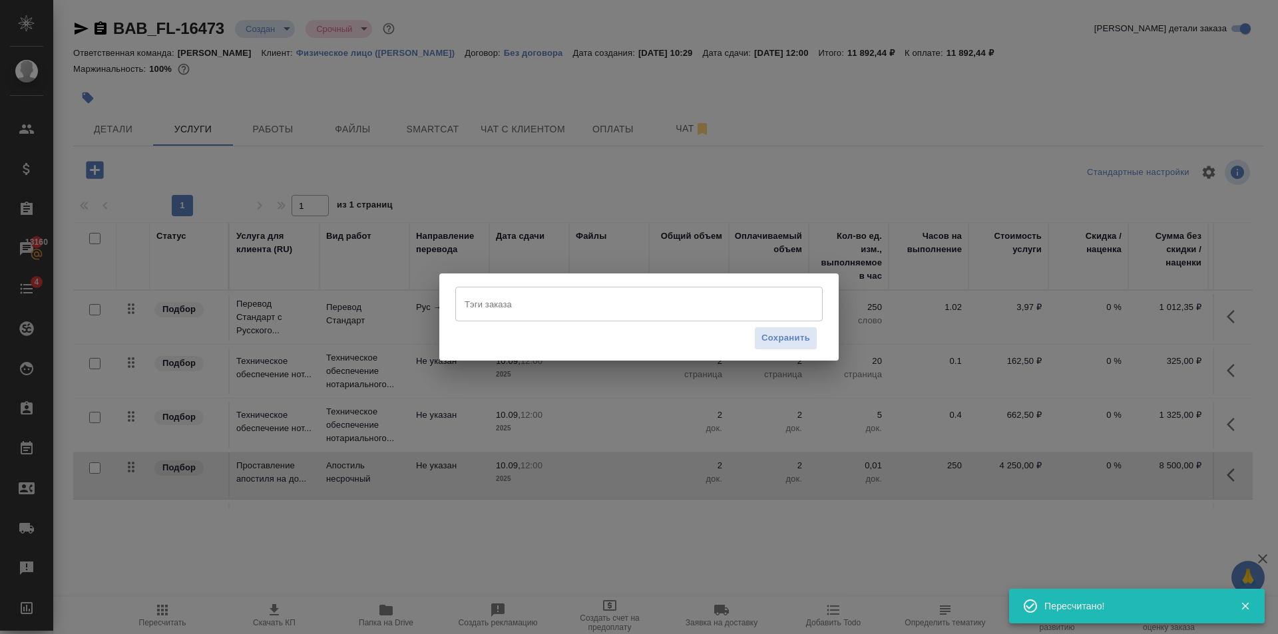
click at [523, 303] on input "Тэги заказа" at bounding box center [626, 304] width 330 height 23
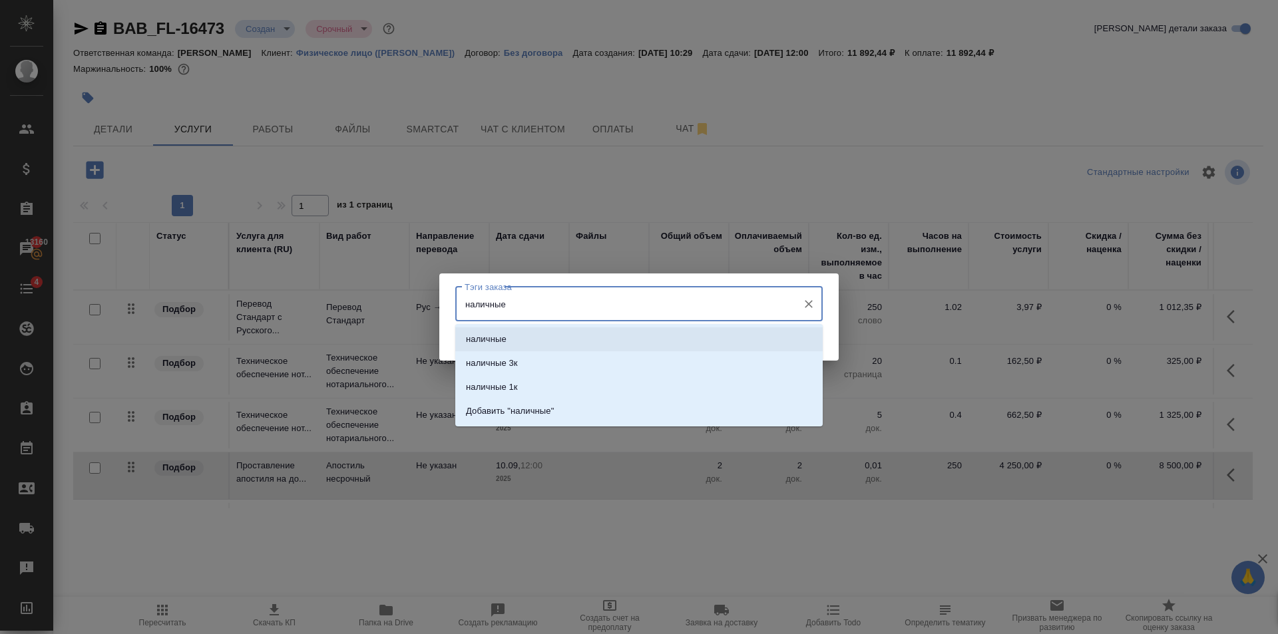
click at [529, 341] on li "наличные" at bounding box center [638, 339] width 367 height 24
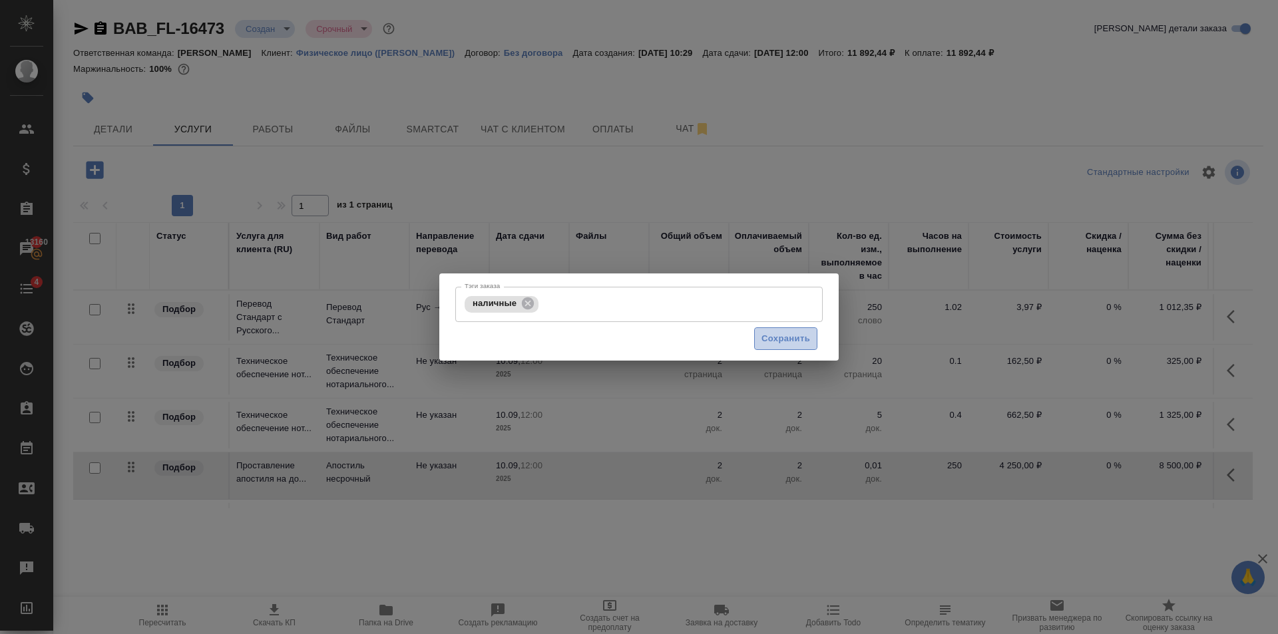
click at [803, 339] on span "Сохранить" at bounding box center [785, 338] width 49 height 15
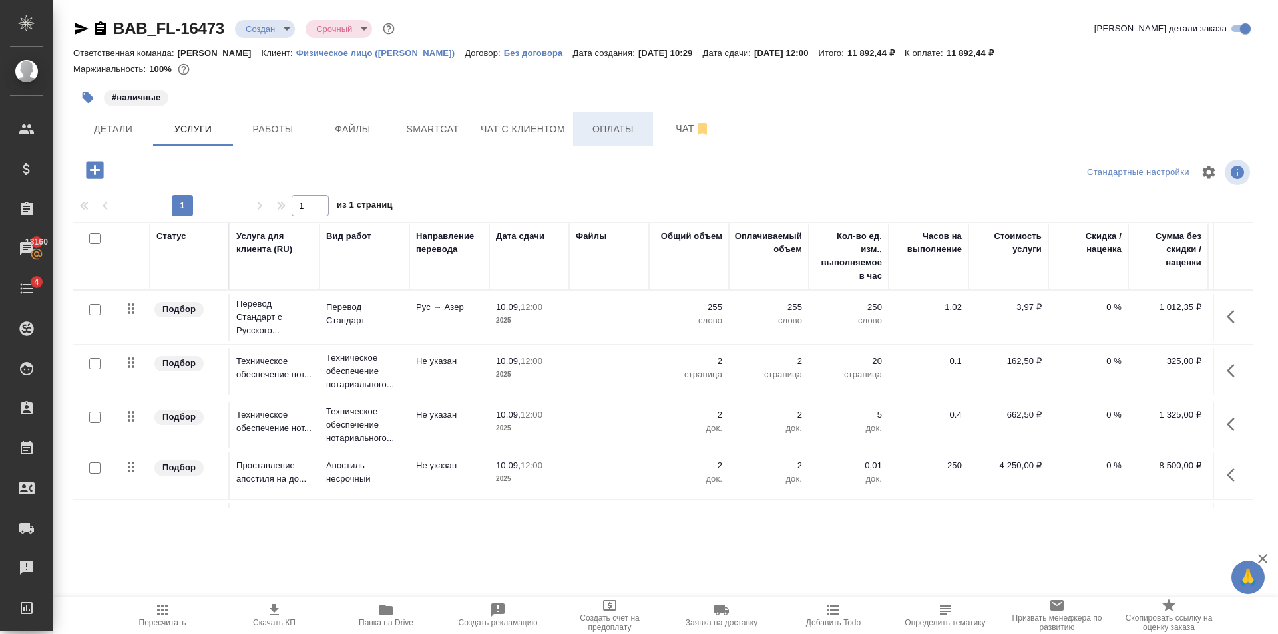
click at [610, 130] on span "Оплаты" at bounding box center [613, 129] width 64 height 17
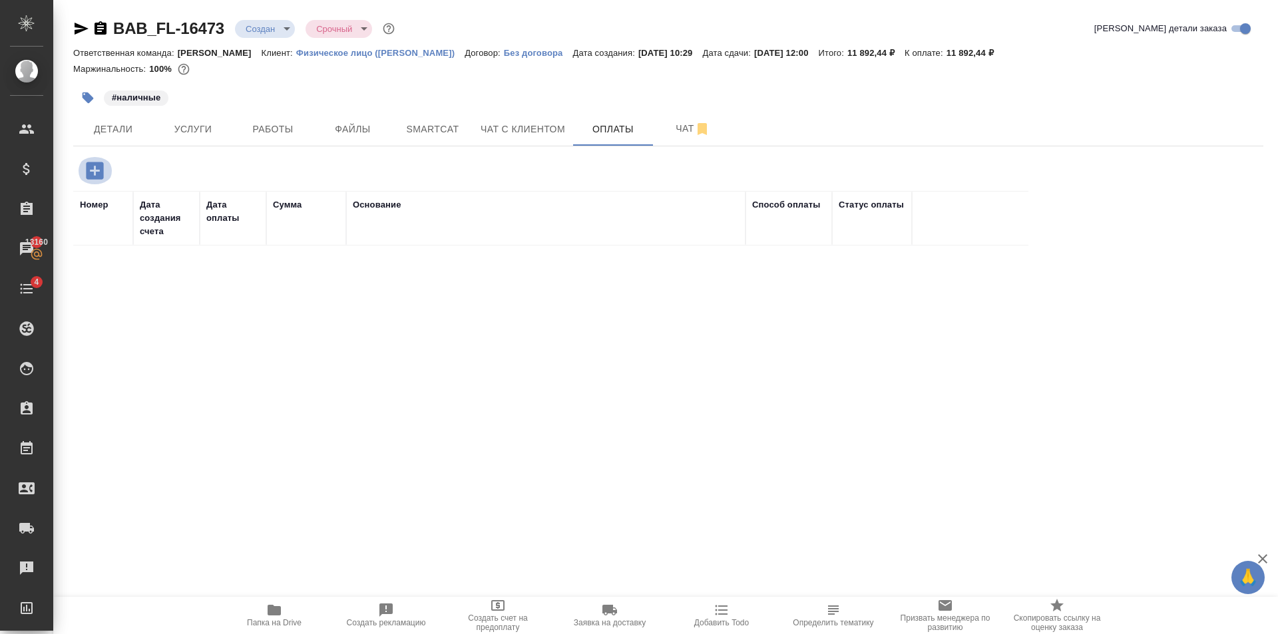
click at [93, 171] on icon "button" at bounding box center [94, 170] width 23 height 23
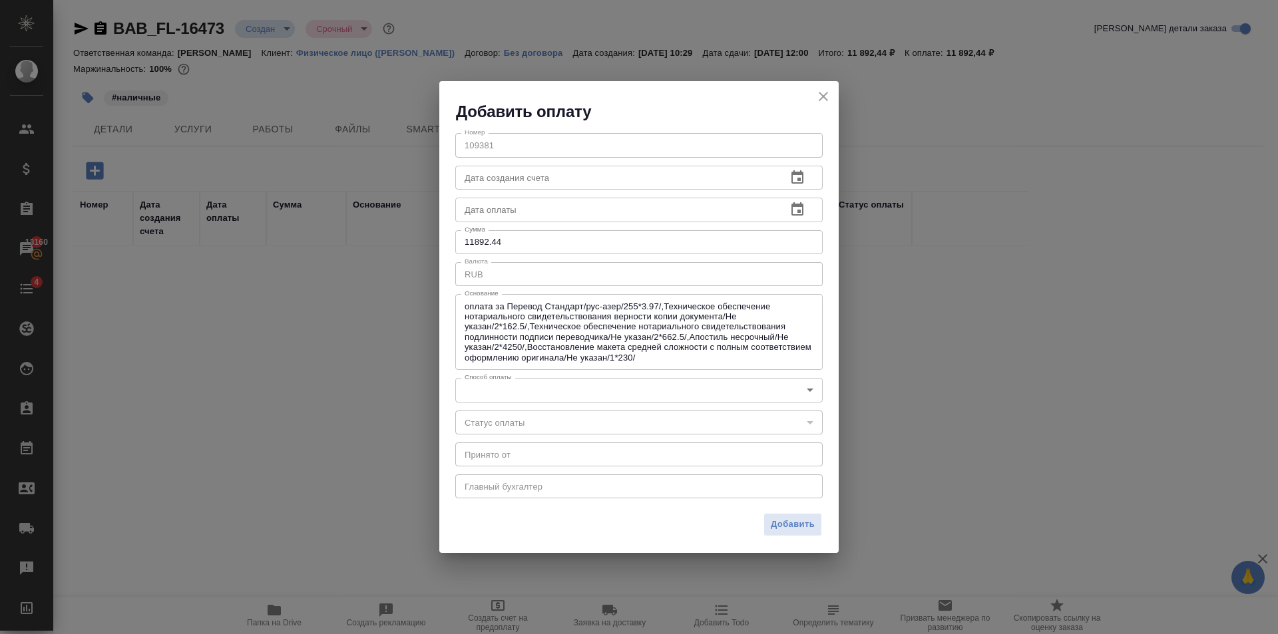
click at [659, 385] on body "🙏 .cls-1 fill:#fff; AWATERA [PERSON_NAME] Клиенты Спецификации Заказы 13160 Чат…" at bounding box center [639, 317] width 1278 height 634
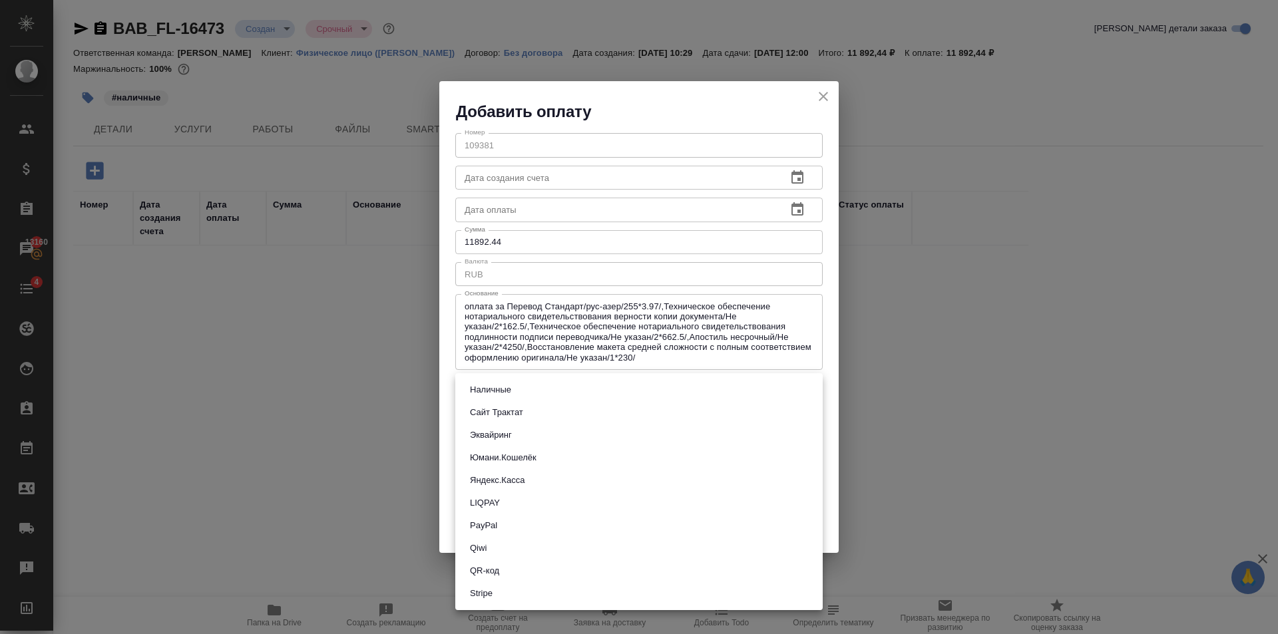
click at [512, 393] on button "Наличные" at bounding box center [490, 390] width 49 height 15
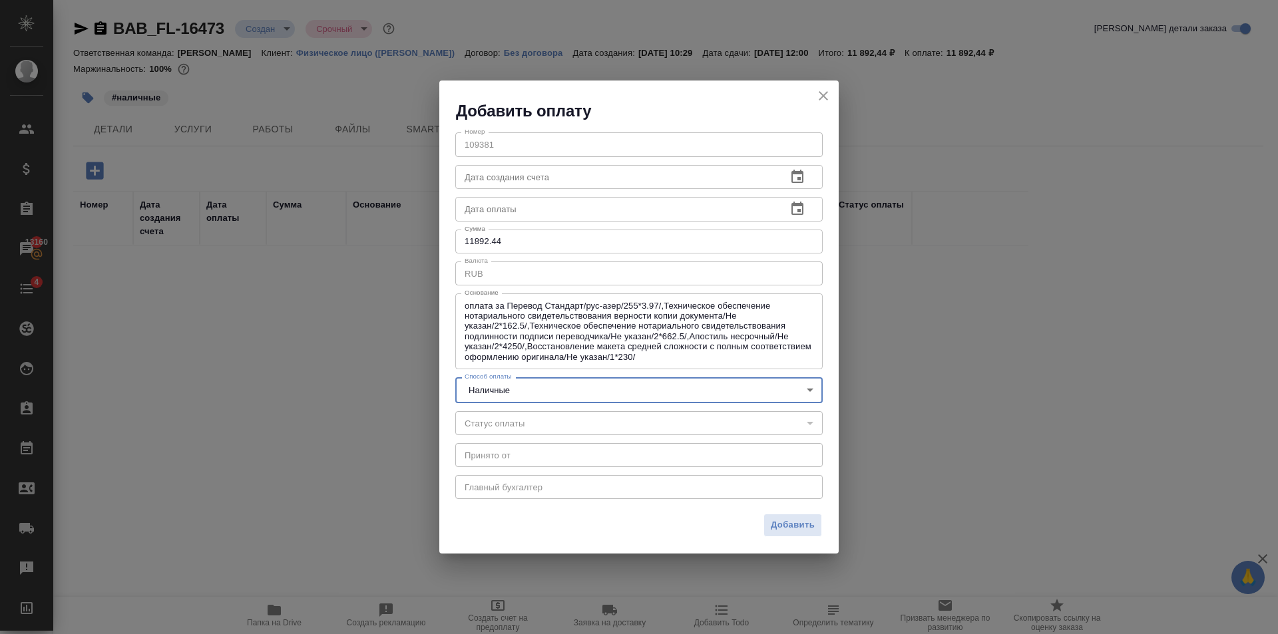
click at [539, 241] on input "11892.44" at bounding box center [638, 242] width 367 height 24
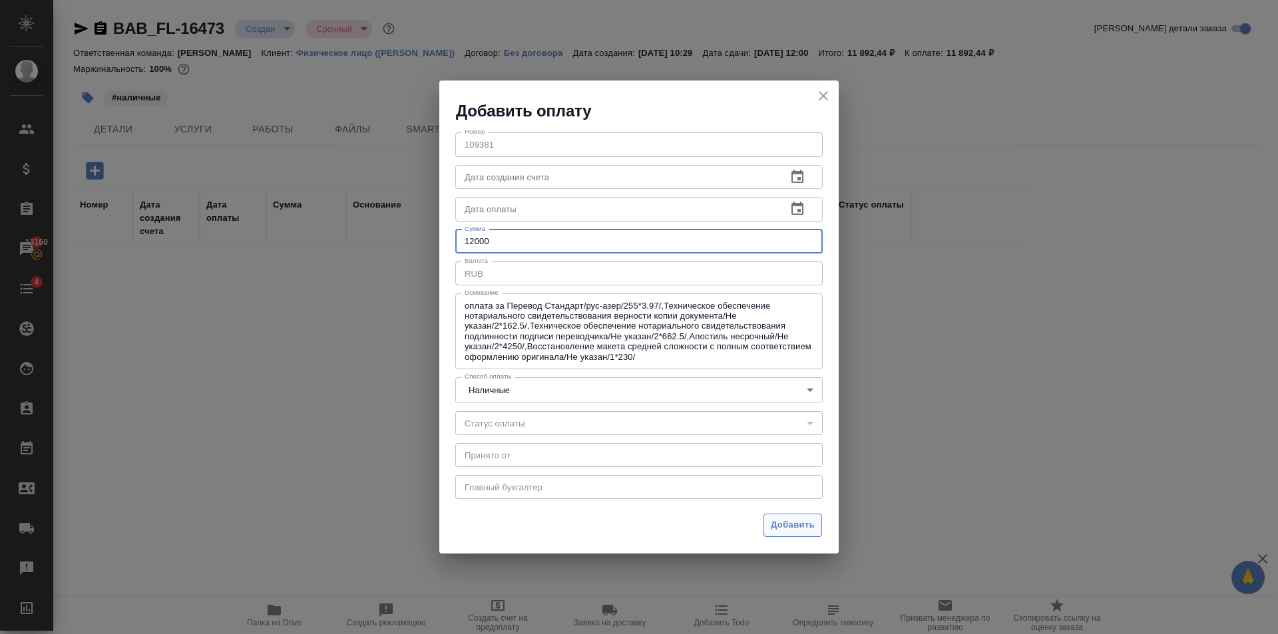
click at [781, 524] on span "Добавить" at bounding box center [793, 525] width 44 height 15
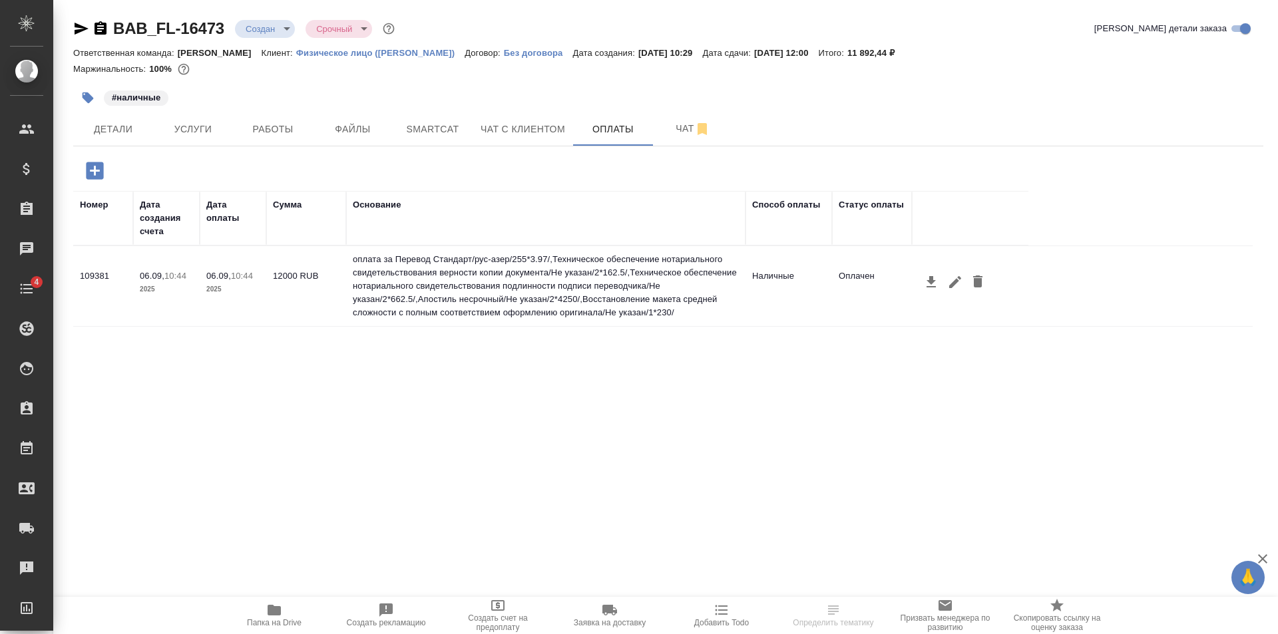
click at [934, 283] on icon "button" at bounding box center [931, 282] width 16 height 16
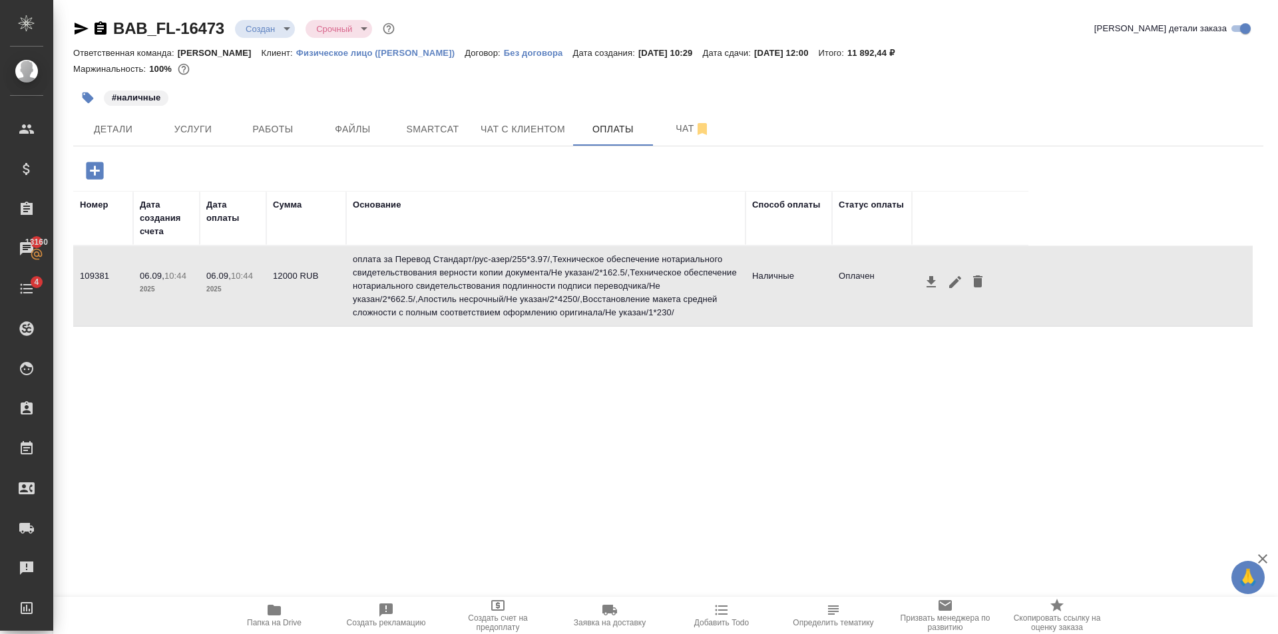
click at [665, 408] on div "Номер Дата создания счета Дата оплаты Сумма Основание Способ оплаты Статус опла…" at bounding box center [662, 390] width 1179 height 399
click at [262, 136] on span "Работы" at bounding box center [273, 129] width 64 height 17
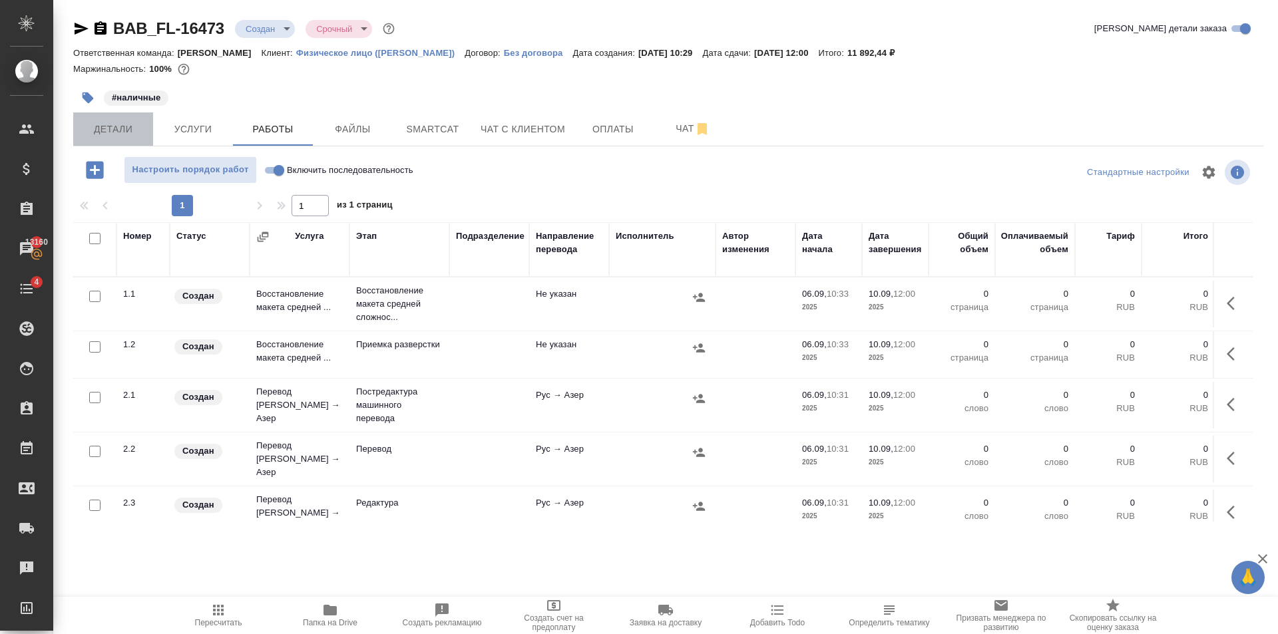
click at [130, 129] on span "Детали" at bounding box center [113, 129] width 64 height 17
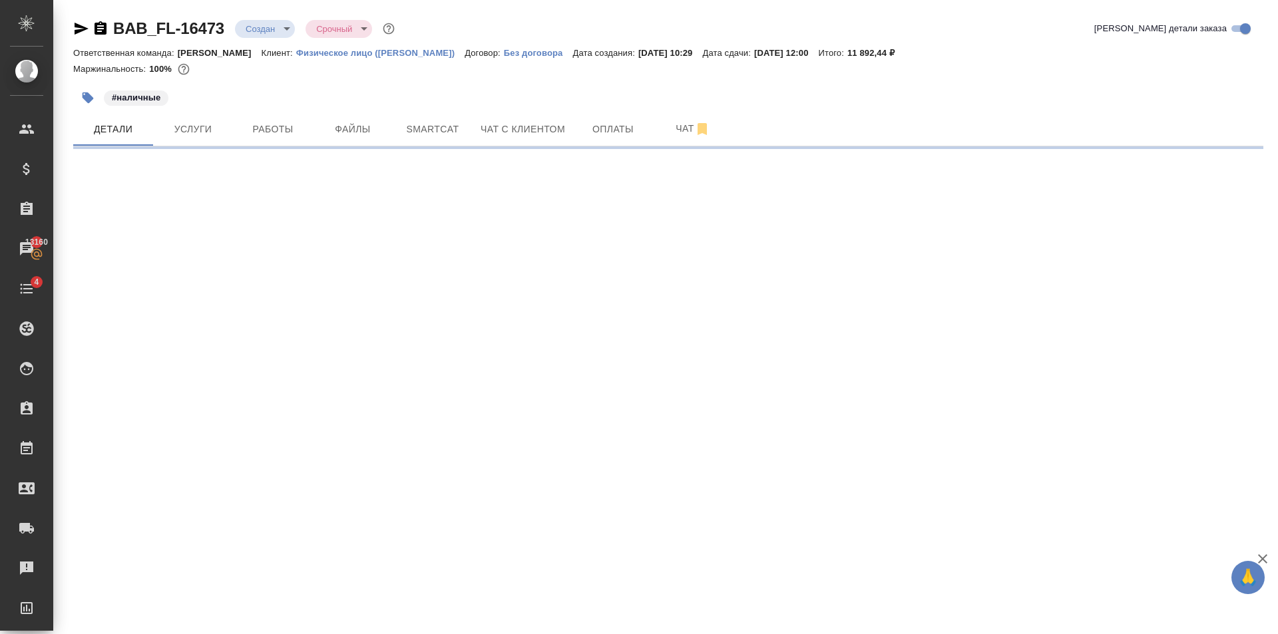
select select "RU"
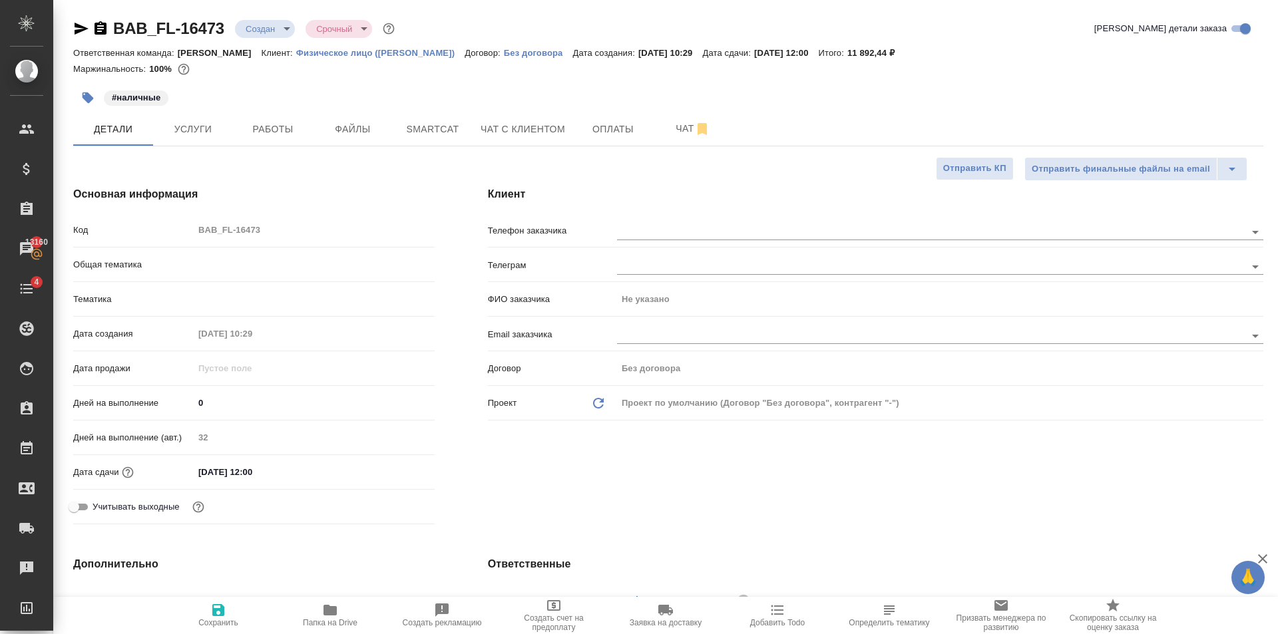
type textarea "x"
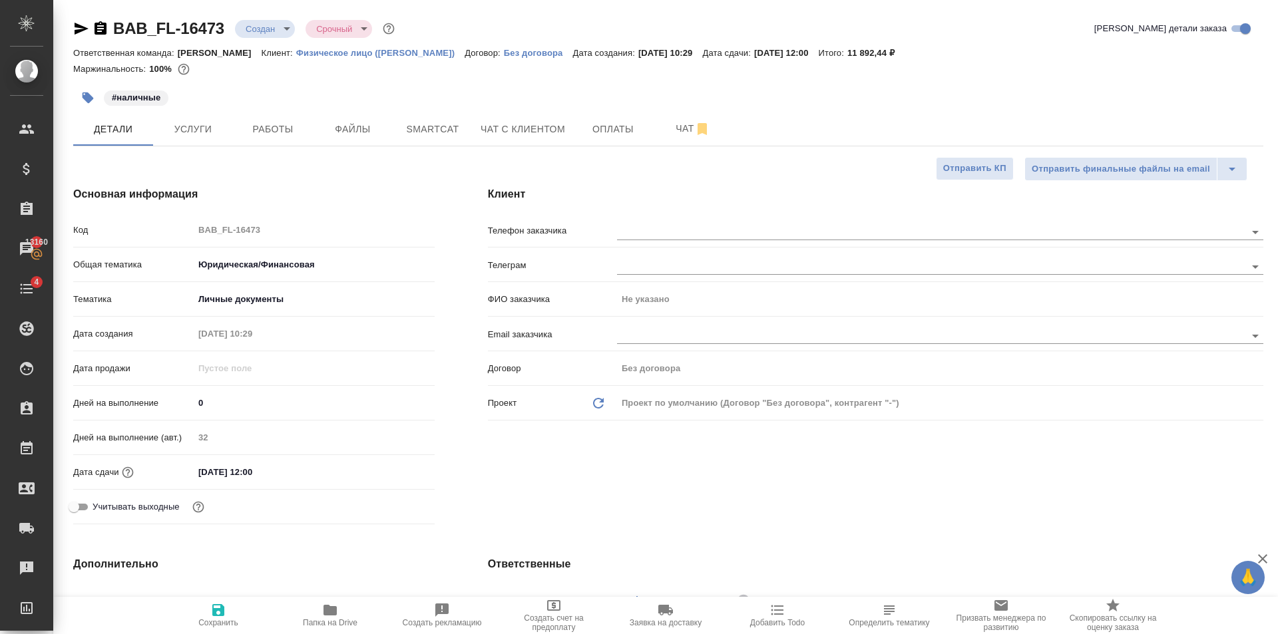
type textarea "x"
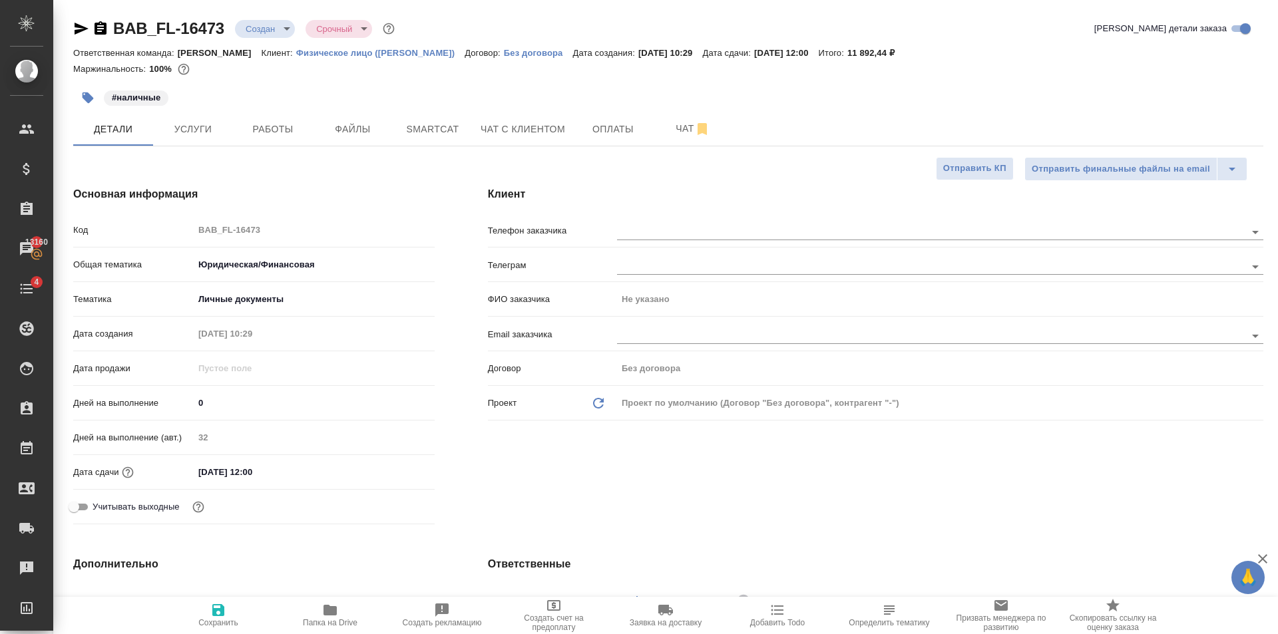
type textarea "x"
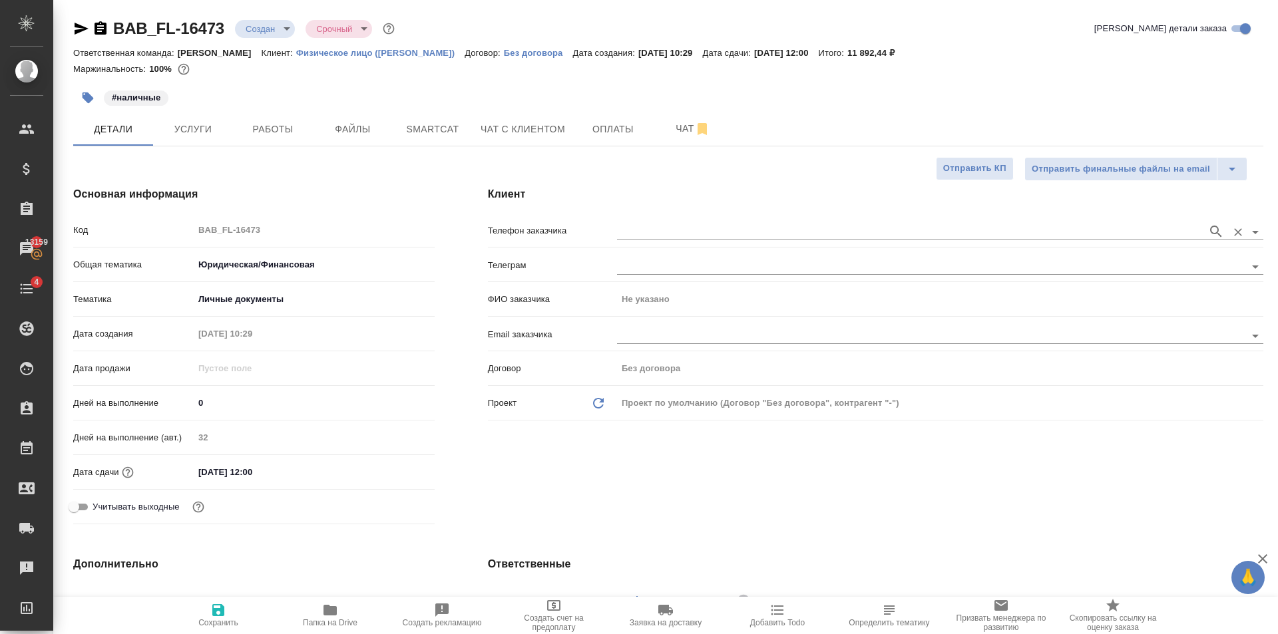
click at [678, 239] on input "text" at bounding box center [909, 232] width 584 height 16
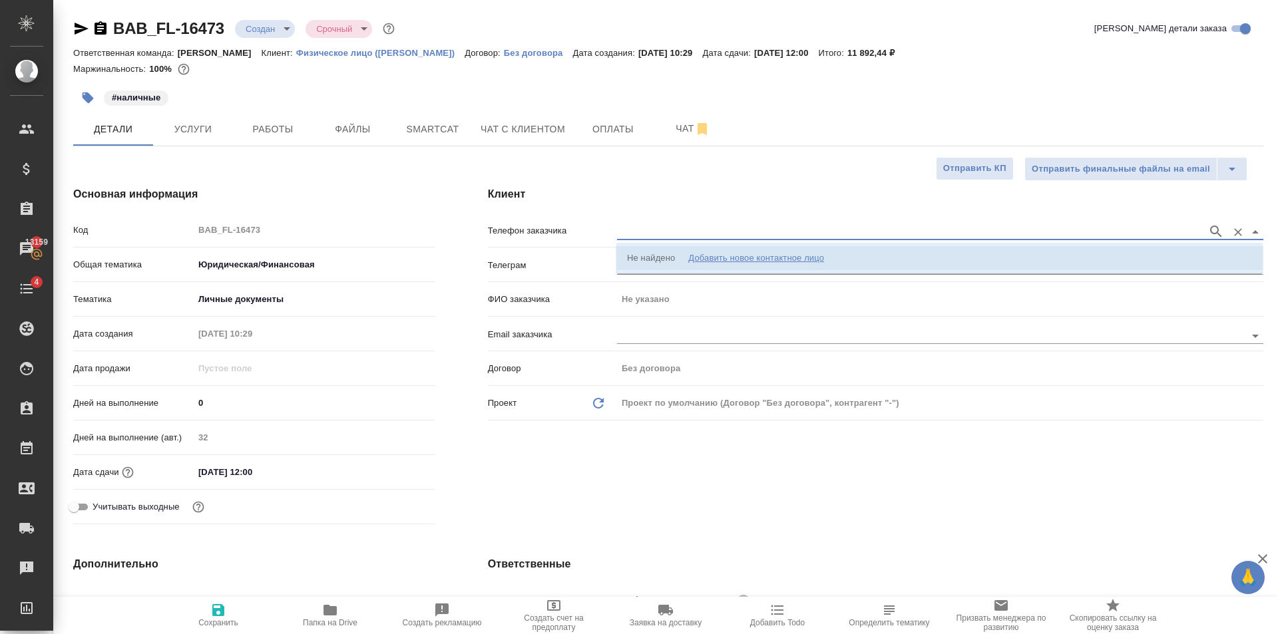
click at [707, 266] on li "Не найдено Добавить новое контактное лицо" at bounding box center [939, 258] width 646 height 24
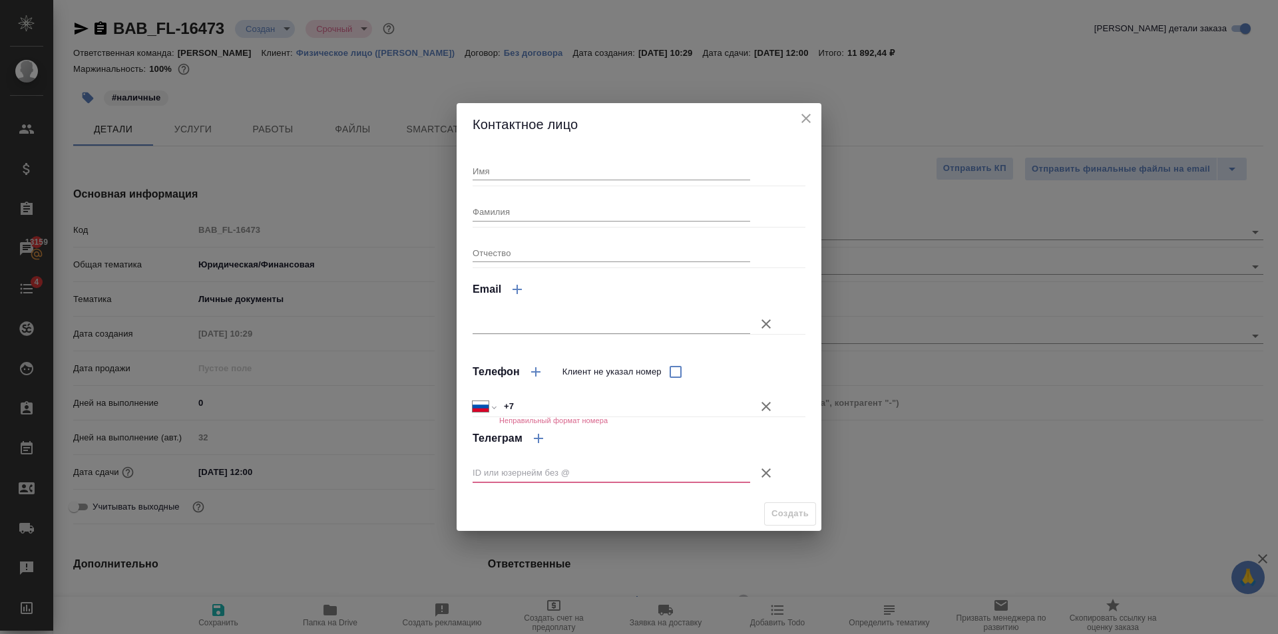
click at [491, 167] on input "Имя" at bounding box center [612, 171] width 278 height 19
type input "Сария"
click at [781, 476] on button "Клиент не указал номер" at bounding box center [766, 473] width 32 height 32
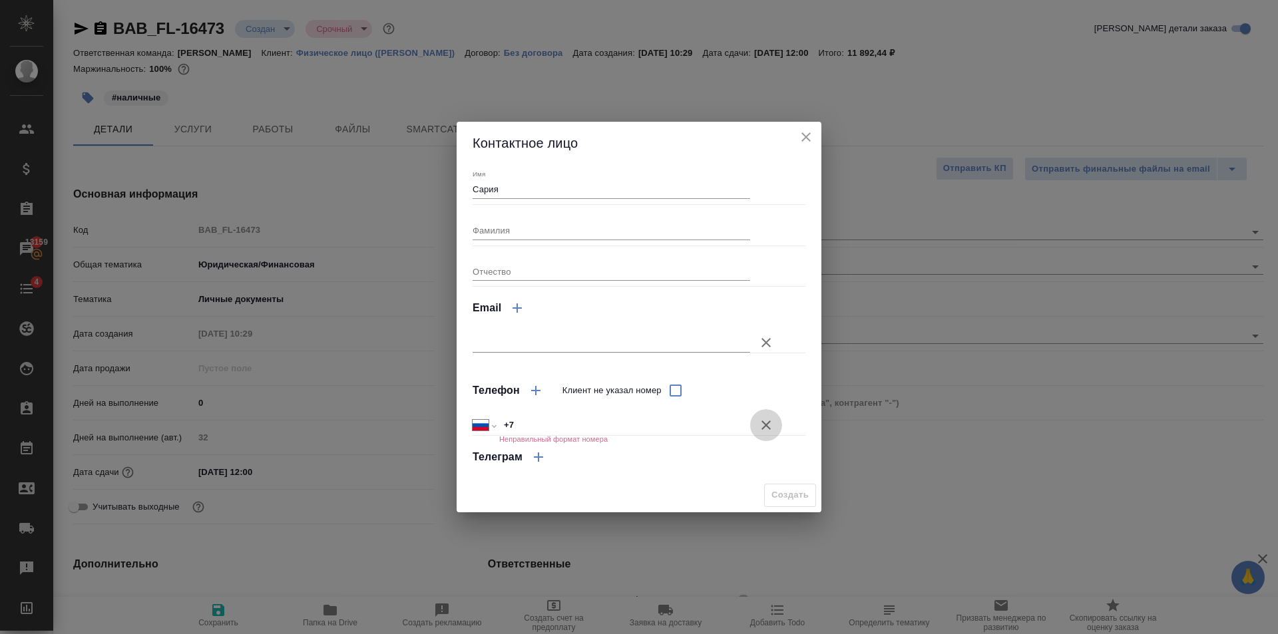
click at [769, 428] on icon "button" at bounding box center [765, 425] width 9 height 9
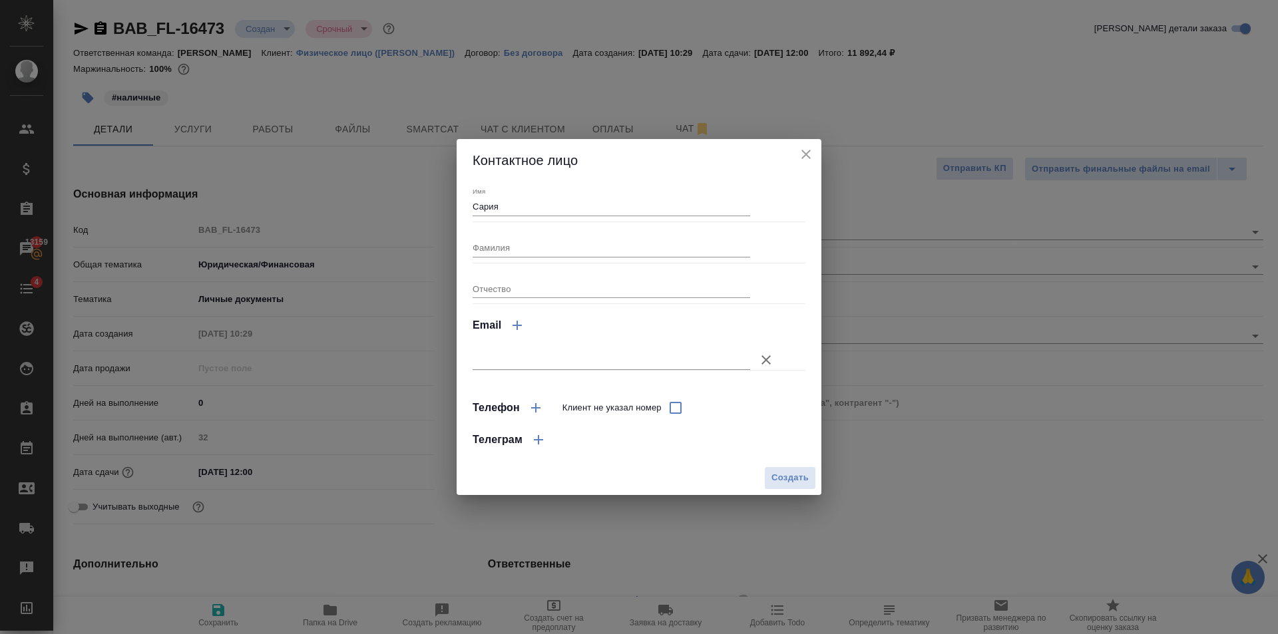
click at [785, 466] on div "Создать" at bounding box center [639, 478] width 365 height 34
click at [789, 471] on span "Создать" at bounding box center [789, 478] width 37 height 15
type input "Сария"
type textarea "x"
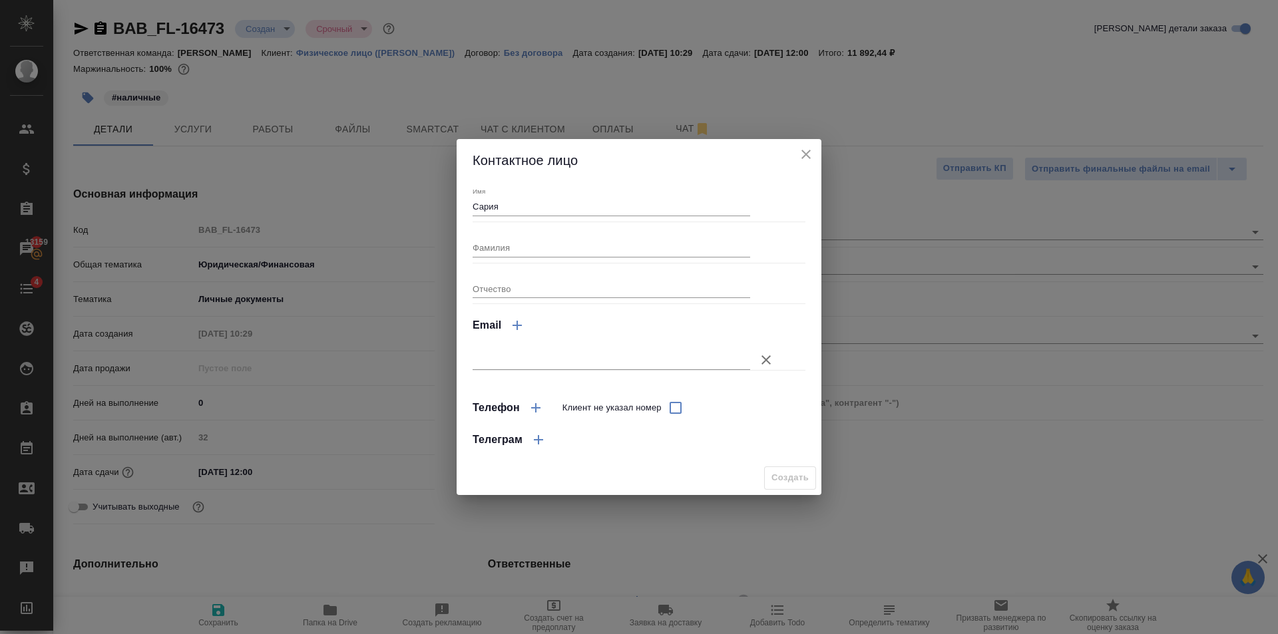
type textarea "x"
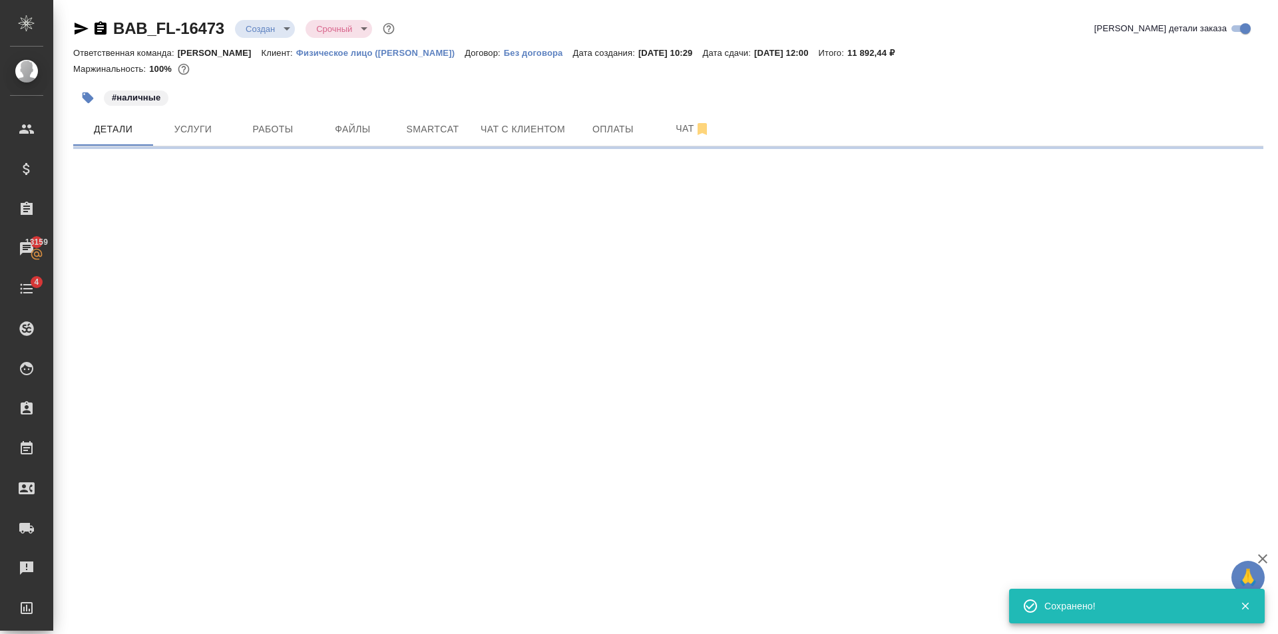
select select "RU"
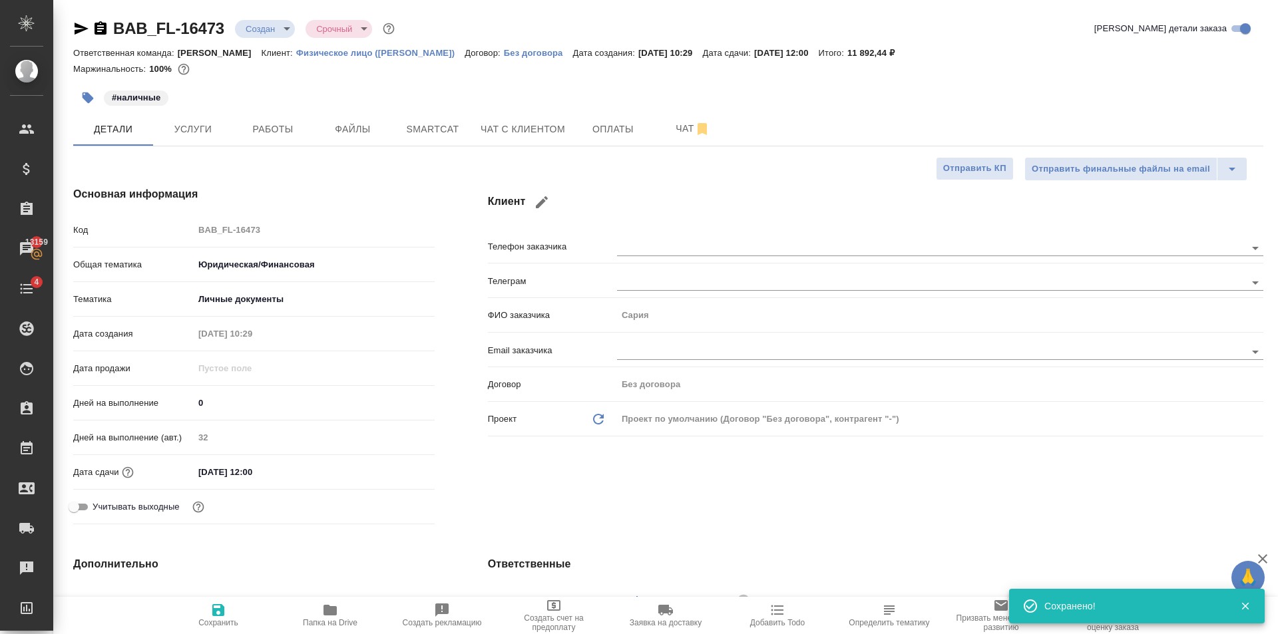
type textarea "x"
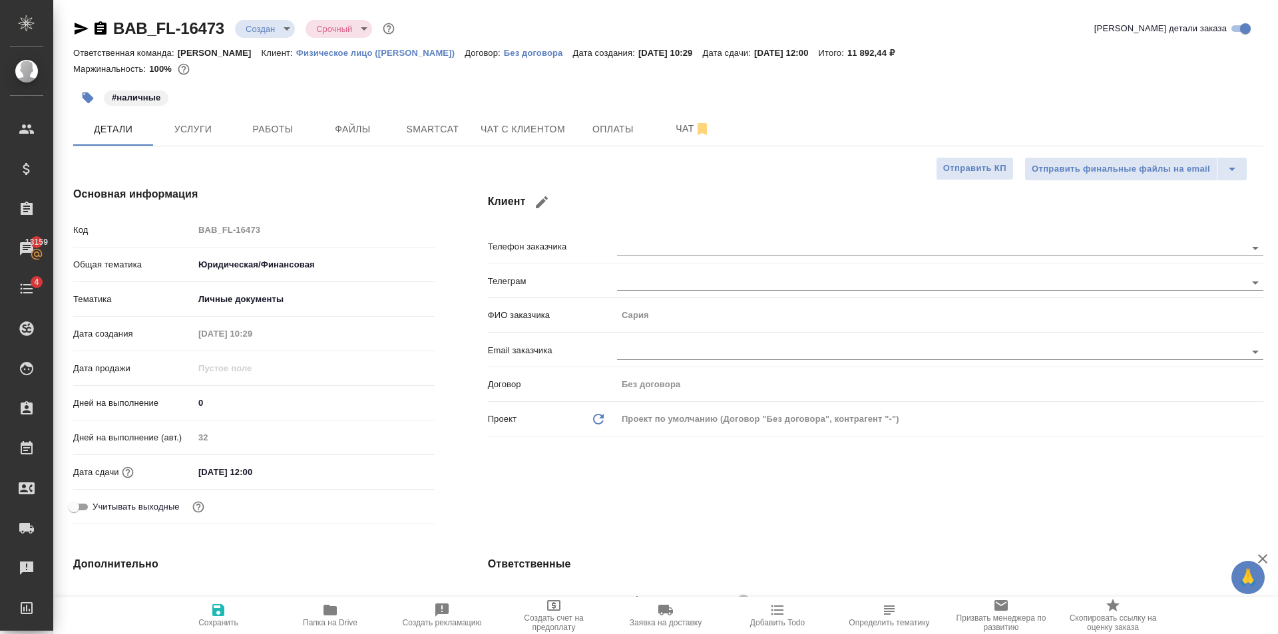
type textarea "x"
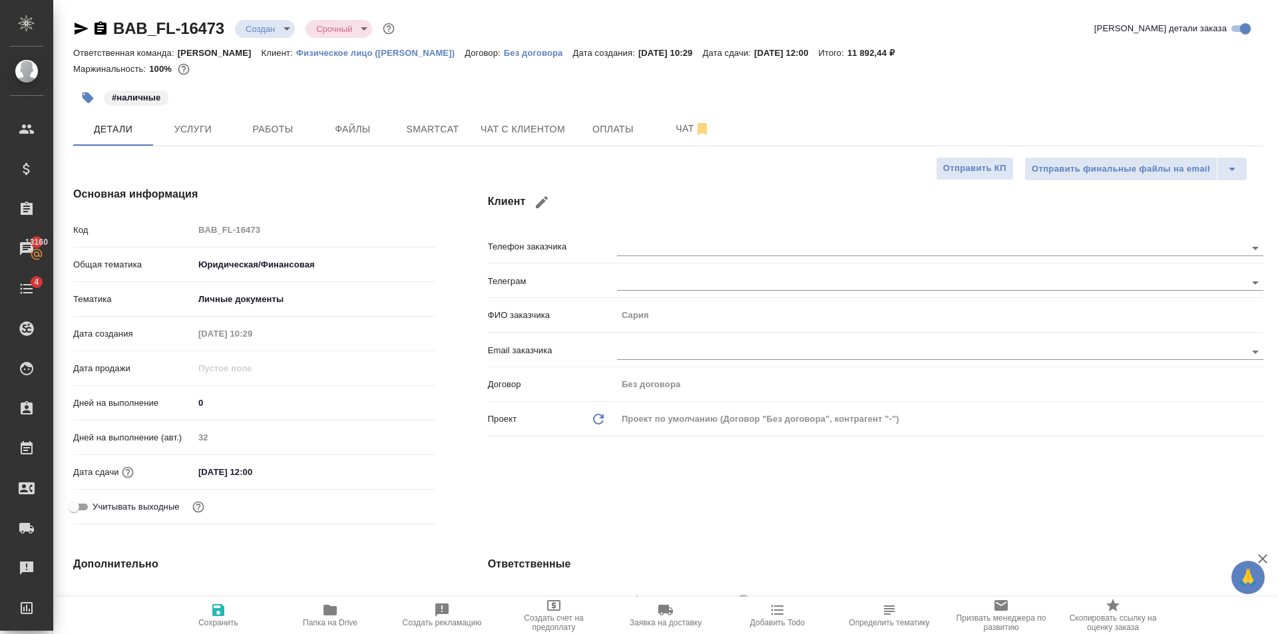
type textarea "x"
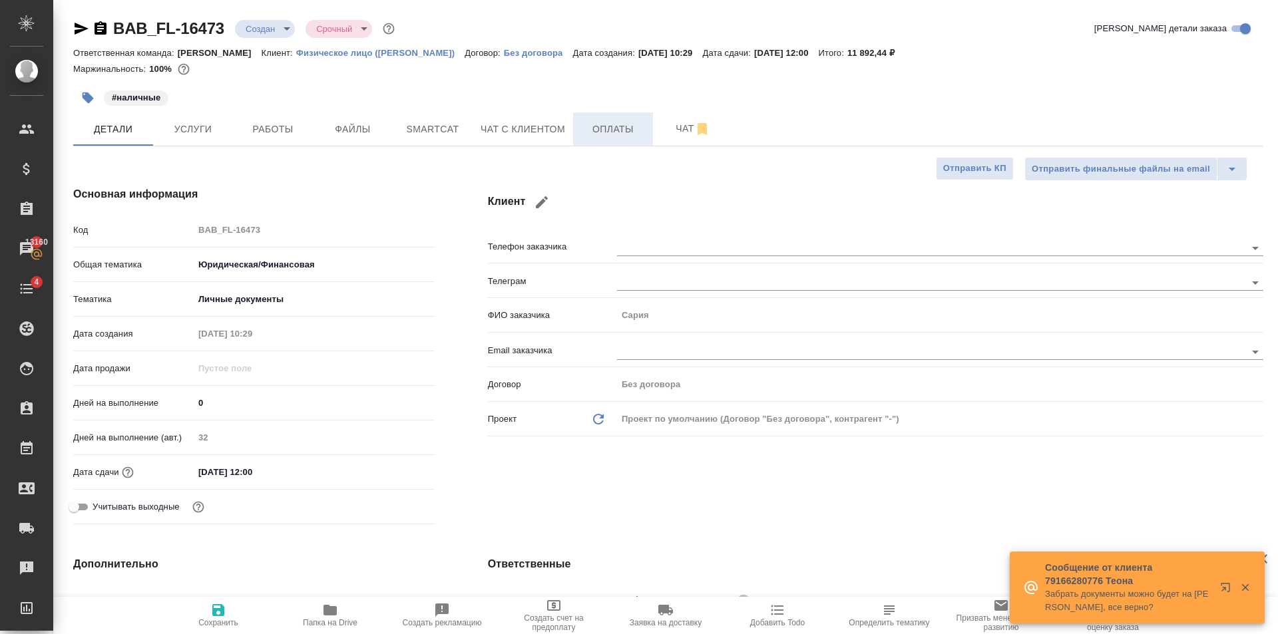
click at [612, 143] on button "Оплаты" at bounding box center [613, 128] width 80 height 33
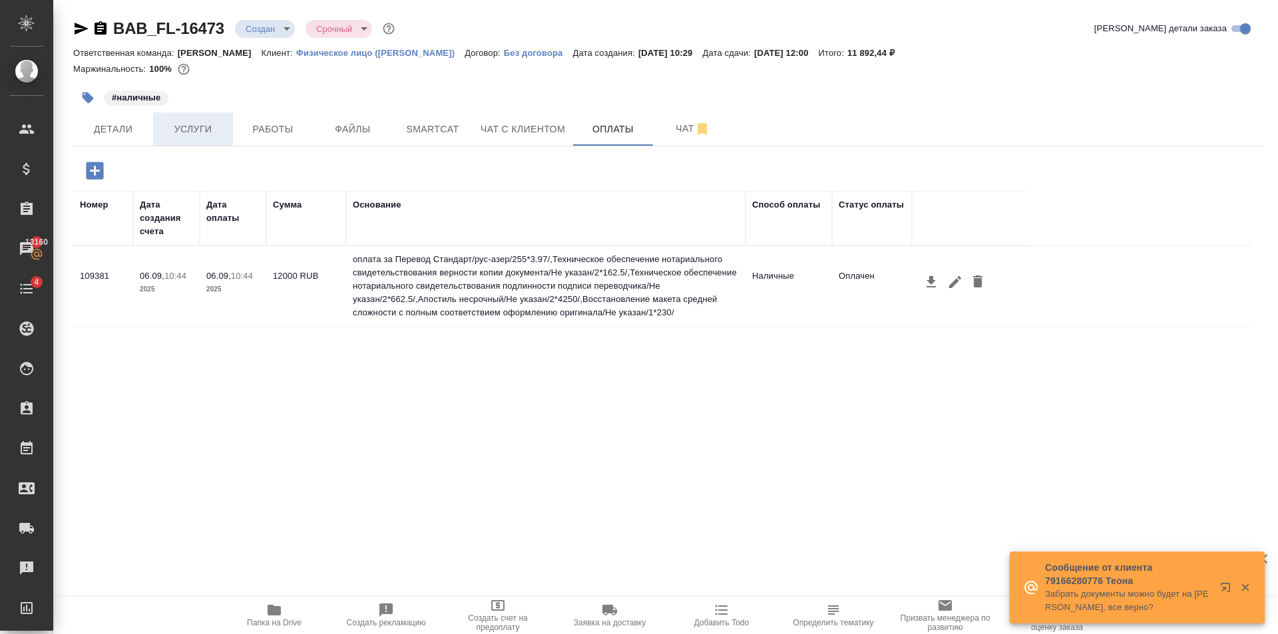
click at [198, 128] on span "Услуги" at bounding box center [193, 129] width 64 height 17
